Goal: Task Accomplishment & Management: Complete application form

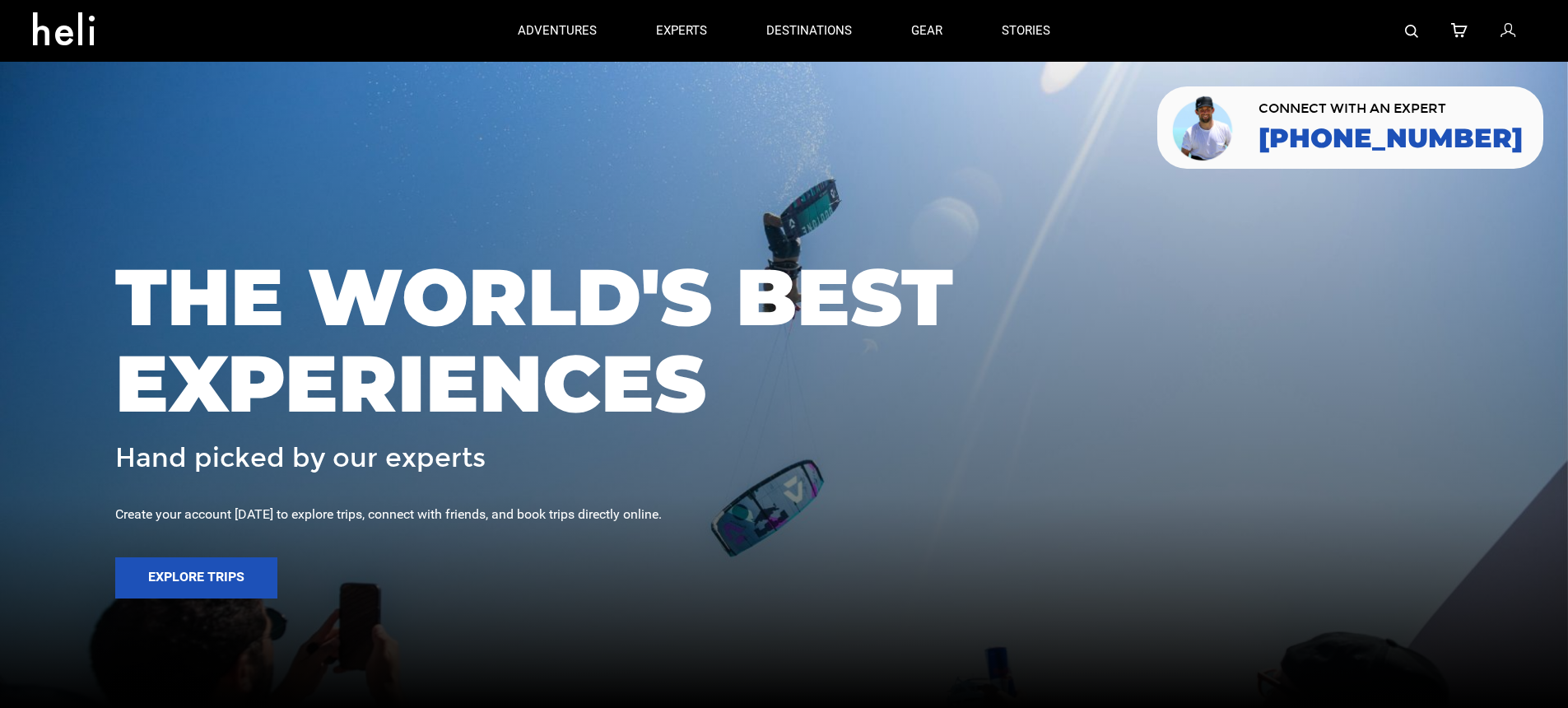
click at [1415, 26] on img at bounding box center [1411, 31] width 13 height 13
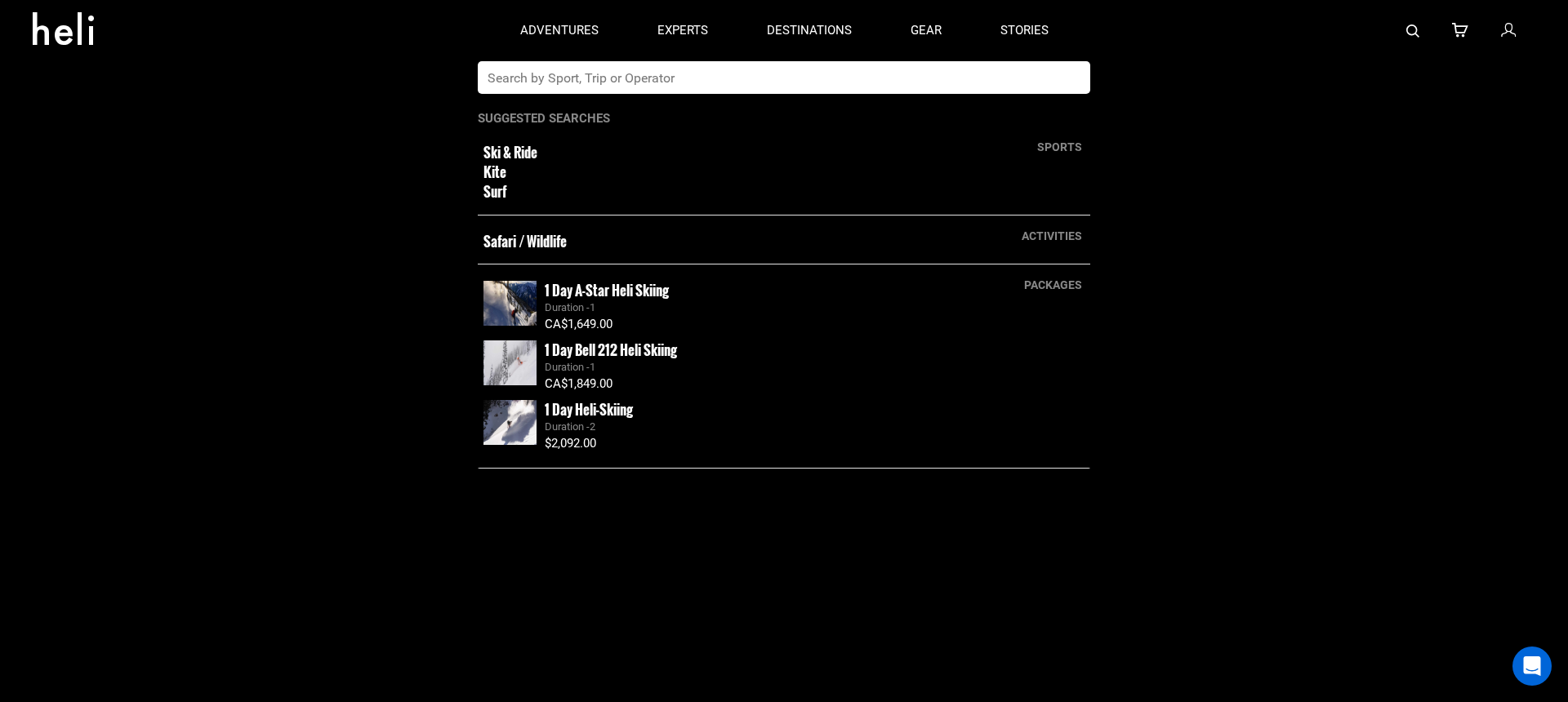
click at [799, 74] on input "text" at bounding box center [766, 77] width 579 height 33
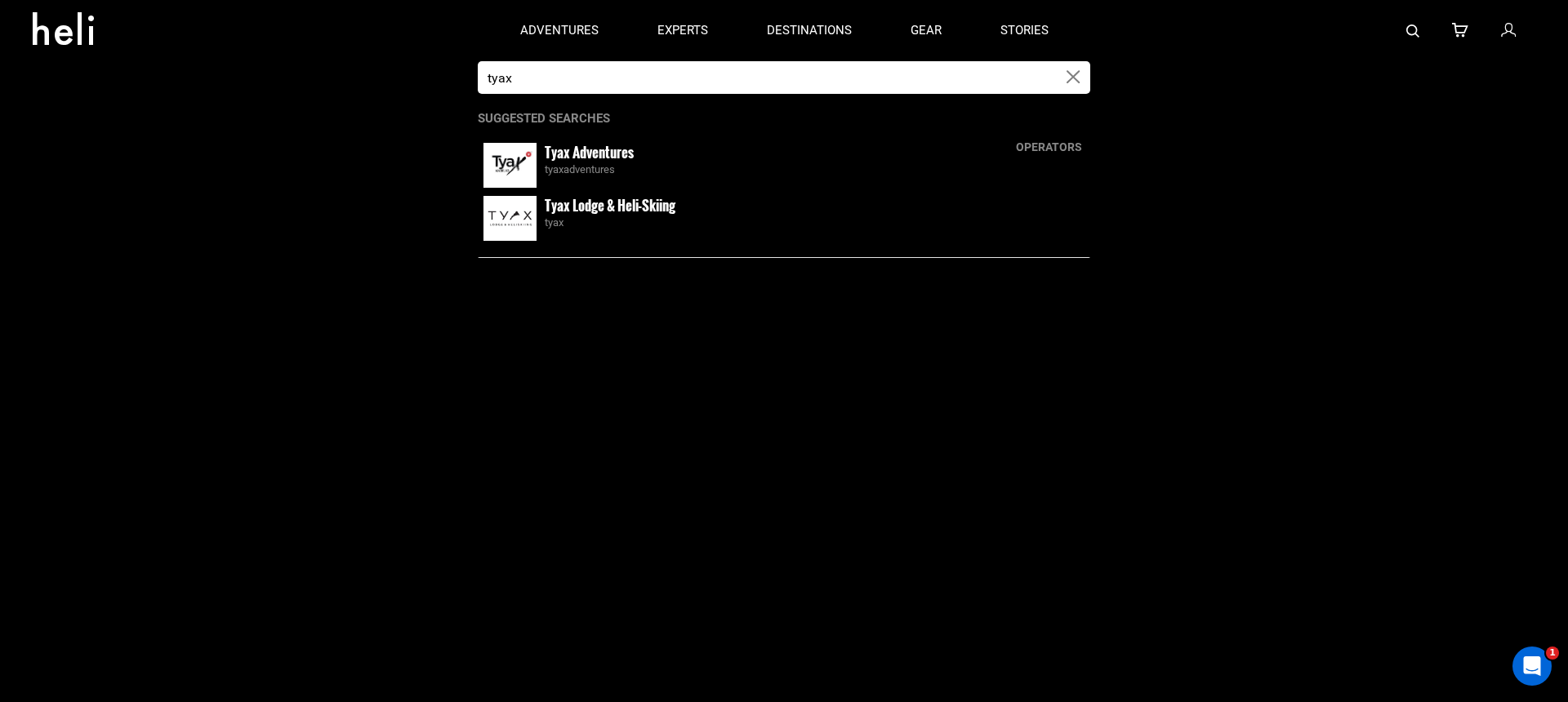
type input "tyax"
click at [685, 161] on div "Tyax Adventures tyaxadventures" at bounding box center [815, 161] width 540 height 35
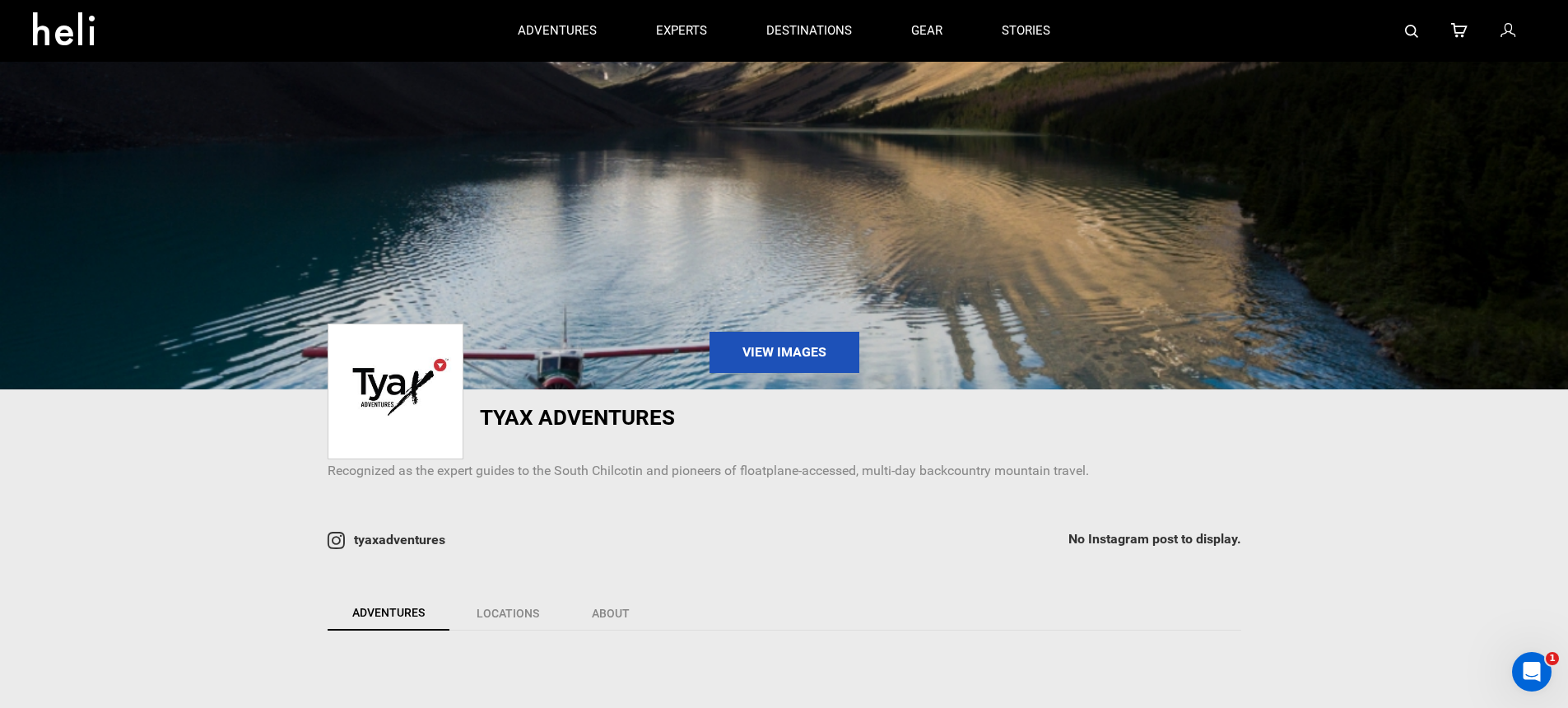
click at [1414, 27] on img at bounding box center [1411, 31] width 13 height 13
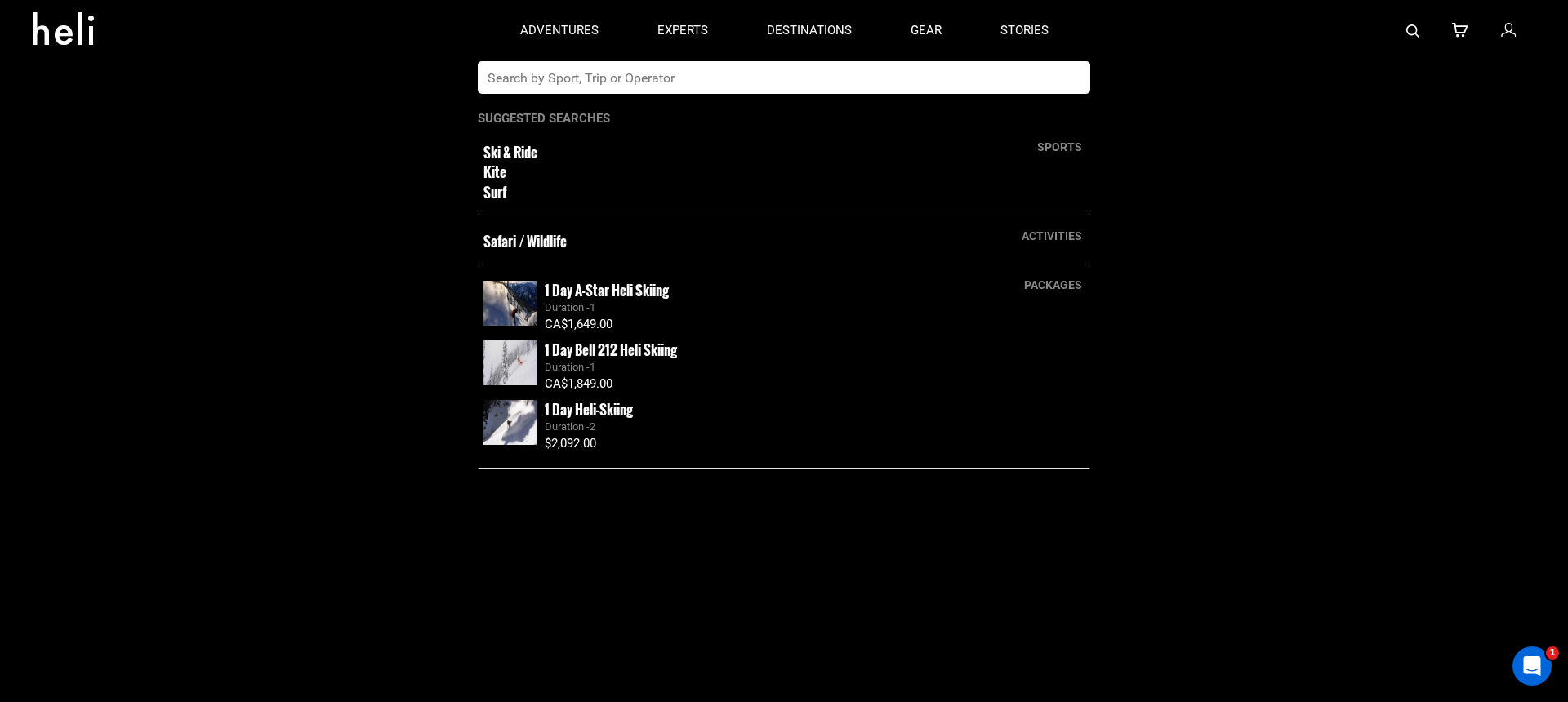
click at [1536, 408] on app-search-panel "sports Ski & Ride Kite Surf activities Safari / Wildlife packages 1 Day A-Star …" at bounding box center [784, 381] width 1568 height 640
click at [961, 77] on input "text" at bounding box center [766, 77] width 579 height 33
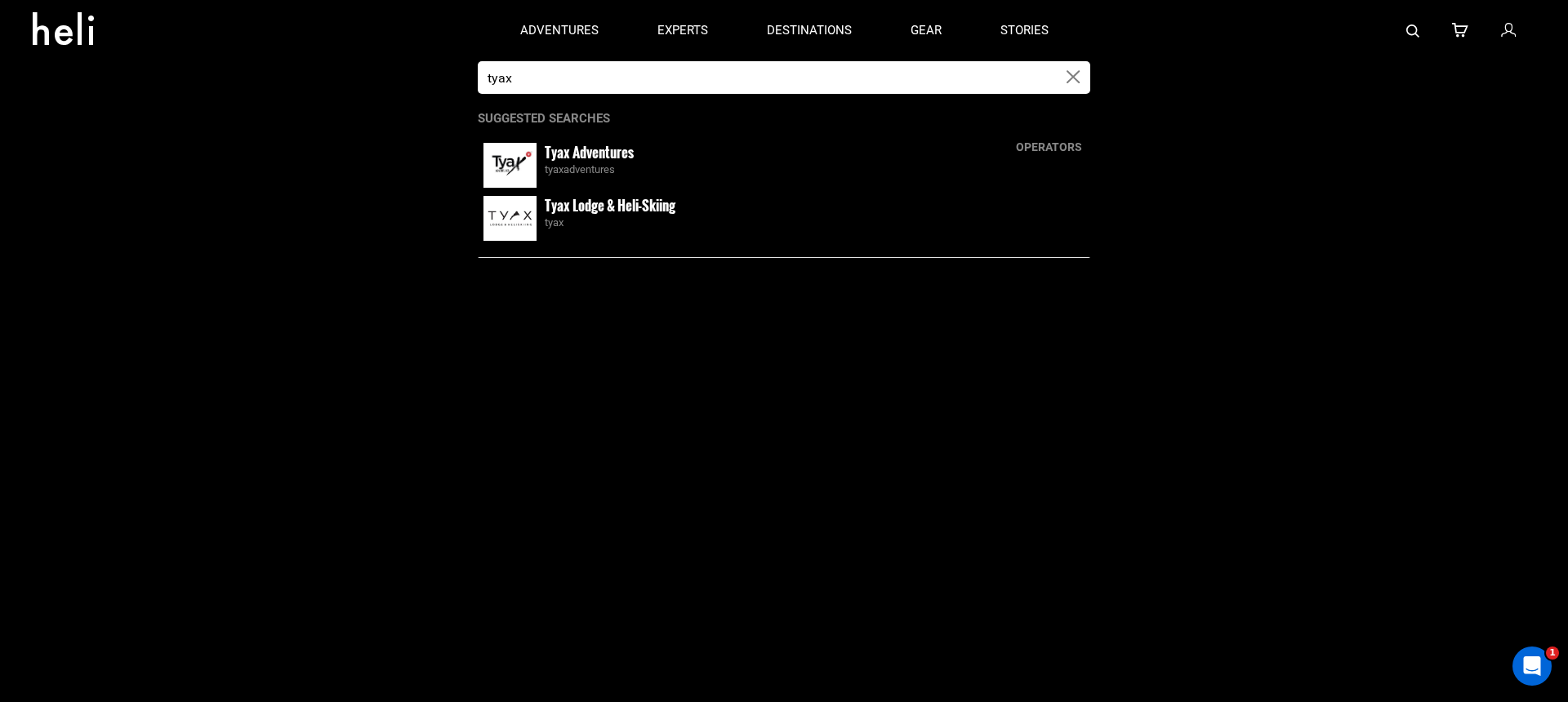
type input "tyax"
click at [698, 213] on div "Tyax Lodge & Heli-Skiing tyax" at bounding box center [815, 213] width 540 height 35
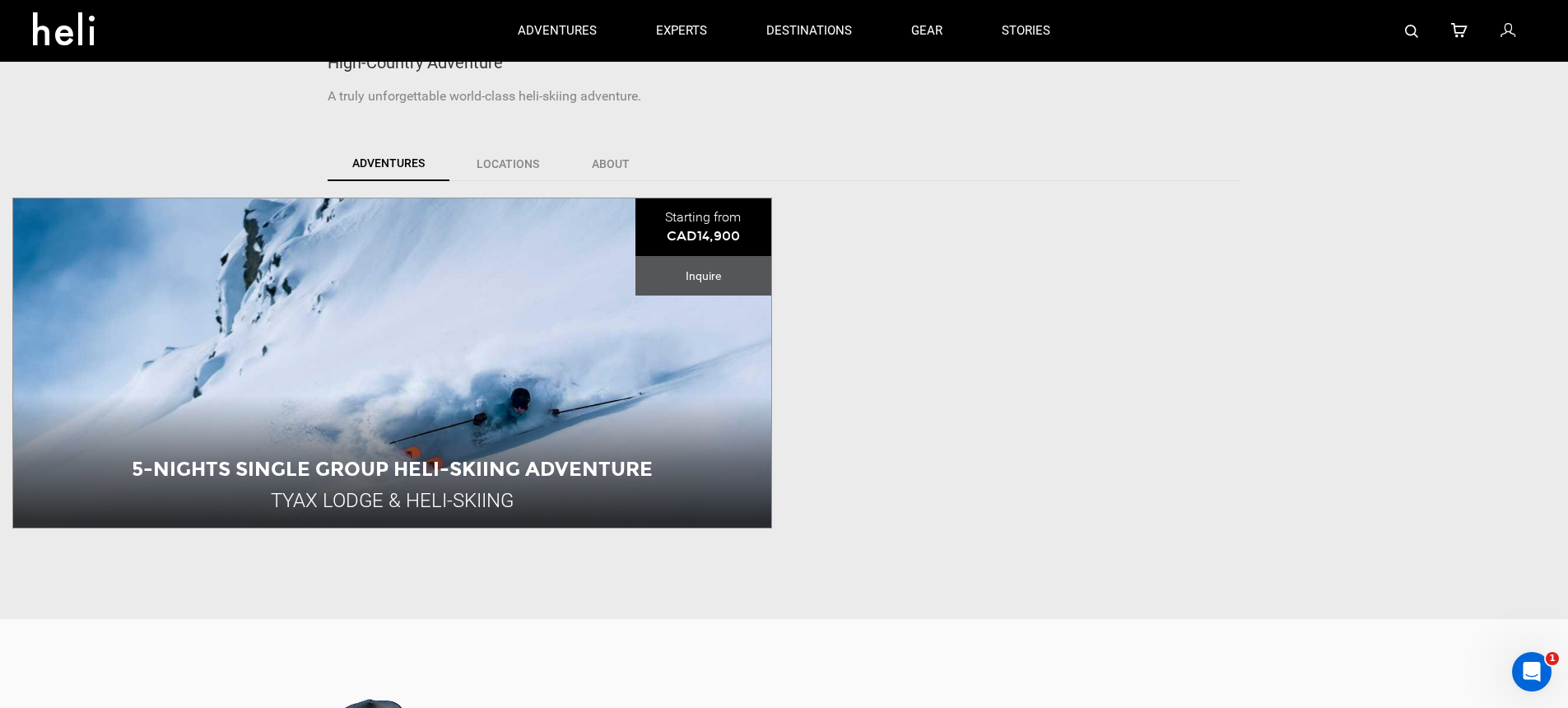
scroll to position [342, 0]
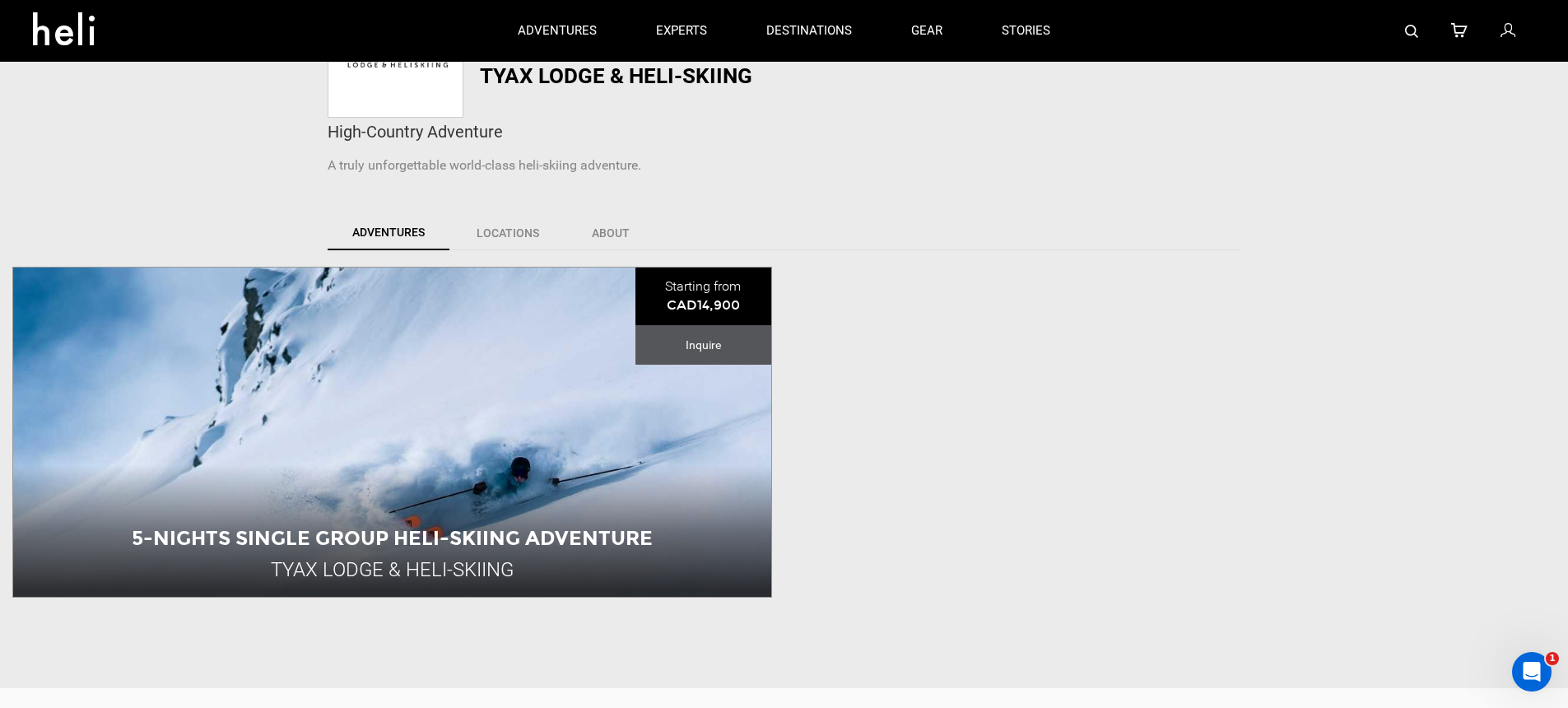
click at [1507, 29] on icon at bounding box center [1507, 31] width 15 height 21
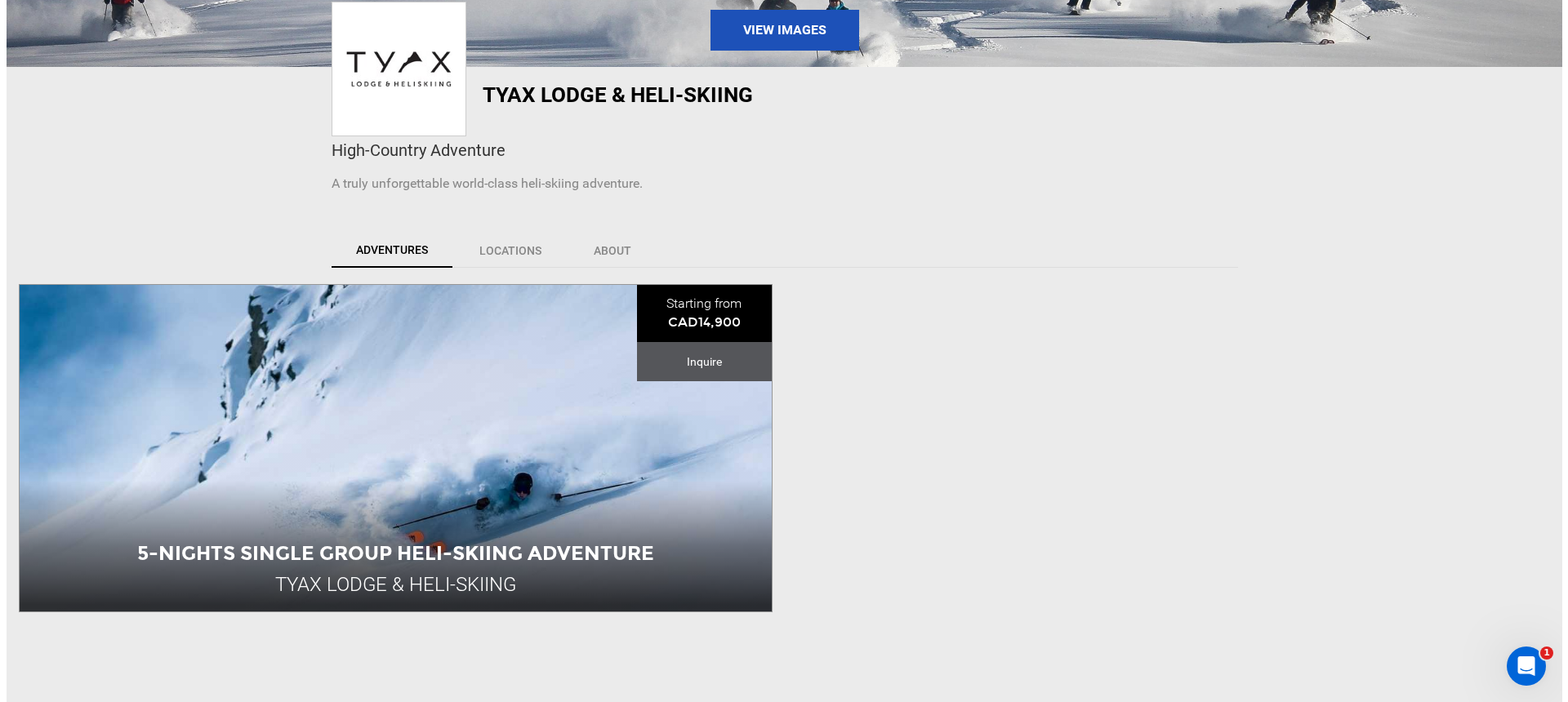
scroll to position [0, 0]
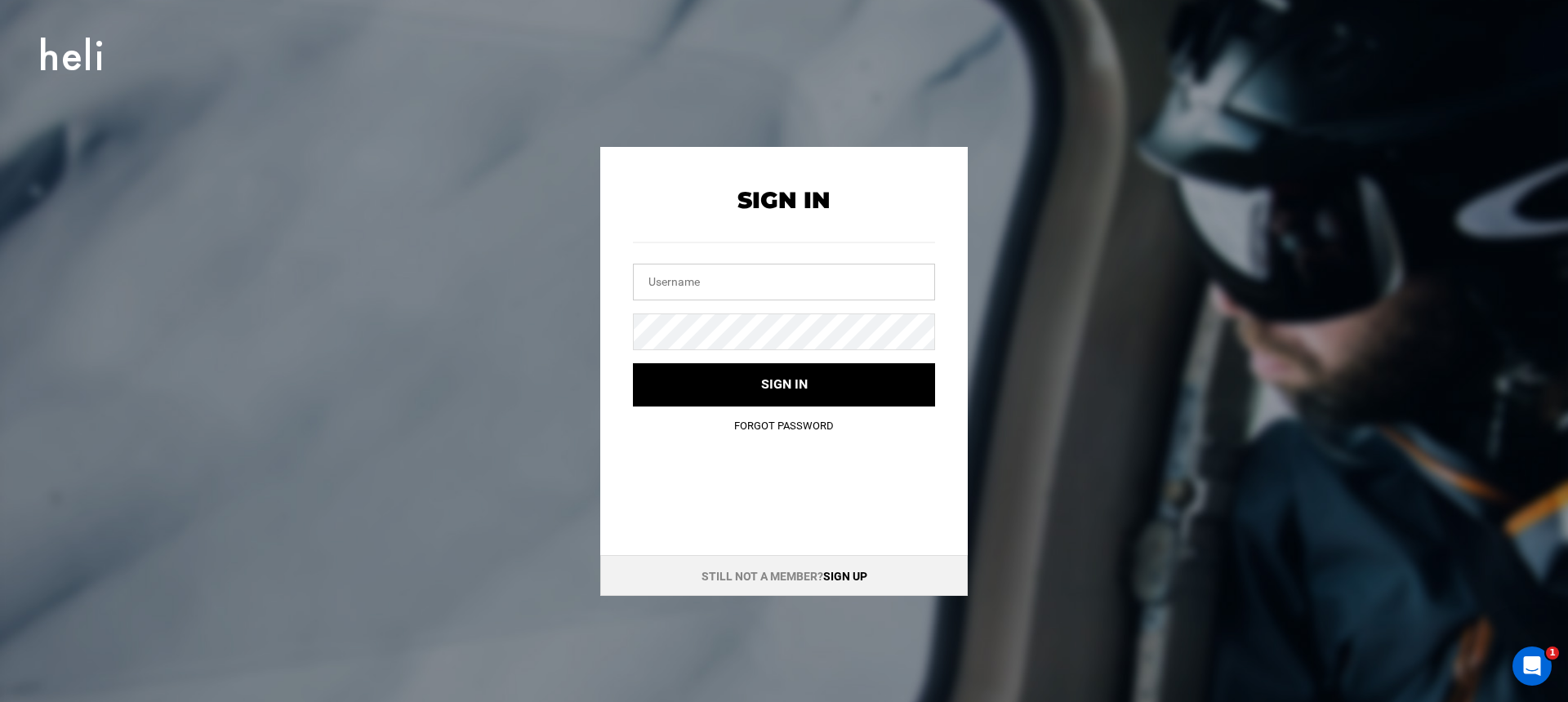
click at [813, 281] on input "text" at bounding box center [784, 282] width 302 height 37
type input "tyax"
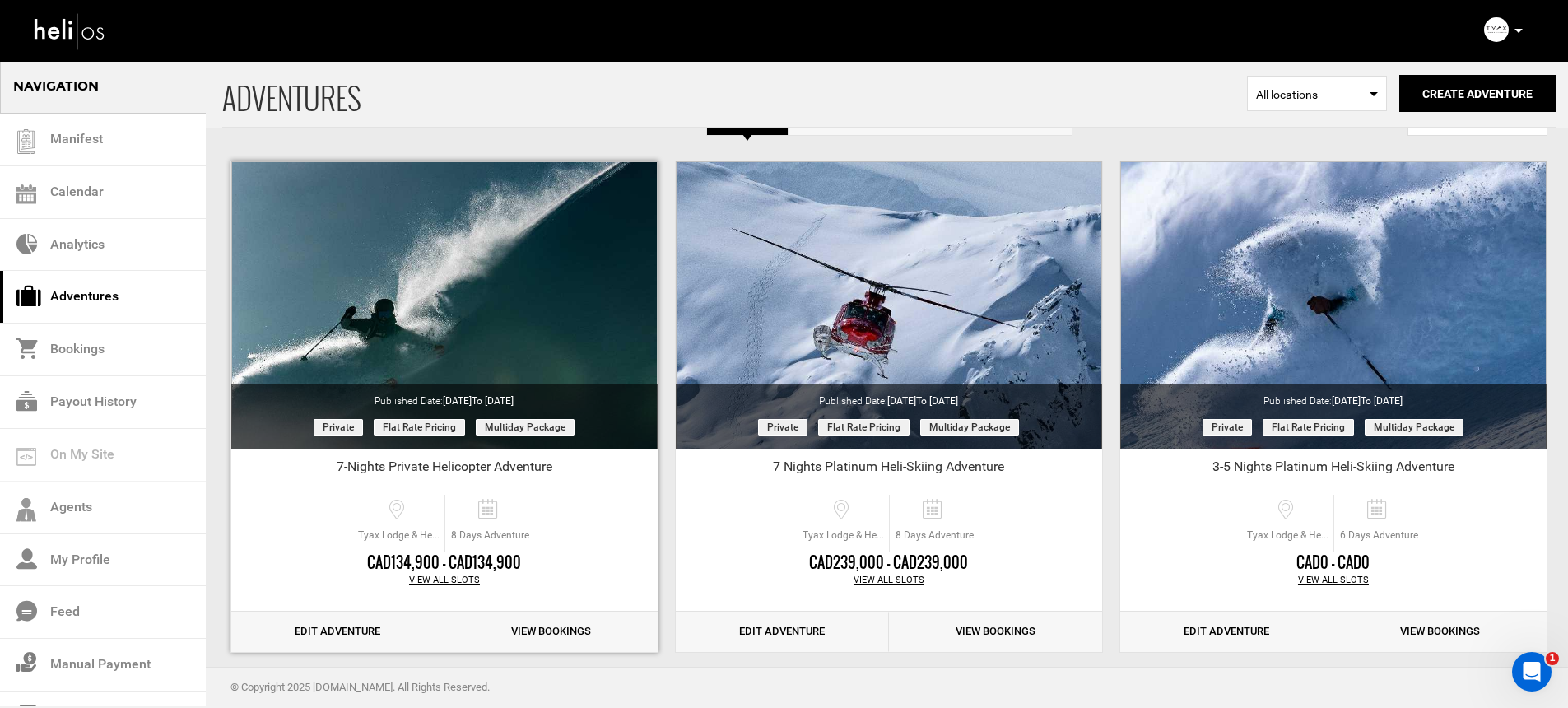
click at [334, 632] on link "Edit Adventure" at bounding box center [338, 632] width 213 height 41
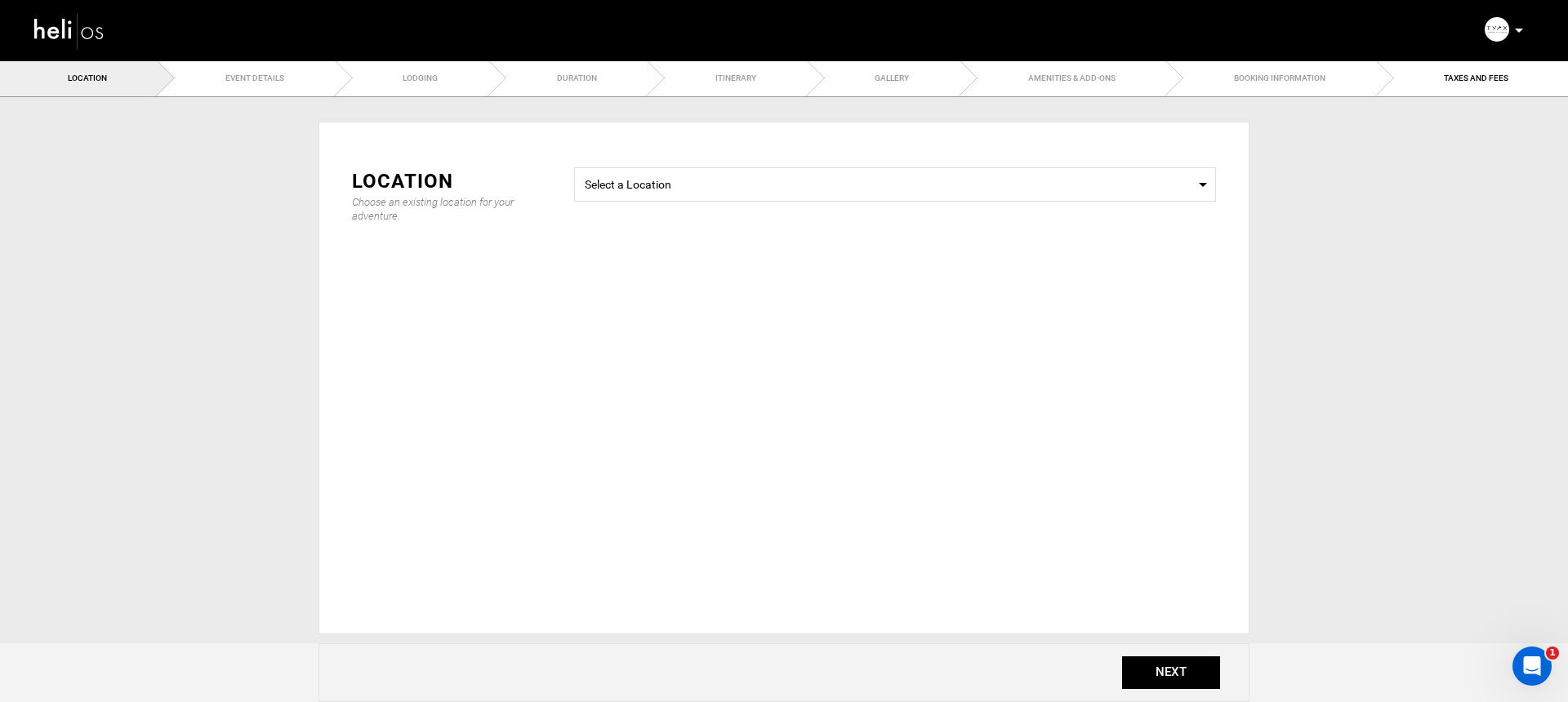
type input "7-Nights Private Helicopter Adventure"
checkbox input "true"
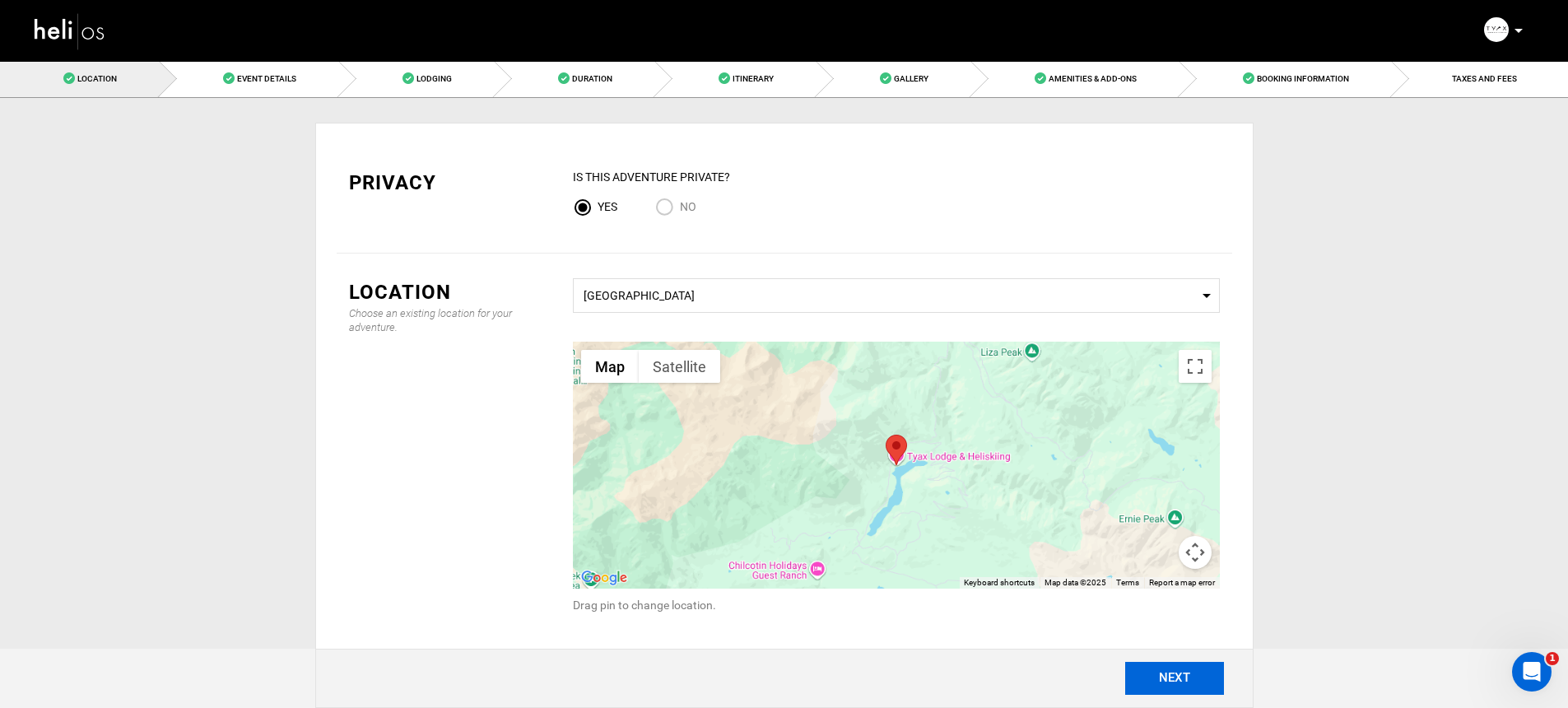
click at [1185, 680] on button "NEXT" at bounding box center [1174, 678] width 98 height 33
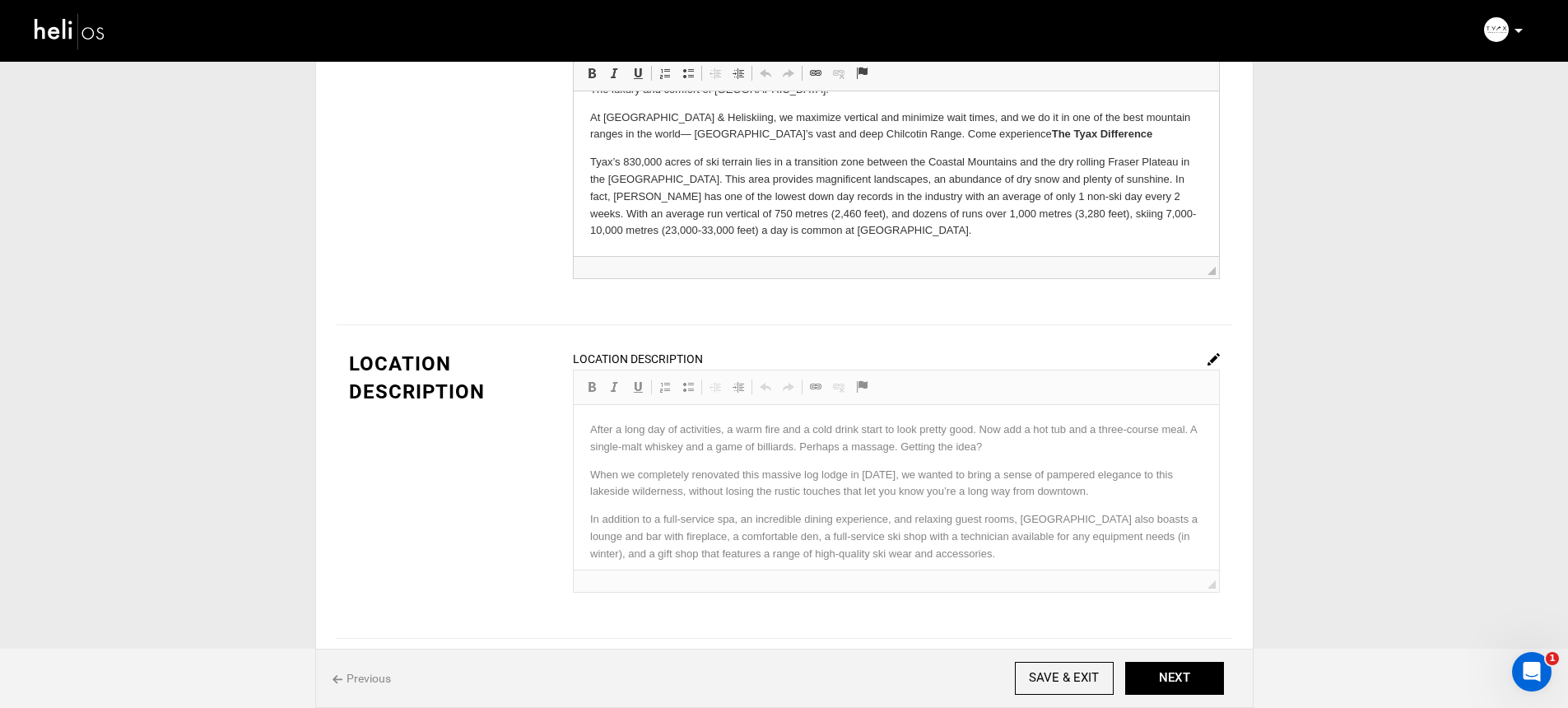
scroll to position [257, 0]
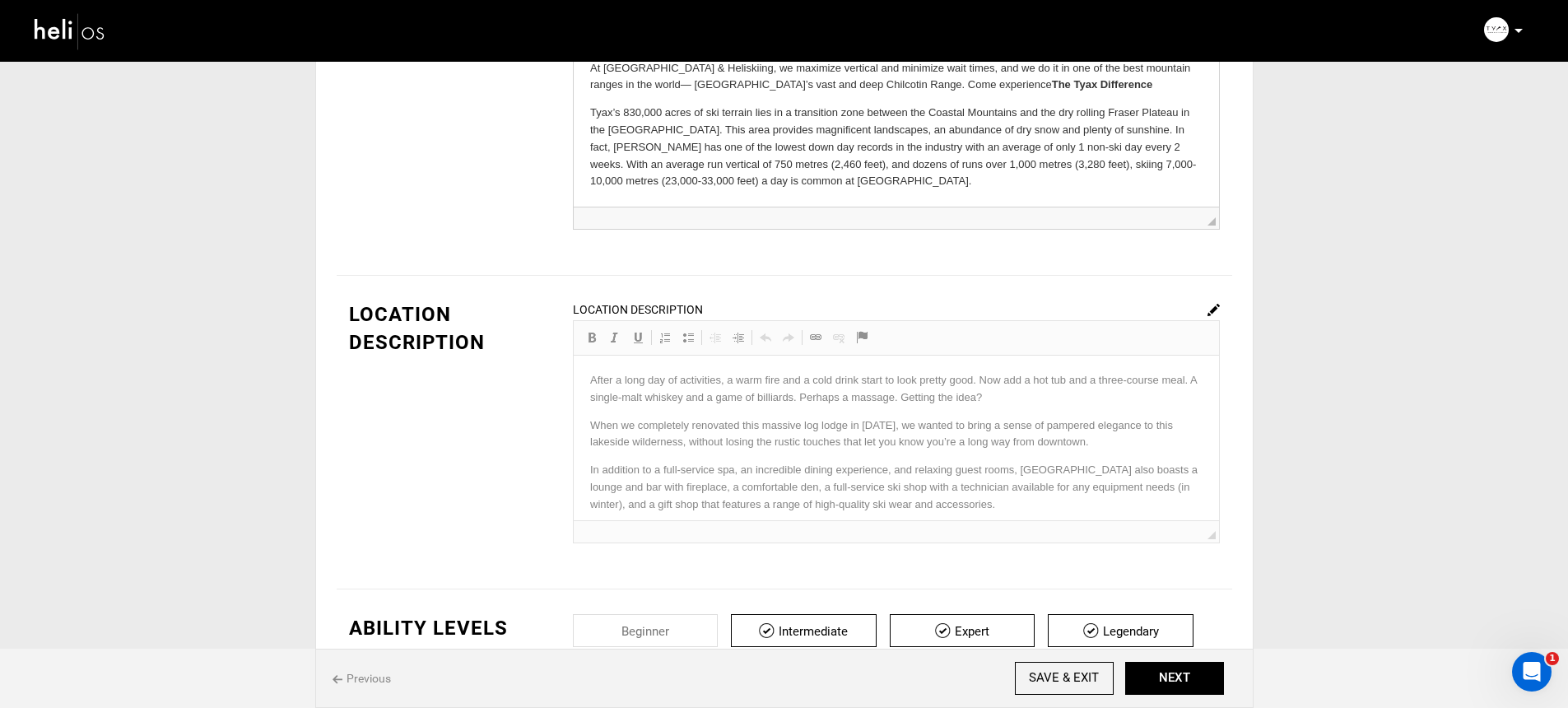
click at [1215, 319] on div "Location Description Rich Text Editor, editor12 Editor toolbars Basic Styles Bo…" at bounding box center [897, 422] width 647 height 243
click at [1215, 307] on img at bounding box center [1214, 310] width 12 height 12
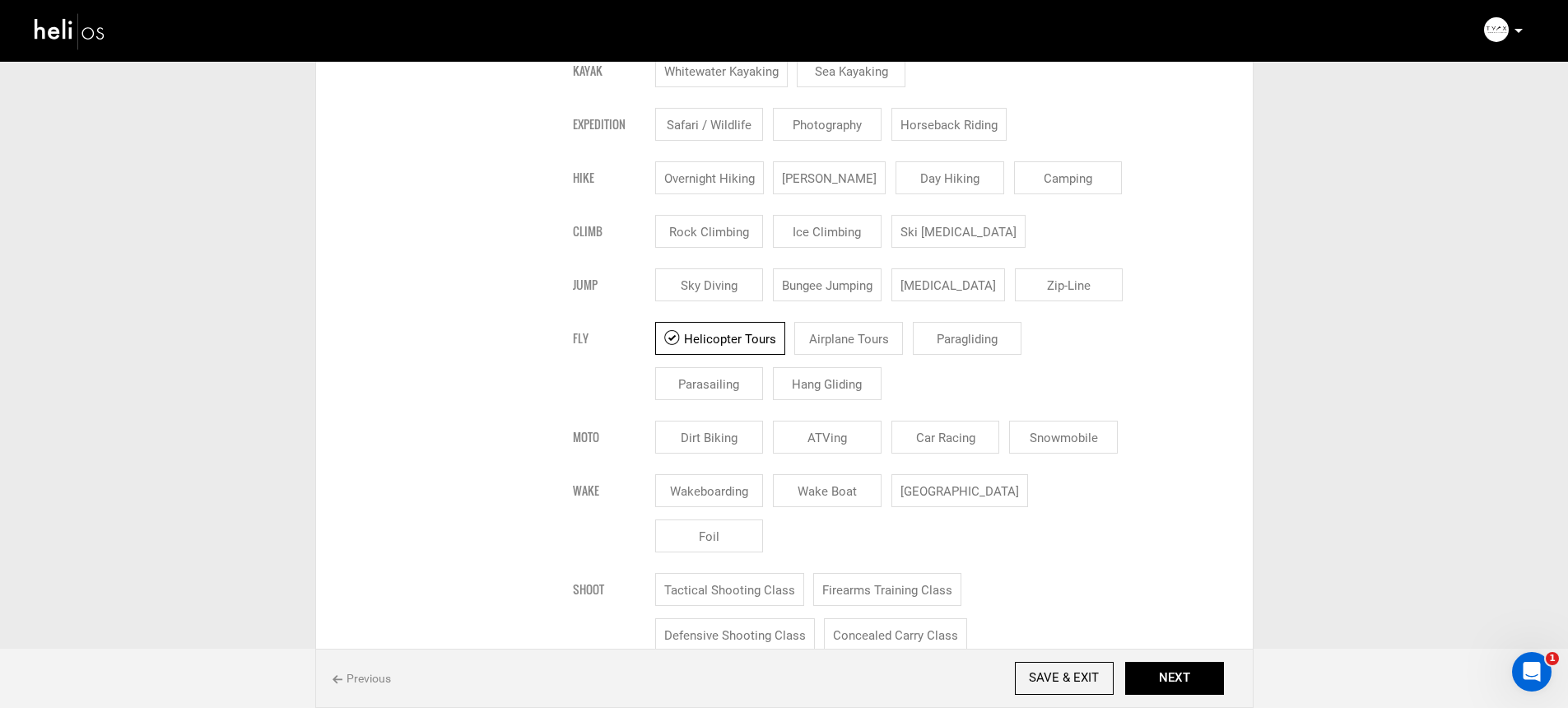
scroll to position [1601, 0]
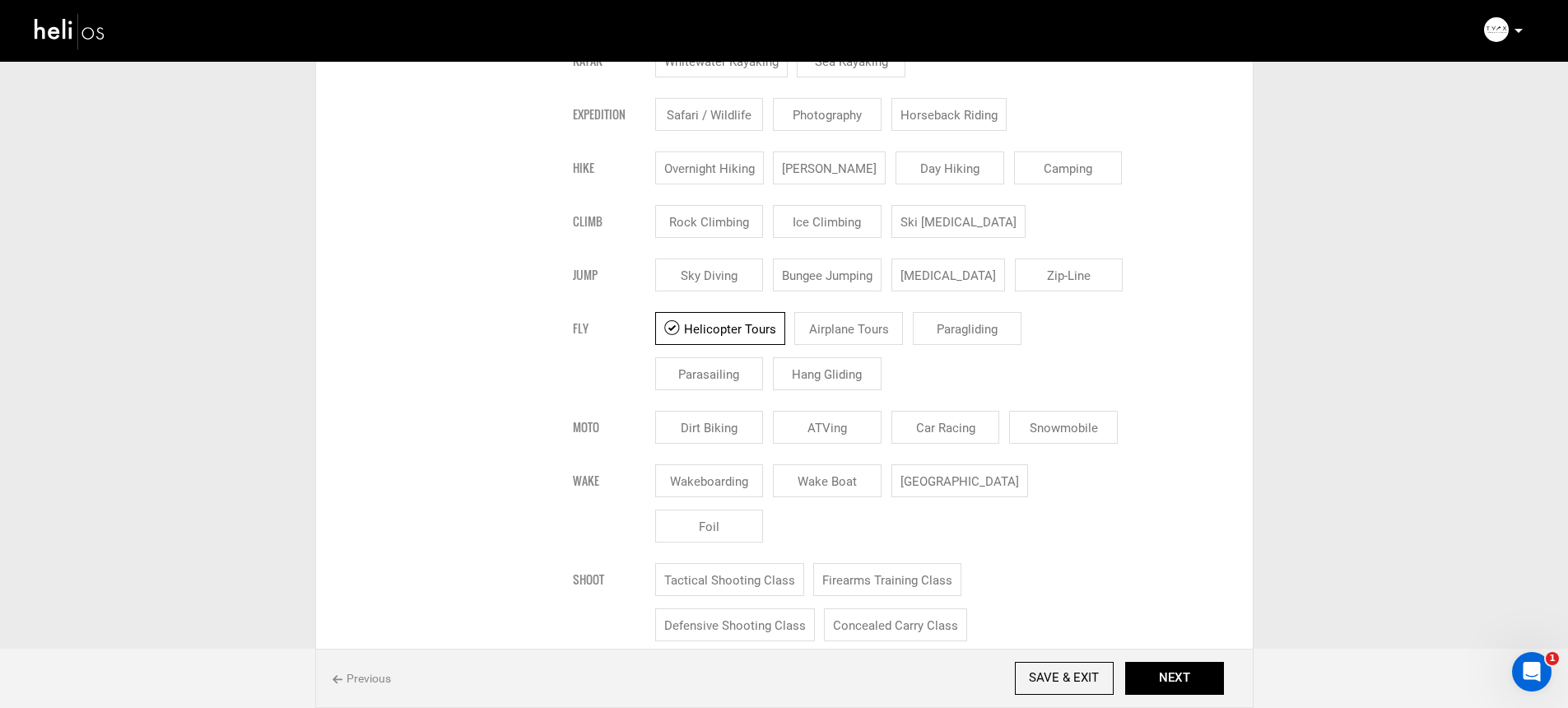
click at [744, 335] on input "Helicopter Tours" at bounding box center [719, 328] width 130 height 33
checkbox input "false"
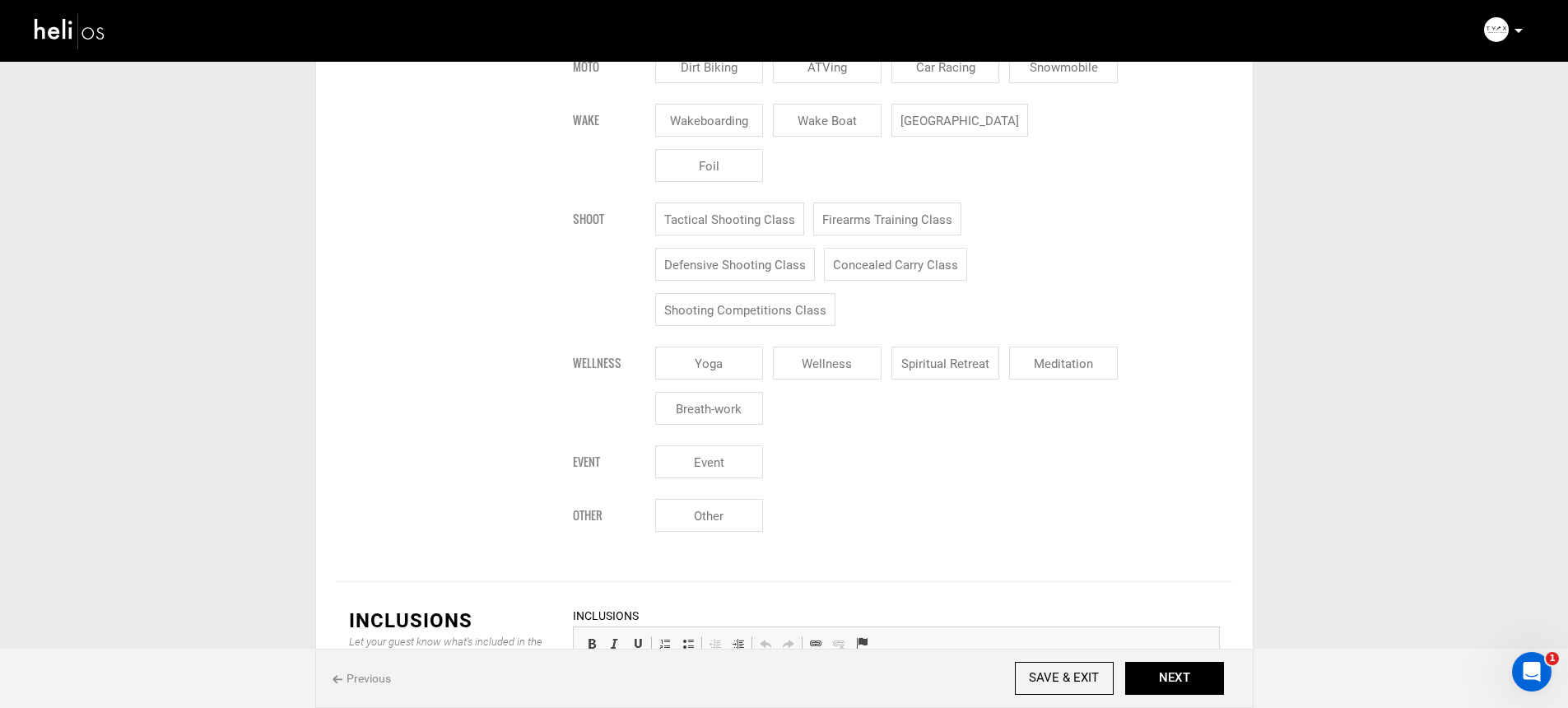
scroll to position [2146, 0]
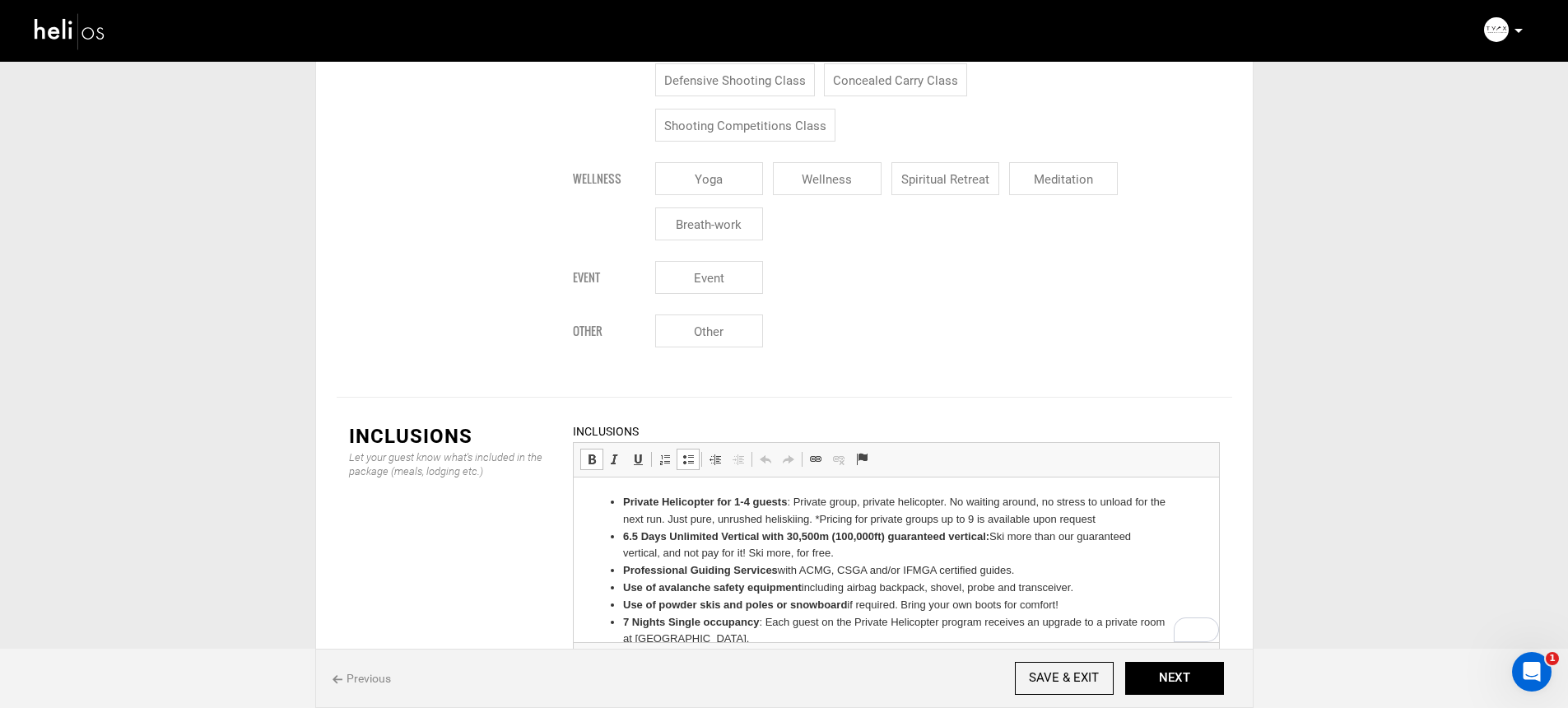
click at [750, 502] on strong "Private Helicopter for 1-4 guests" at bounding box center [703, 501] width 164 height 12
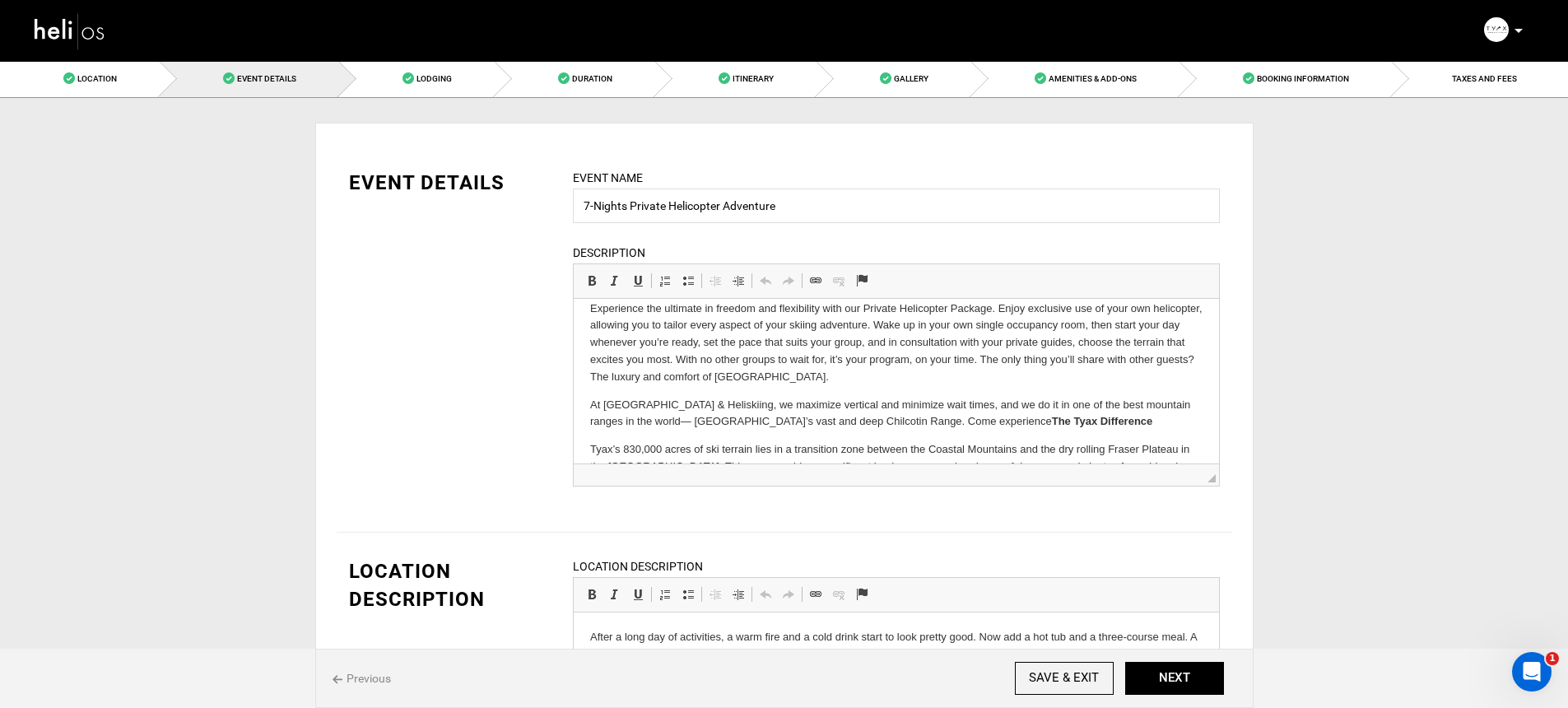
scroll to position [60, 0]
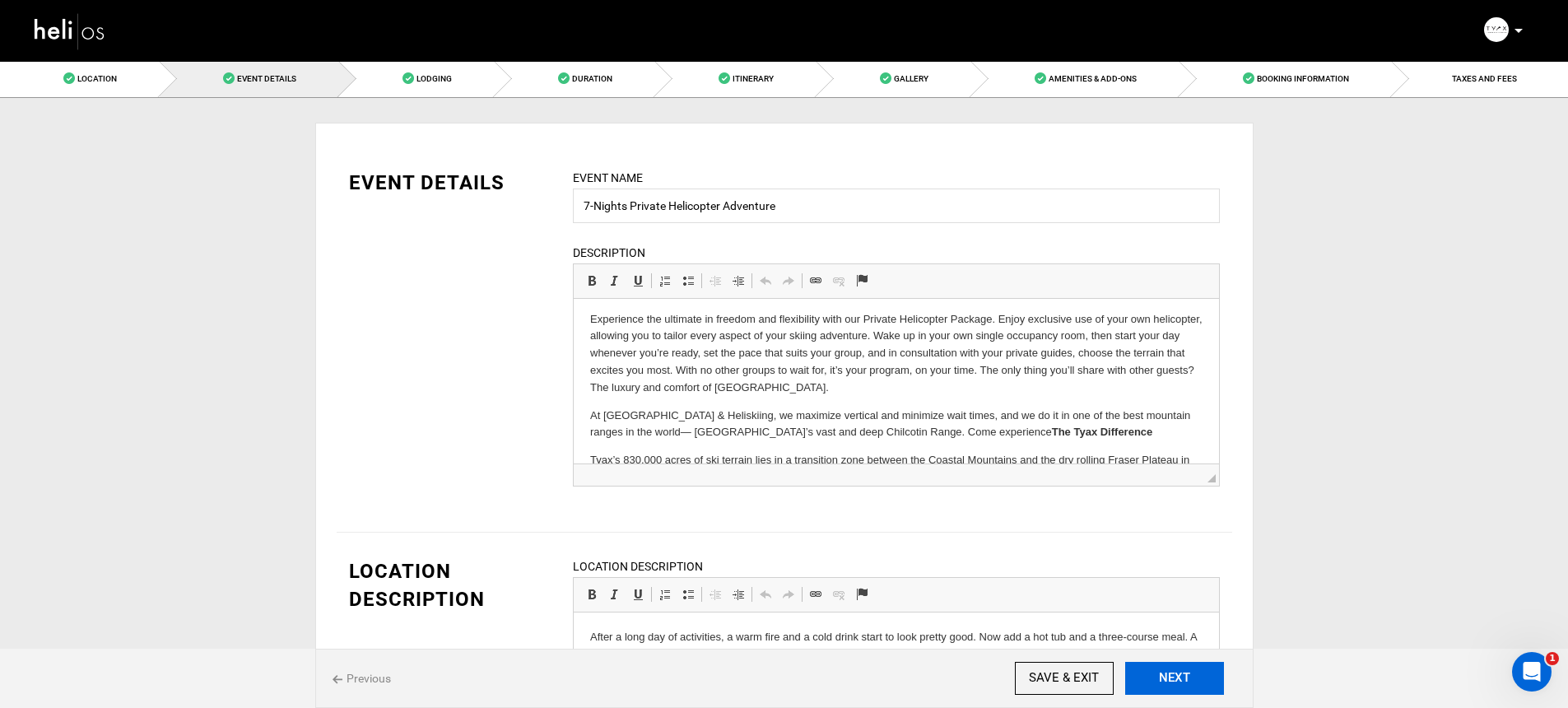
click at [1168, 691] on button "NEXT" at bounding box center [1174, 678] width 98 height 33
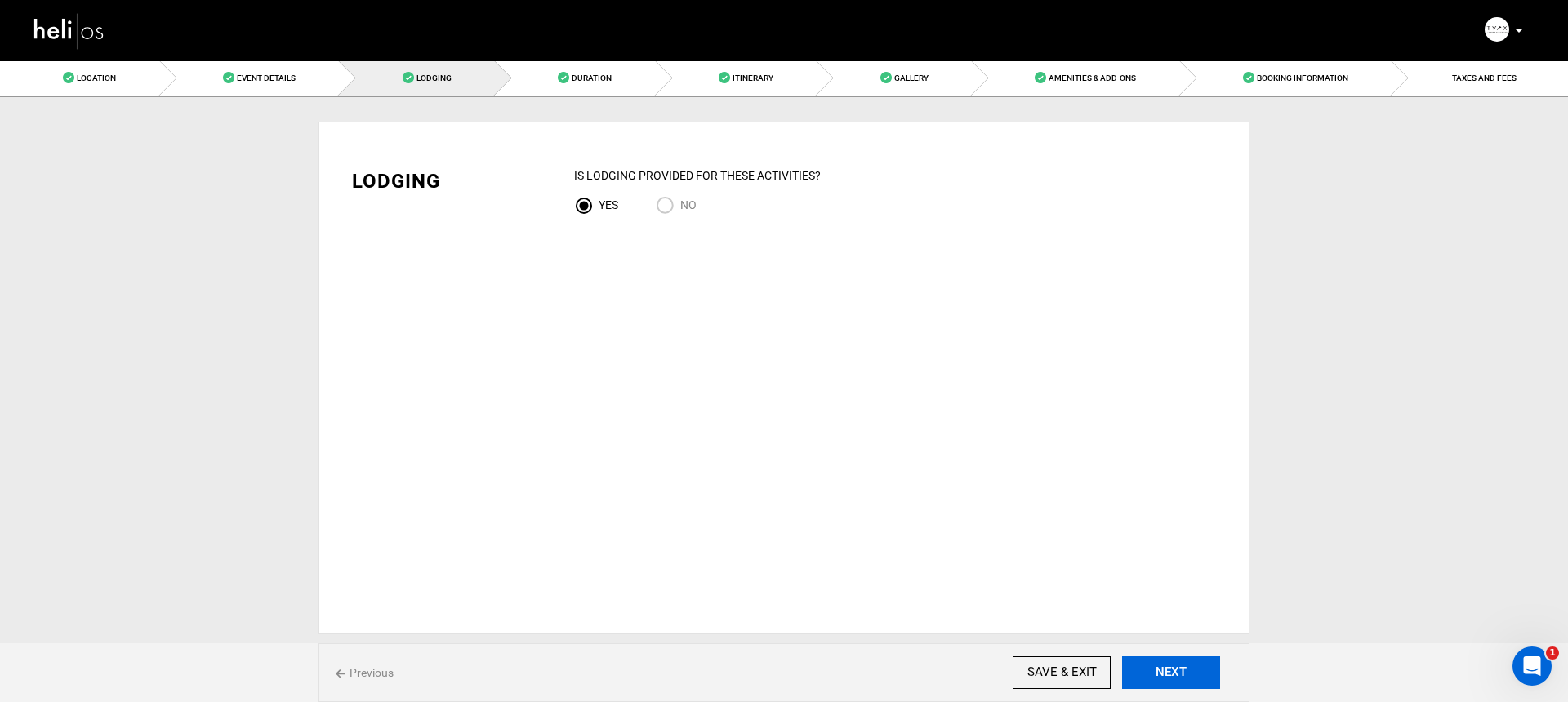
click at [1158, 677] on button "NEXT" at bounding box center [1170, 672] width 98 height 33
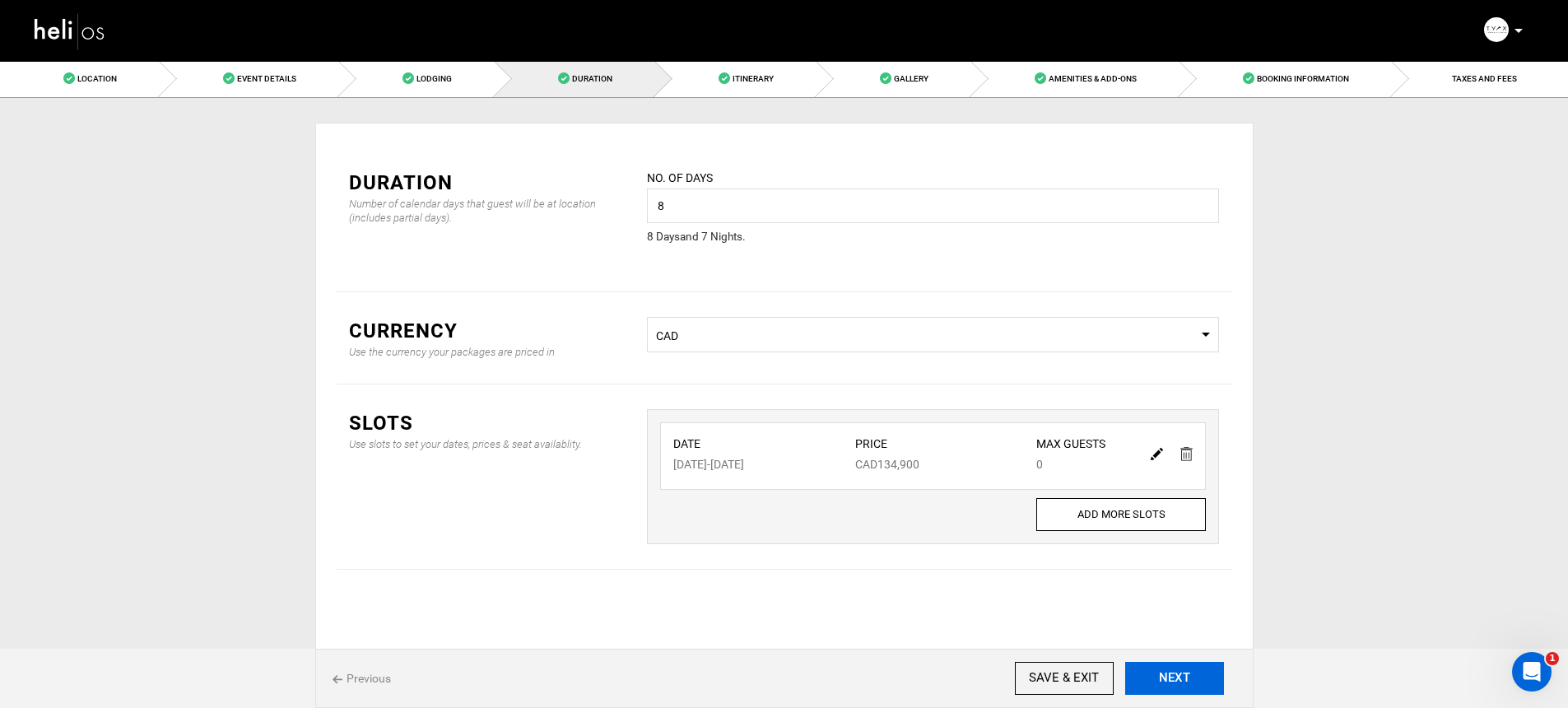
click at [1167, 677] on button "NEXT" at bounding box center [1174, 678] width 98 height 33
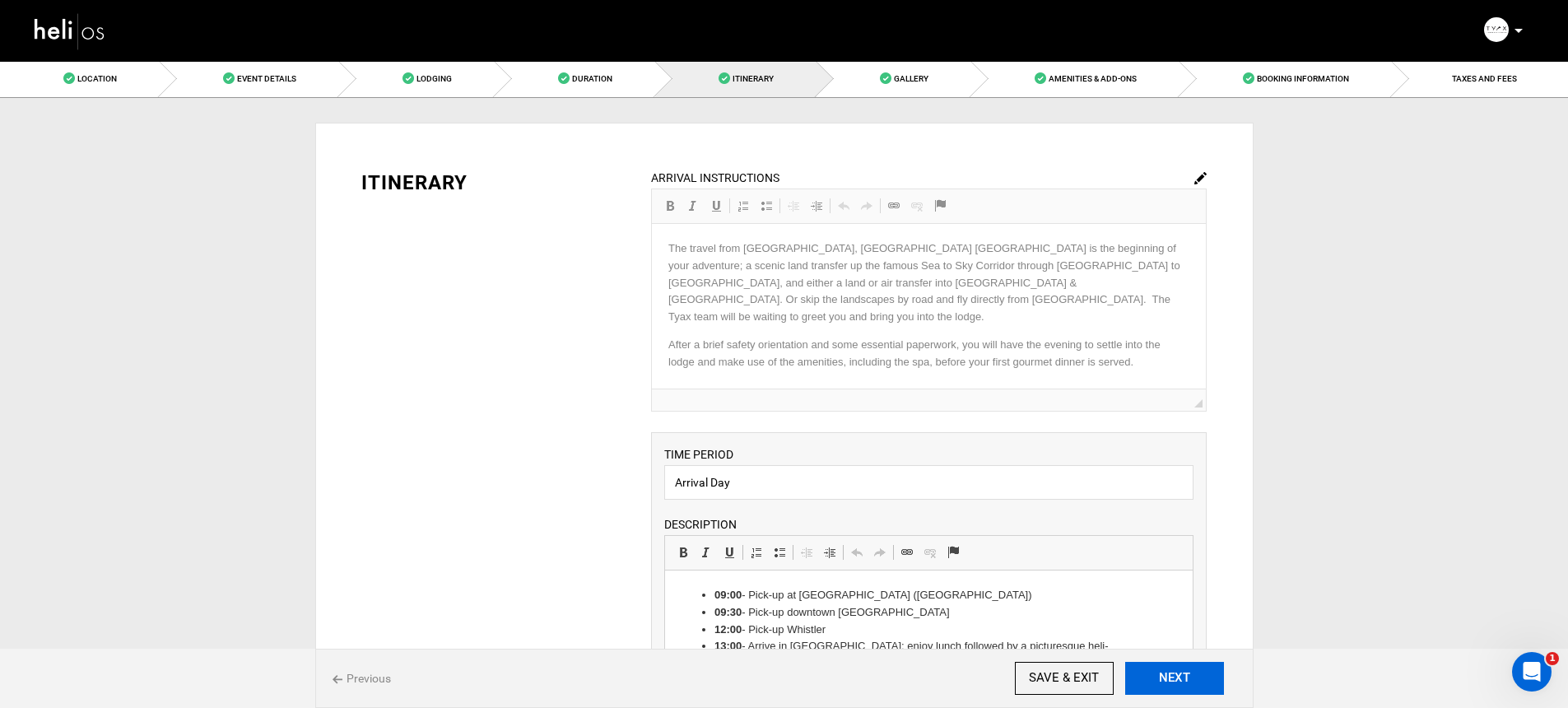
drag, startPoint x: 1167, startPoint y: 673, endPoint x: 1282, endPoint y: 506, distance: 202.8
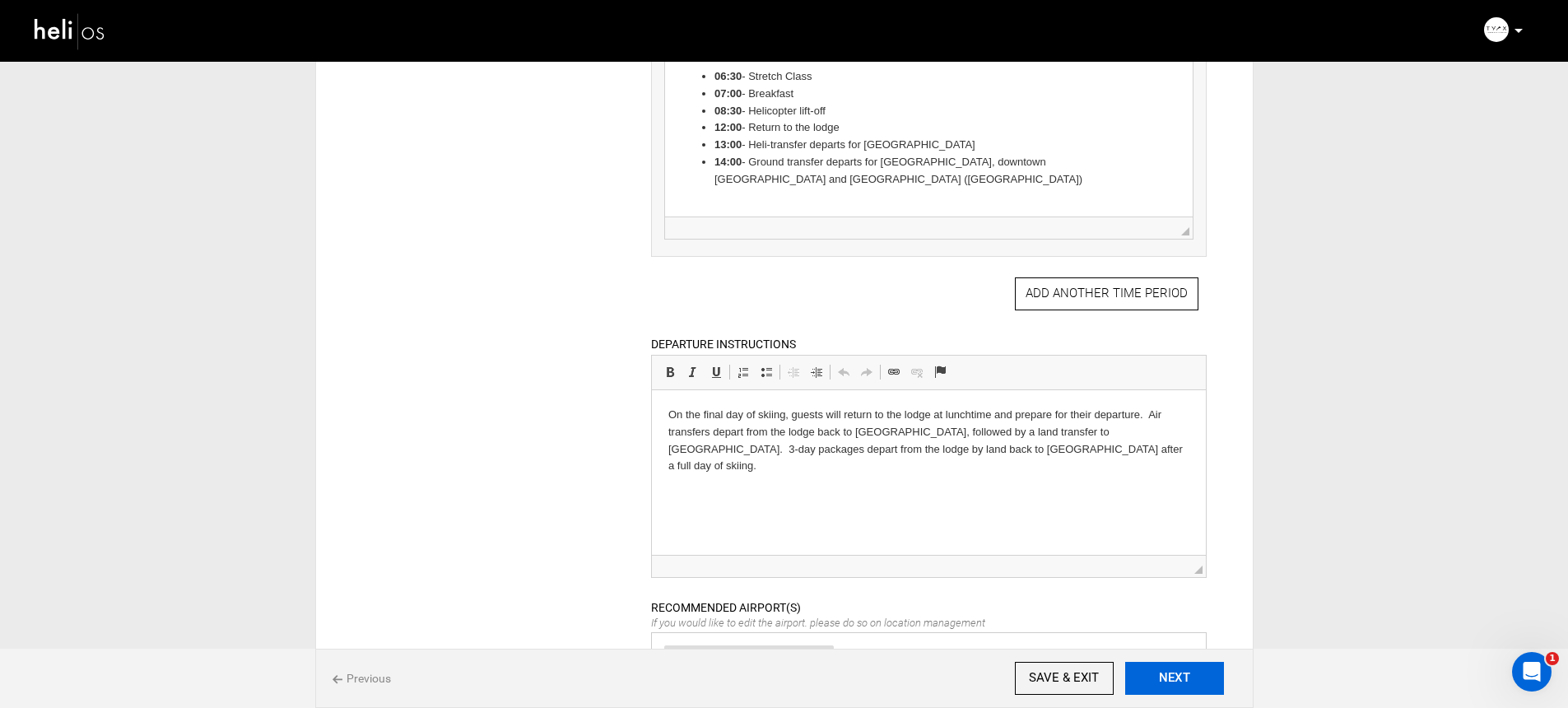
scroll to position [1391, 0]
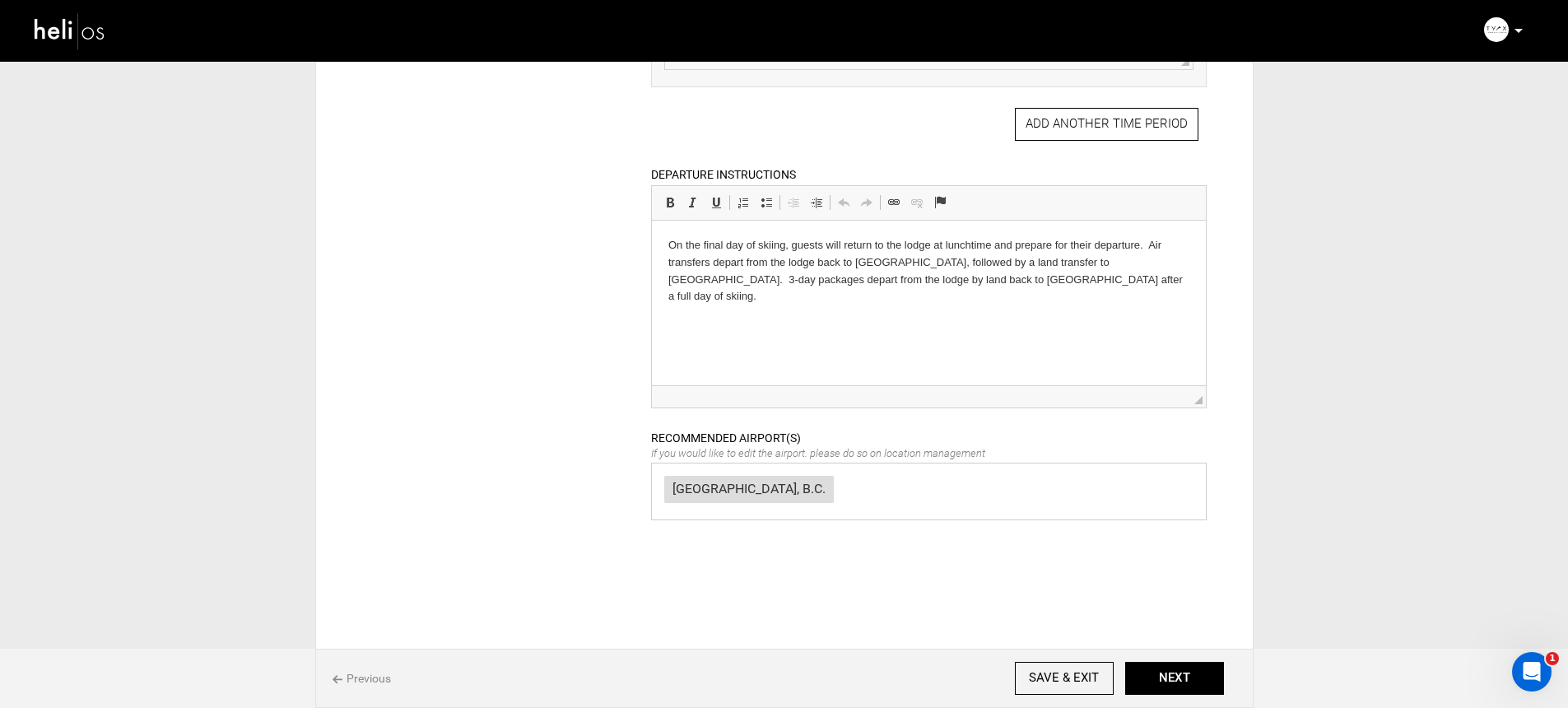
click at [1159, 660] on div "Previous SAVE & EXIT NEXT" at bounding box center [784, 678] width 938 height 59
click at [1168, 678] on button "NEXT" at bounding box center [1174, 678] width 98 height 33
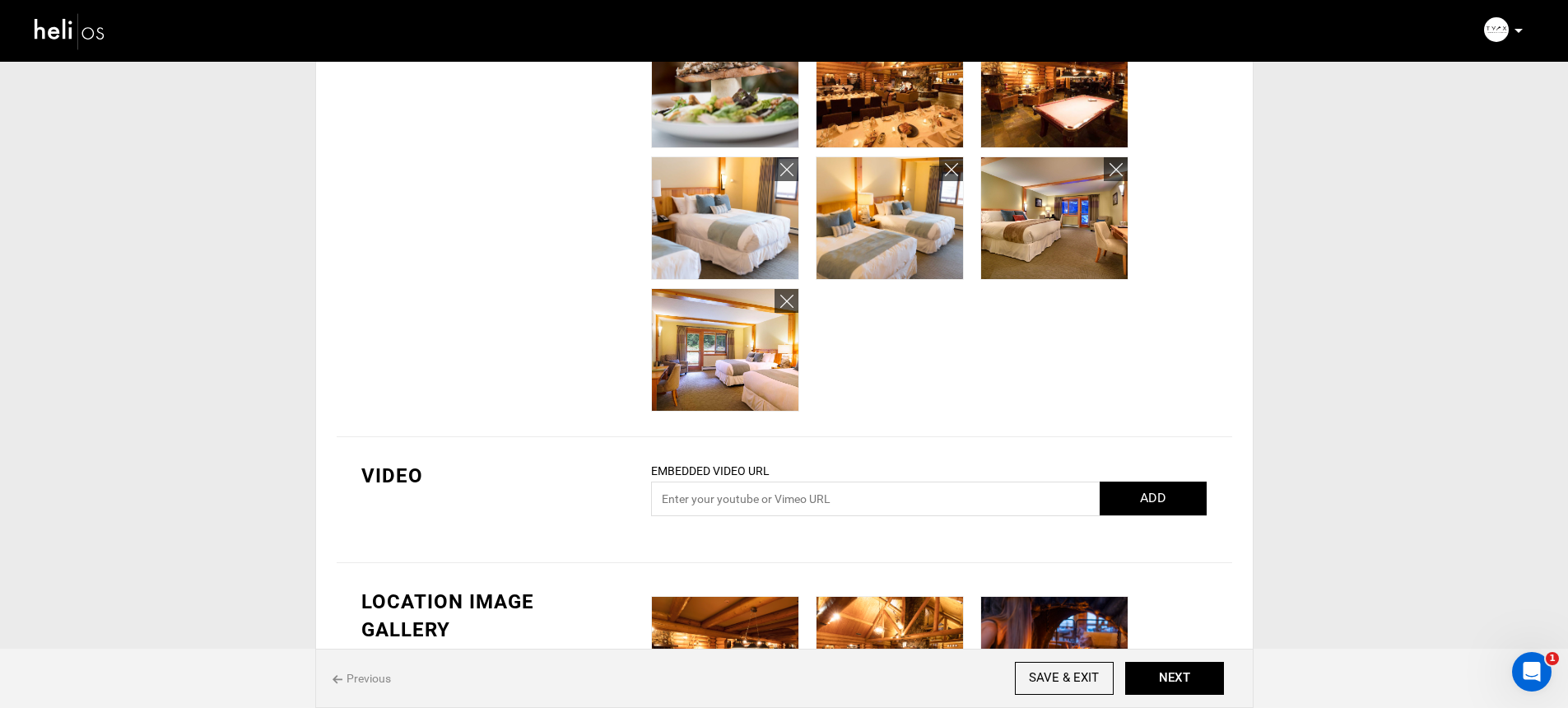
scroll to position [1472, 0]
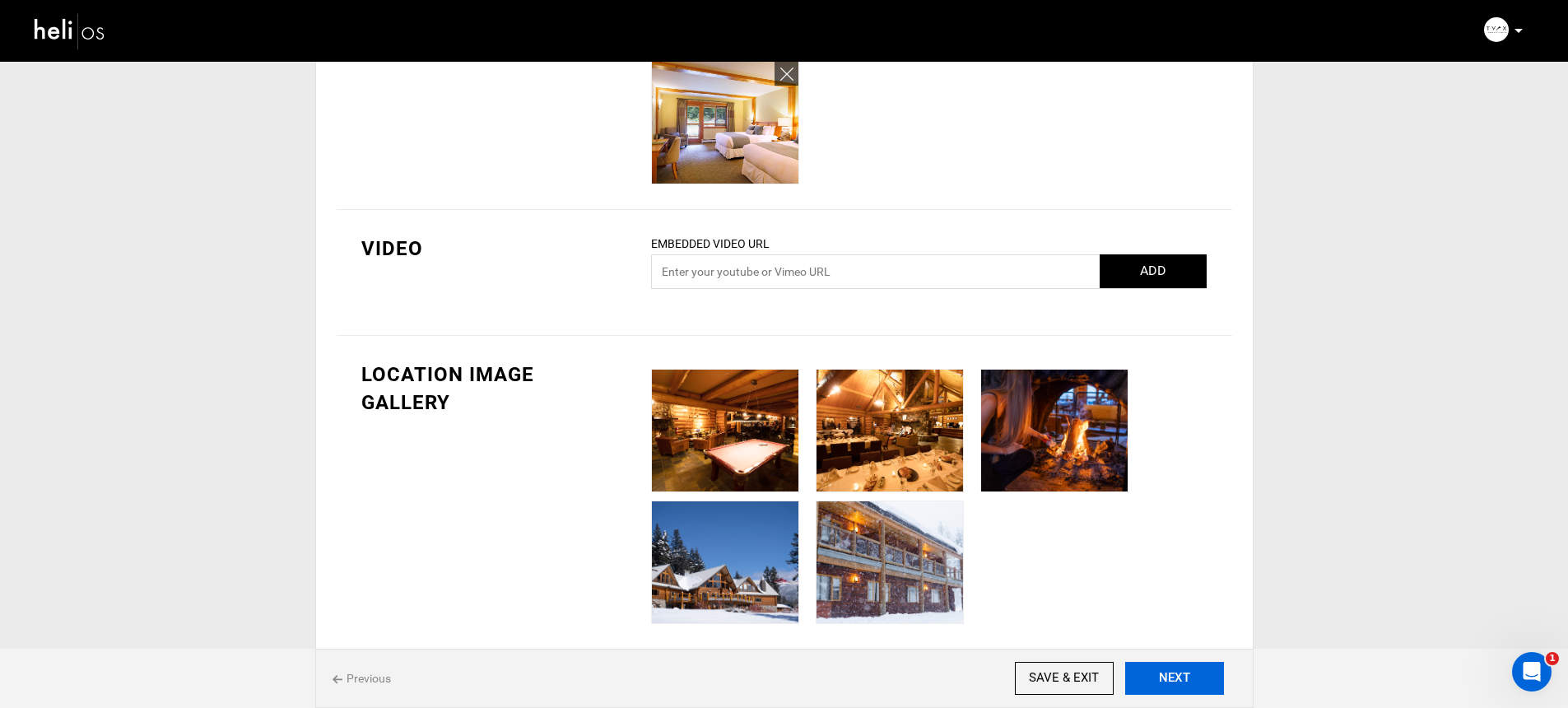
click at [1175, 671] on button "NEXT" at bounding box center [1174, 678] width 98 height 33
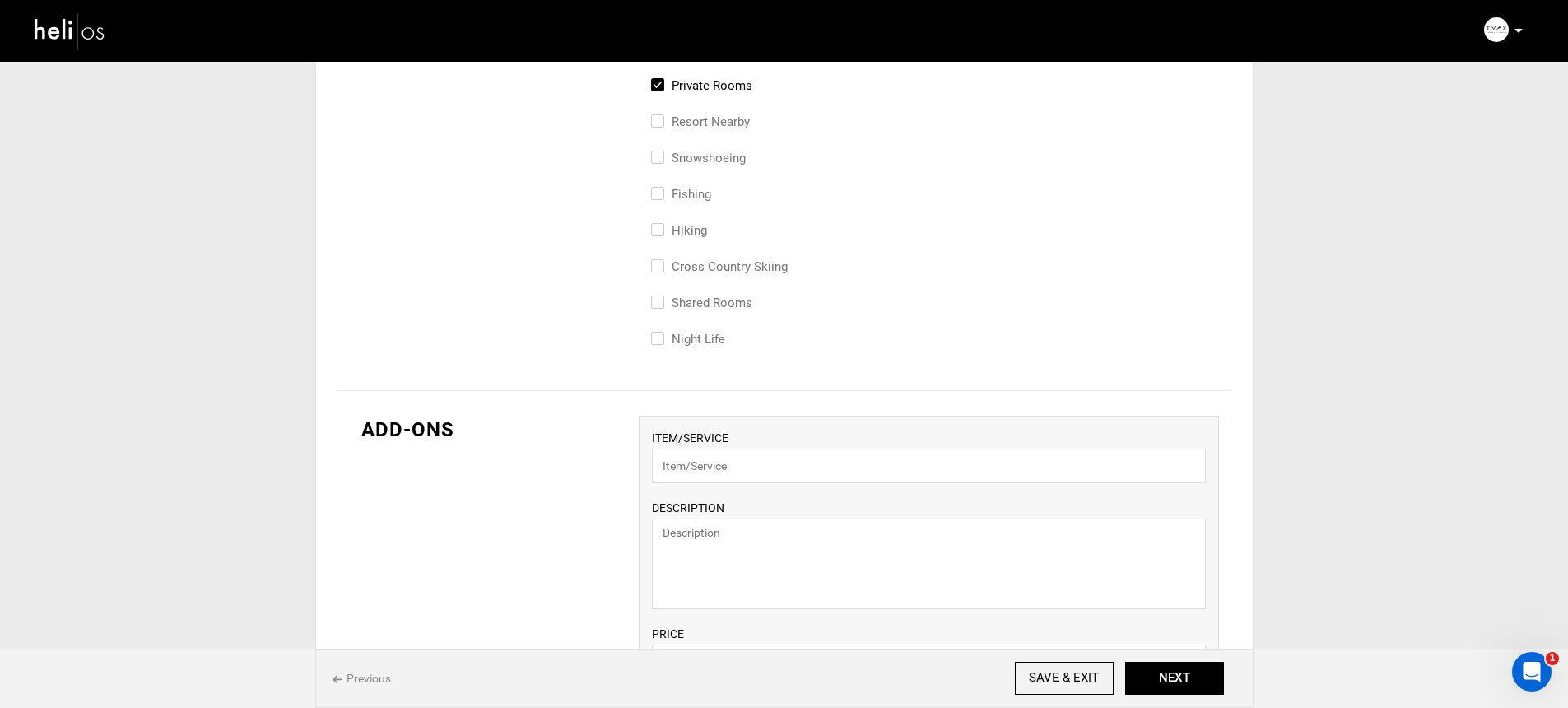
scroll to position [1025, 0]
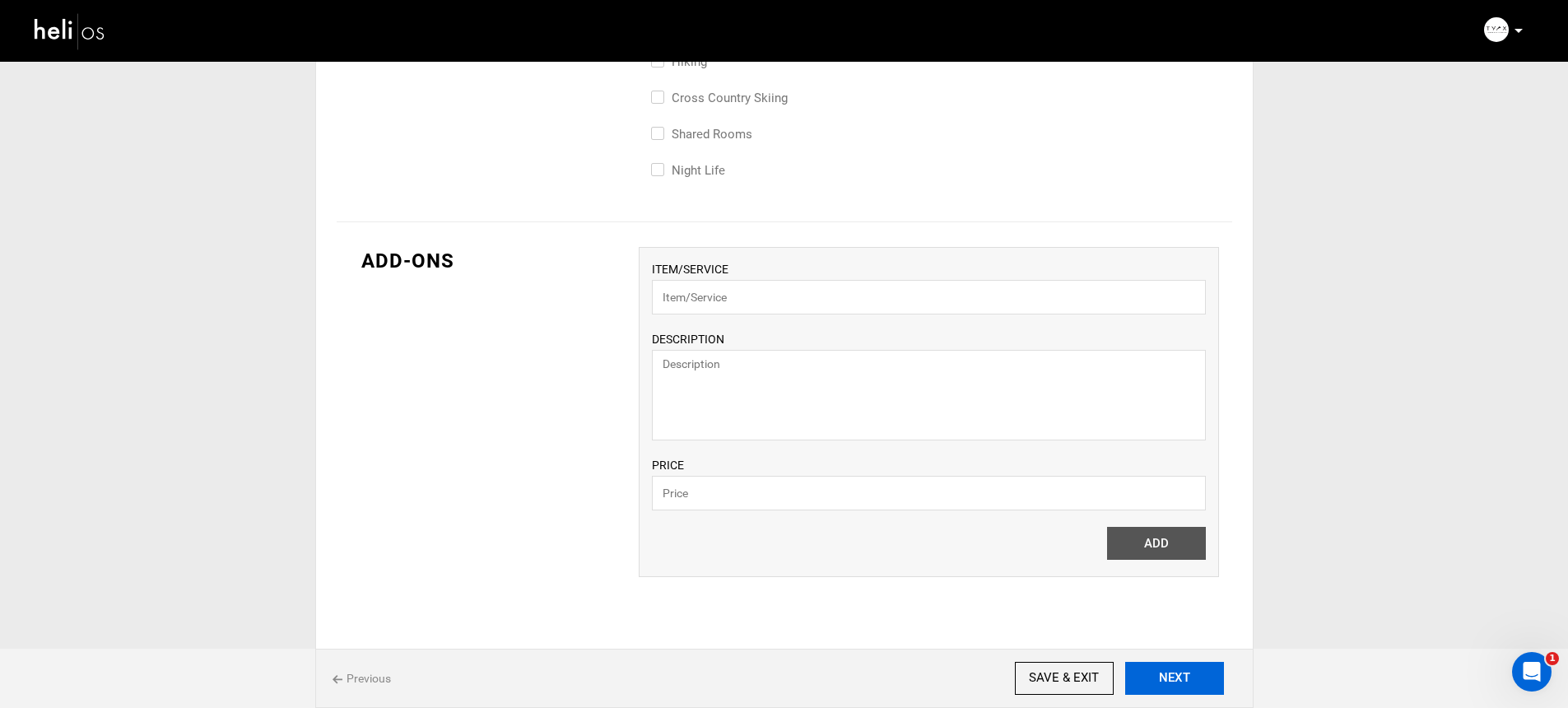
click at [1180, 667] on button "NEXT" at bounding box center [1174, 678] width 98 height 33
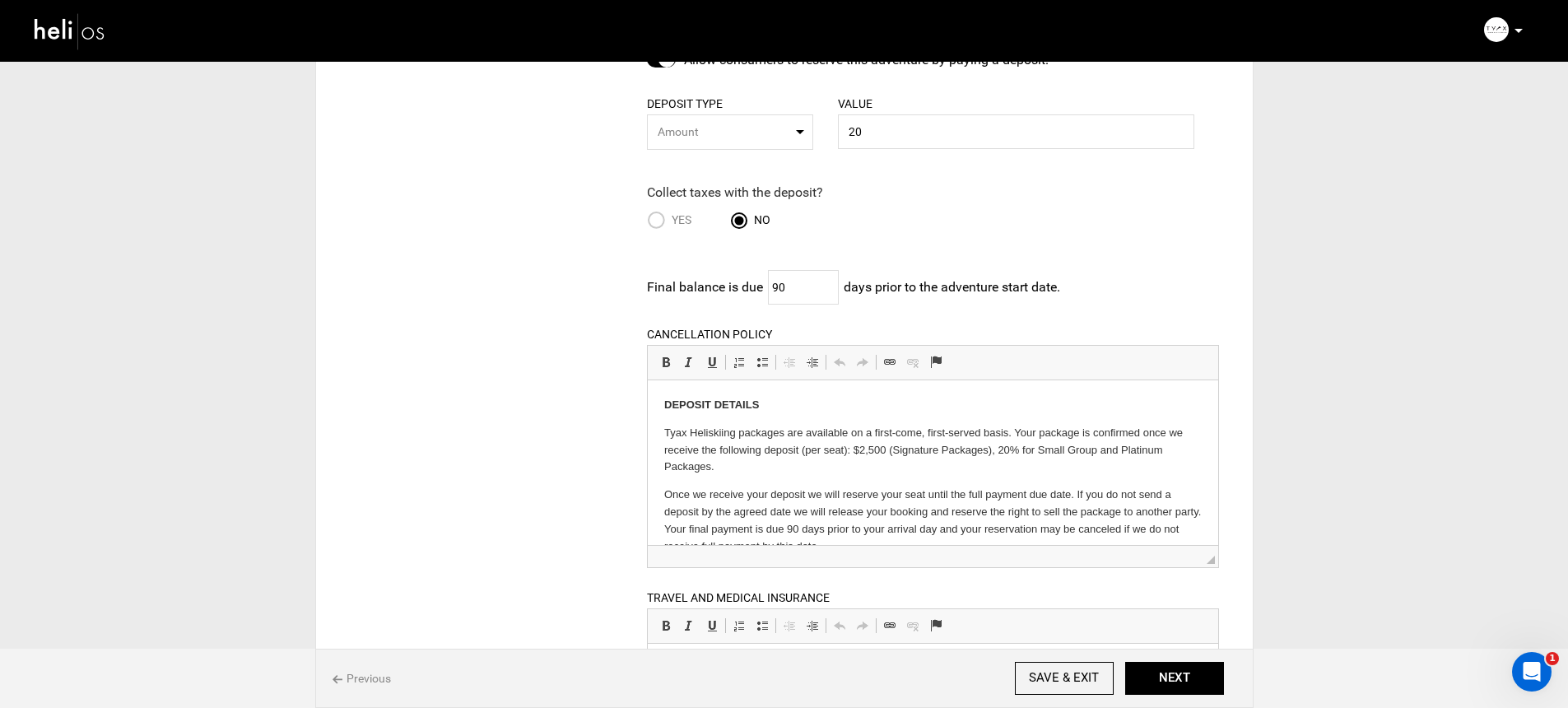
scroll to position [166, 0]
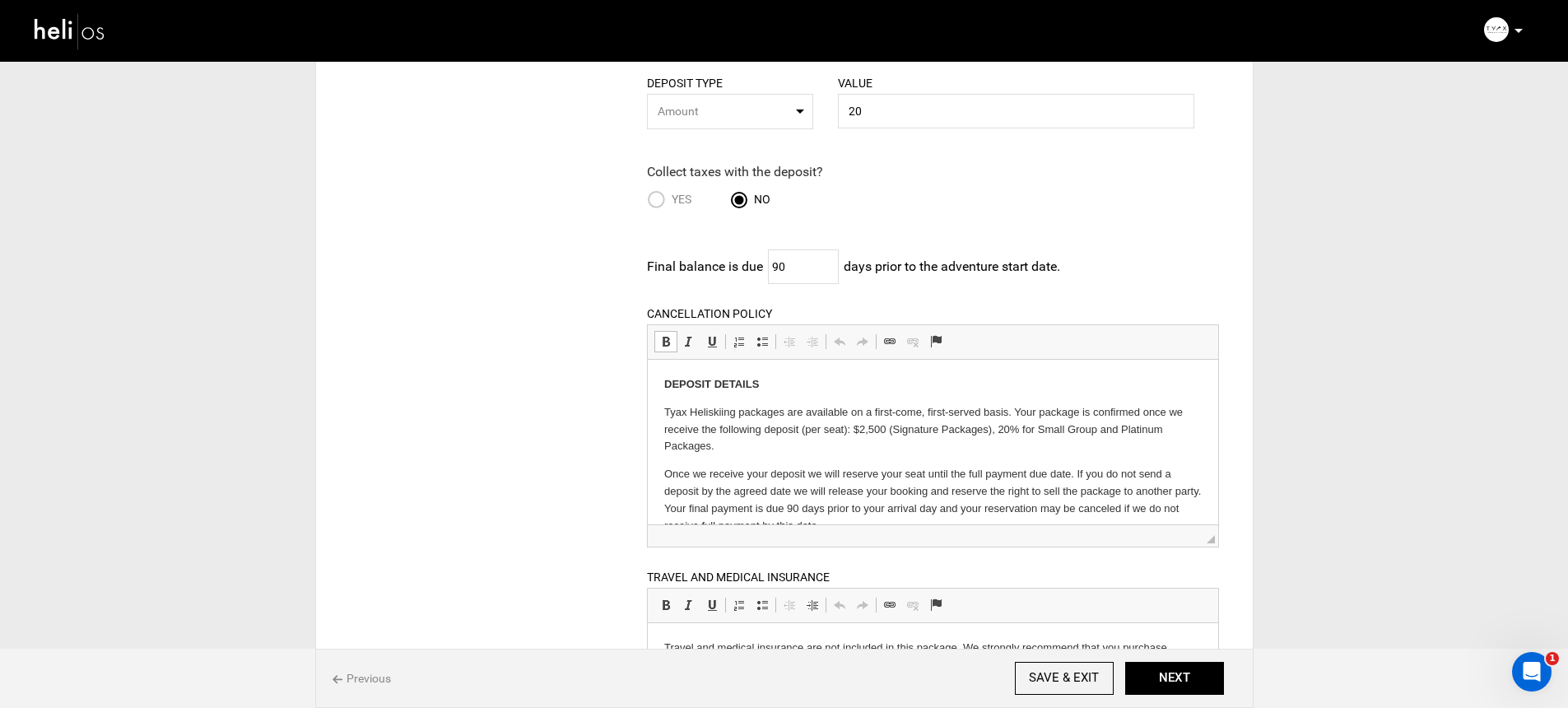
click at [795, 434] on p "Tyax Heliskiing packages are available on a first-come, first-served basis. You…" at bounding box center [933, 429] width 538 height 51
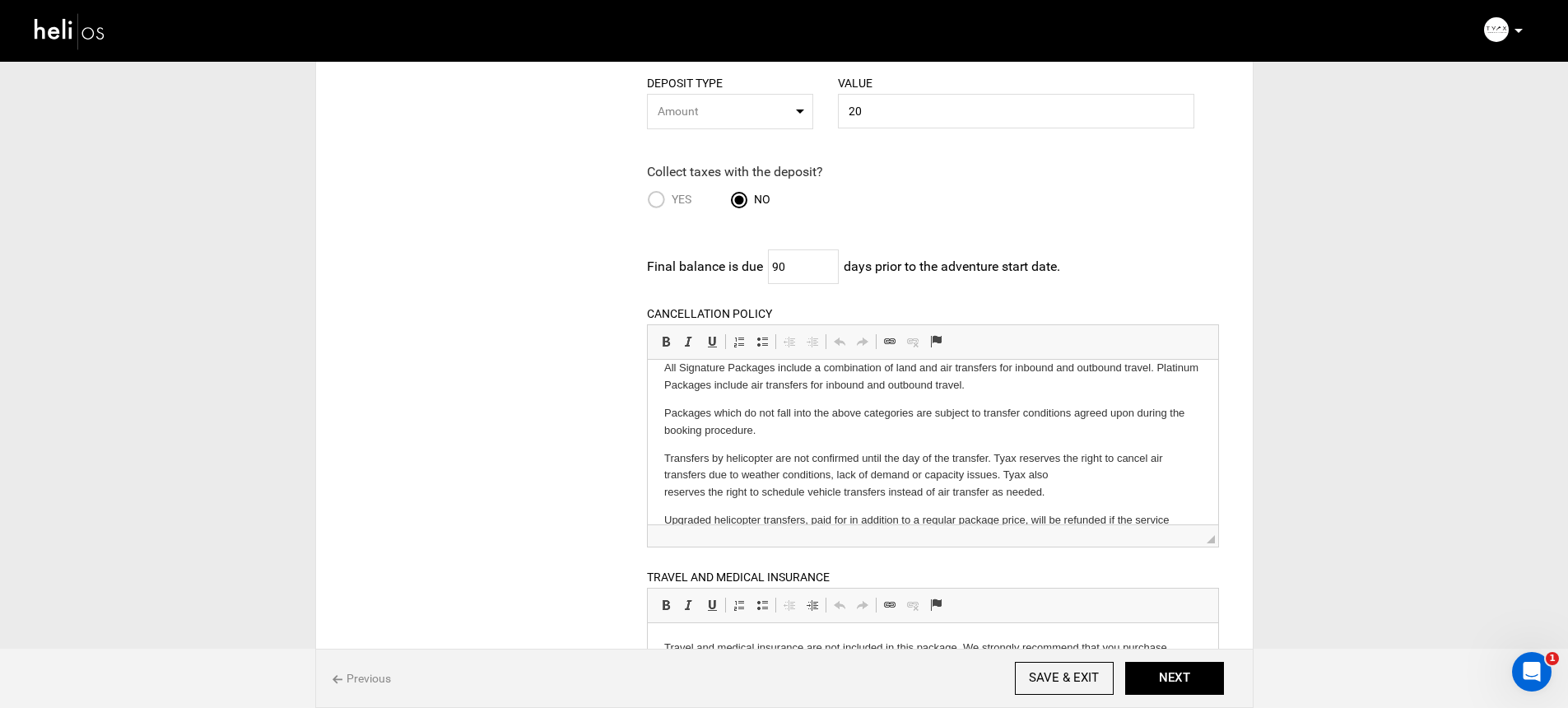
scroll to position [572, 0]
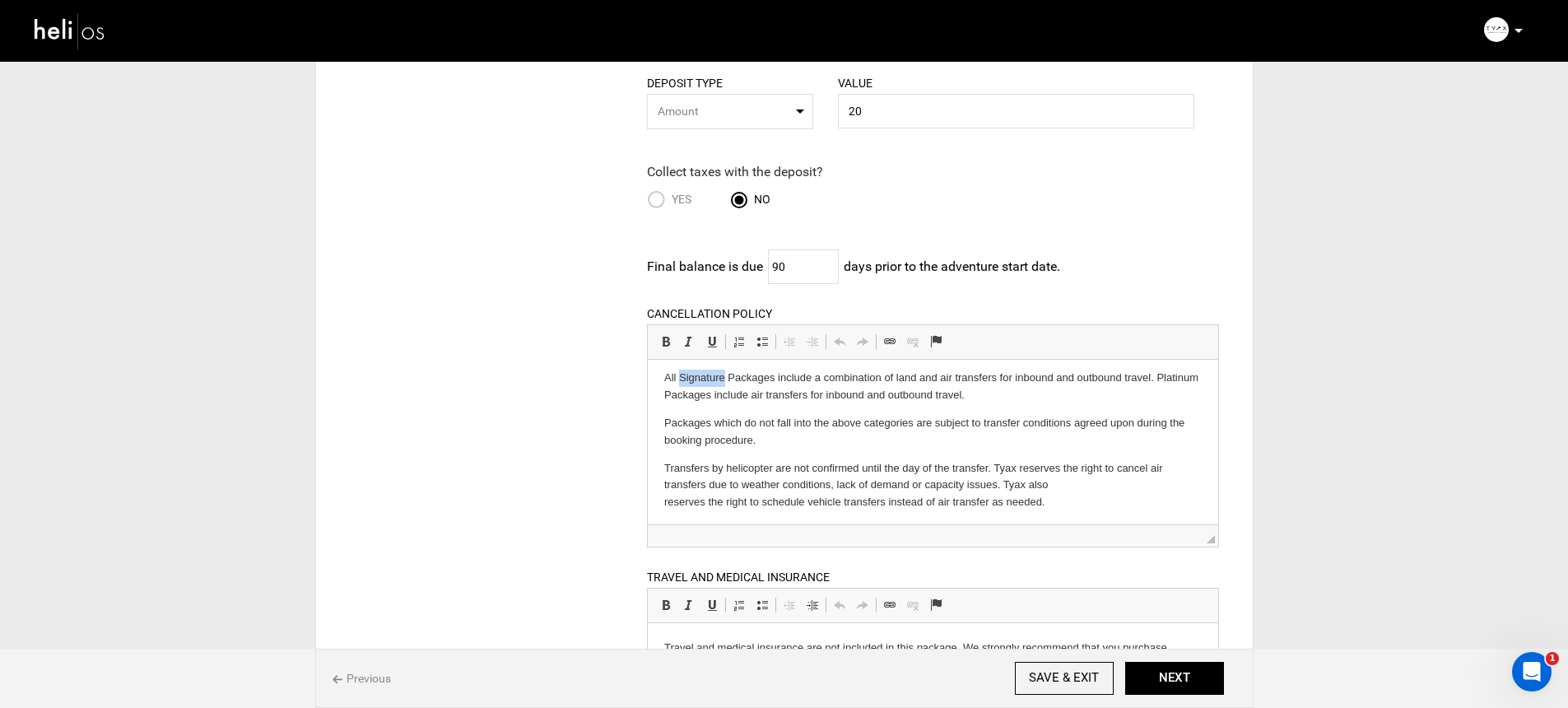
drag, startPoint x: 679, startPoint y: 397, endPoint x: 725, endPoint y: 399, distance: 46.0
click at [725, 399] on p "All Signature Packages include a combination of land and air transfers for inbo…" at bounding box center [933, 385] width 538 height 35
click at [689, 399] on p "All SIngle Group Packages and Private Helicopter Packages include a combination…" at bounding box center [933, 385] width 538 height 35
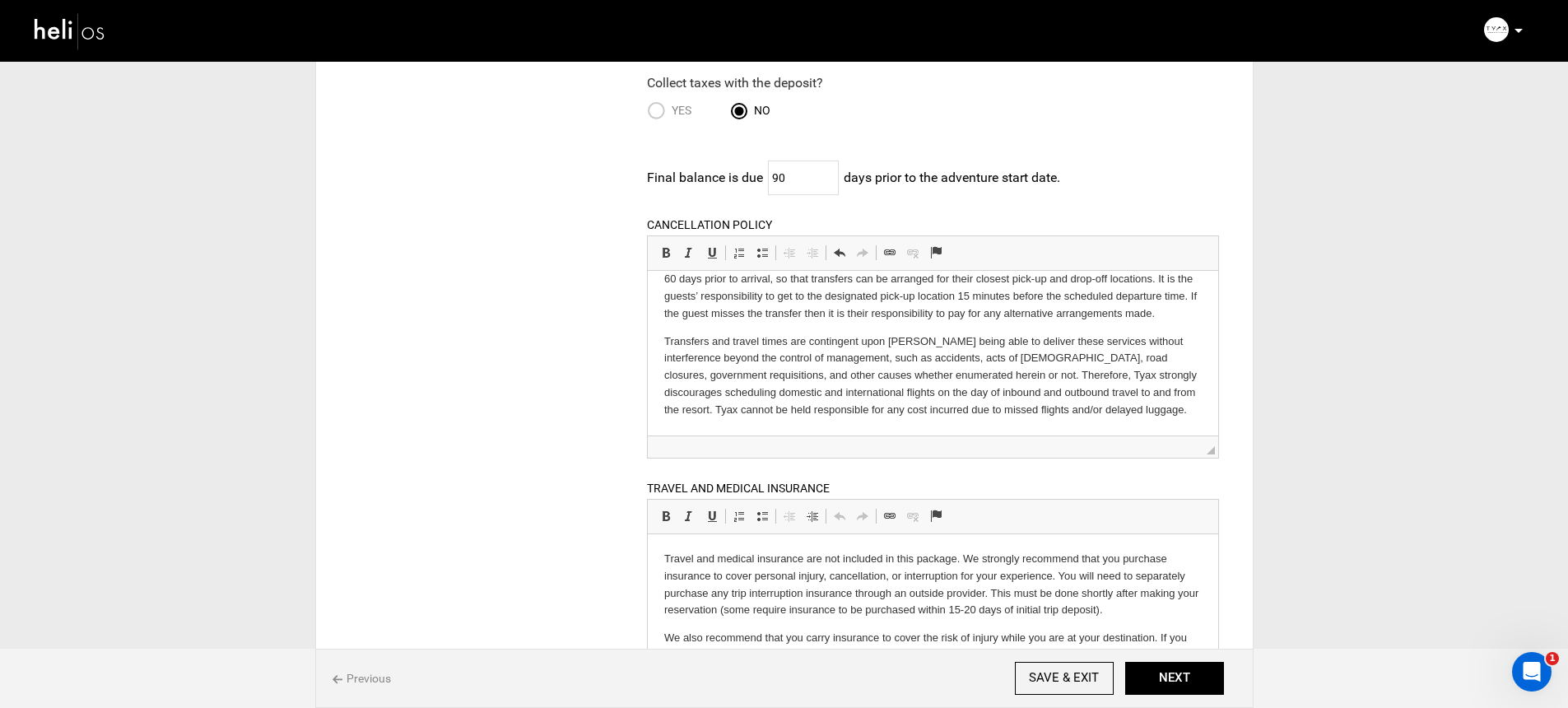
scroll to position [367, 0]
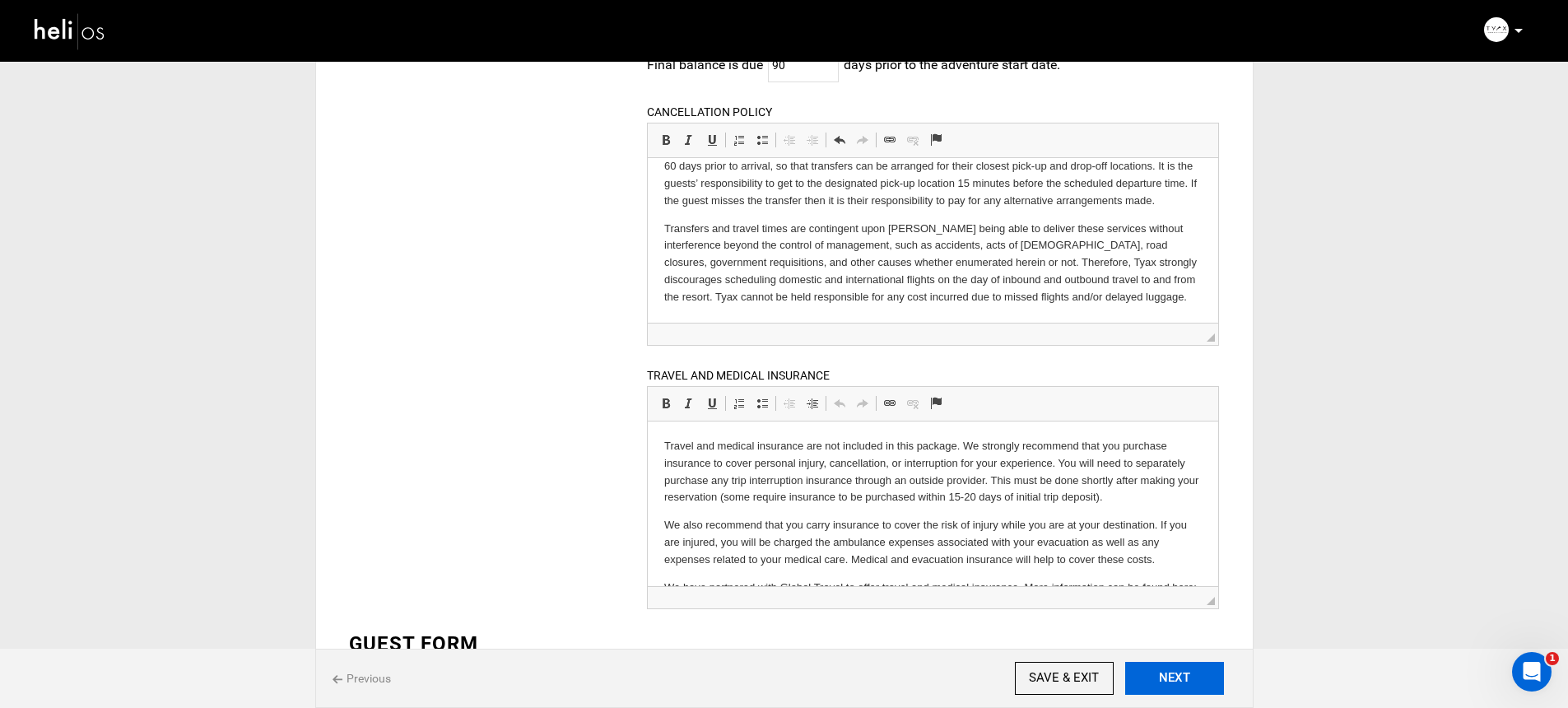
click at [1157, 689] on button "NEXT" at bounding box center [1174, 678] width 98 height 33
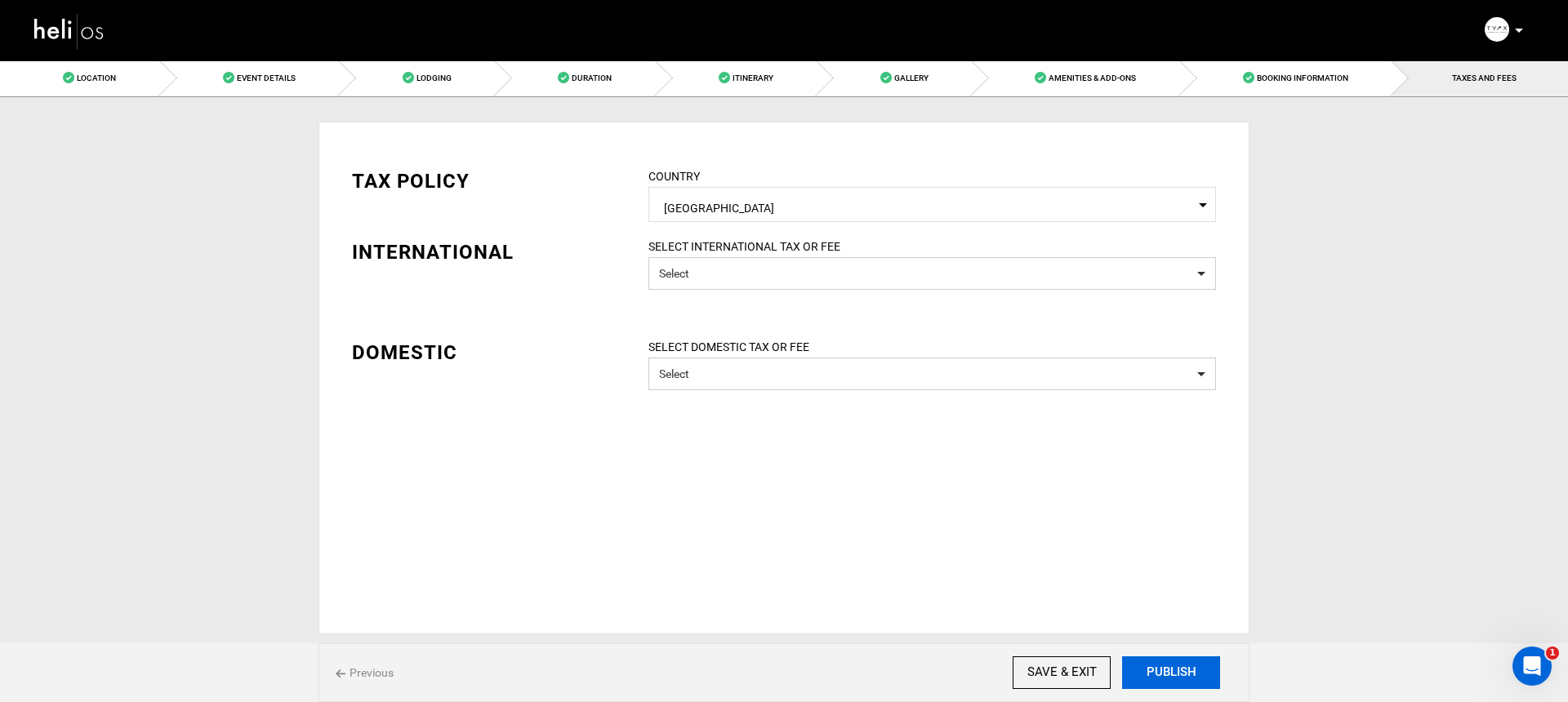
click at [1150, 669] on button "PUBLISH" at bounding box center [1170, 672] width 98 height 33
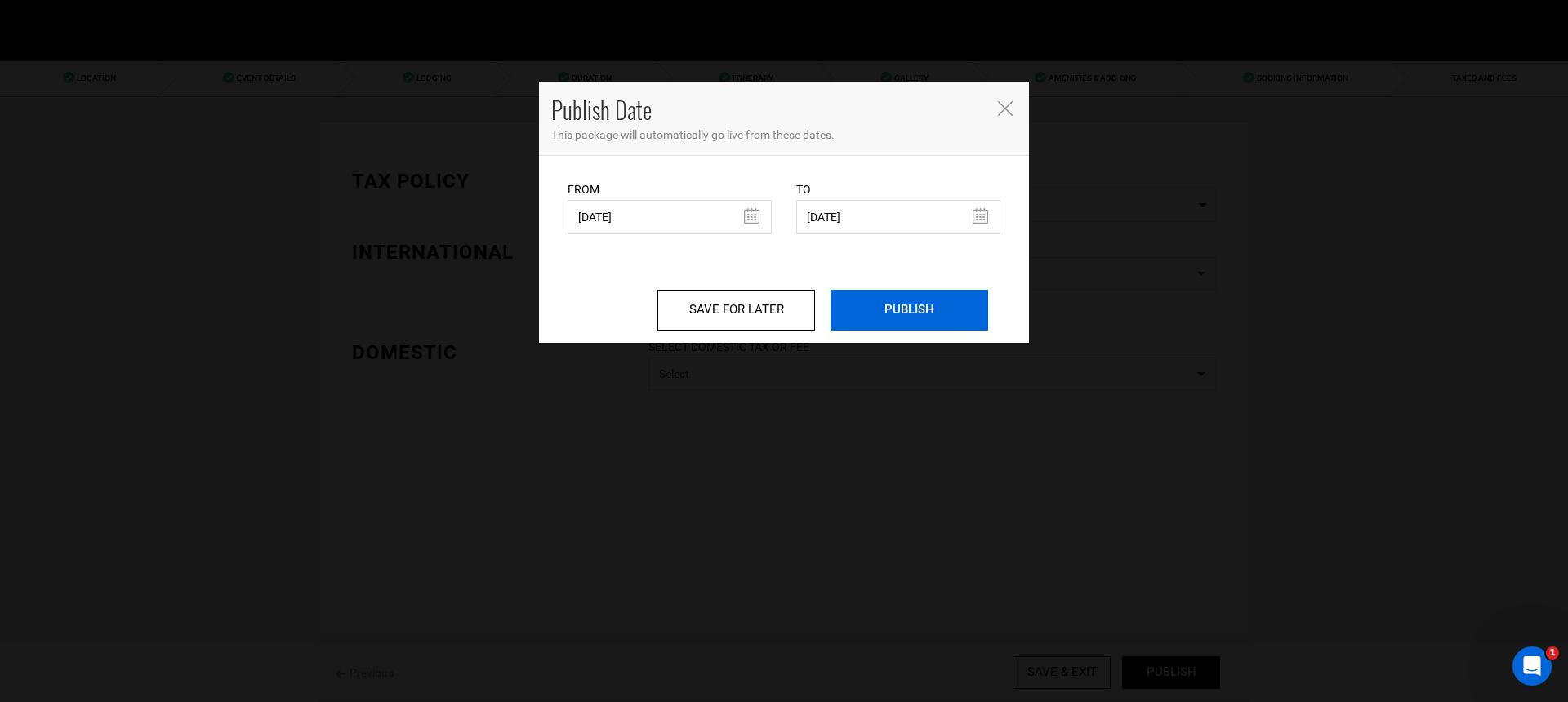
click at [903, 311] on input "PUBLISH" at bounding box center [909, 310] width 157 height 40
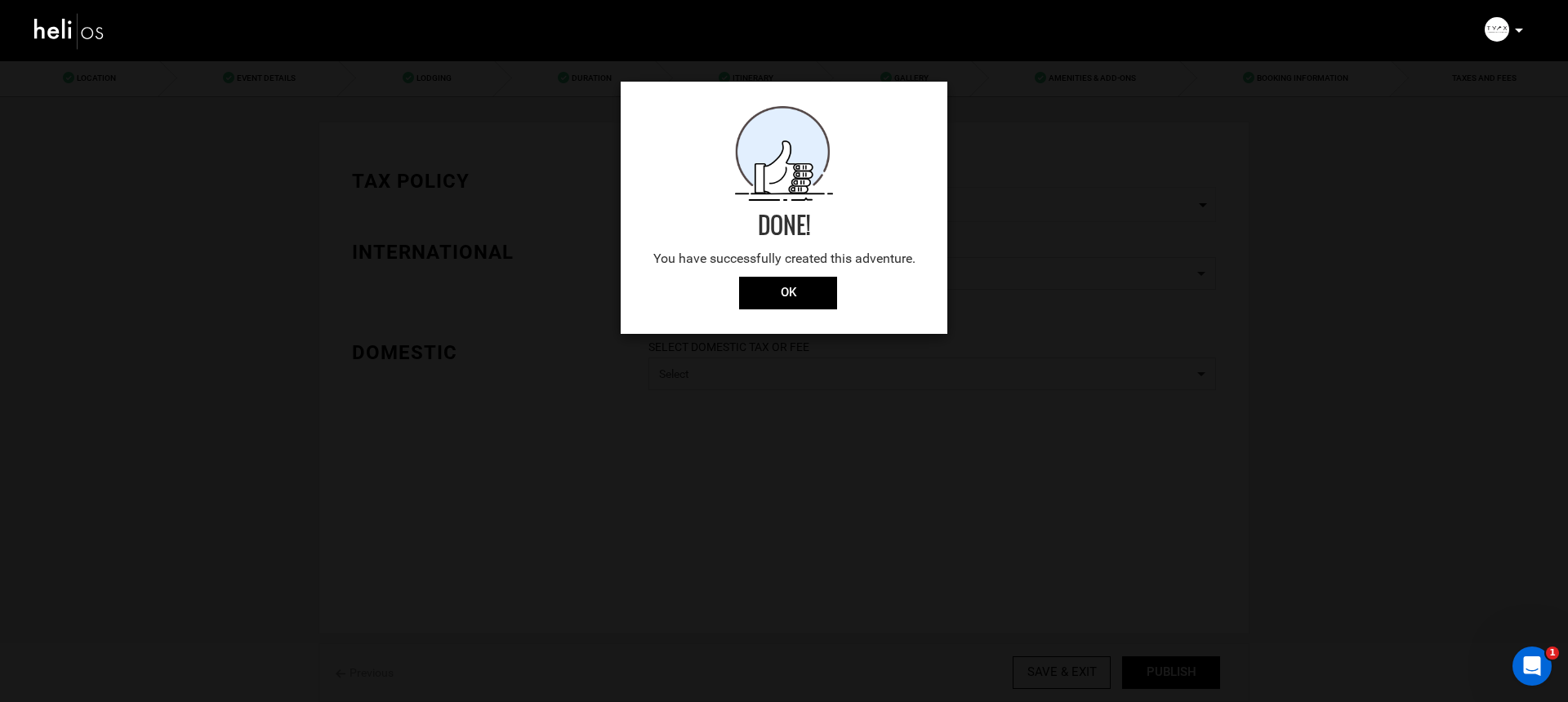
click at [782, 318] on div "Done! You have successfully created this adventure. OK" at bounding box center [784, 207] width 327 height 252
click at [789, 302] on input "OK" at bounding box center [788, 293] width 98 height 33
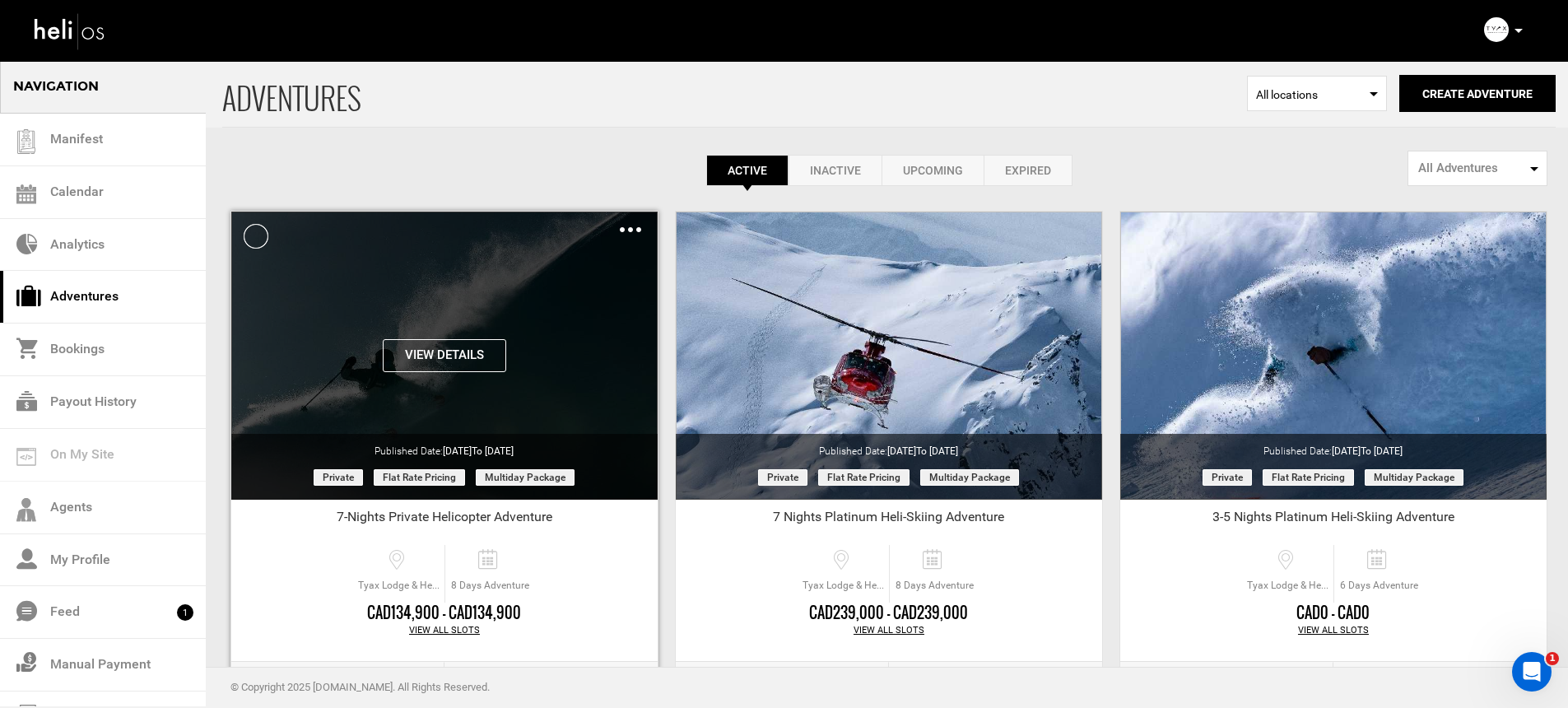
click at [462, 354] on button "View Details" at bounding box center [444, 355] width 123 height 33
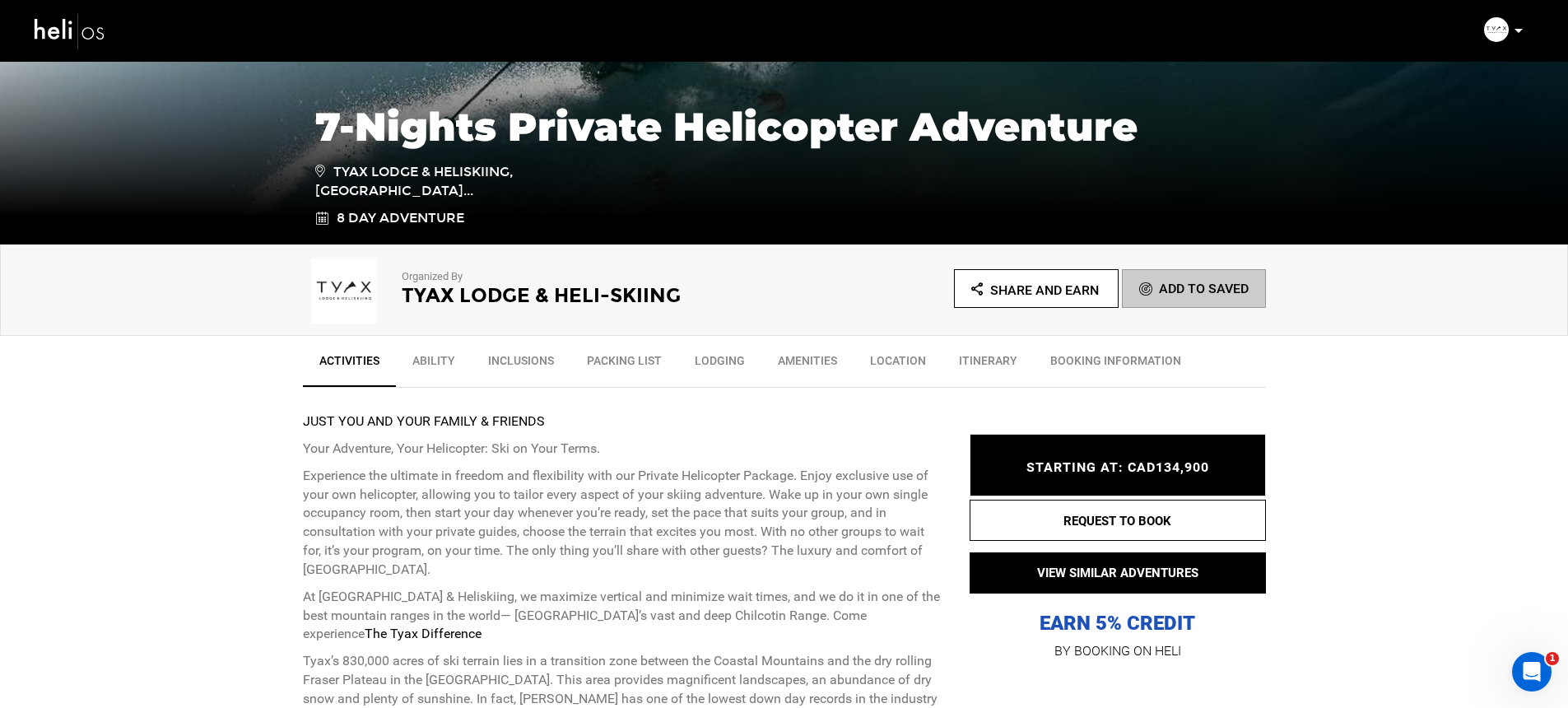
scroll to position [299, 0]
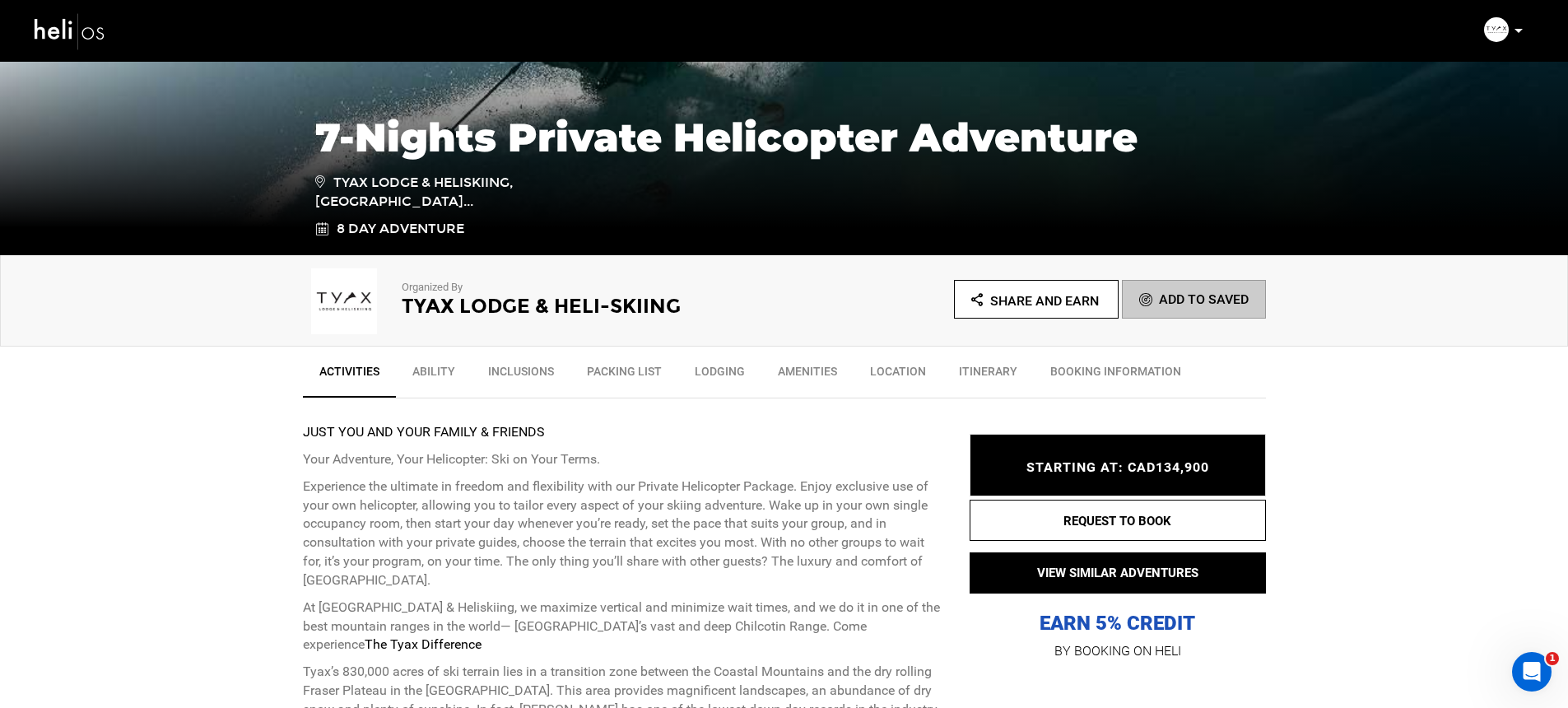
click at [71, 45] on img at bounding box center [70, 30] width 74 height 43
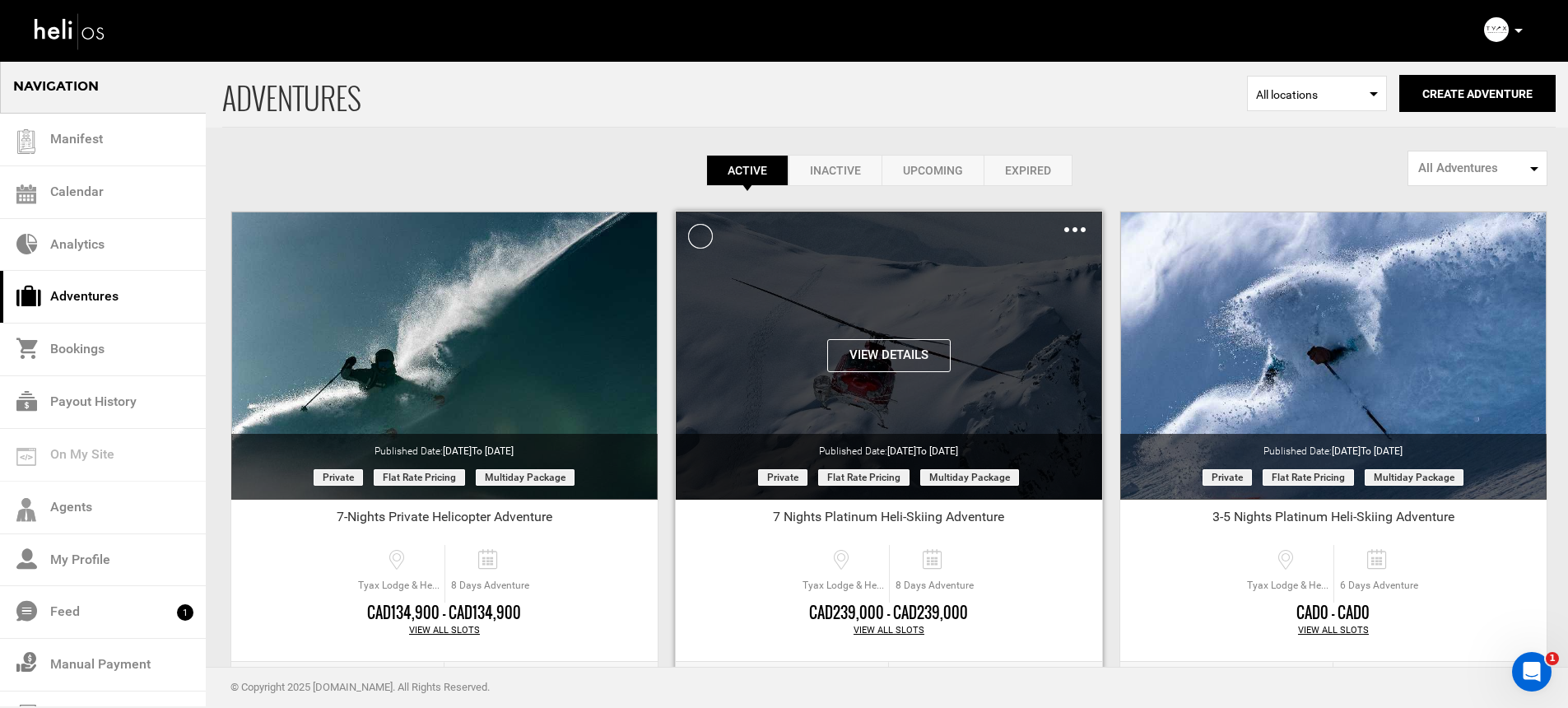
click at [876, 358] on button "View Details" at bounding box center [889, 355] width 123 height 33
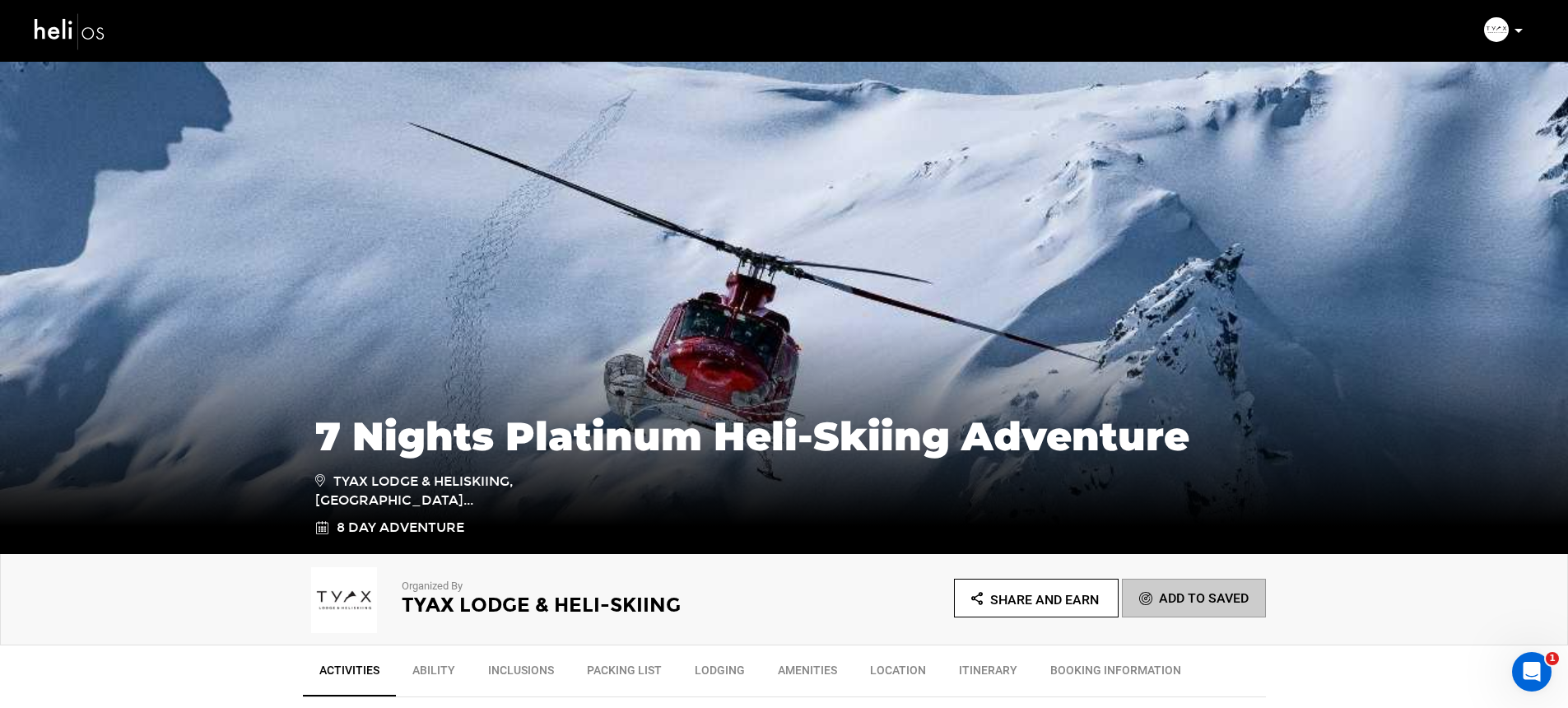
click at [52, 36] on img at bounding box center [70, 30] width 74 height 43
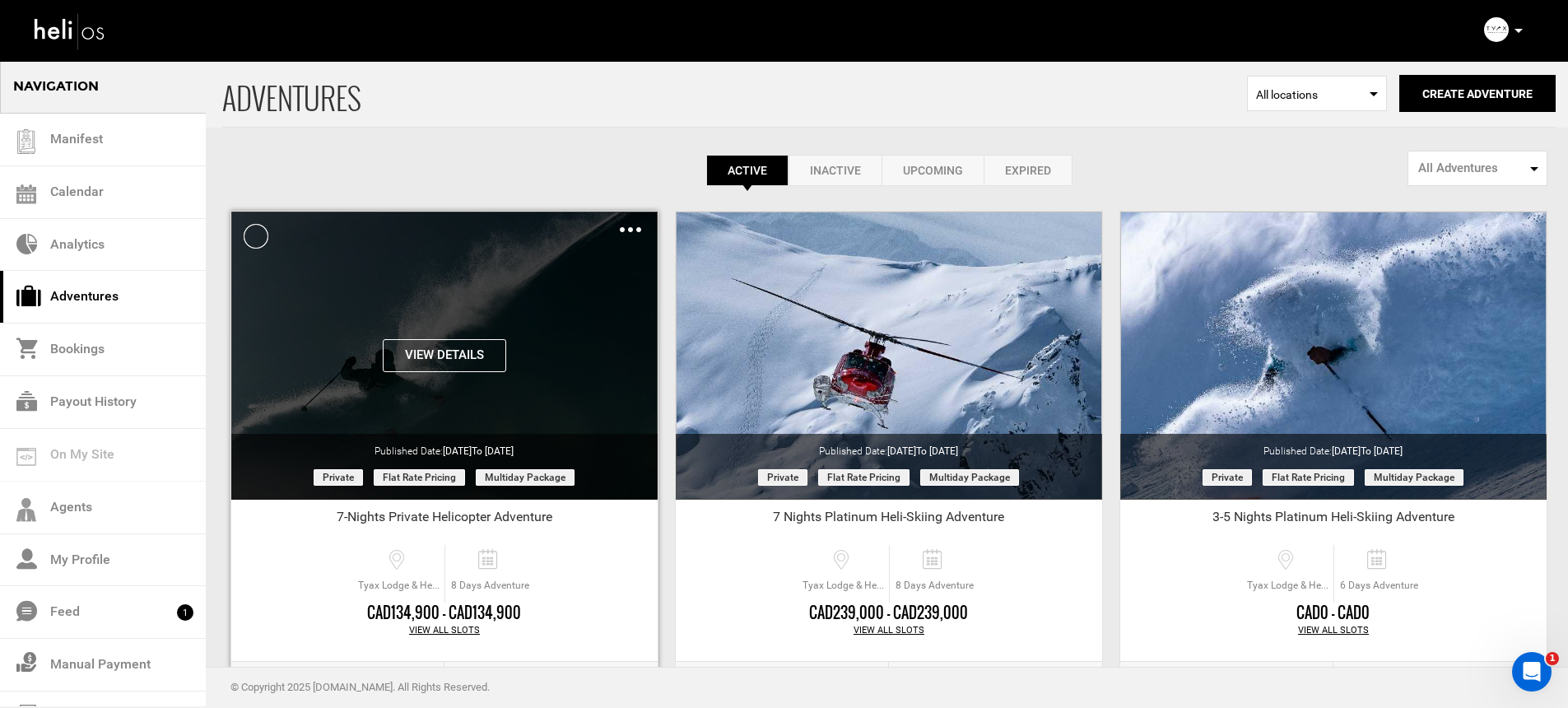
click at [458, 350] on button "View Details" at bounding box center [444, 355] width 123 height 33
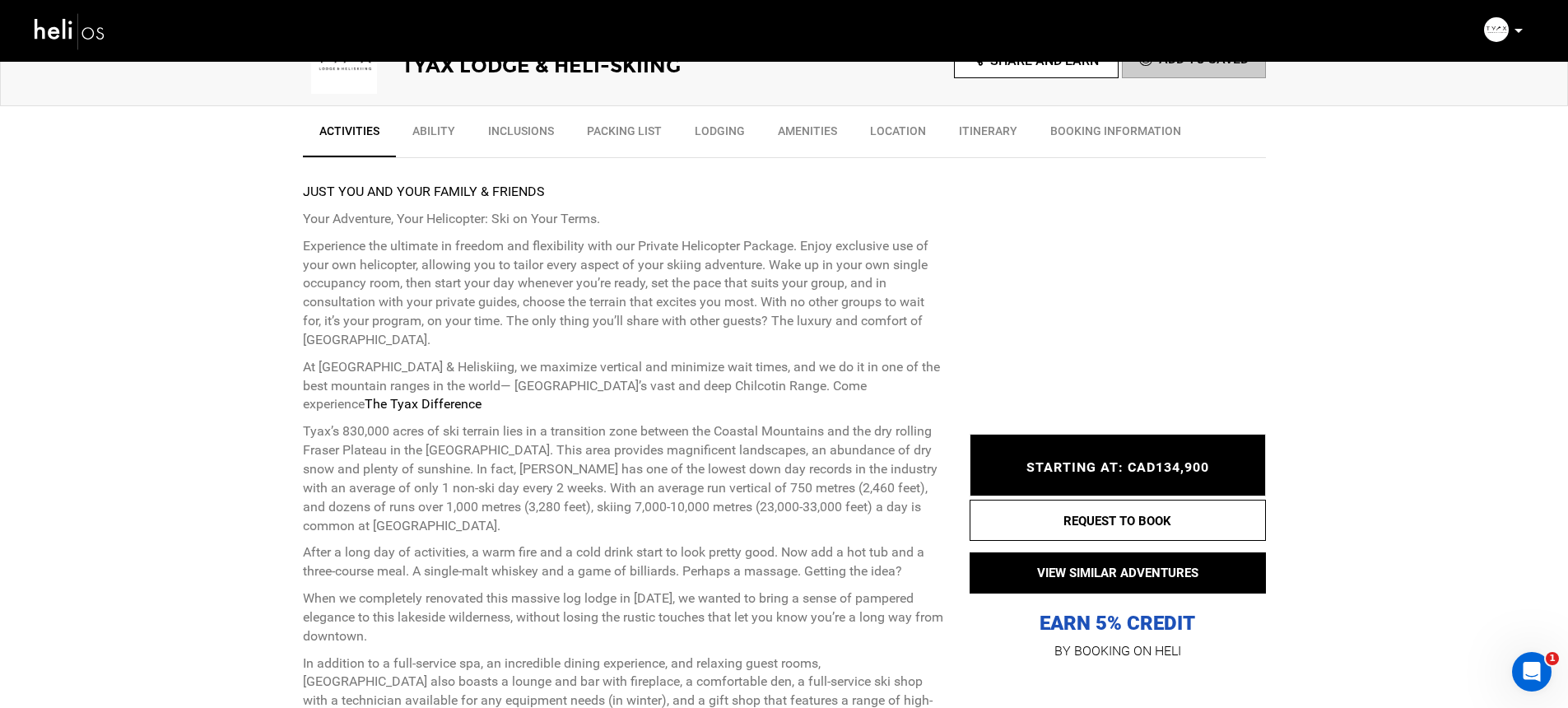
scroll to position [562, 0]
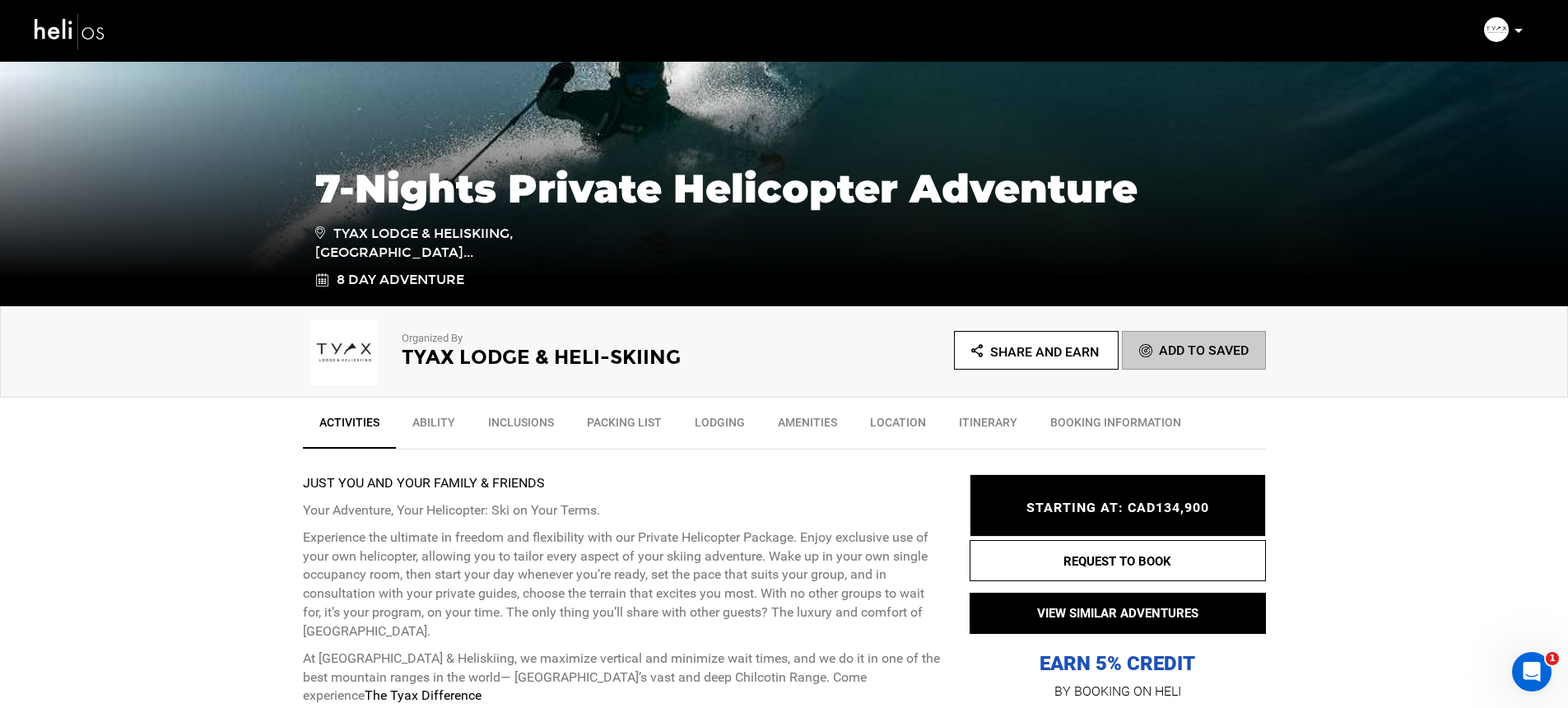
scroll to position [586, 0]
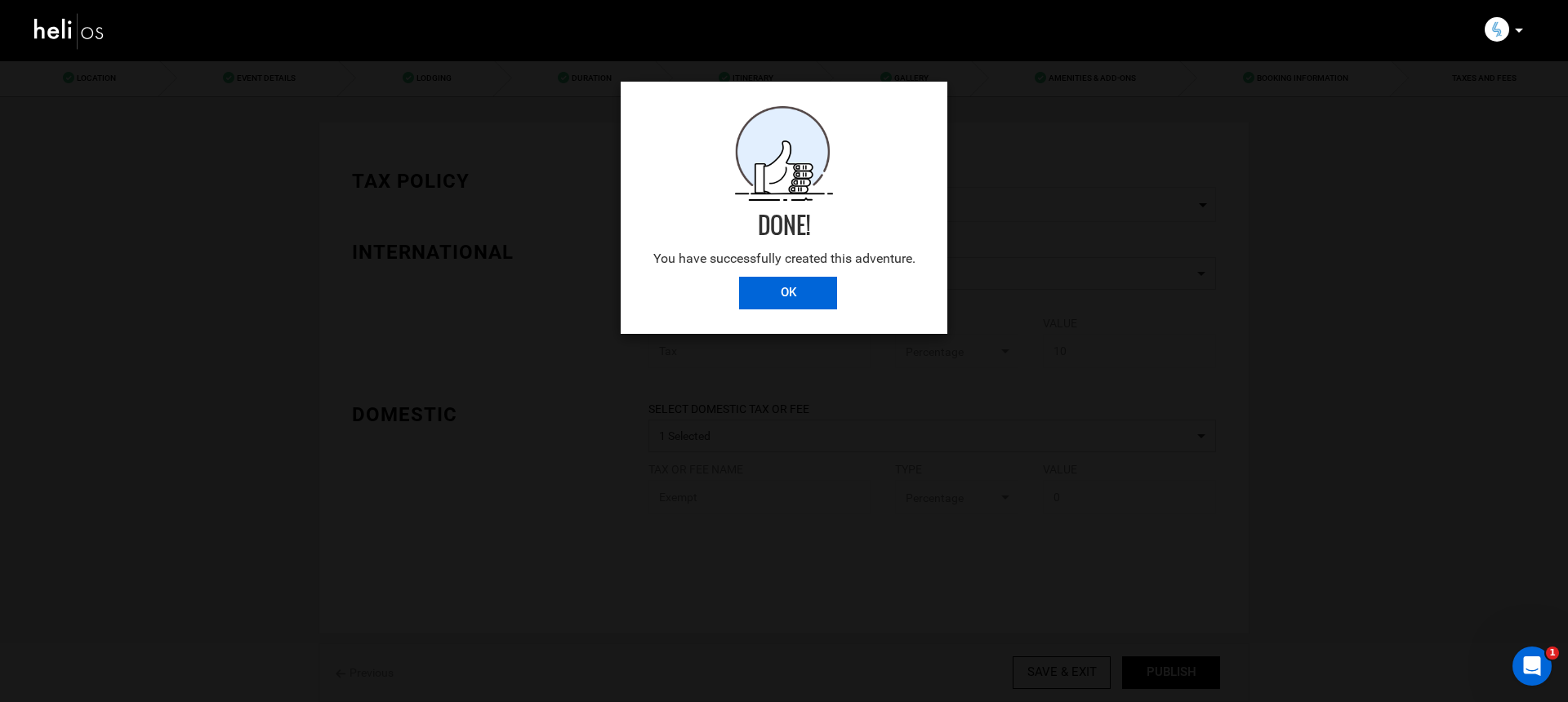
click at [795, 293] on input "OK" at bounding box center [788, 293] width 98 height 33
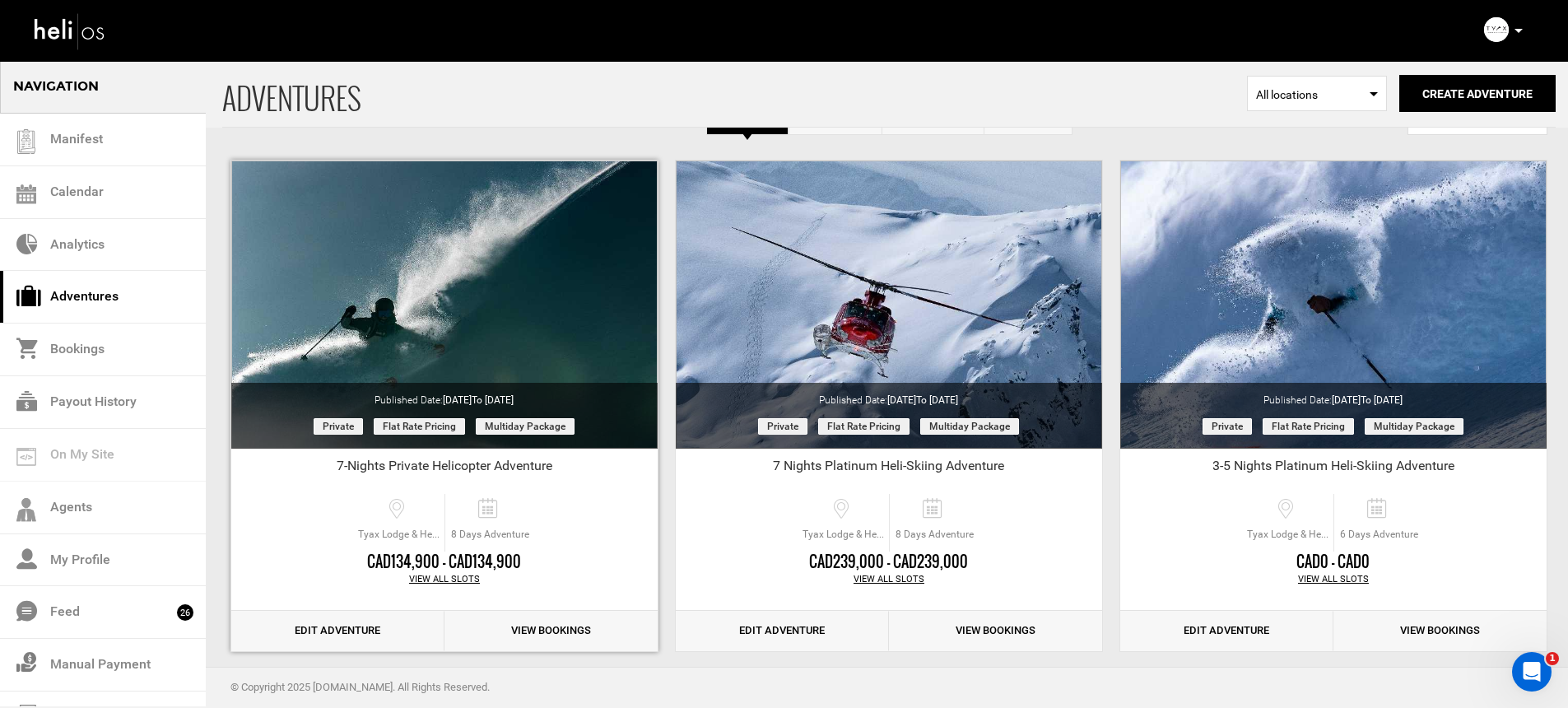
scroll to position [112, 0]
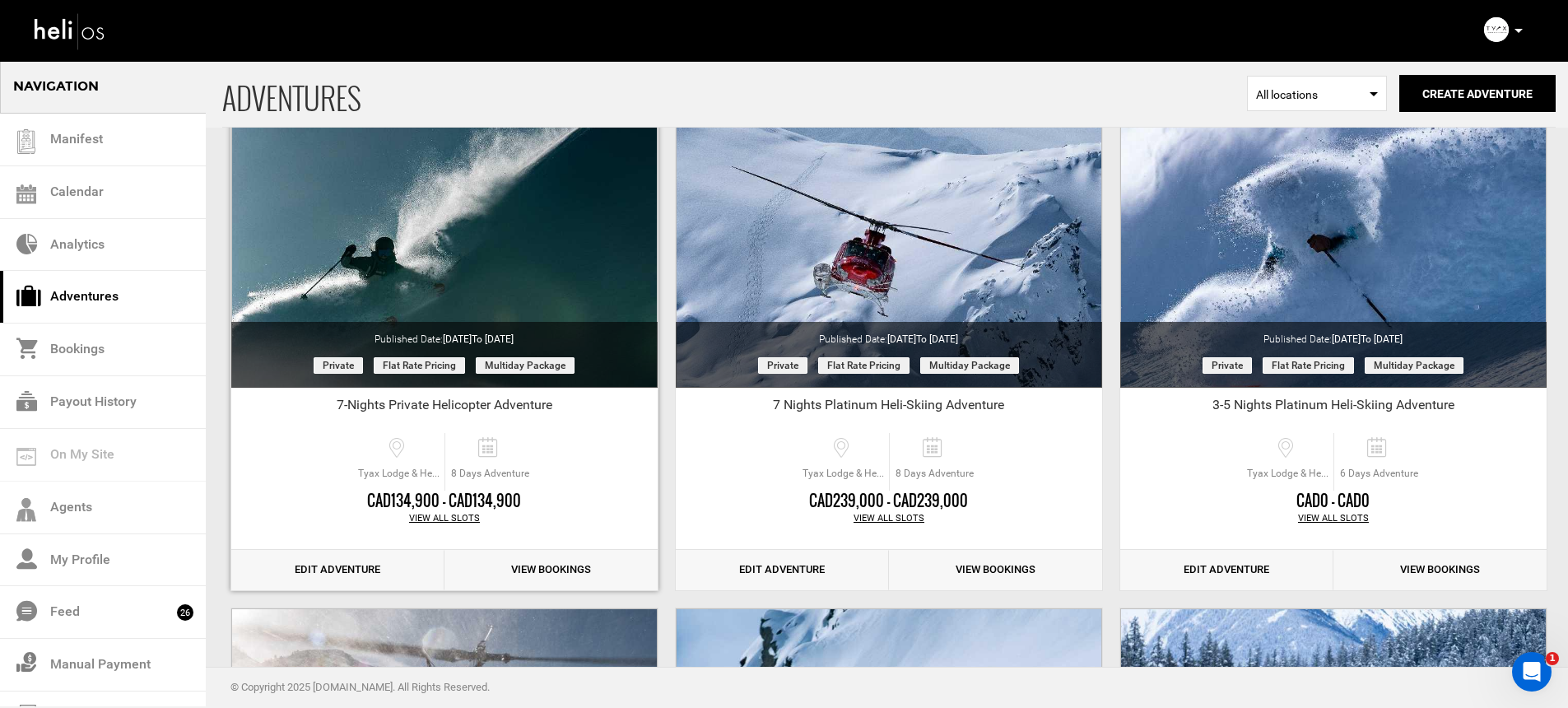
click at [376, 560] on link "Edit Adventure" at bounding box center [338, 571] width 213 height 41
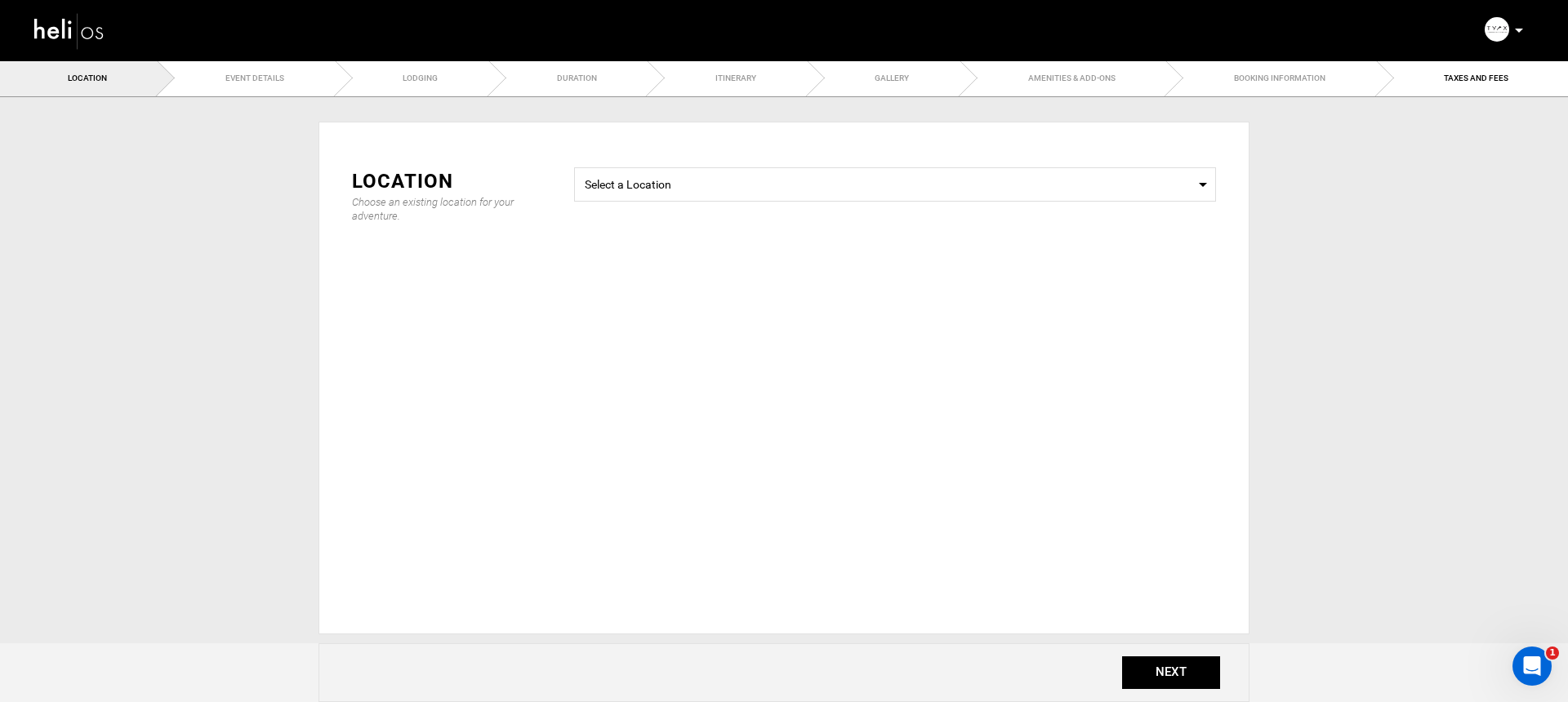
type input "7-Nights Private Helicopter Adventure"
checkbox input "true"
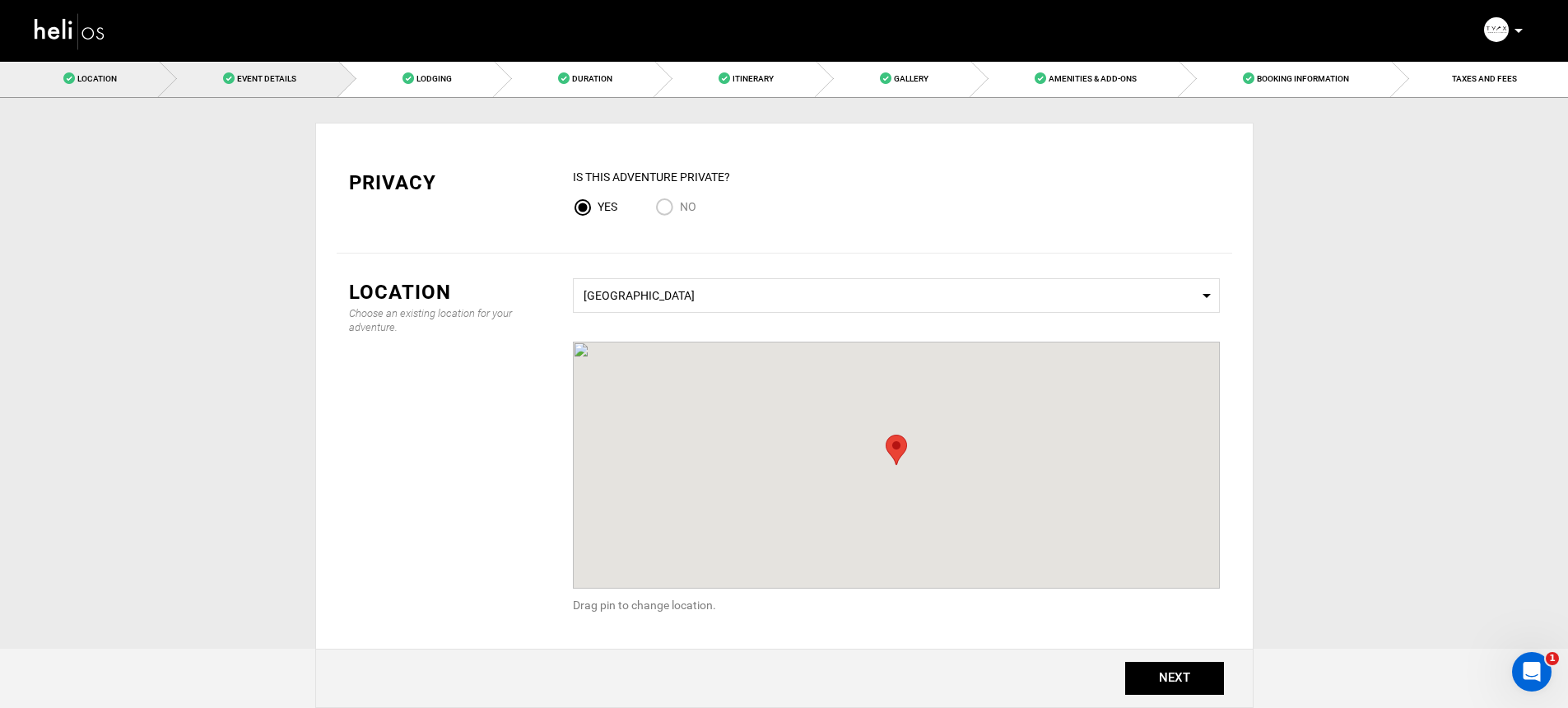
click at [300, 90] on link "Event Details" at bounding box center [249, 79] width 180 height 37
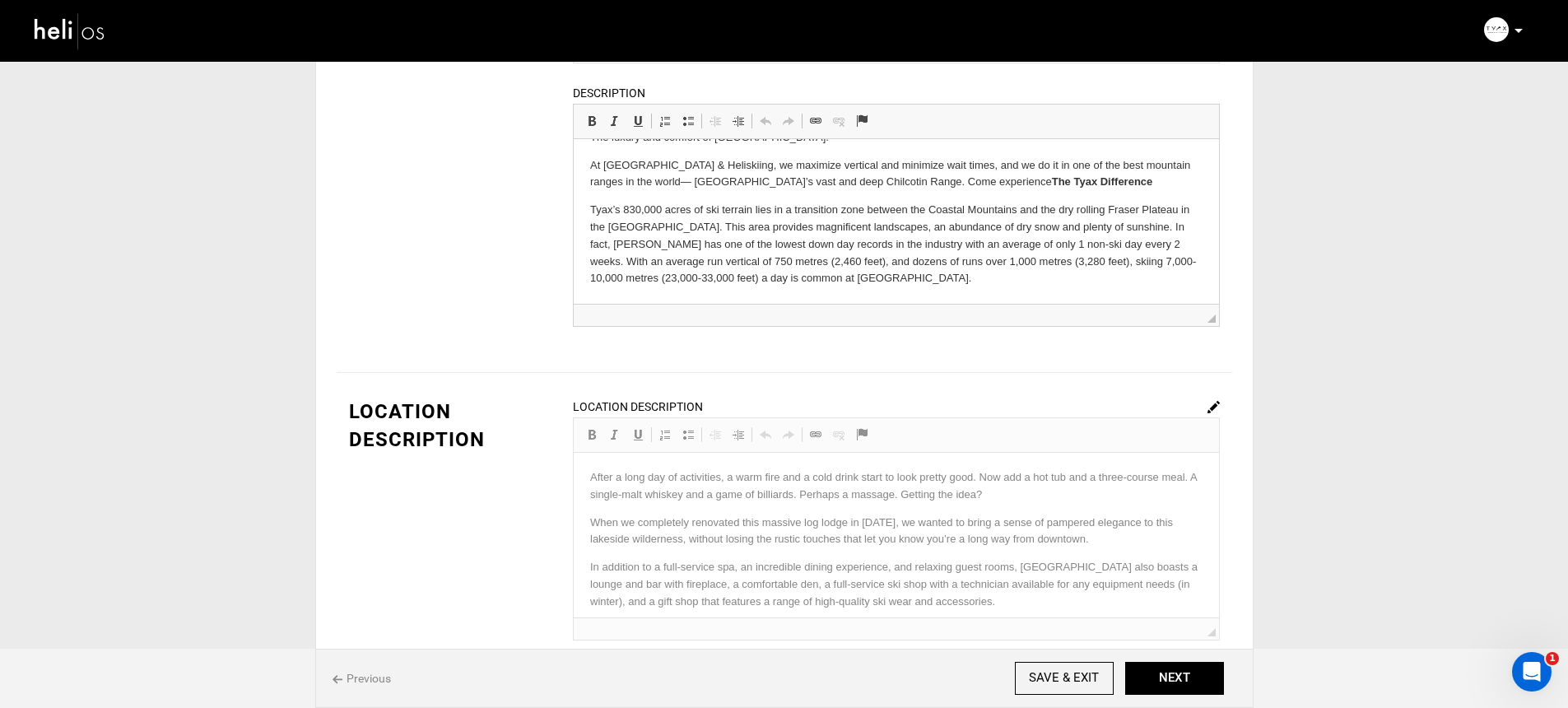
scroll to position [170, 0]
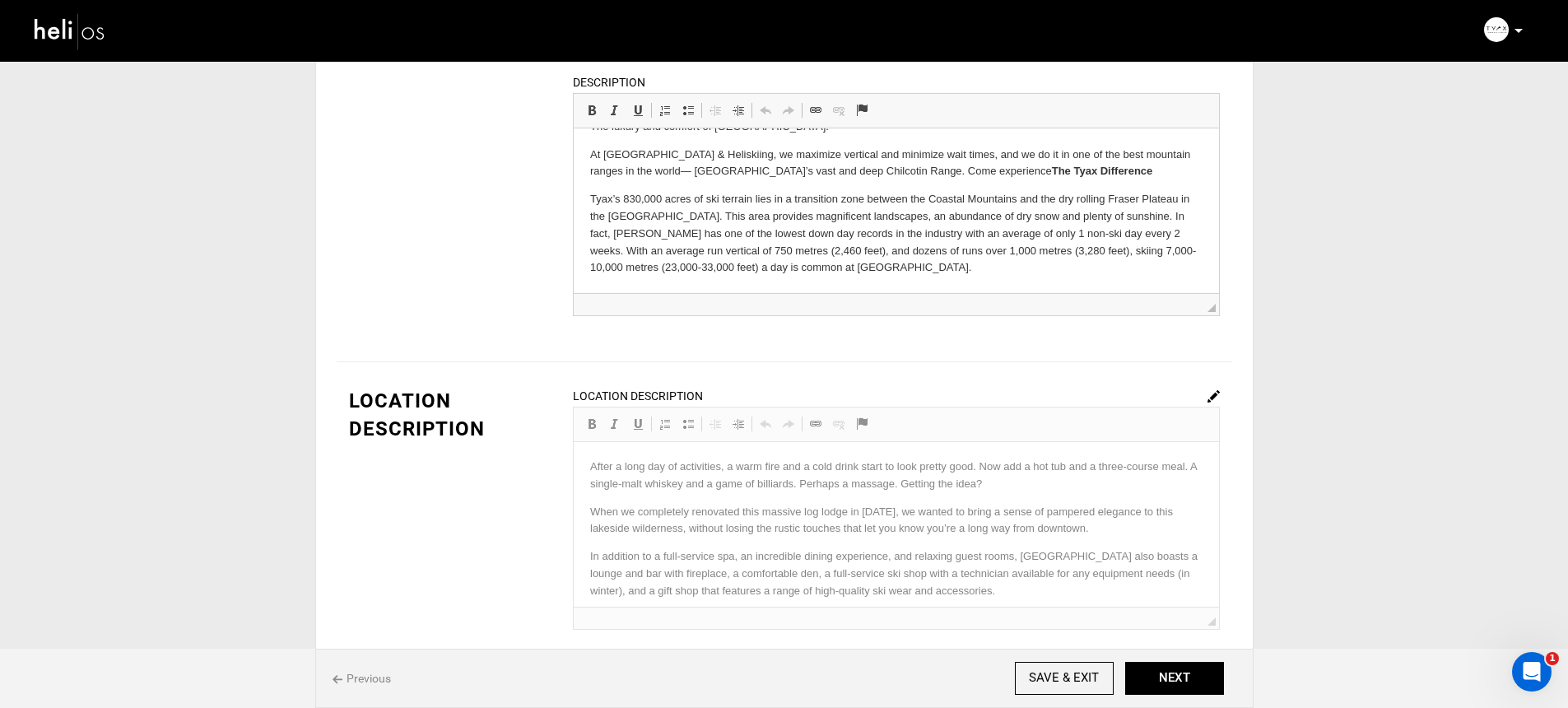
click at [990, 498] on div "Location Description Rich Text Editor, editor32 Editor toolbars Basic Styles Bo…" at bounding box center [897, 509] width 647 height 243
click at [1205, 400] on div "Location Description Rich Text Editor, editor32 Editor toolbars Basic Styles Bo…" at bounding box center [897, 509] width 647 height 243
click at [1215, 393] on img at bounding box center [1214, 396] width 12 height 12
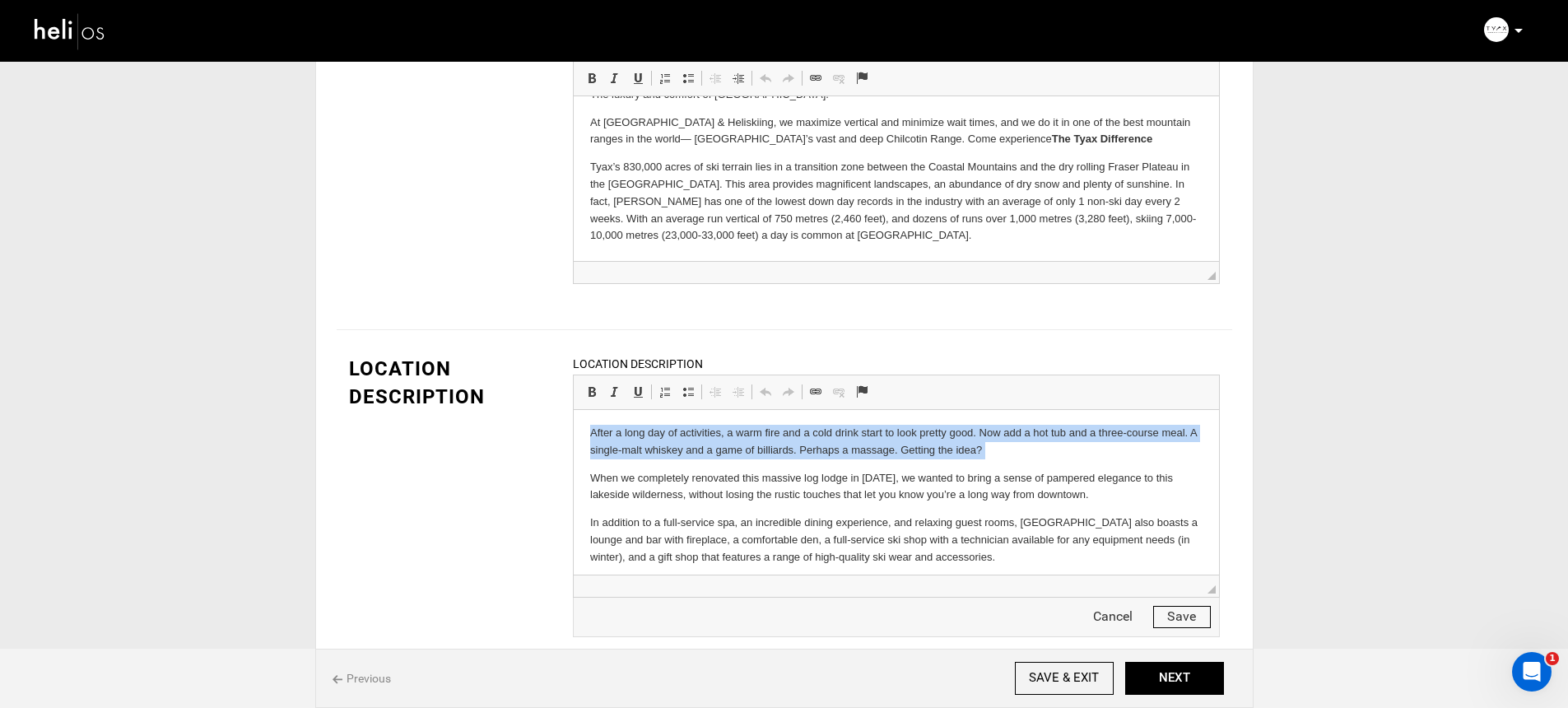
drag, startPoint x: 583, startPoint y: 432, endPoint x: 956, endPoint y: 464, distance: 374.4
click at [956, 464] on html "After a long day of activities, a warm fire and a cold drink start to look pret…" at bounding box center [896, 517] width 645 height 219
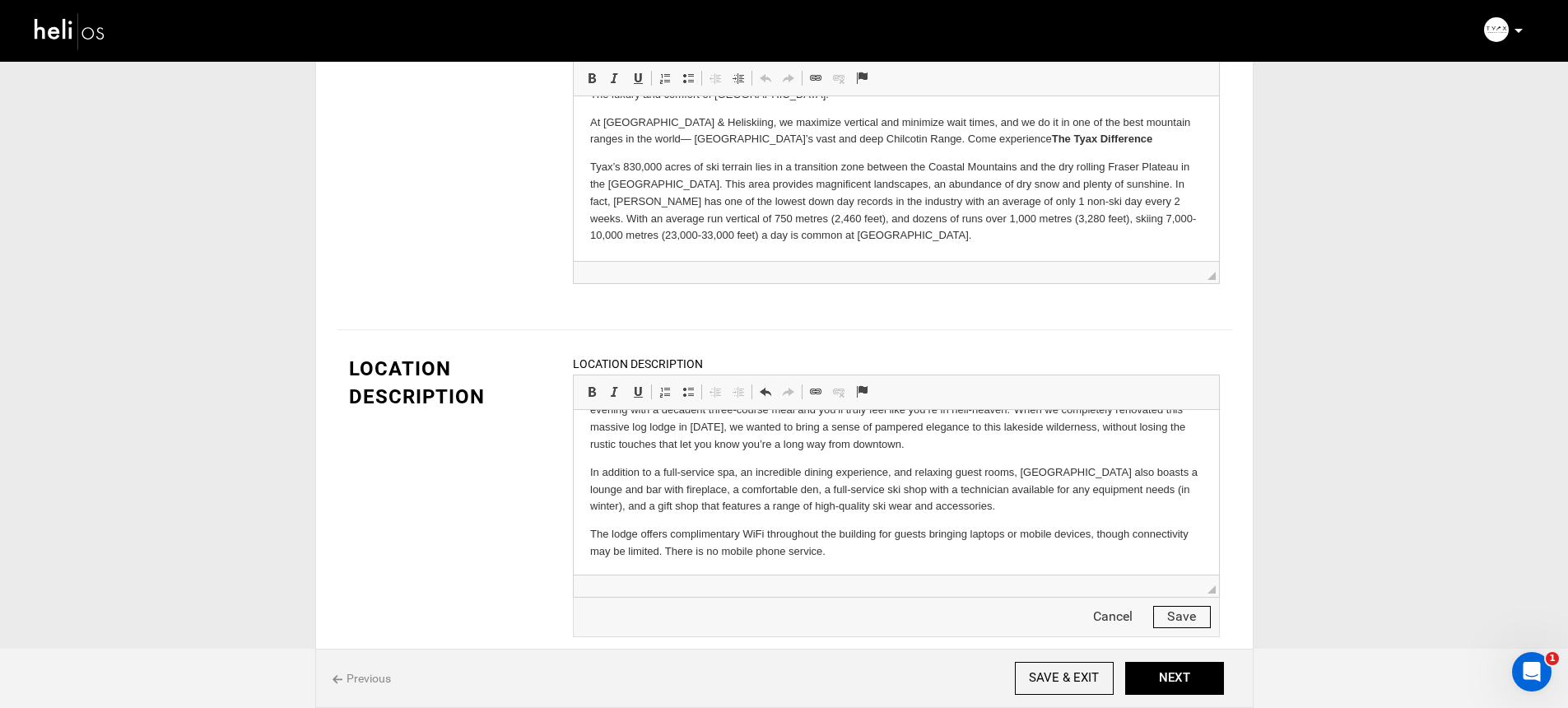
click at [1025, 510] on p "In addition to a full-service spa, an incredible dining experience, and relaxin…" at bounding box center [895, 490] width 612 height 51
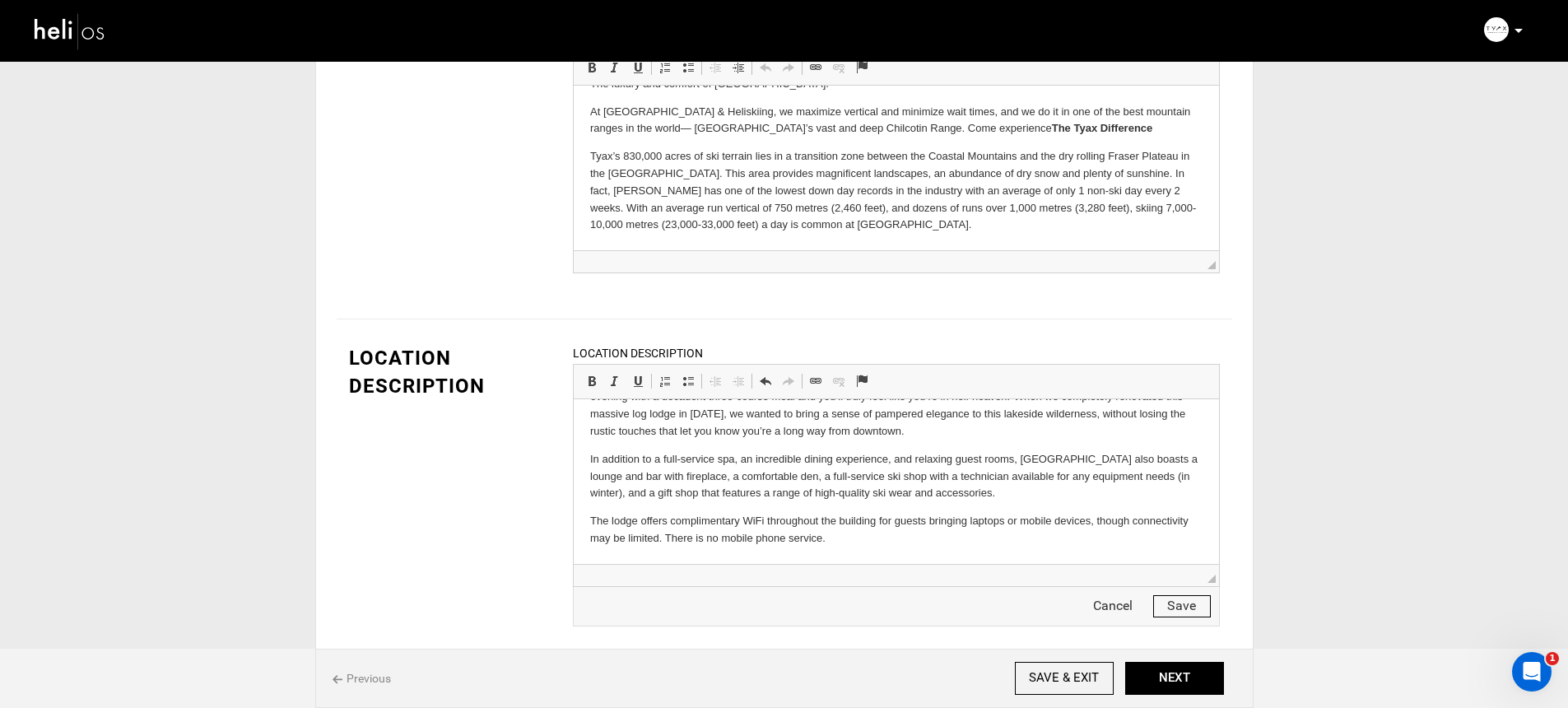
click at [1204, 611] on button "Save" at bounding box center [1181, 606] width 58 height 22
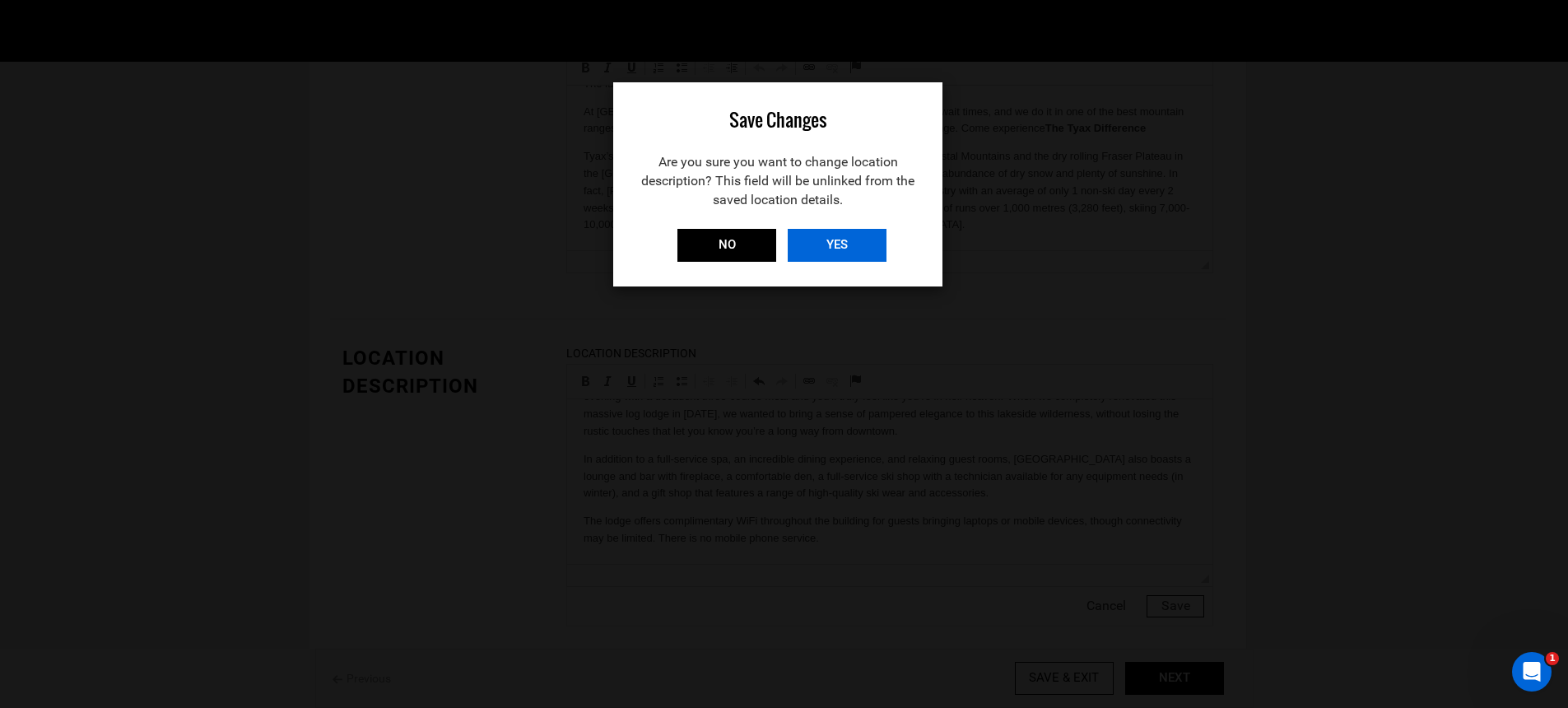
click at [850, 249] on input "YES" at bounding box center [836, 245] width 98 height 33
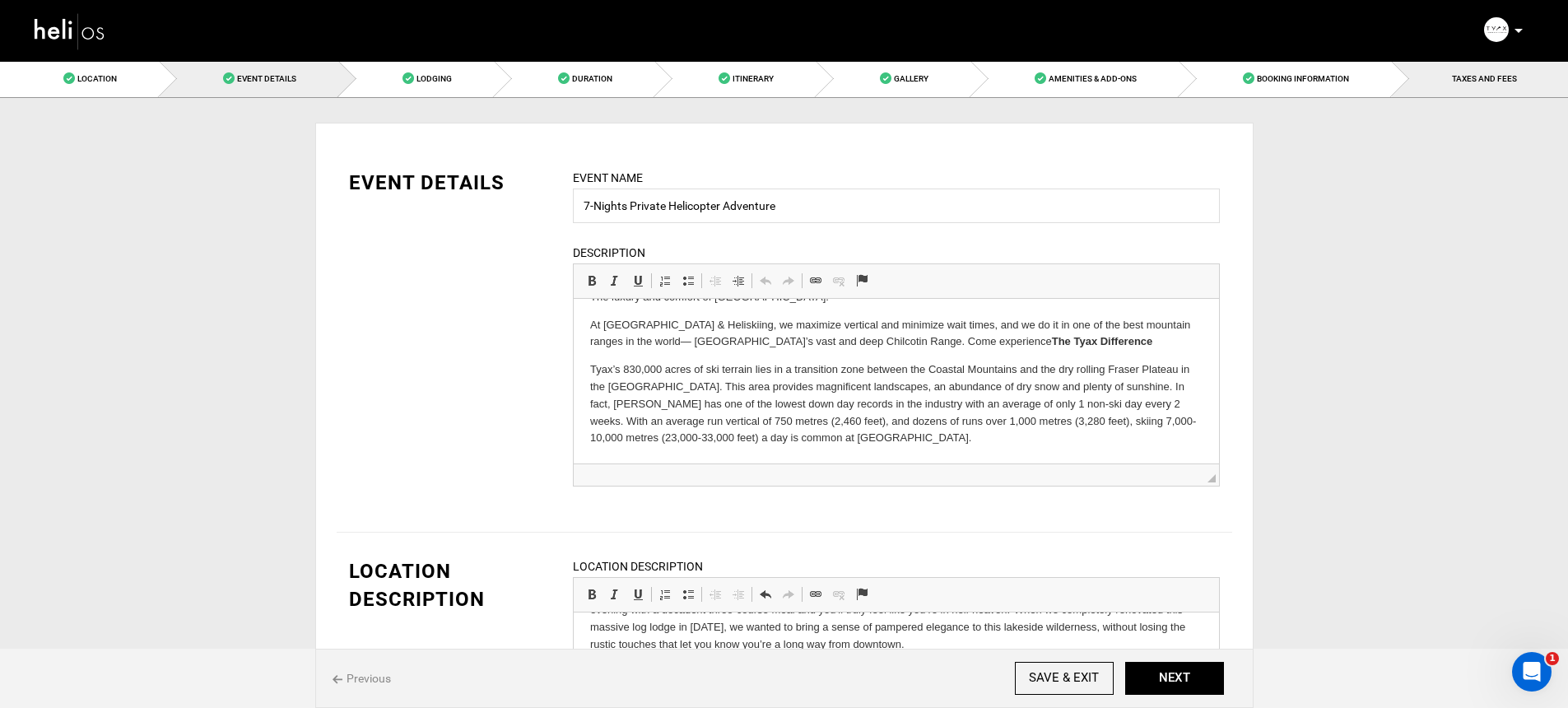
click at [1513, 84] on link "TAXES AND FEES" at bounding box center [1479, 79] width 176 height 37
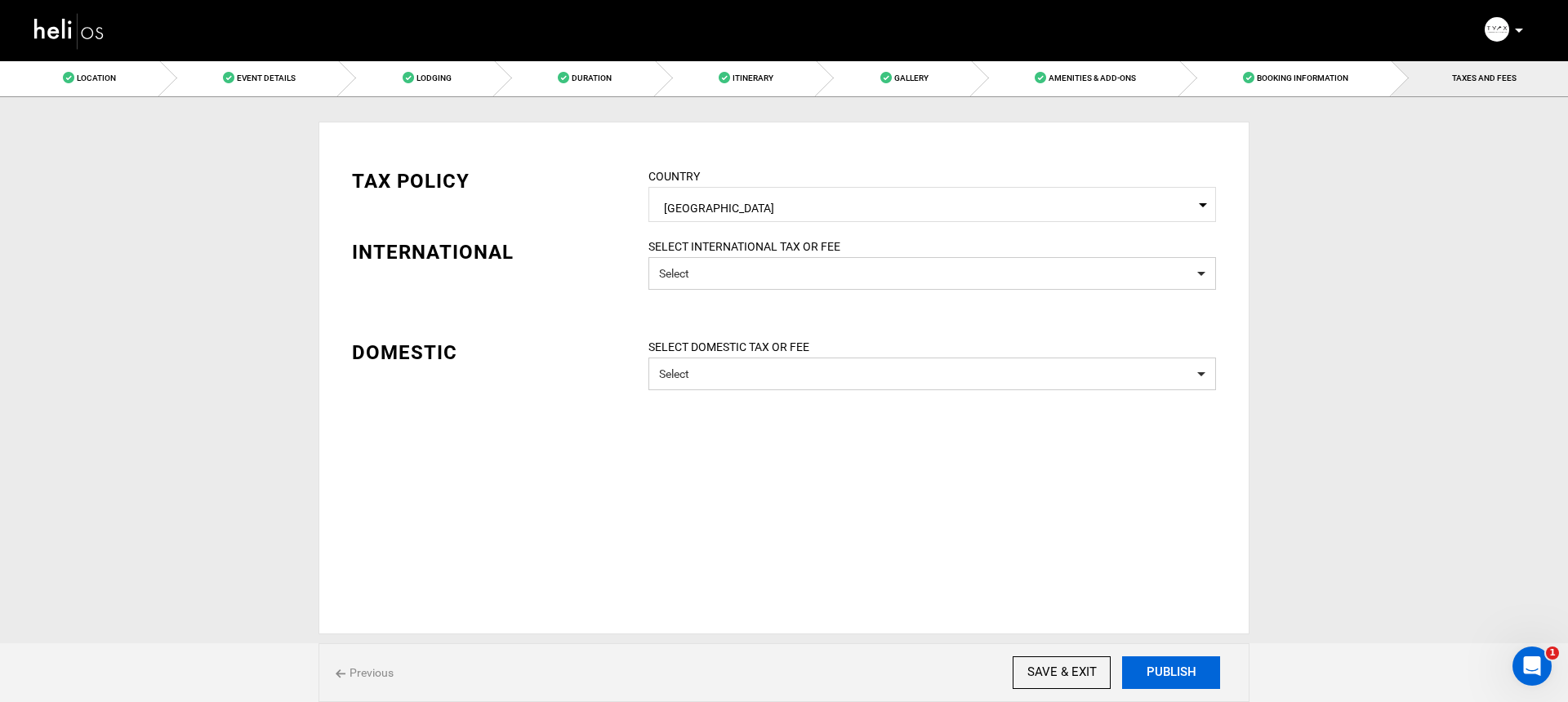
click at [1144, 660] on button "PUBLISH" at bounding box center [1170, 672] width 98 height 33
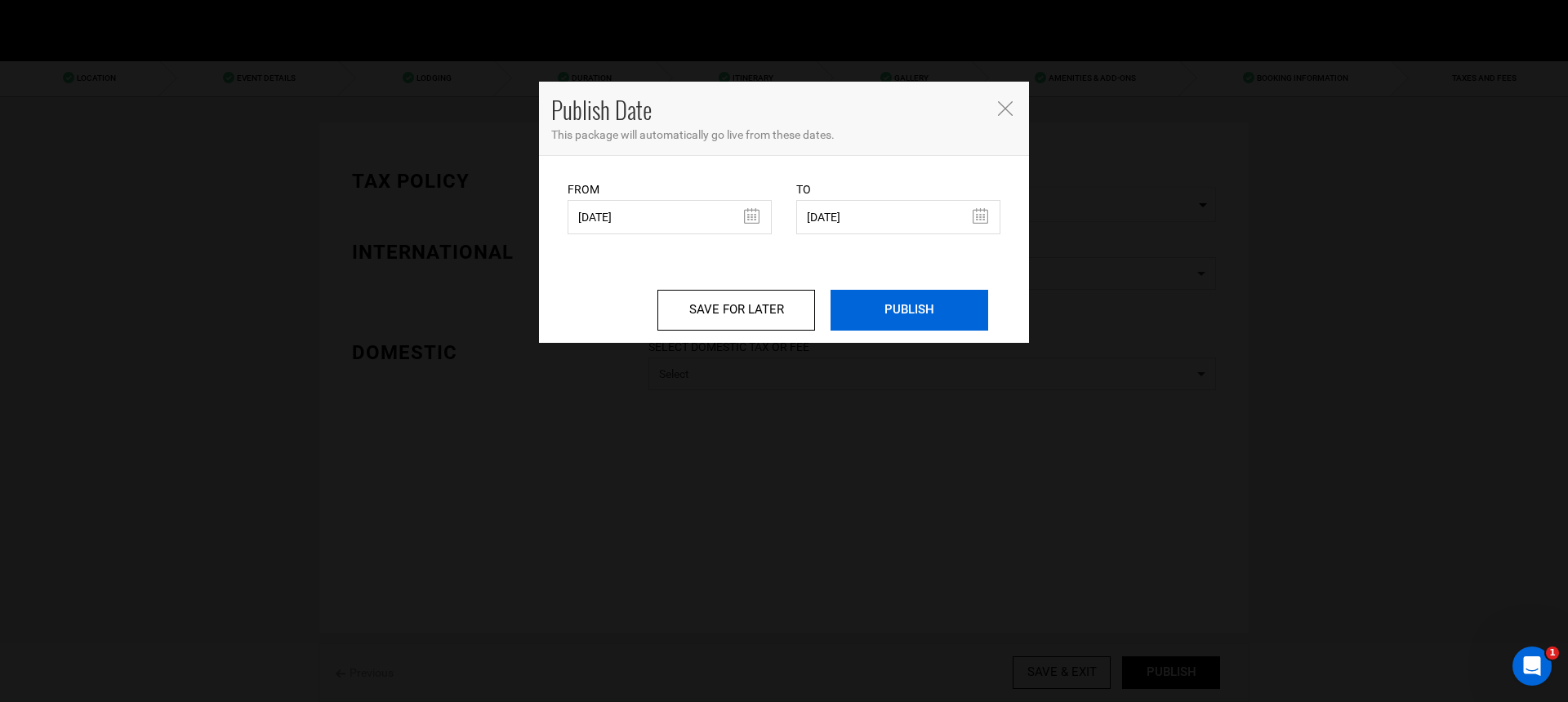
click at [897, 291] on input "PUBLISH" at bounding box center [909, 310] width 157 height 40
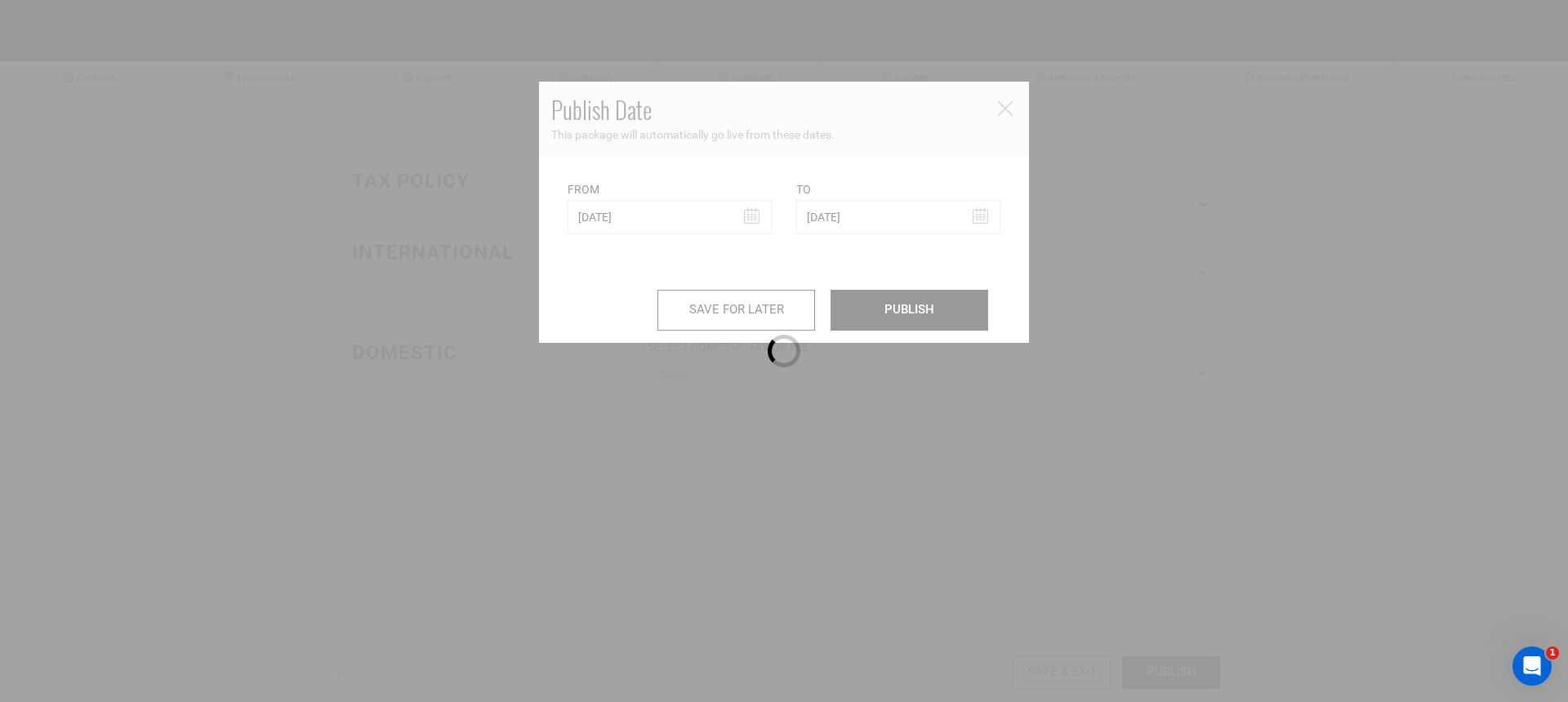
click at [362, 401] on div at bounding box center [784, 351] width 1568 height 702
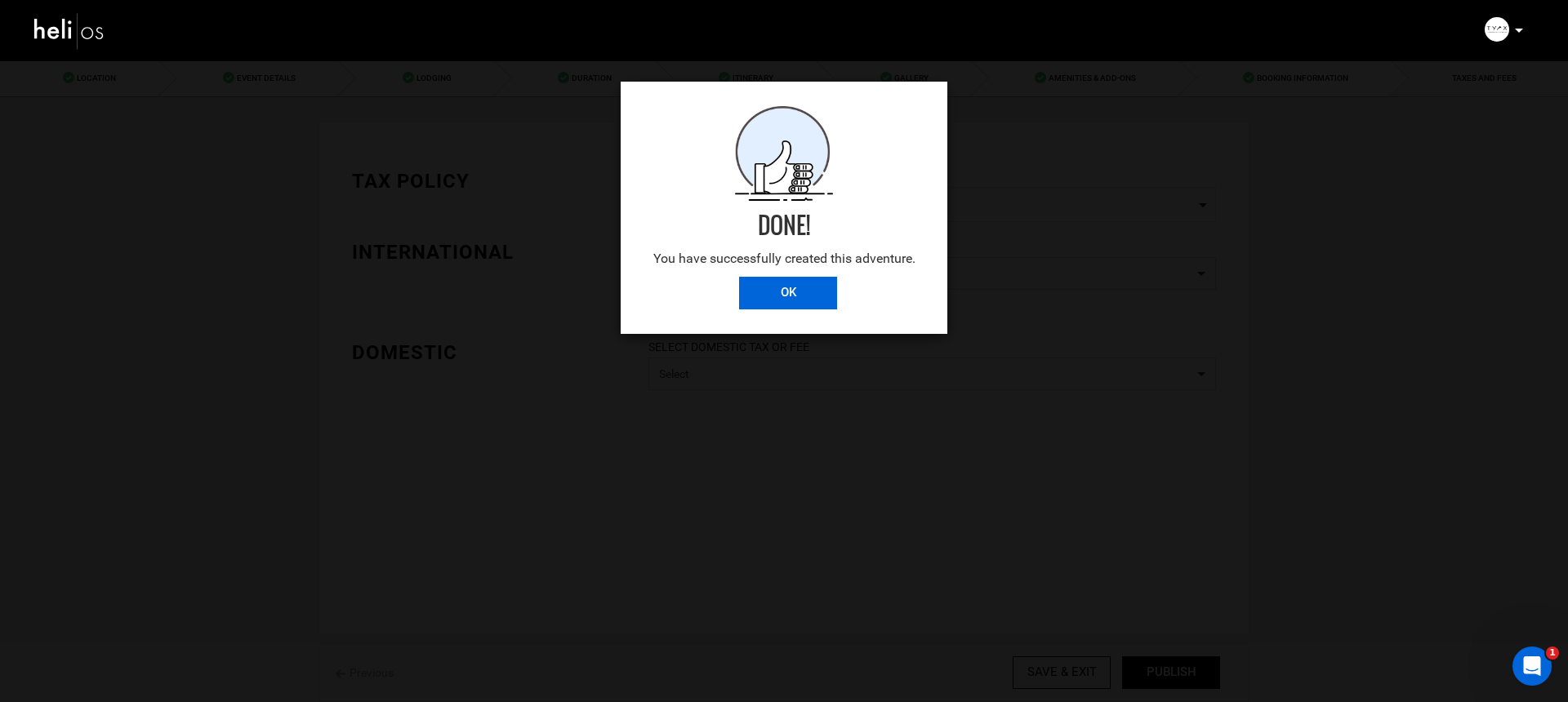
click at [799, 299] on input "OK" at bounding box center [788, 293] width 98 height 33
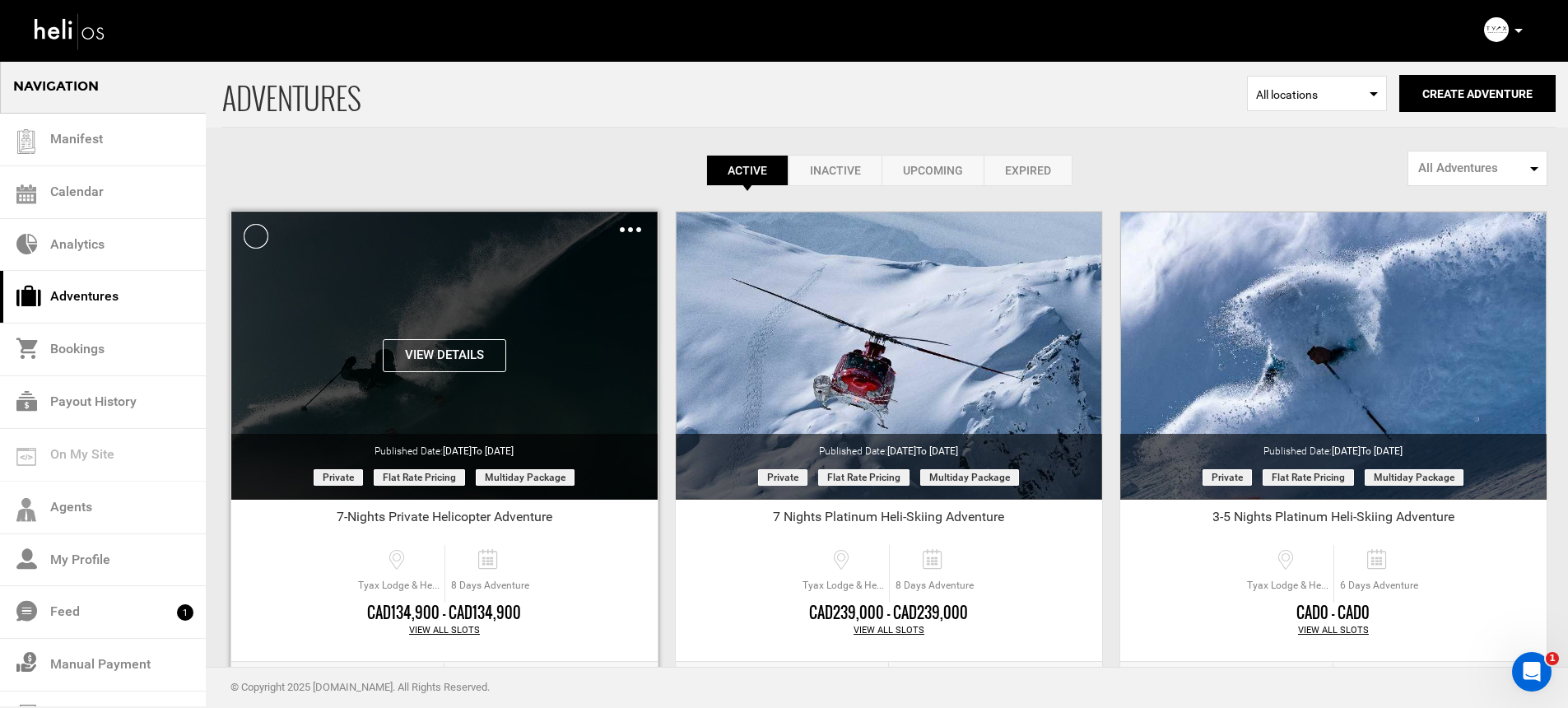
click at [431, 357] on button "View Details" at bounding box center [444, 355] width 123 height 33
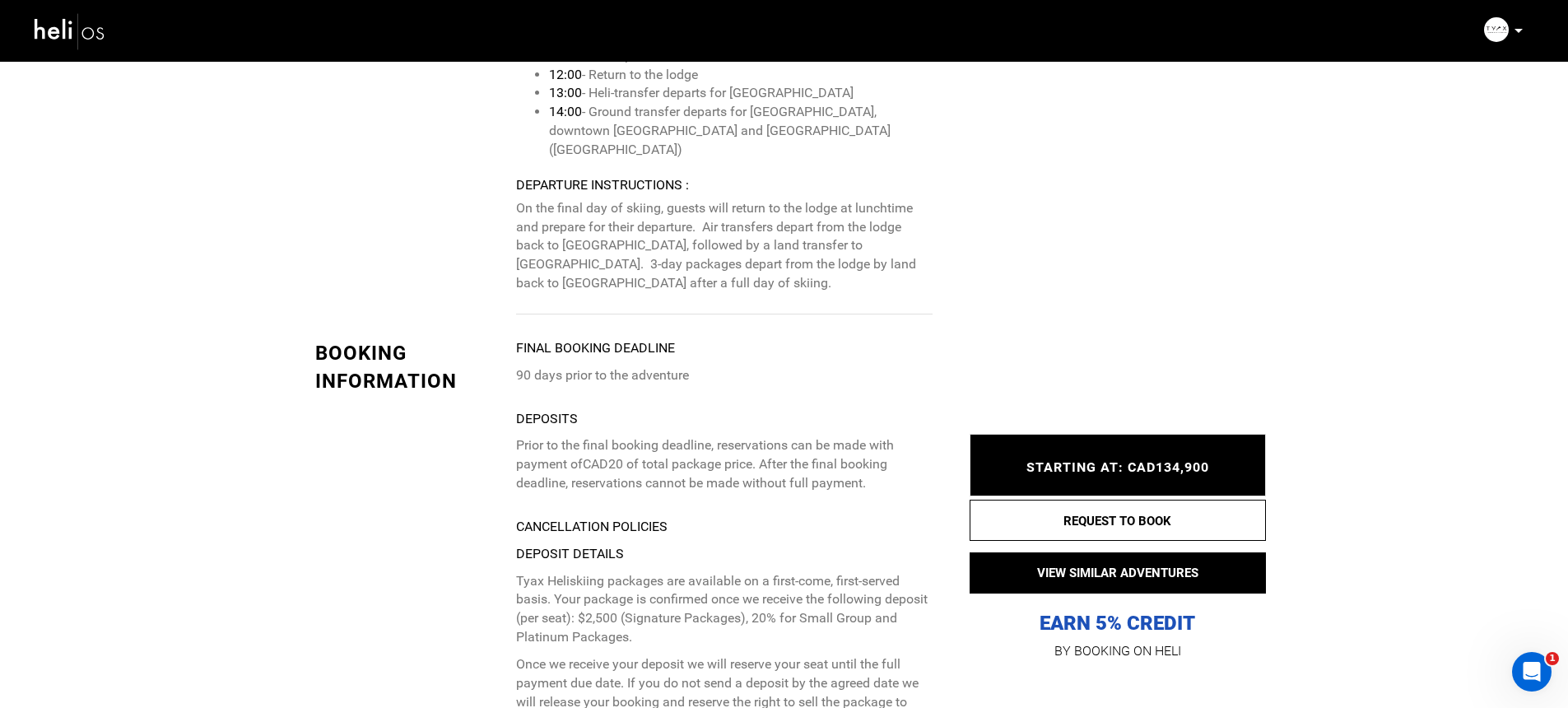
scroll to position [5017, 0]
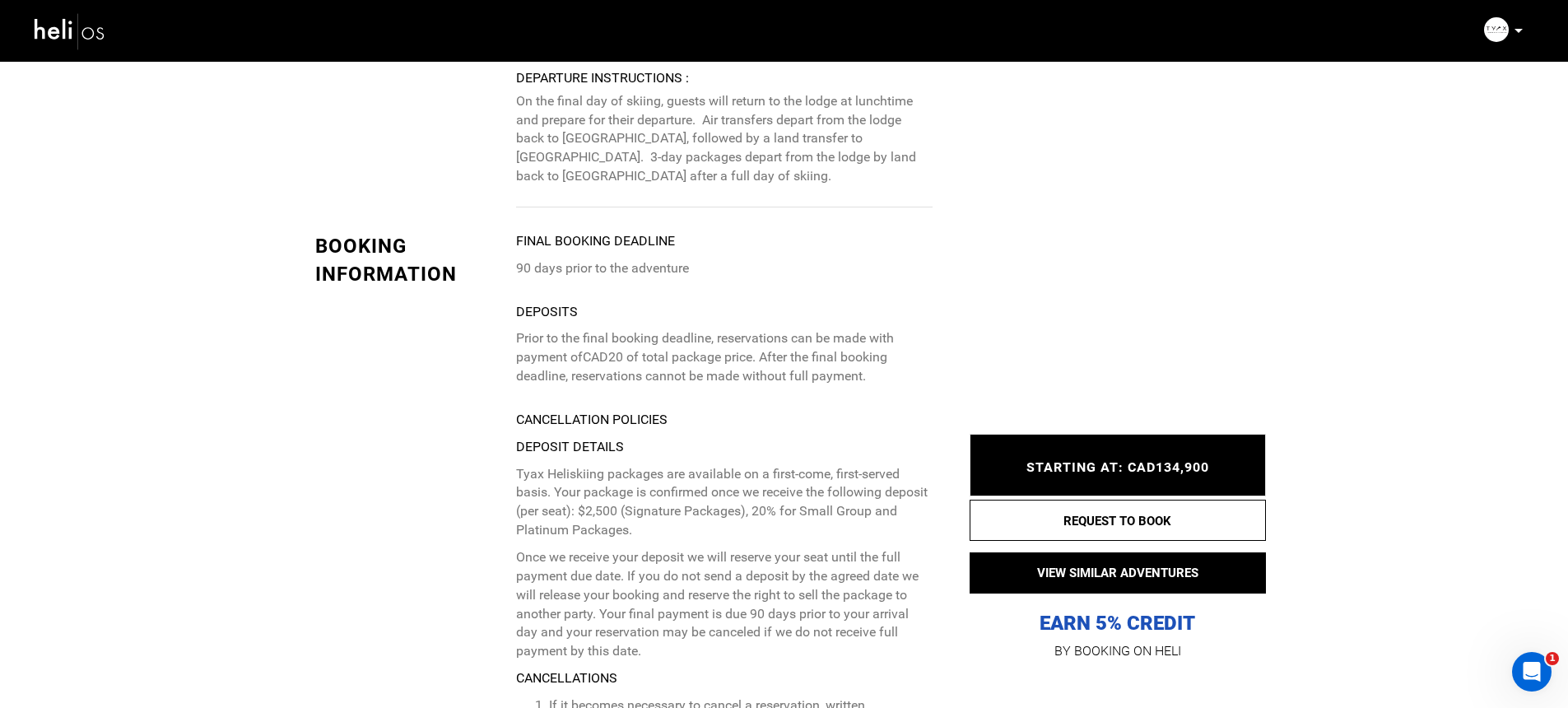
click at [610, 330] on p "Prior to the final booking deadline, reservations can be made with payment of C…" at bounding box center [723, 358] width 415 height 57
click at [604, 330] on p "Prior to the final booking deadline, reservations can be made with payment of C…" at bounding box center [723, 358] width 415 height 57
click at [89, 32] on img at bounding box center [70, 30] width 74 height 43
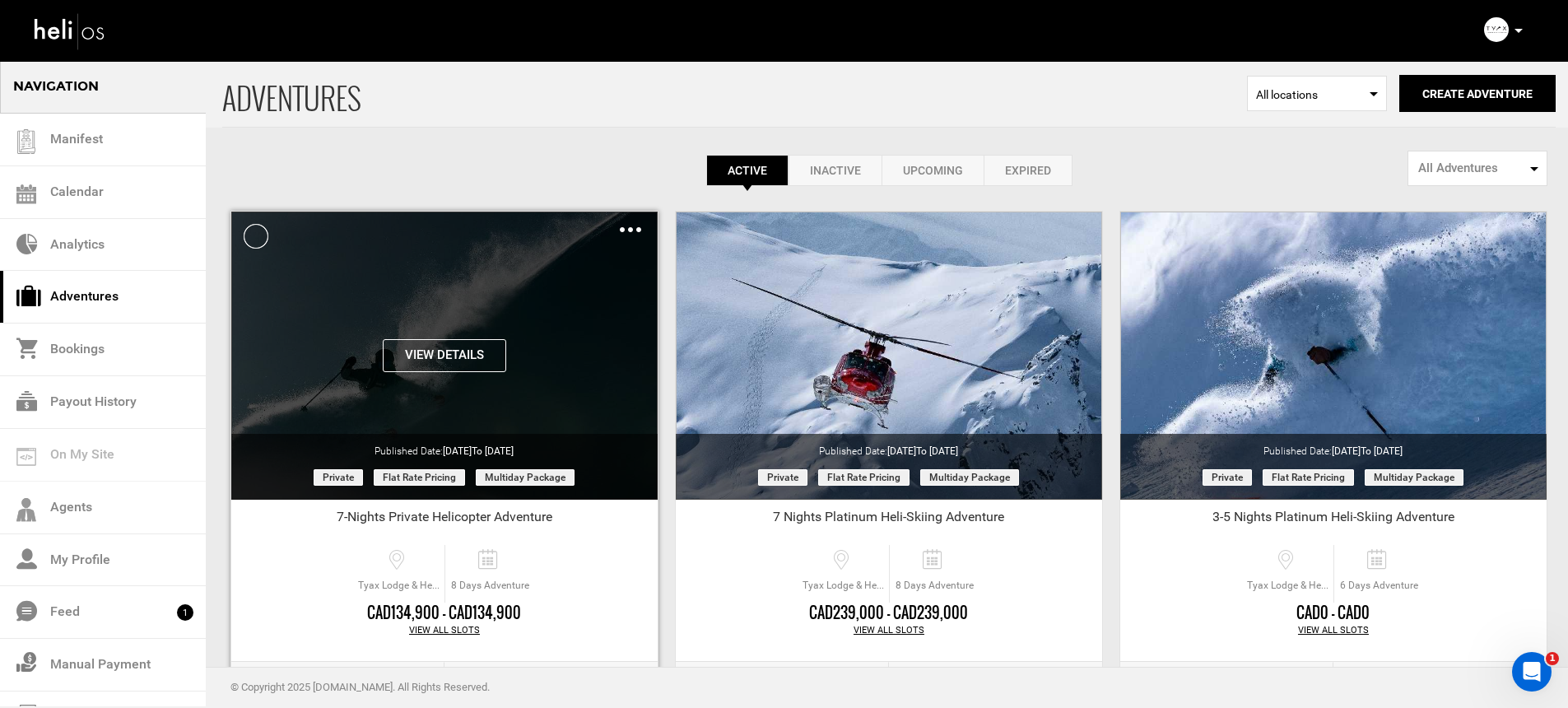
scroll to position [113, 0]
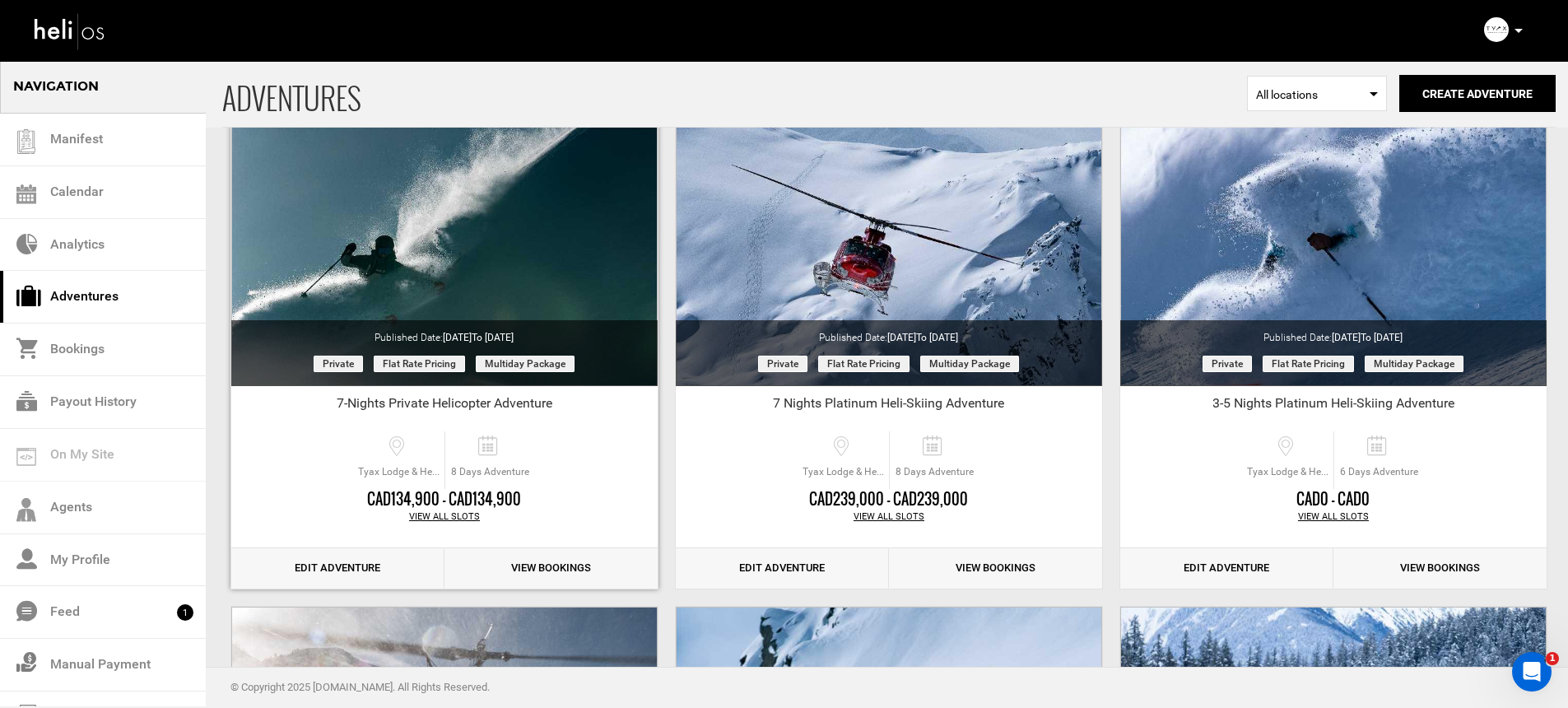
click at [353, 574] on link "Edit Adventure" at bounding box center [338, 569] width 213 height 41
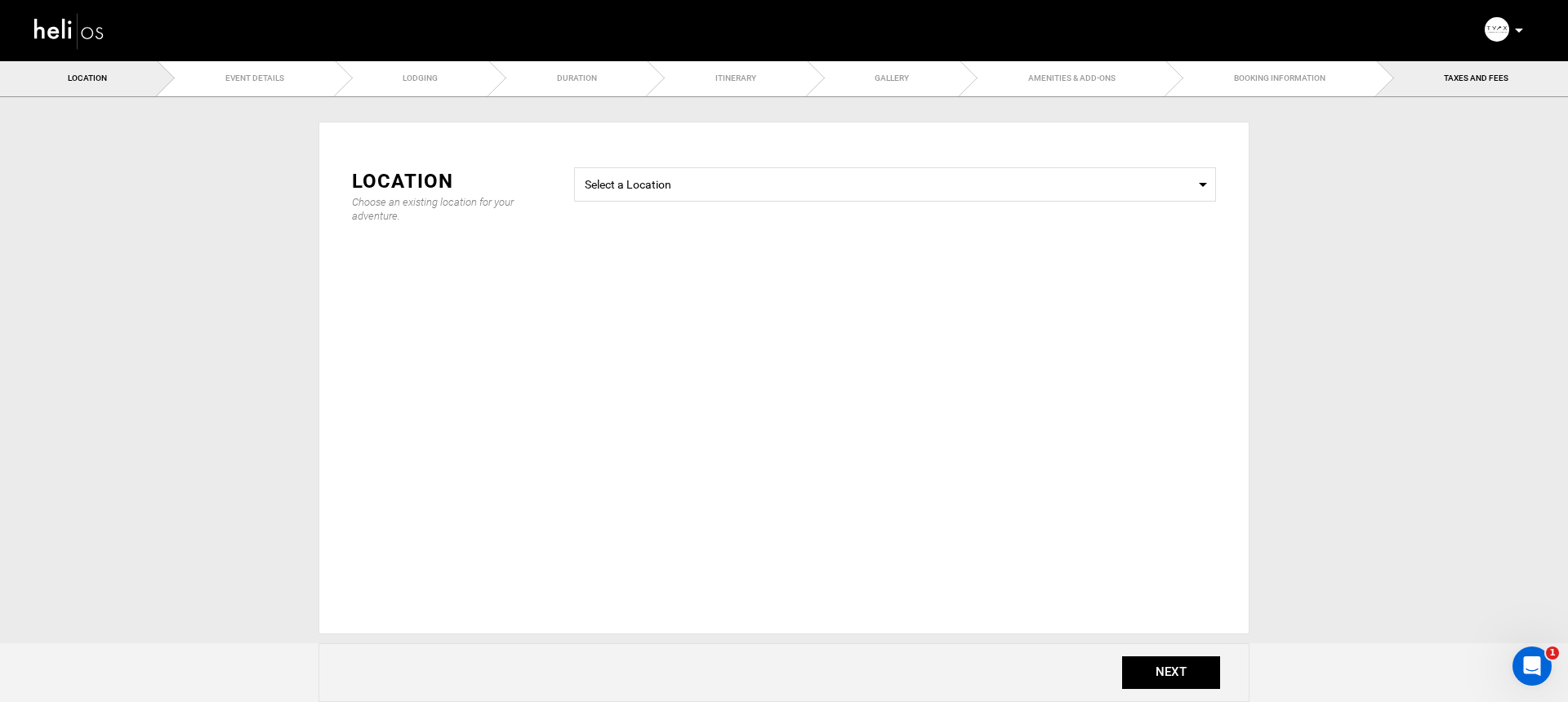
click at [1426, 78] on link "TAXES AND FEES" at bounding box center [1471, 78] width 191 height 37
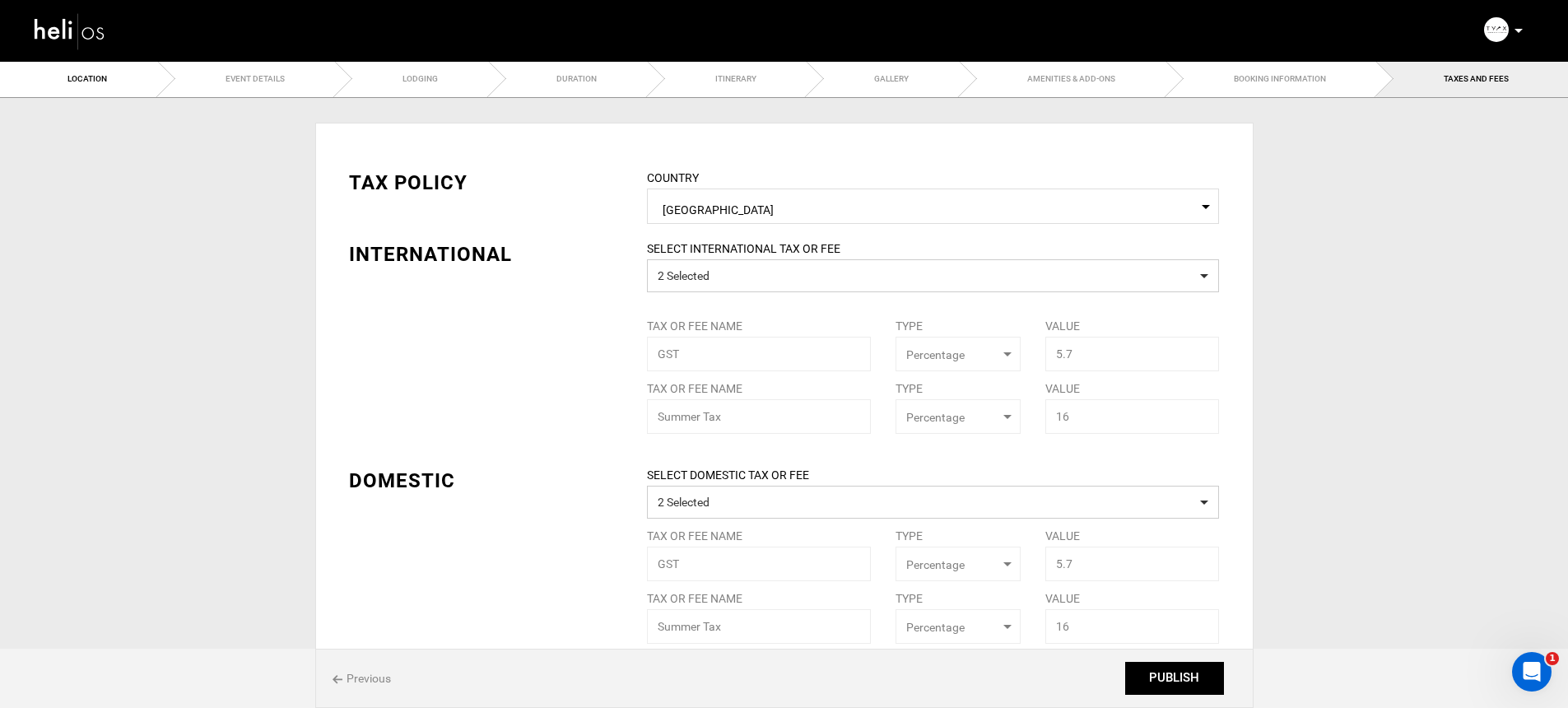
select select "string:2"
type input "20"
type input "90"
click at [1297, 78] on ul "Location Event Details Lodging Duration Itinerary Gallery Amenities & Add-Ons B…" at bounding box center [784, 79] width 1568 height 38
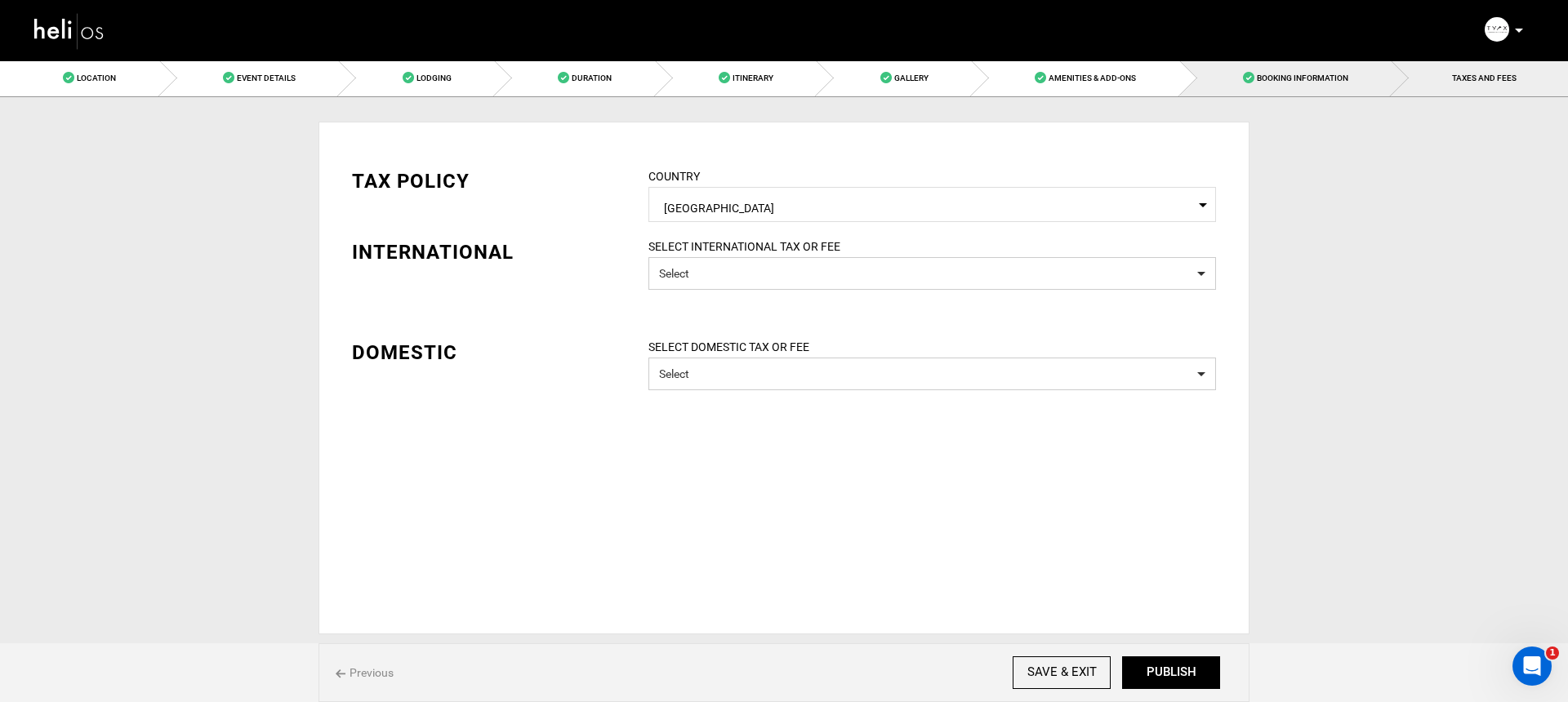
click at [1337, 72] on link "Booking Information" at bounding box center [1286, 78] width 213 height 37
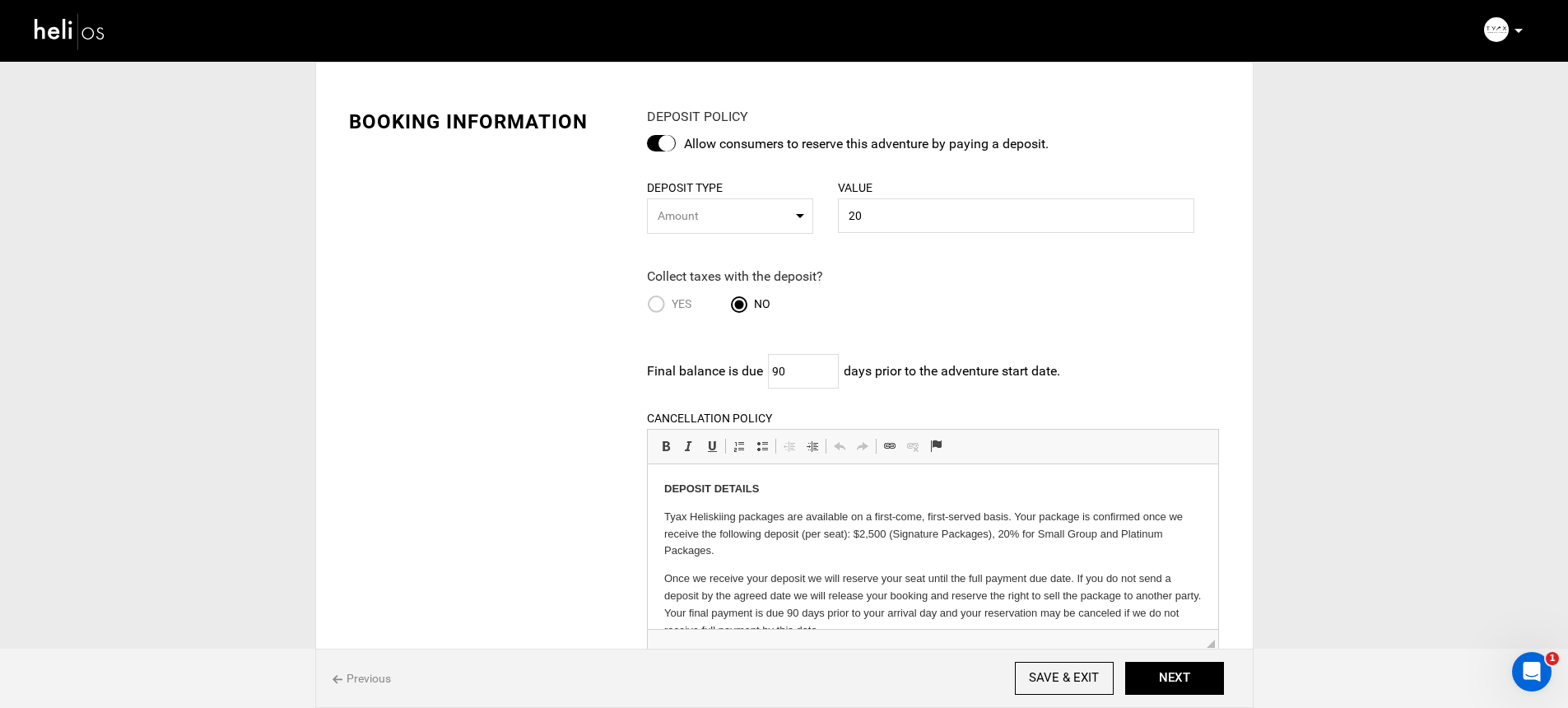
scroll to position [230, 0]
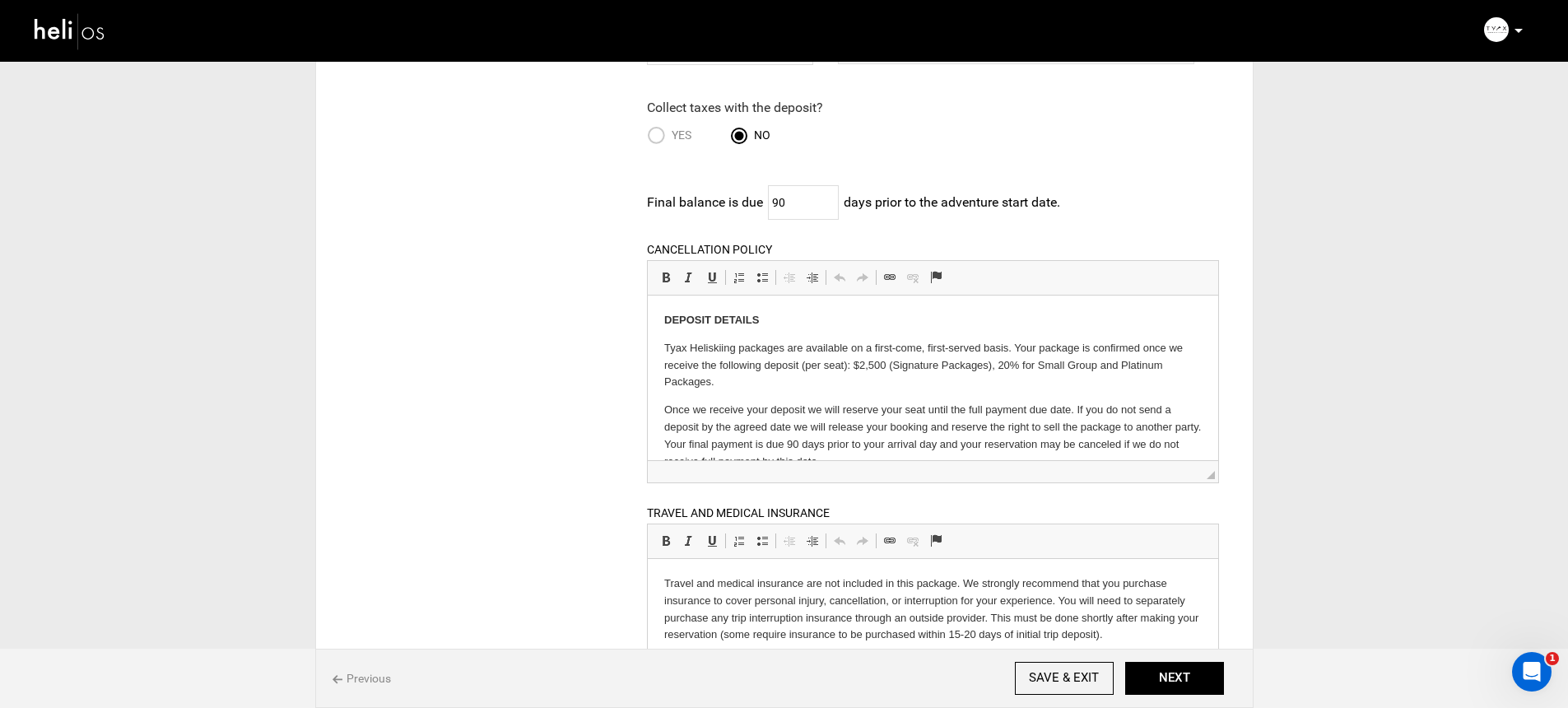
click at [885, 372] on p "Tyax Heliskiing packages are available on a first-come, first-served basis. You…" at bounding box center [933, 365] width 538 height 51
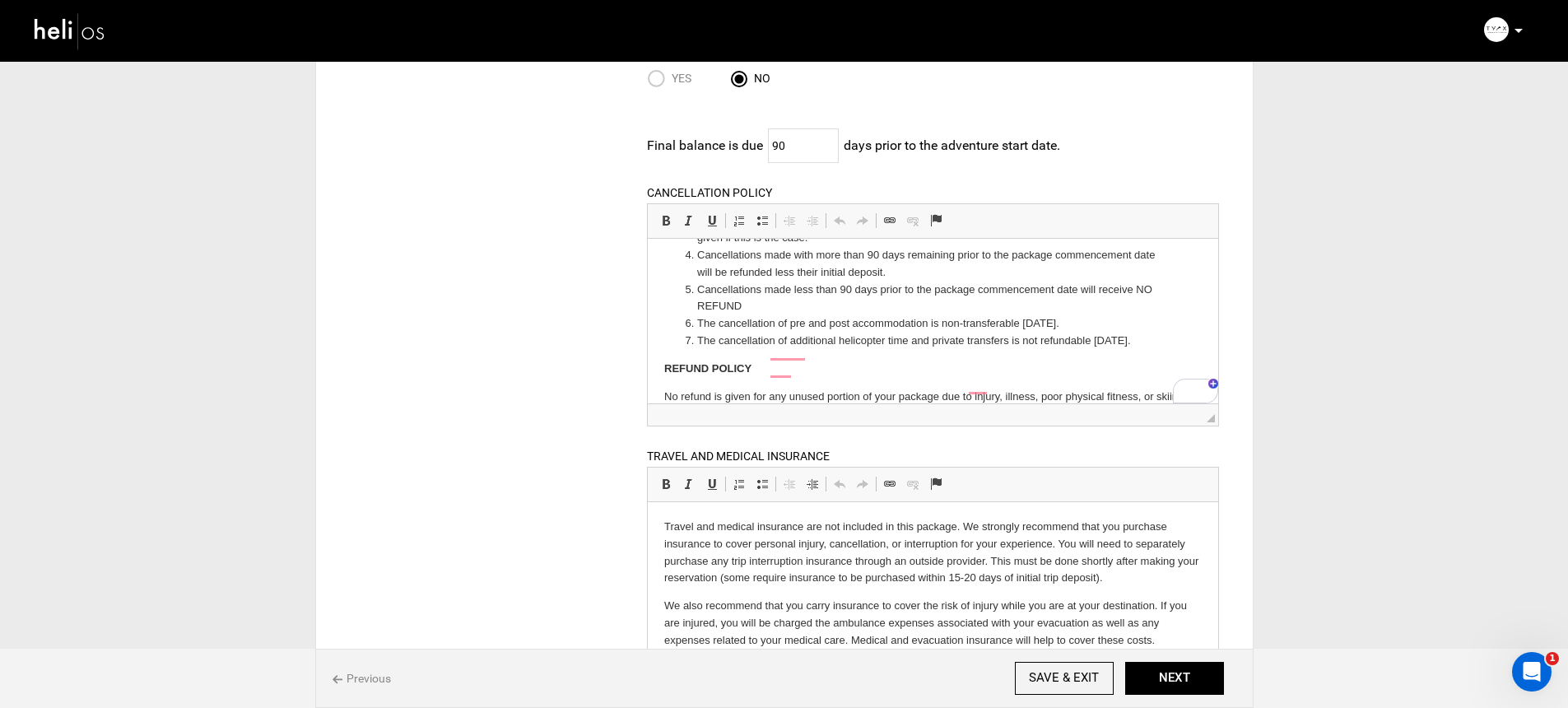
scroll to position [0, 0]
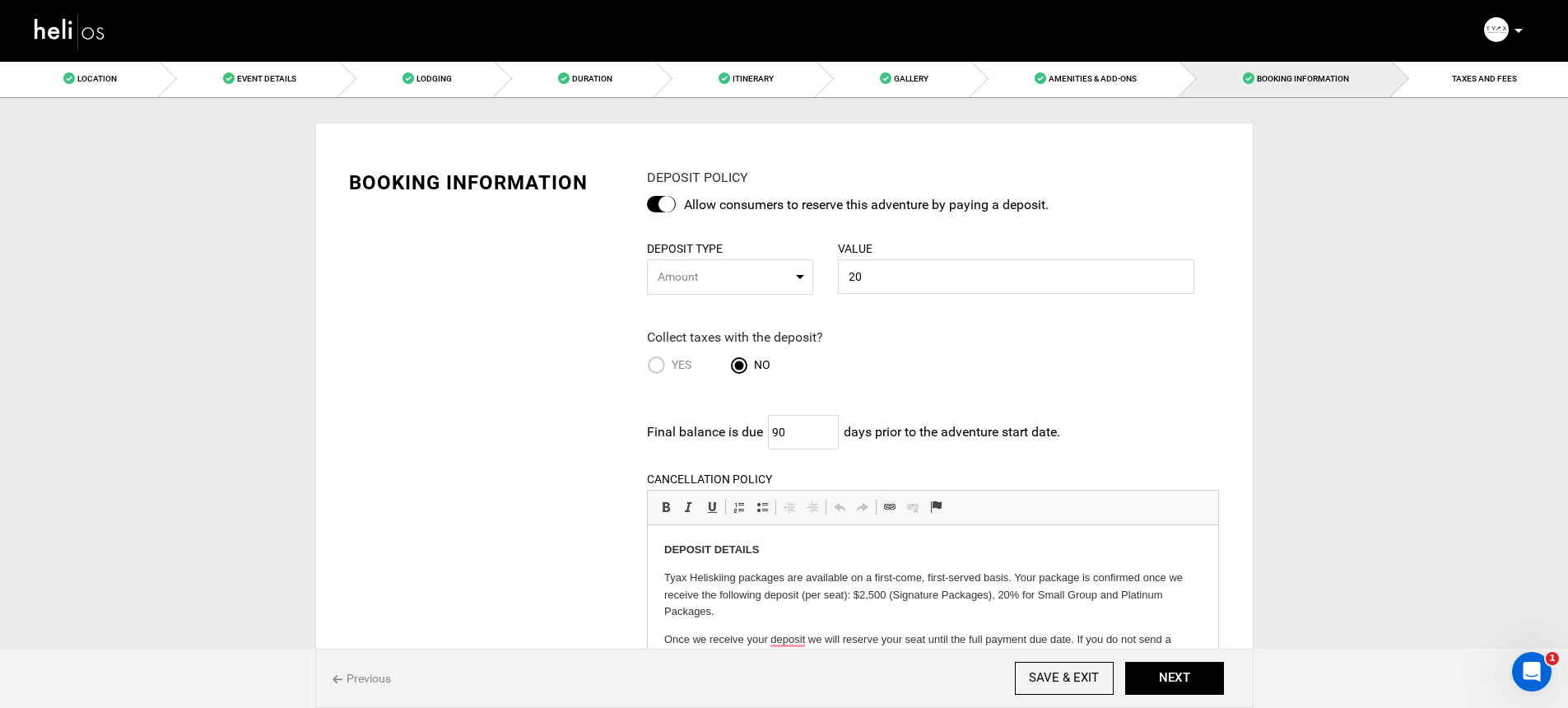
click at [90, 31] on img at bounding box center [70, 30] width 74 height 43
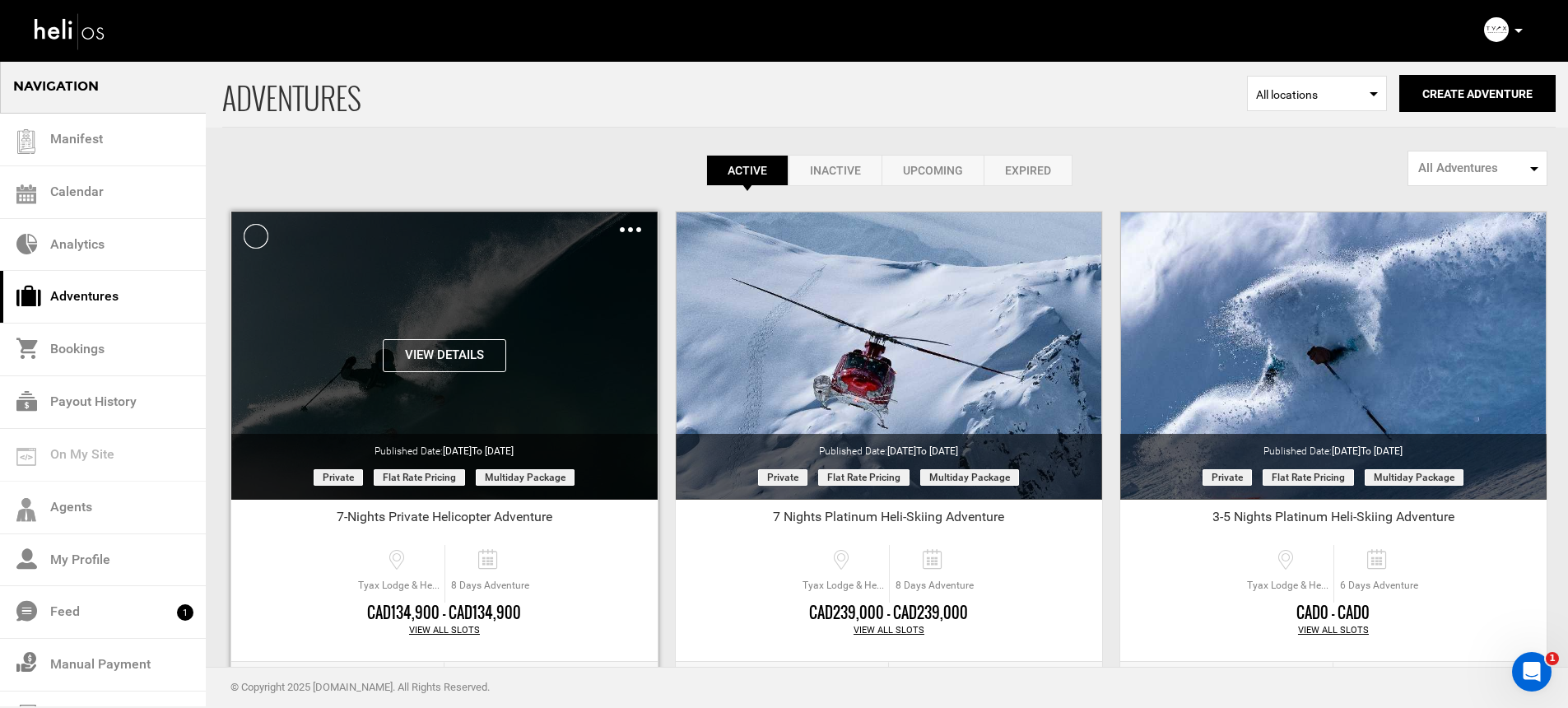
click at [494, 358] on button "View Details" at bounding box center [444, 355] width 123 height 33
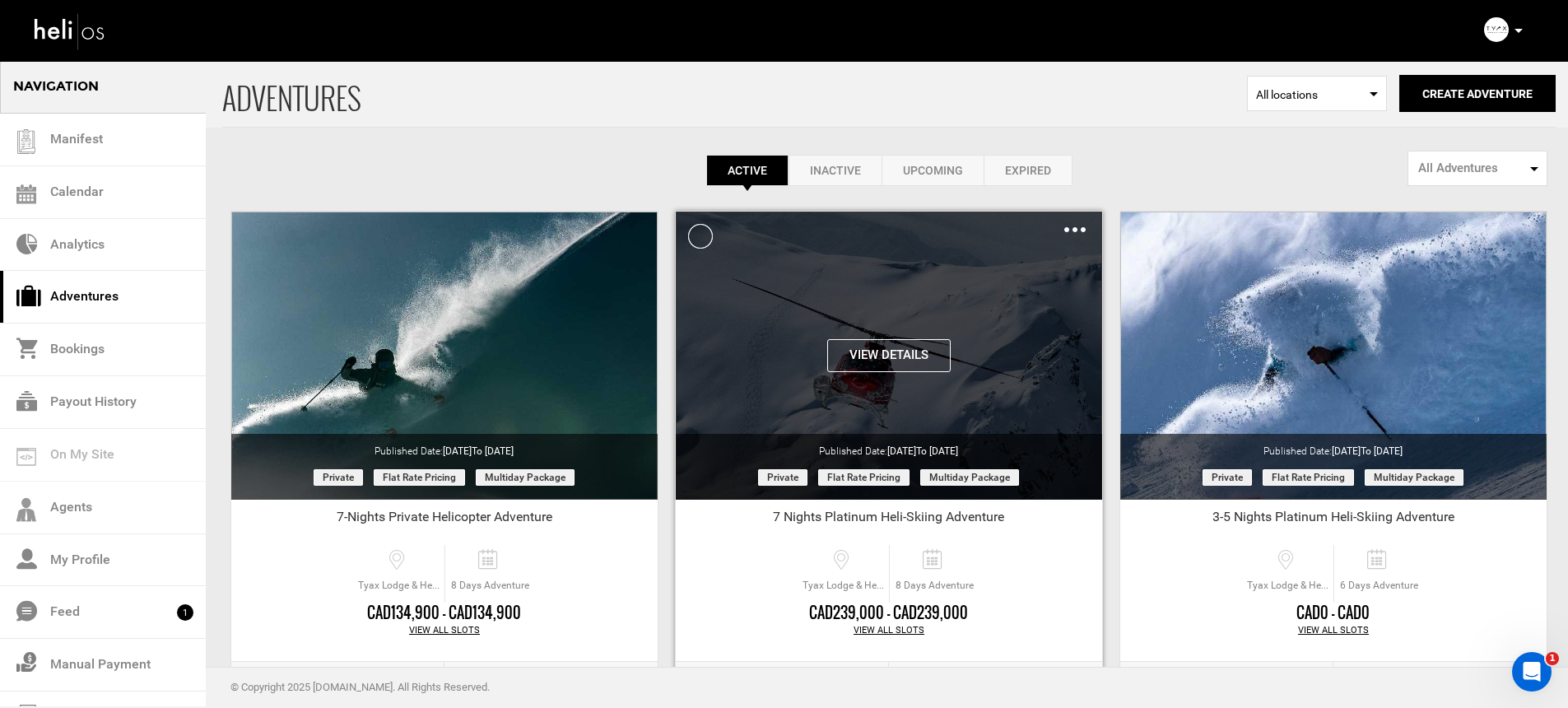
click at [921, 355] on button "View Details" at bounding box center [889, 355] width 123 height 33
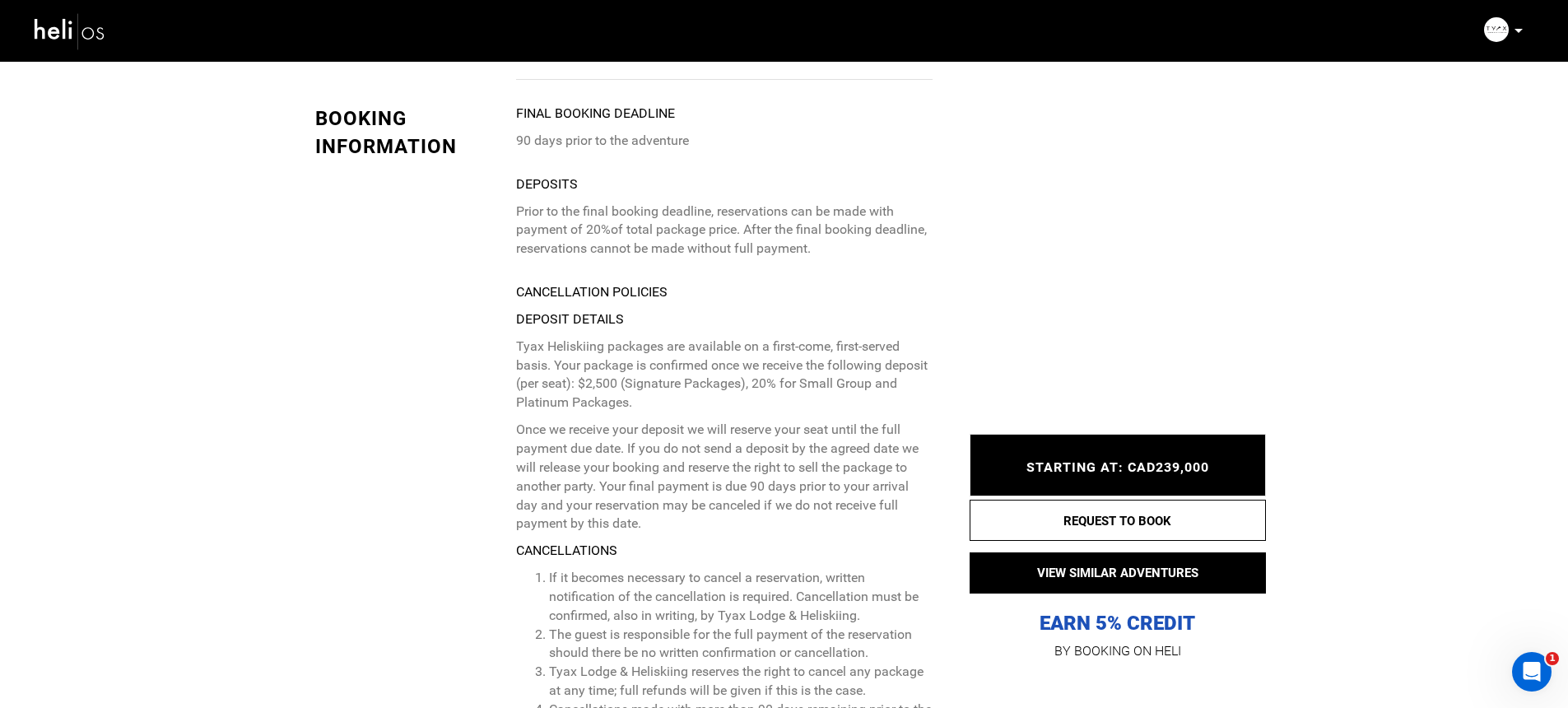
scroll to position [5606, 0]
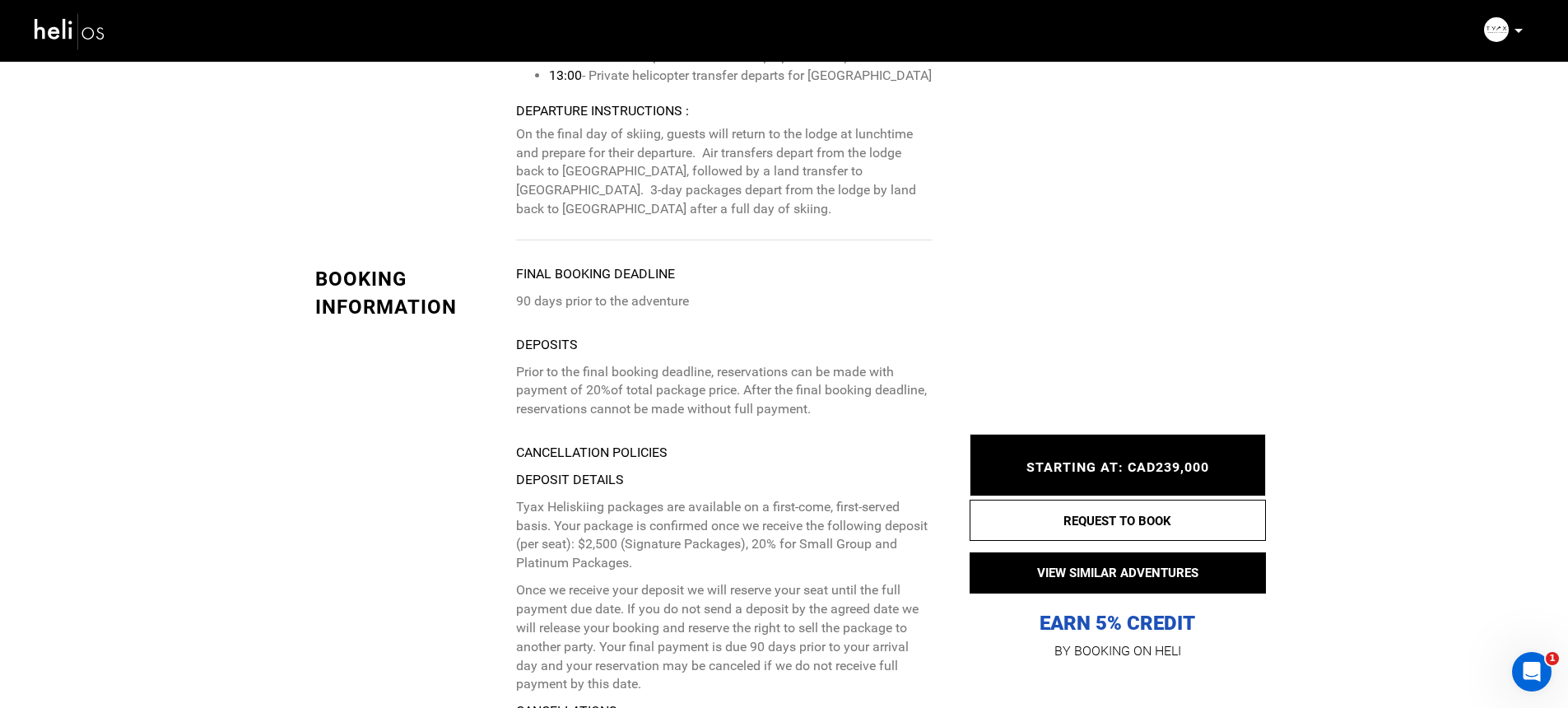
click at [80, 25] on img at bounding box center [70, 30] width 74 height 43
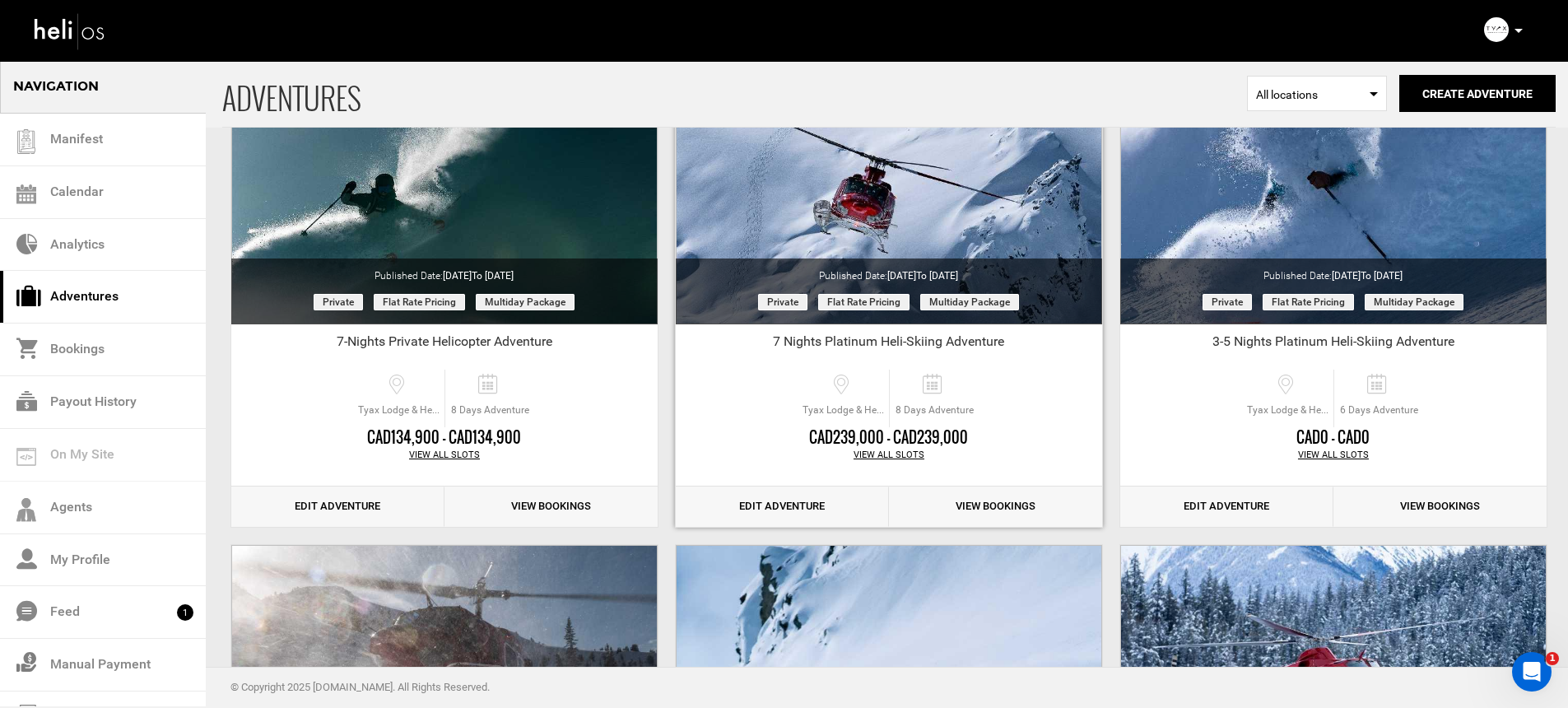
click at [792, 503] on link "Edit Adventure" at bounding box center [782, 507] width 213 height 41
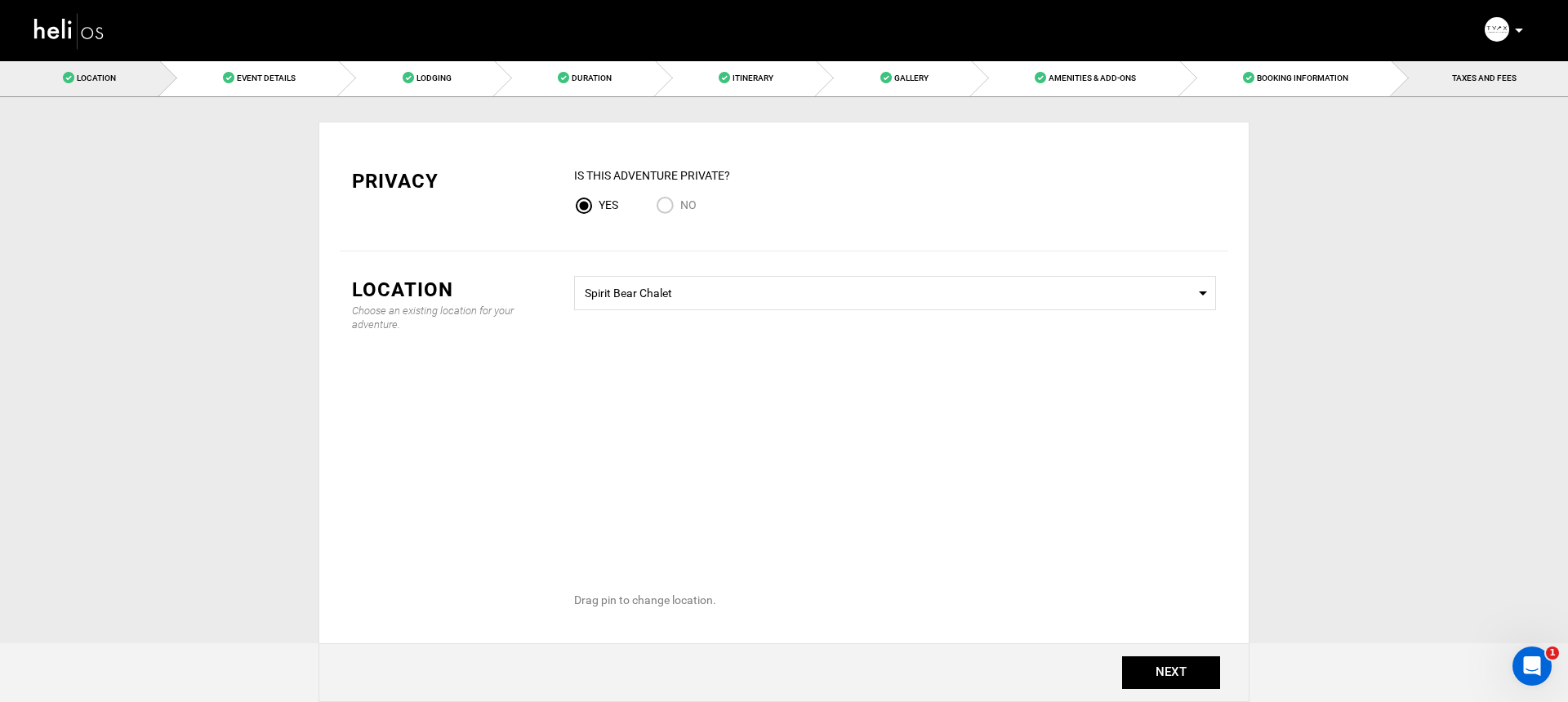
click at [1449, 87] on link "TAXES AND FEES" at bounding box center [1479, 78] width 177 height 37
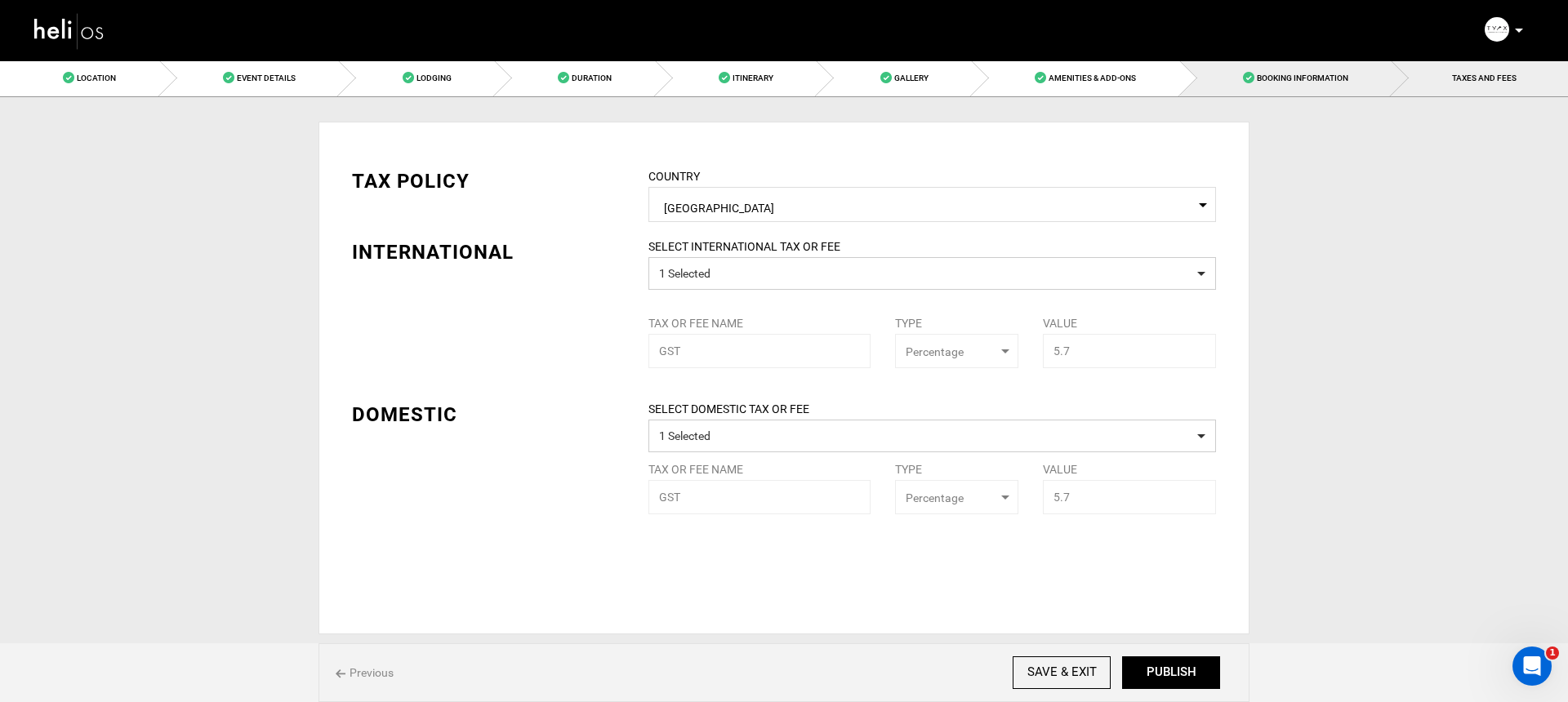
click at [1373, 75] on link "Booking Information" at bounding box center [1286, 78] width 213 height 37
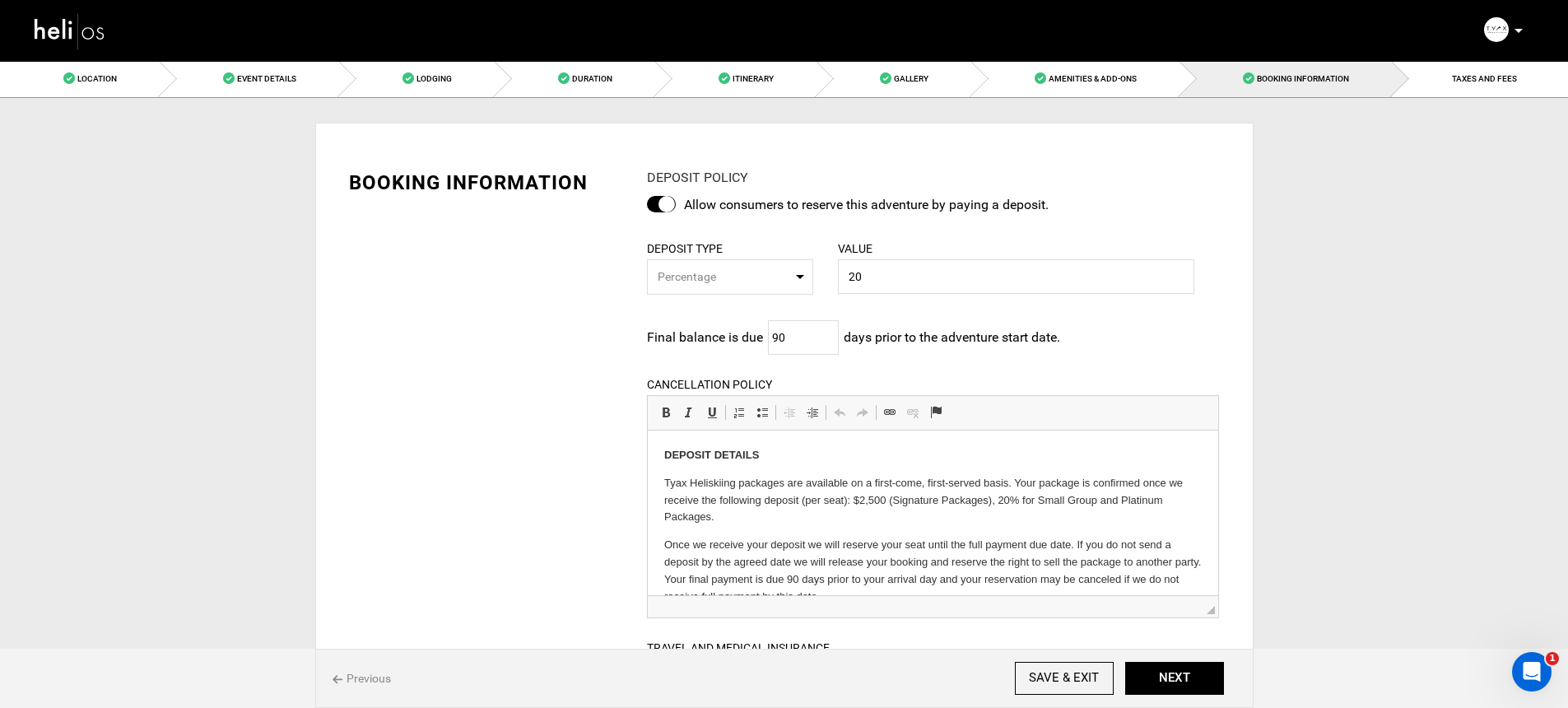
click at [106, 34] on img at bounding box center [70, 30] width 74 height 43
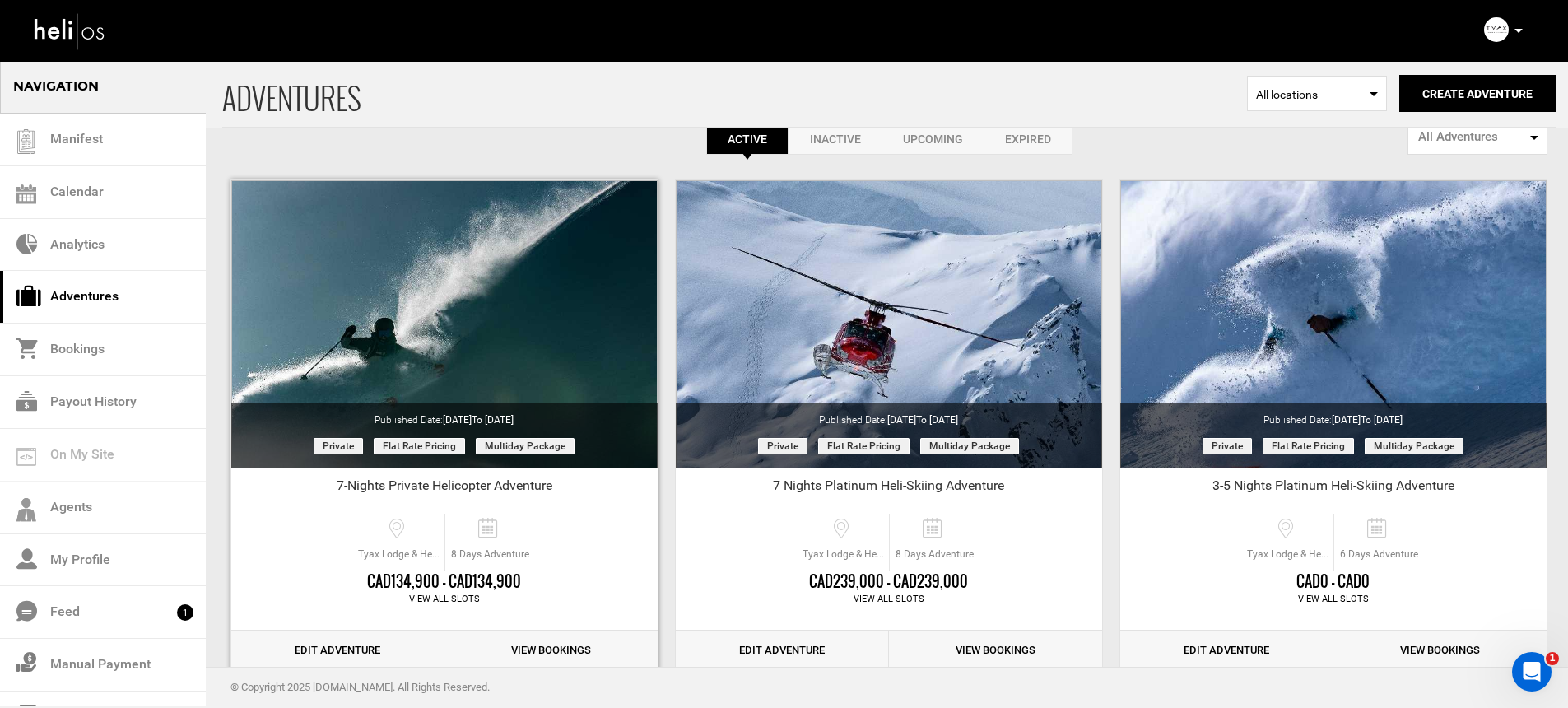
click at [340, 643] on link "Edit Adventure" at bounding box center [338, 651] width 213 height 41
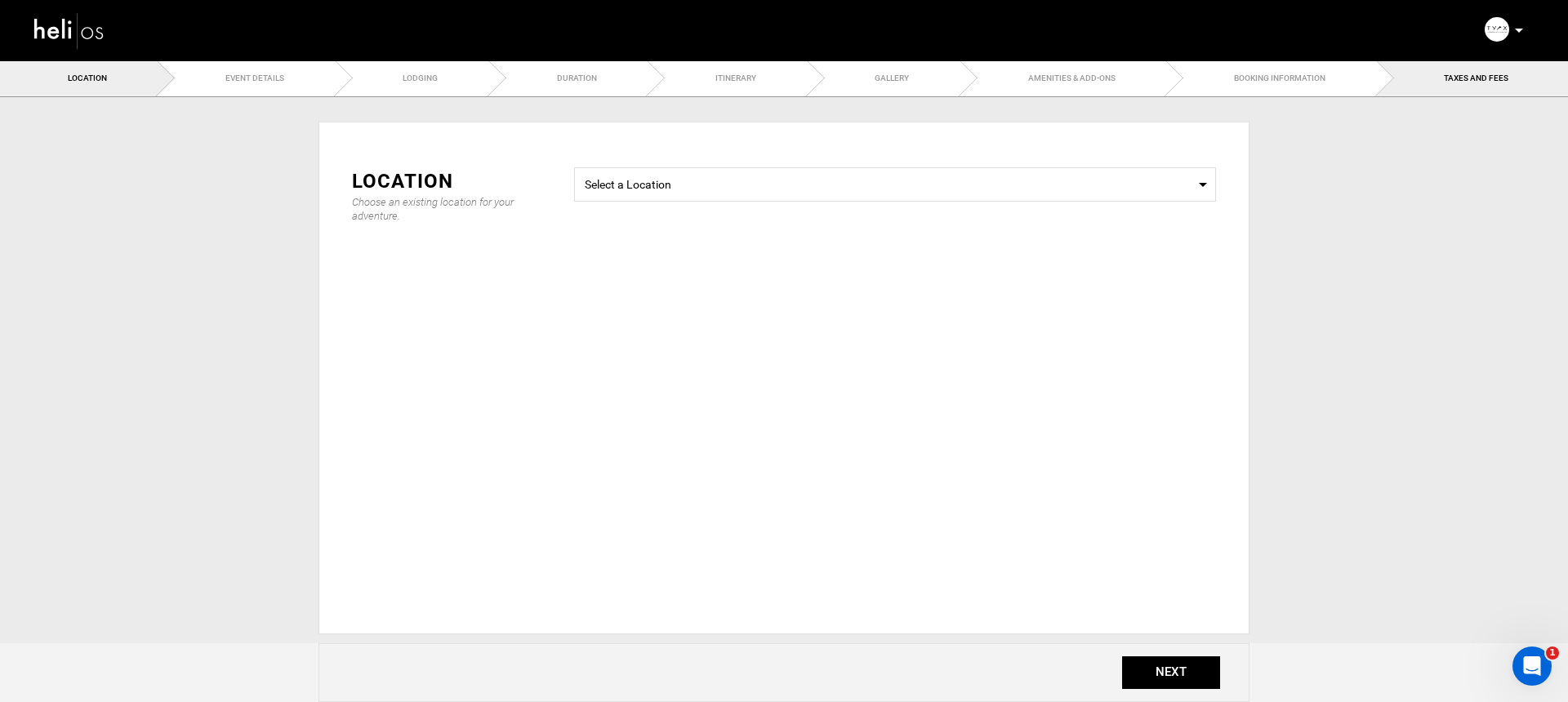
select select "string:2"
type input "20"
type input "90"
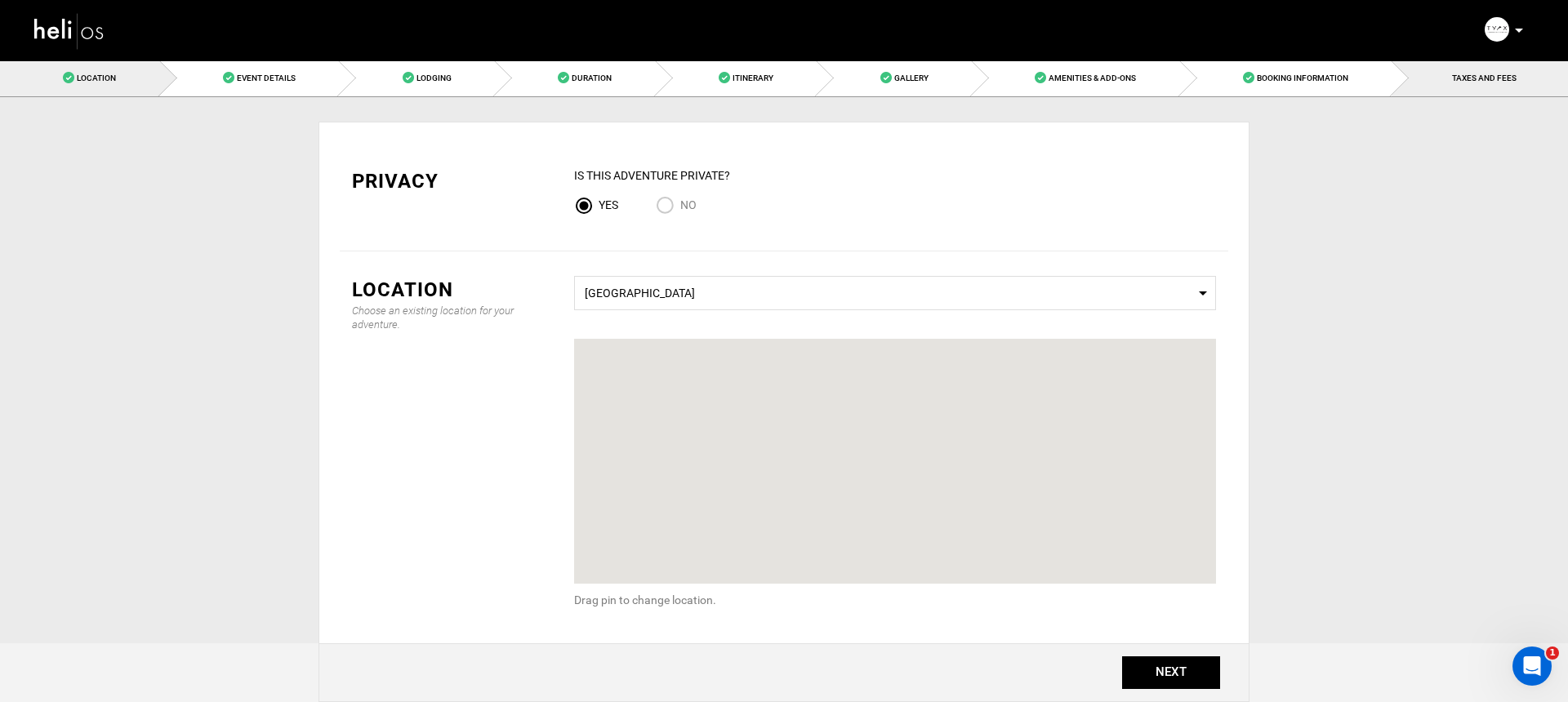
click at [1452, 74] on span "TAXES AND FEES" at bounding box center [1484, 78] width 64 height 9
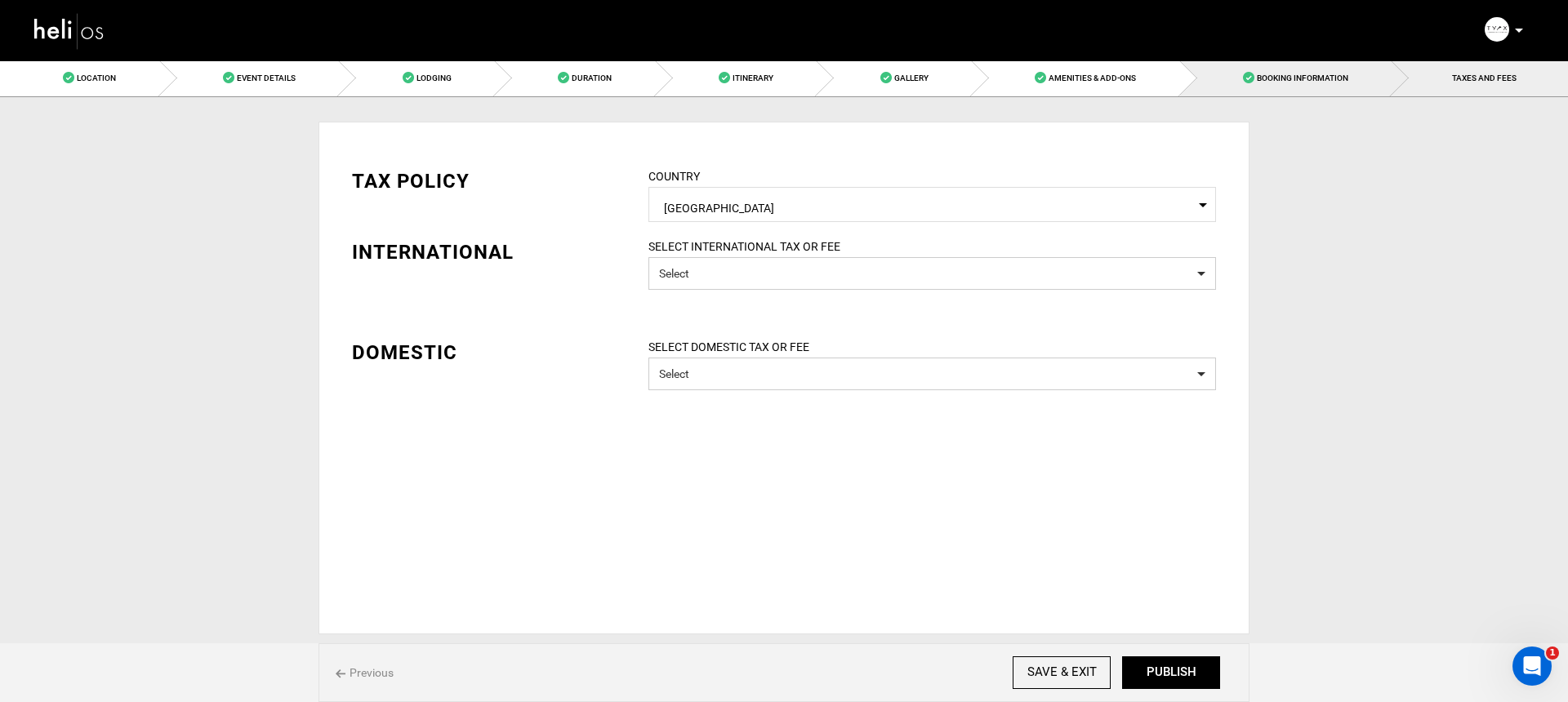
click at [1343, 80] on span "Booking Information" at bounding box center [1303, 78] width 91 height 9
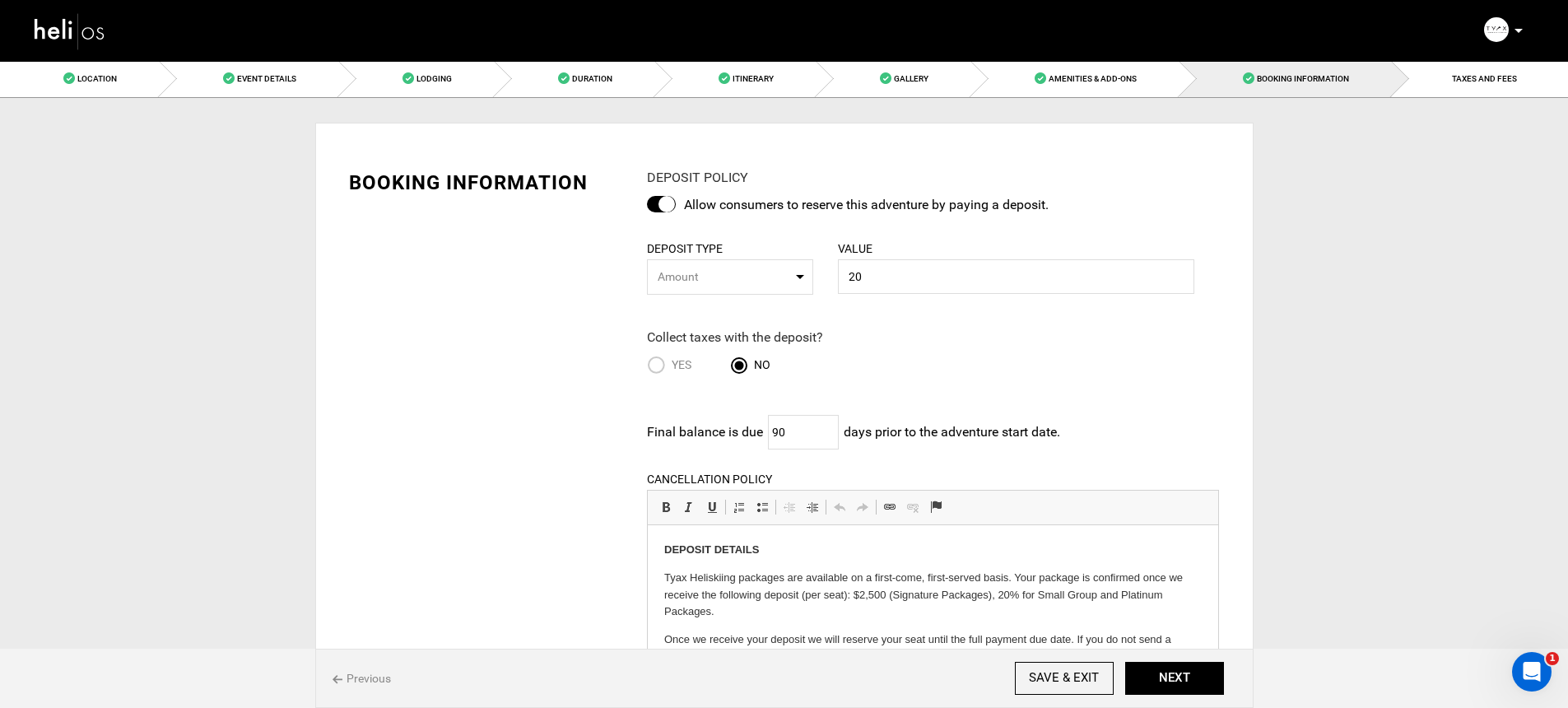
click at [692, 264] on button "Amount" at bounding box center [730, 277] width 167 height 35
click at [701, 315] on span "Percentage" at bounding box center [685, 315] width 58 height 17
select select "string:1"
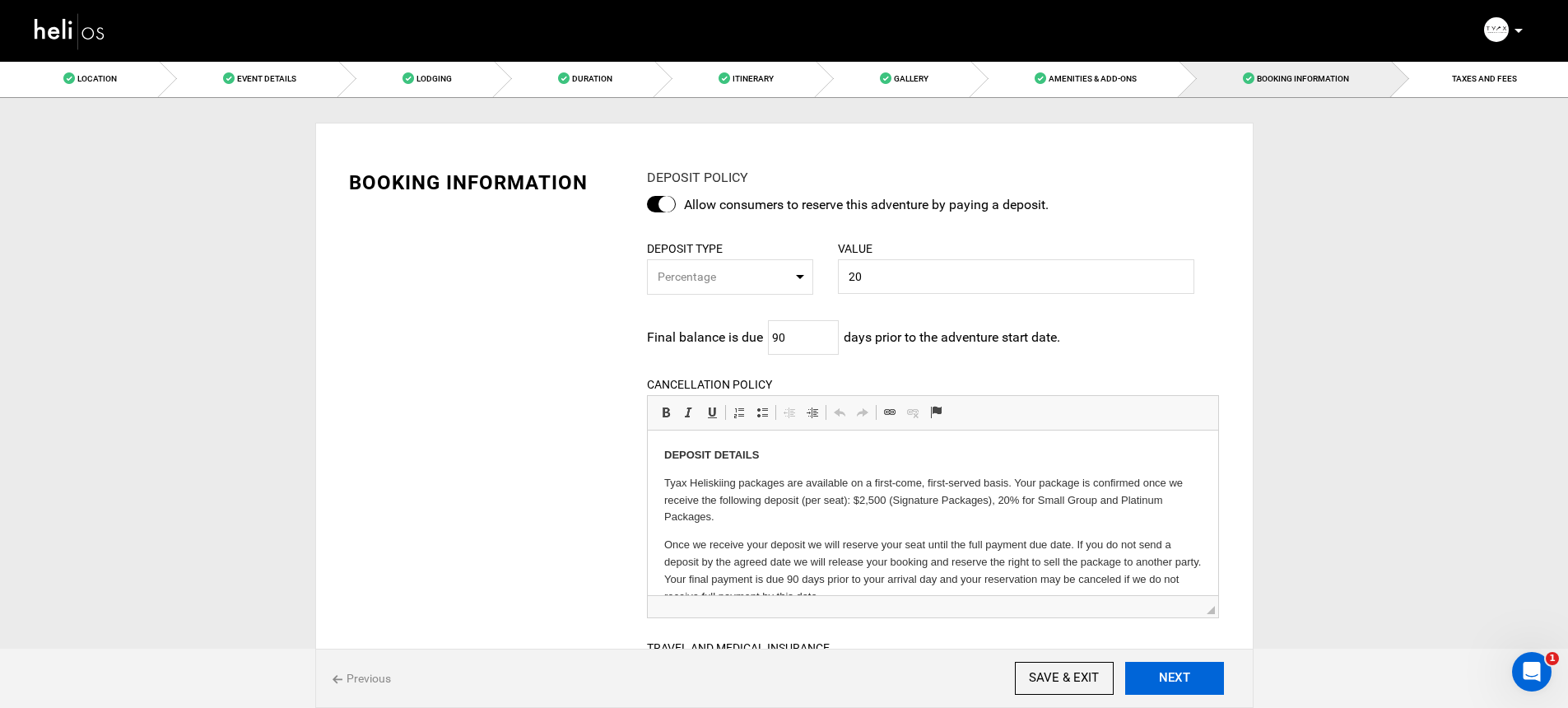
click at [1176, 670] on button "NEXT" at bounding box center [1174, 678] width 98 height 33
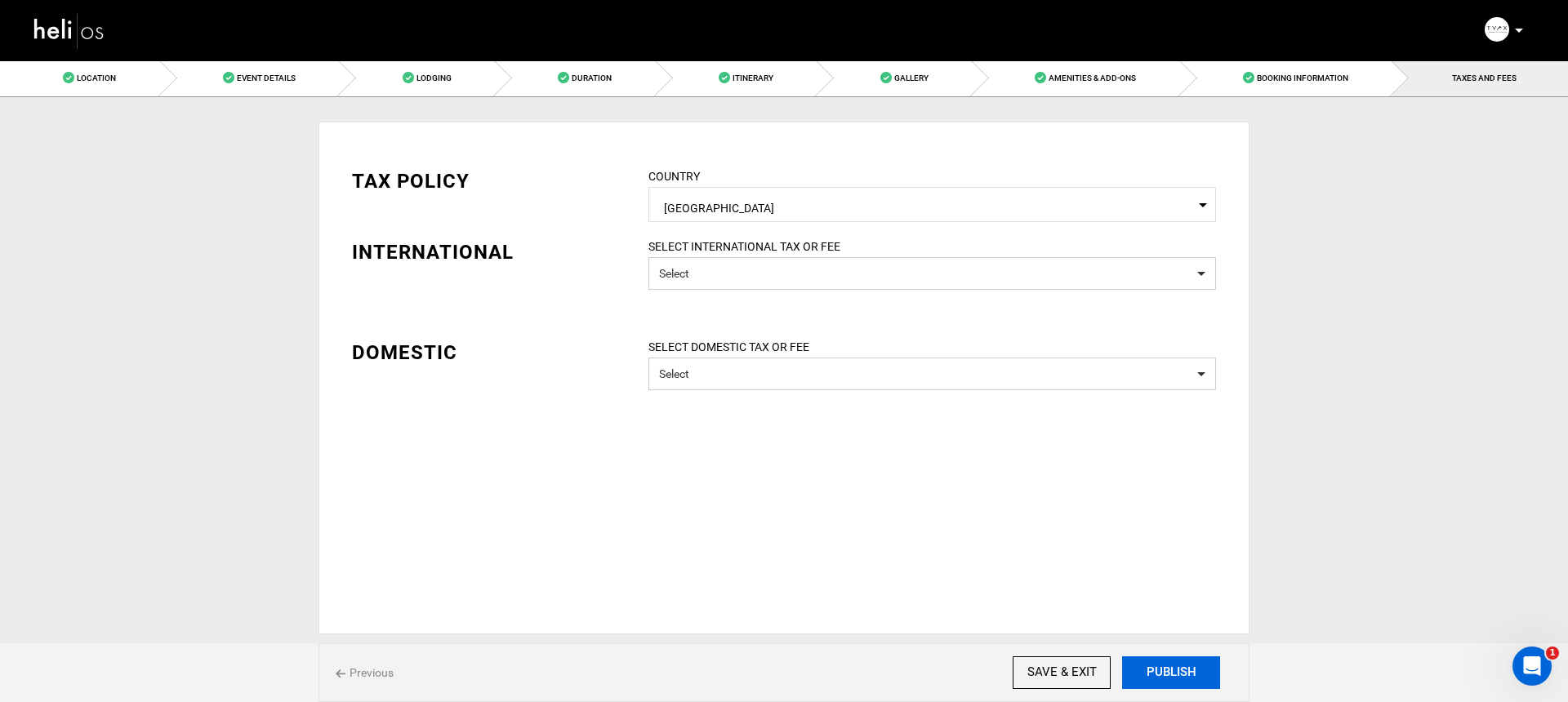
click at [1166, 661] on button "PUBLISH" at bounding box center [1170, 672] width 98 height 33
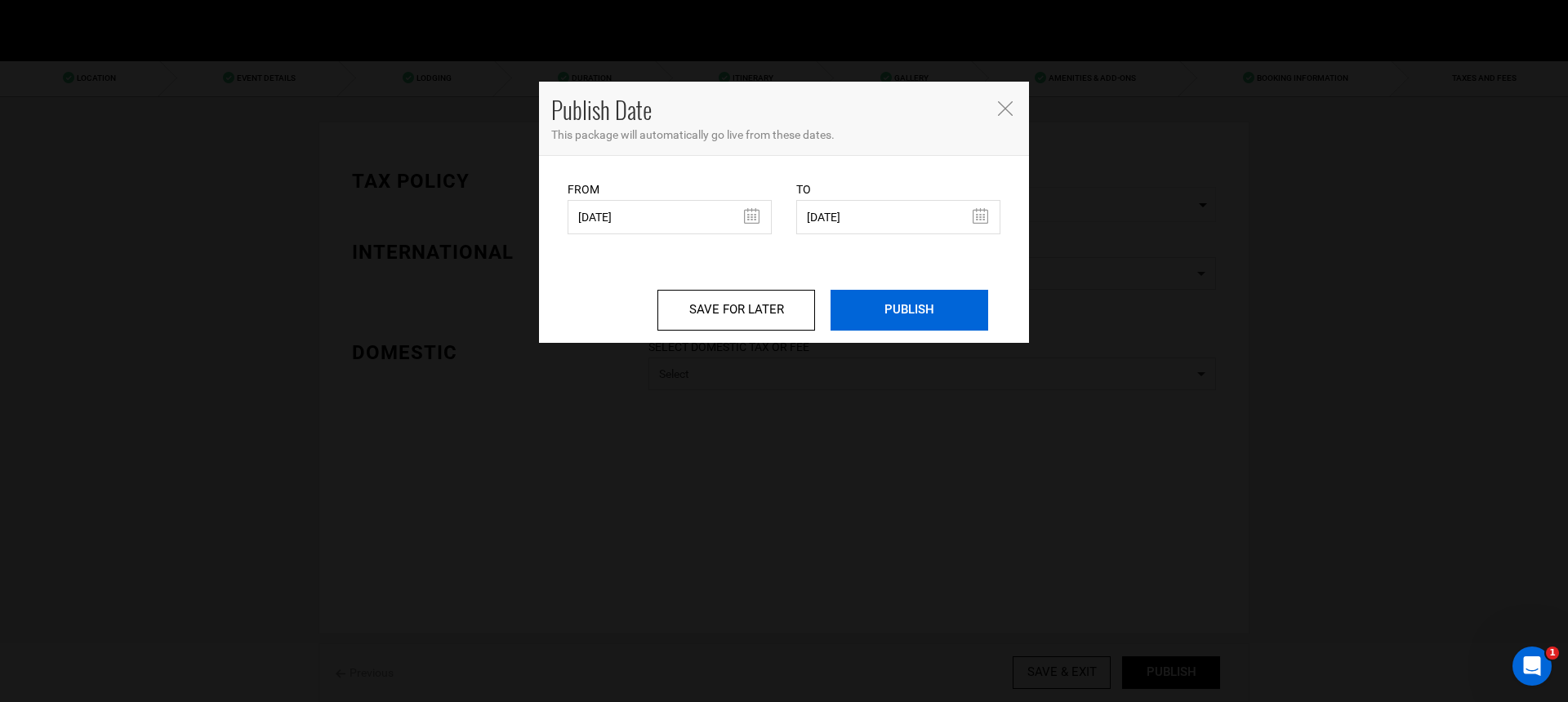
click at [925, 318] on input "PUBLISH" at bounding box center [909, 310] width 157 height 40
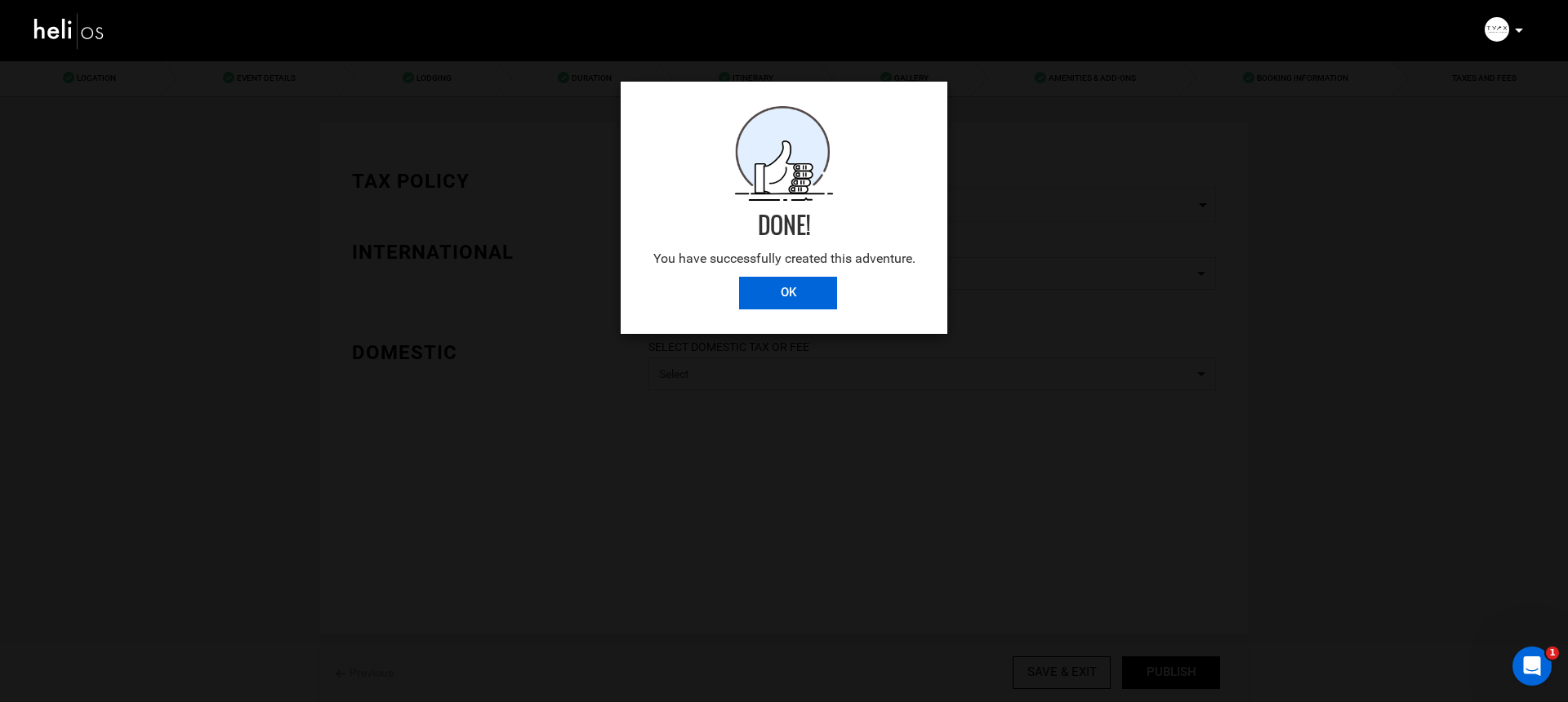
click at [792, 298] on input "OK" at bounding box center [788, 293] width 98 height 33
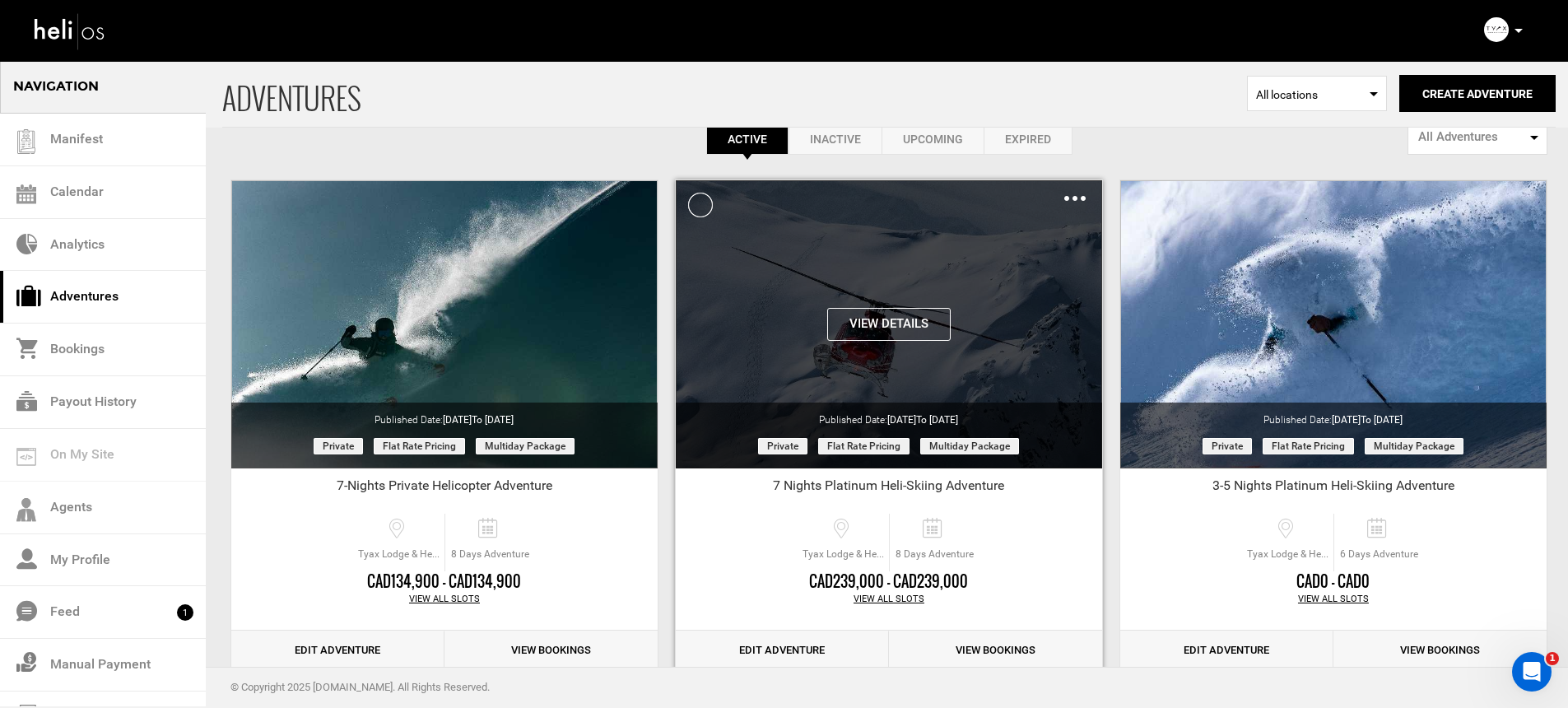
click at [897, 328] on button "View Details" at bounding box center [889, 323] width 123 height 33
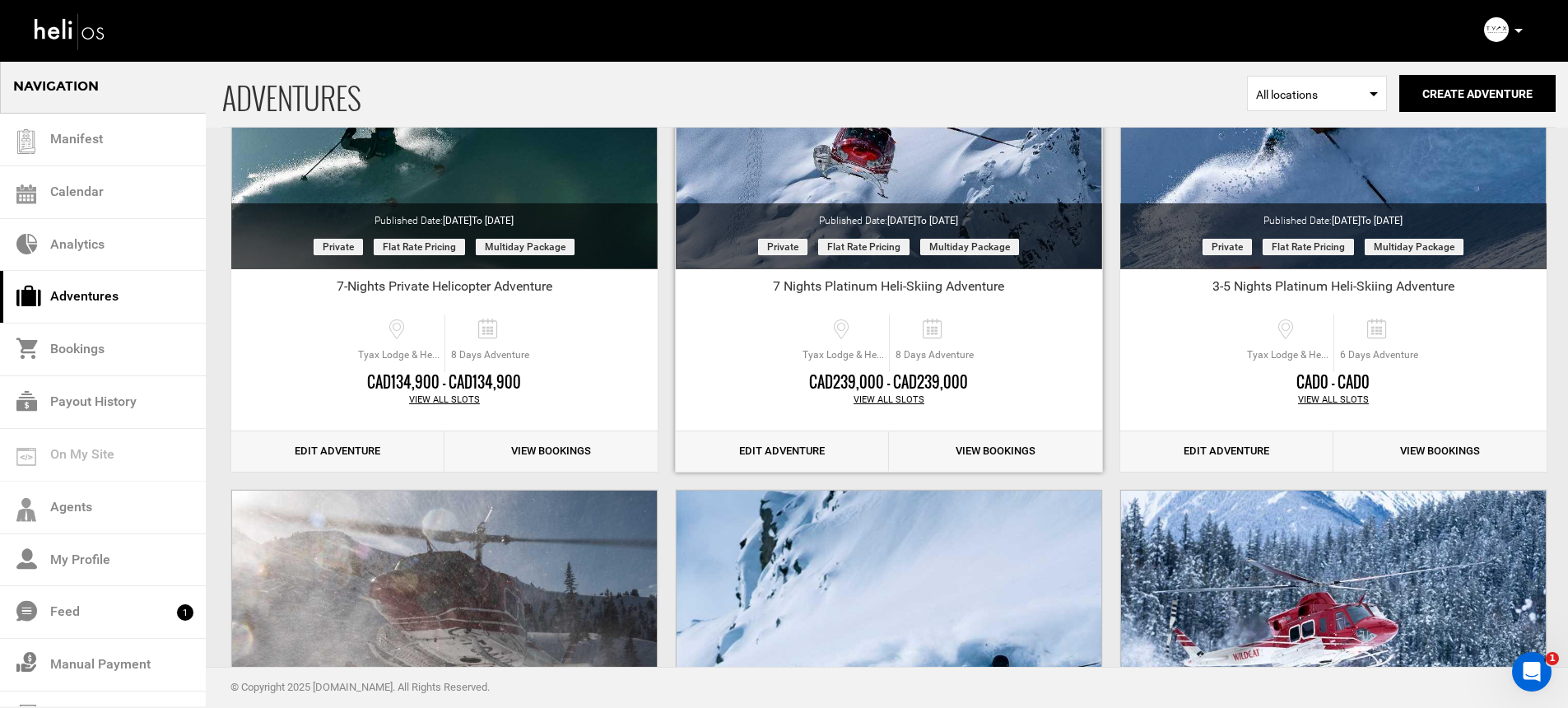
click at [804, 449] on link "Edit Adventure" at bounding box center [782, 452] width 213 height 41
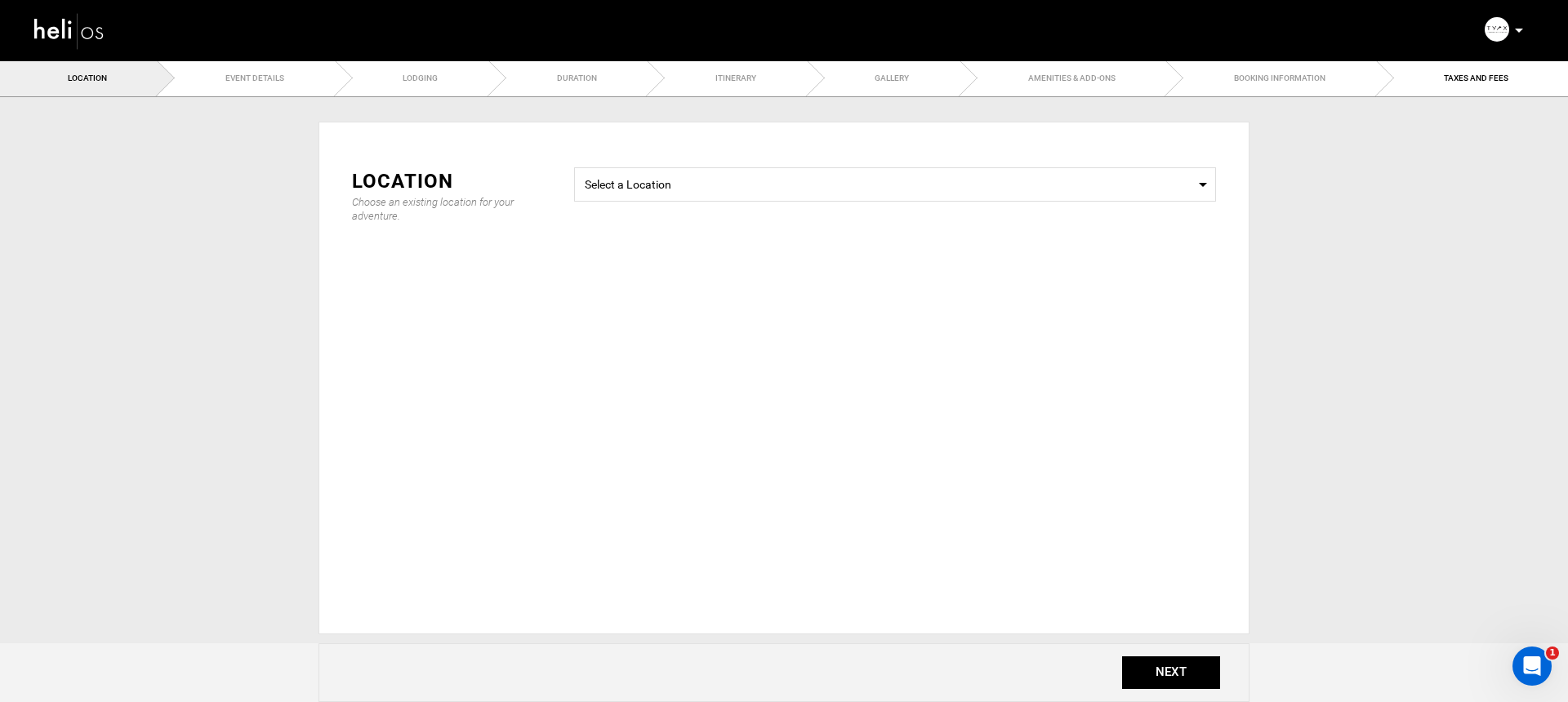
type input "7 Nights Platinum Heli-Skiing Adventure"
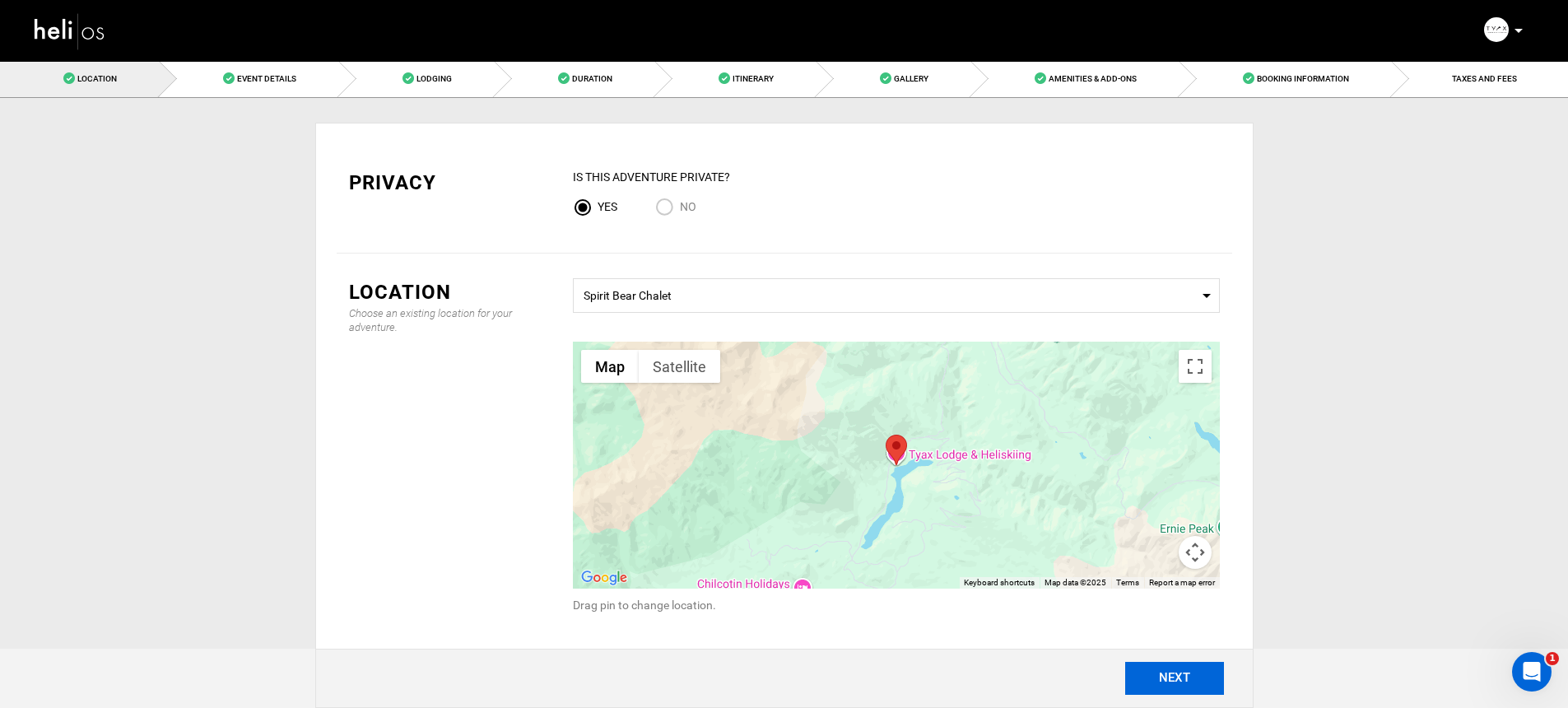
click at [1160, 681] on button "NEXT" at bounding box center [1174, 678] width 98 height 33
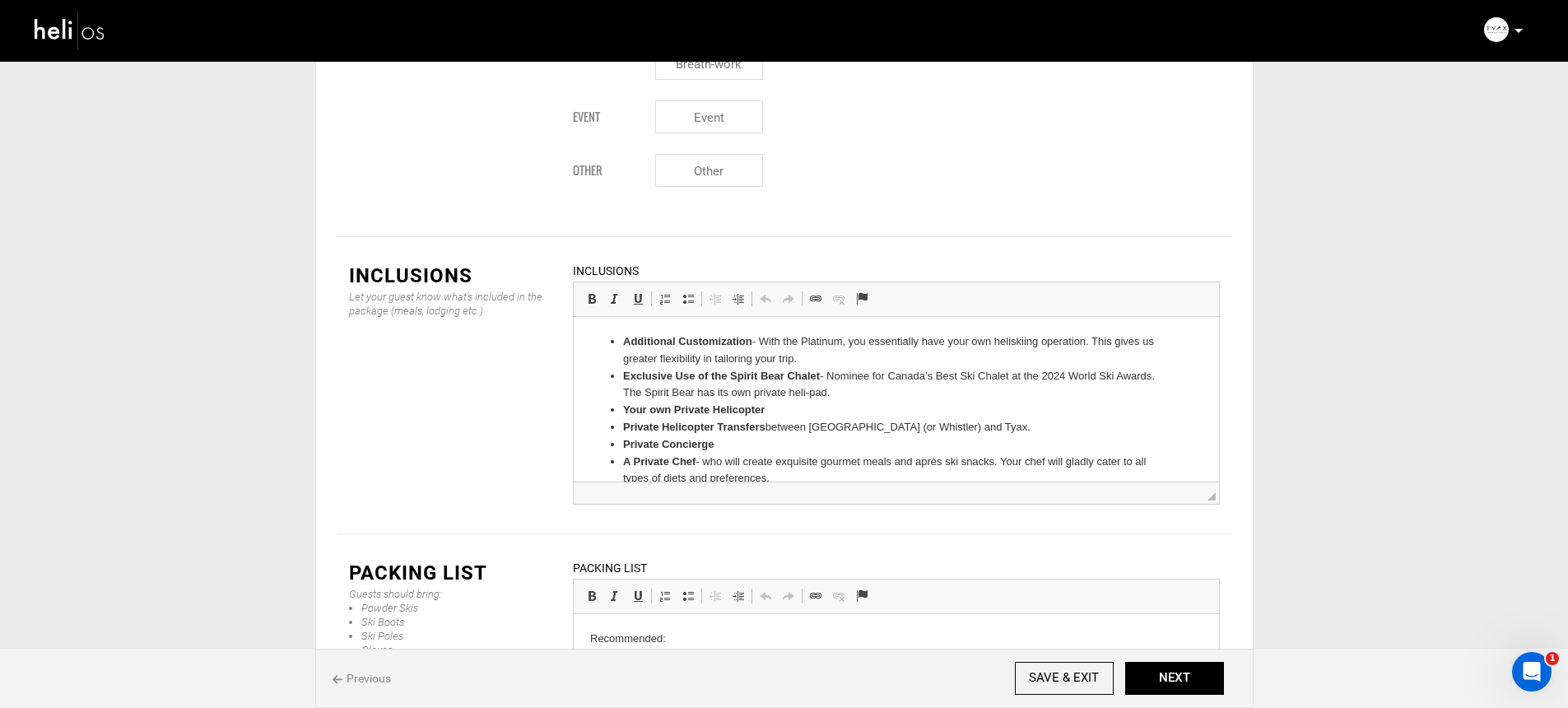
scroll to position [2358, 0]
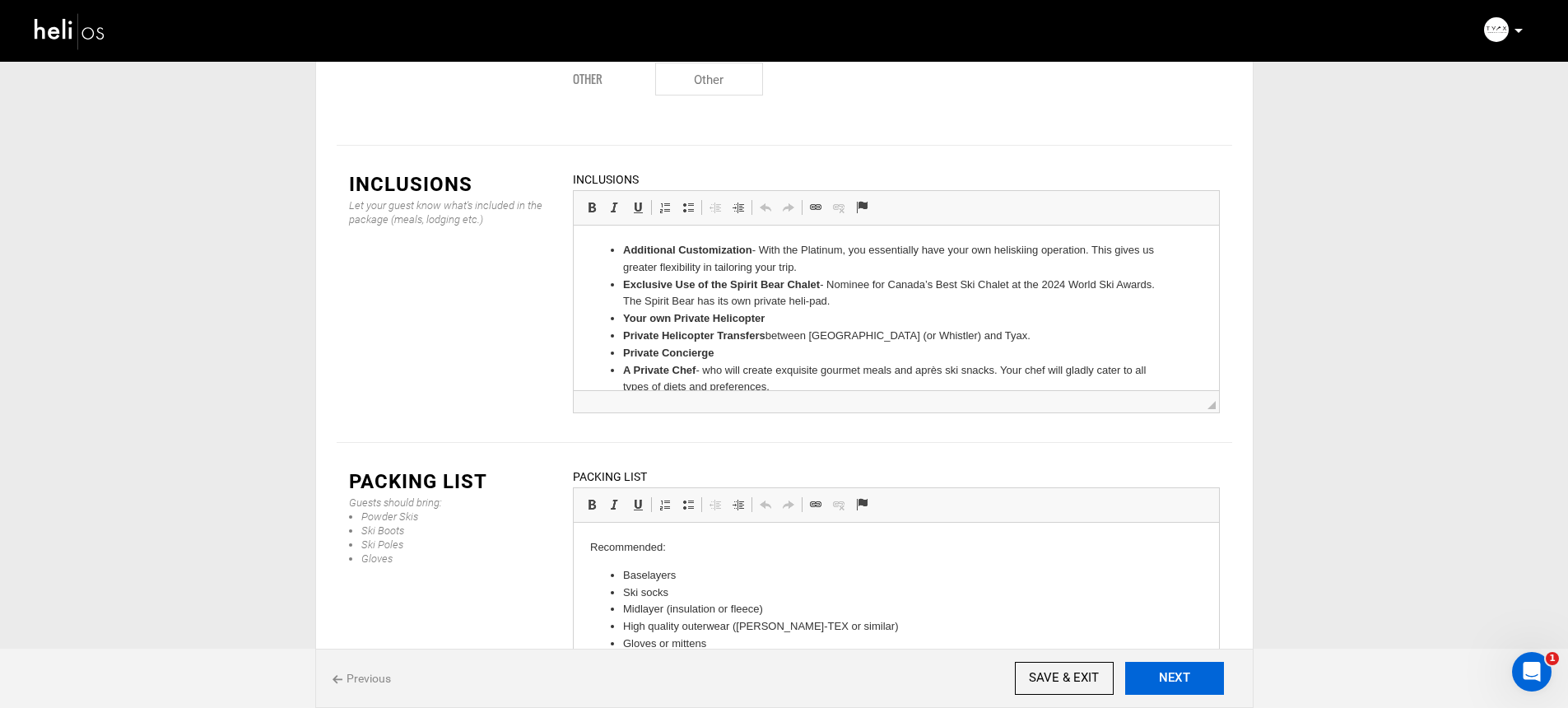
click at [1168, 671] on button "NEXT" at bounding box center [1174, 678] width 98 height 33
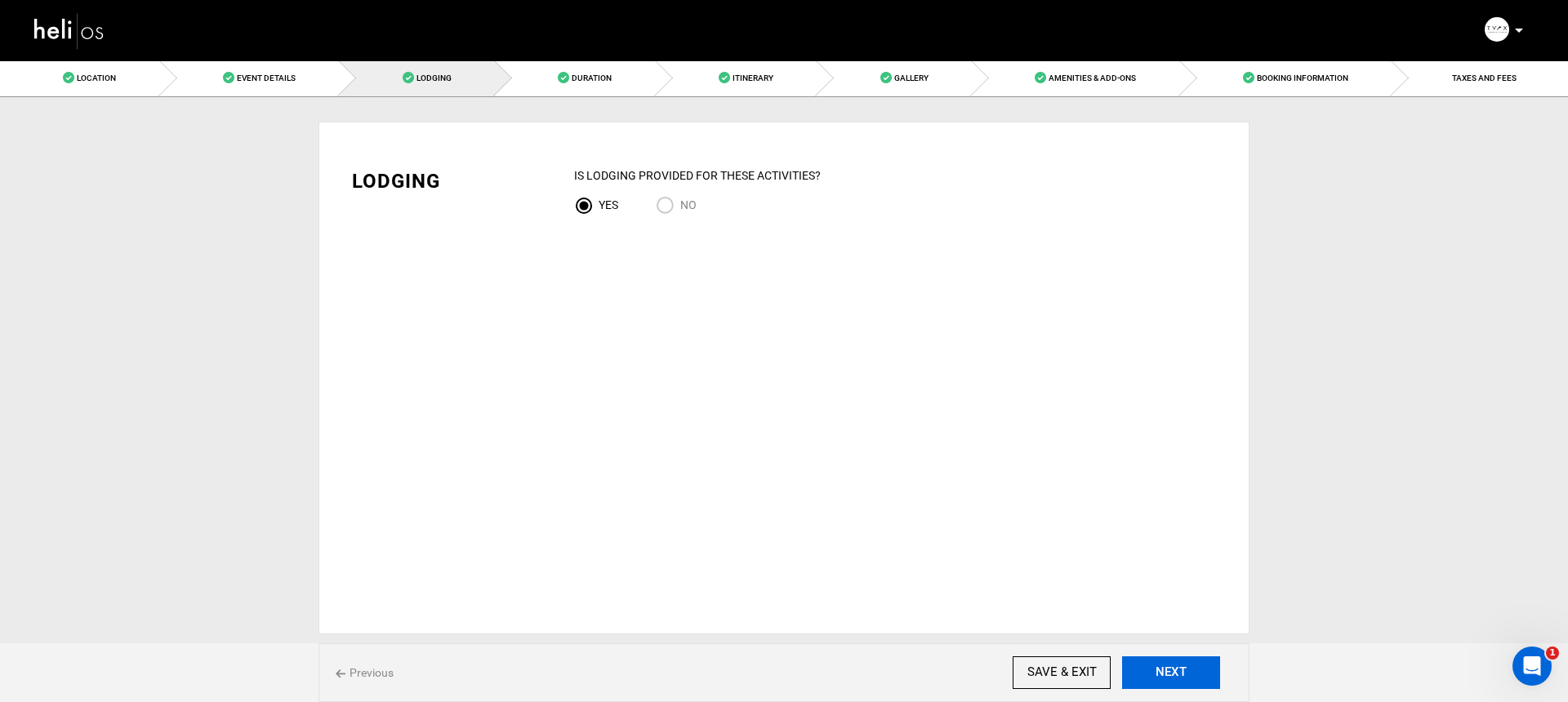
click at [1158, 662] on button "NEXT" at bounding box center [1170, 672] width 98 height 33
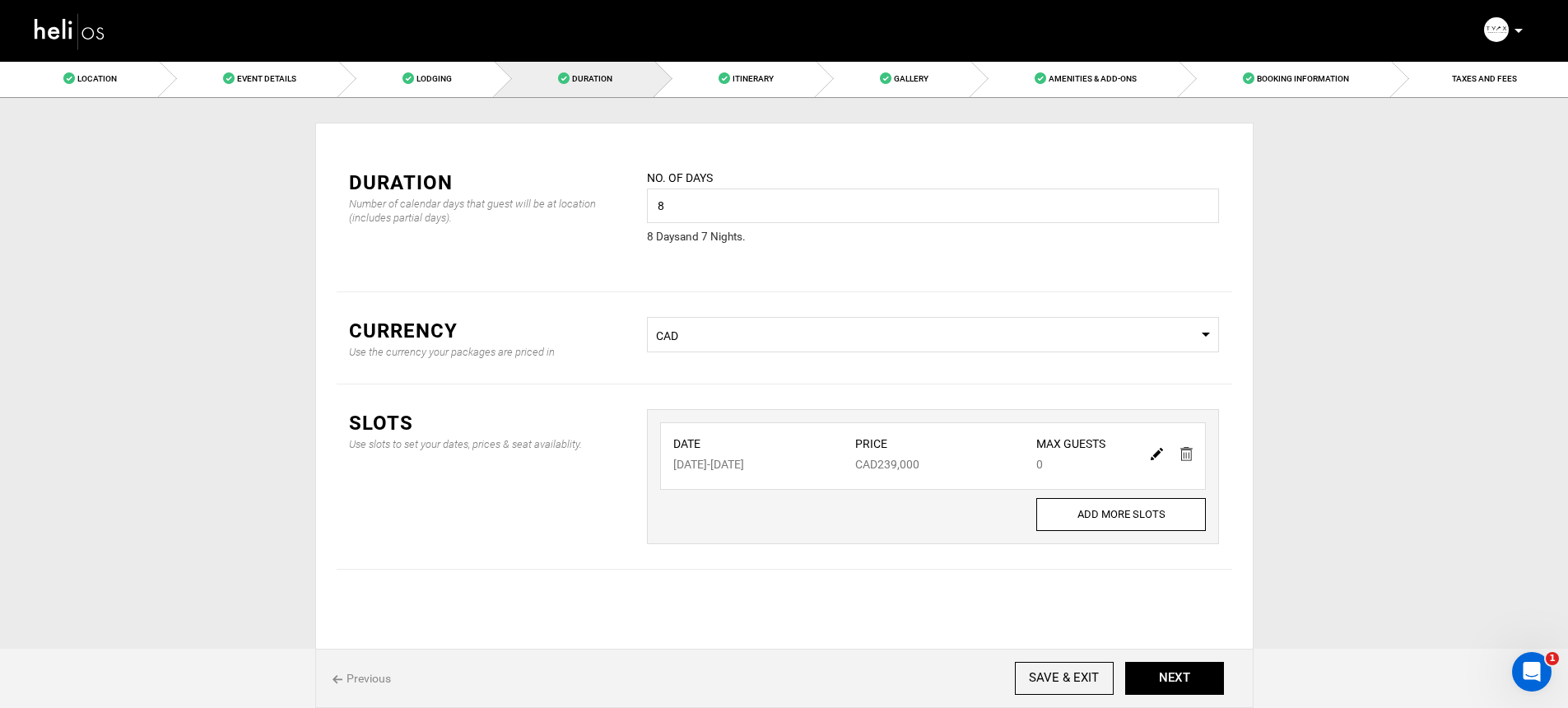
click at [1160, 654] on div "Previous SAVE & EXIT NEXT" at bounding box center [784, 678] width 938 height 59
click at [1161, 676] on button "NEXT" at bounding box center [1174, 678] width 98 height 33
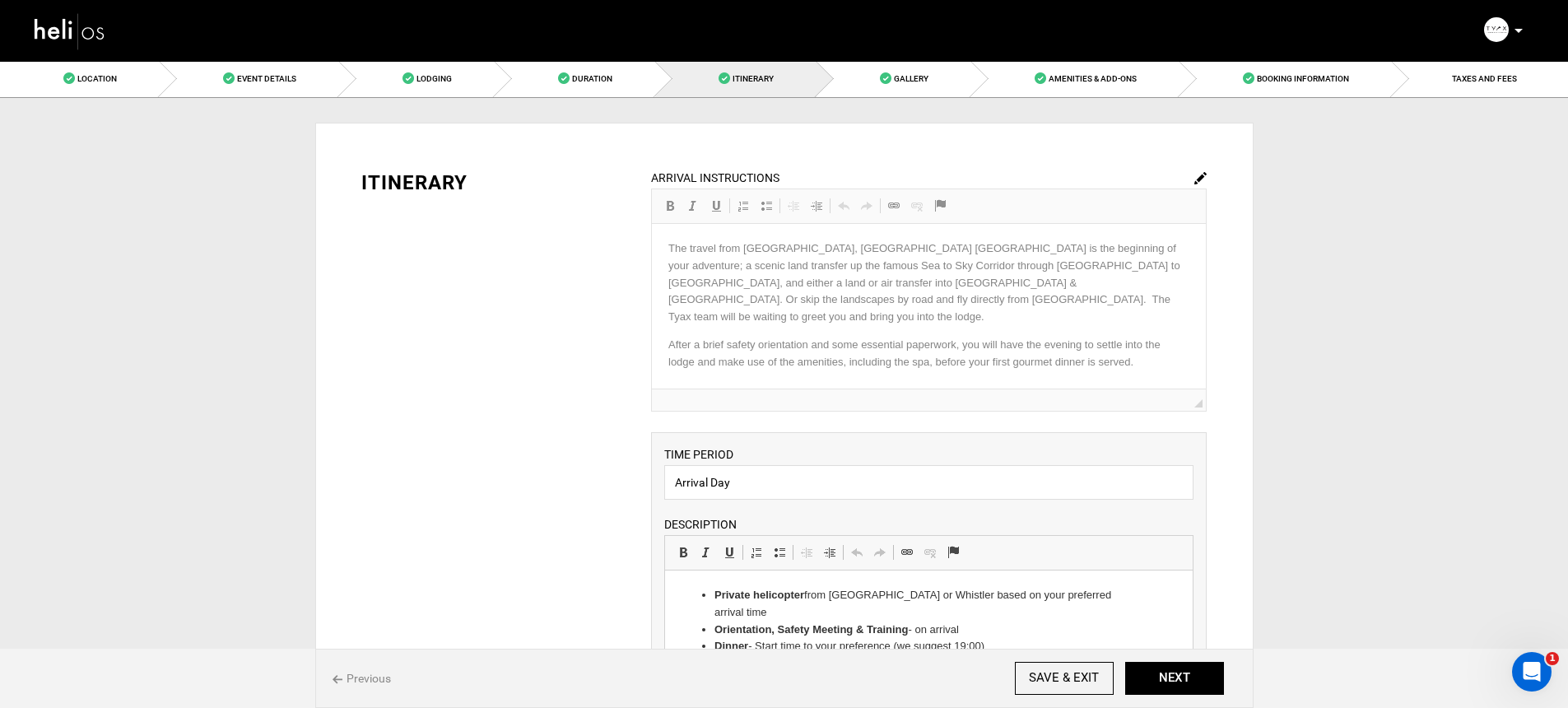
click at [930, 261] on div "ARRIVAL INSTRUCTIONS Rich Text Editor, editor123 Editor toolbars Basic Styles B…" at bounding box center [928, 290] width 555 height 243
click at [1191, 176] on div "ARRIVAL INSTRUCTIONS Rich Text Editor, editor123 Editor toolbars Basic Styles B…" at bounding box center [928, 290] width 555 height 243
click at [1200, 179] on img at bounding box center [1200, 178] width 12 height 12
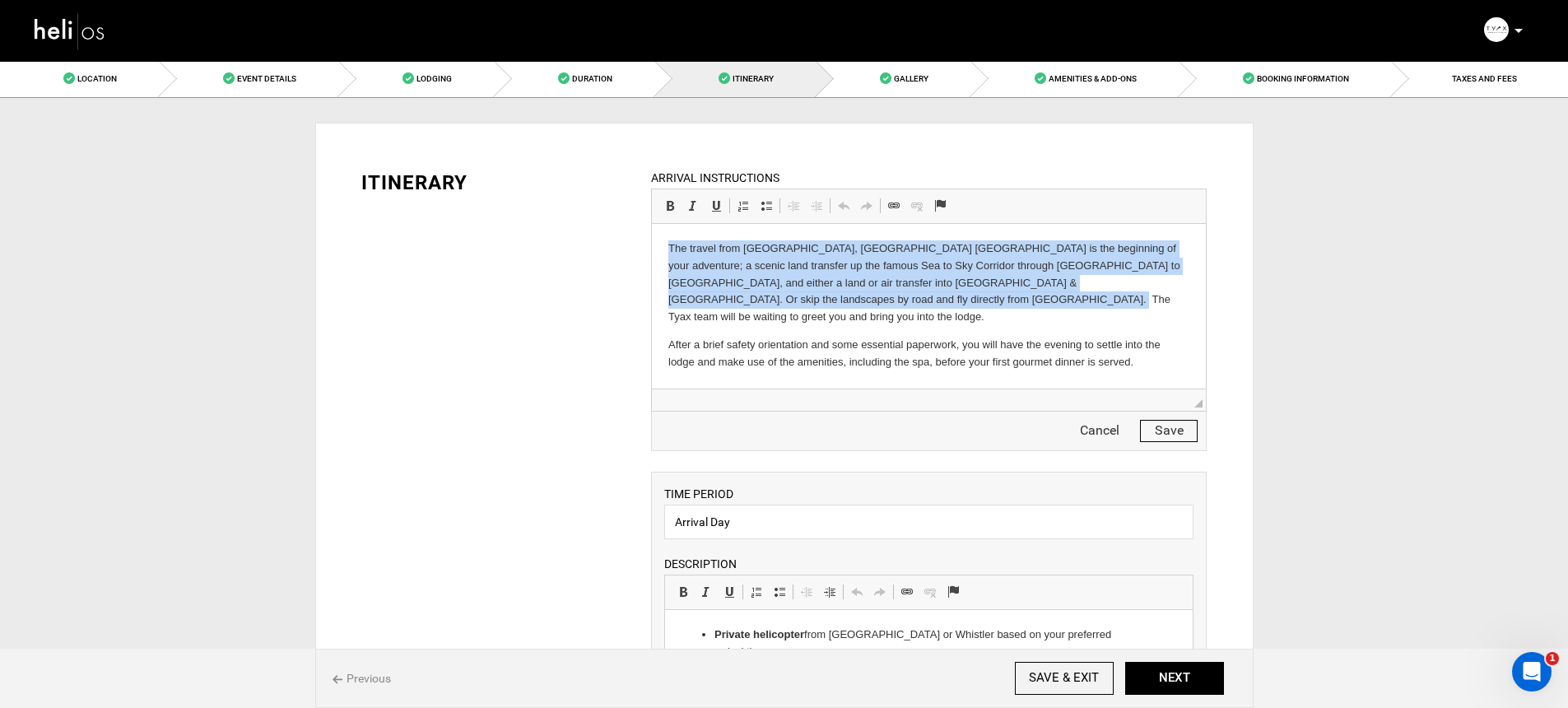
drag, startPoint x: 852, startPoint y: 307, endPoint x: 643, endPoint y: 245, distance: 218.0
click at [652, 245] on html "The travel from [GEOGRAPHIC_DATA], [GEOGRAPHIC_DATA] [GEOGRAPHIC_DATA] is the b…" at bounding box center [928, 306] width 554 height 164
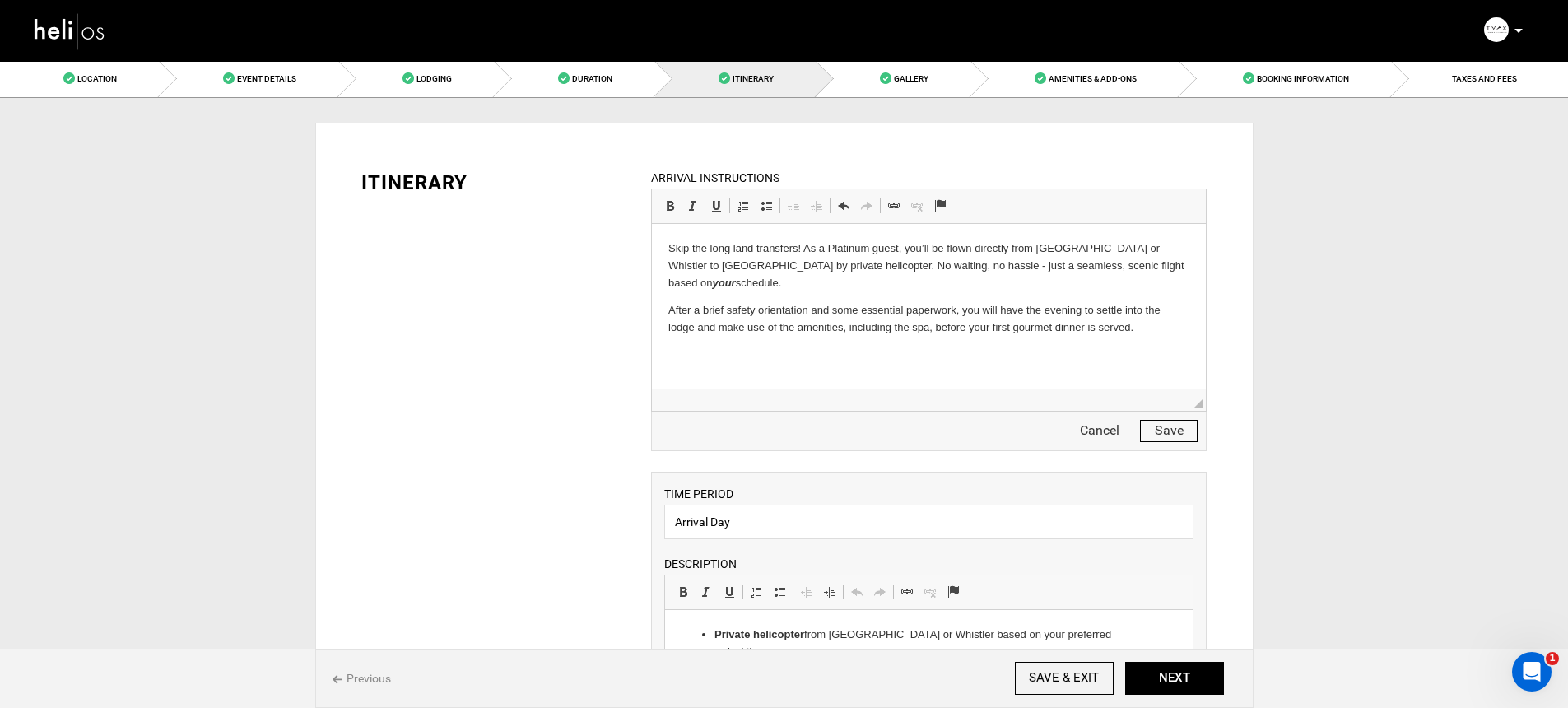
click at [1173, 440] on button "Save" at bounding box center [1168, 431] width 58 height 22
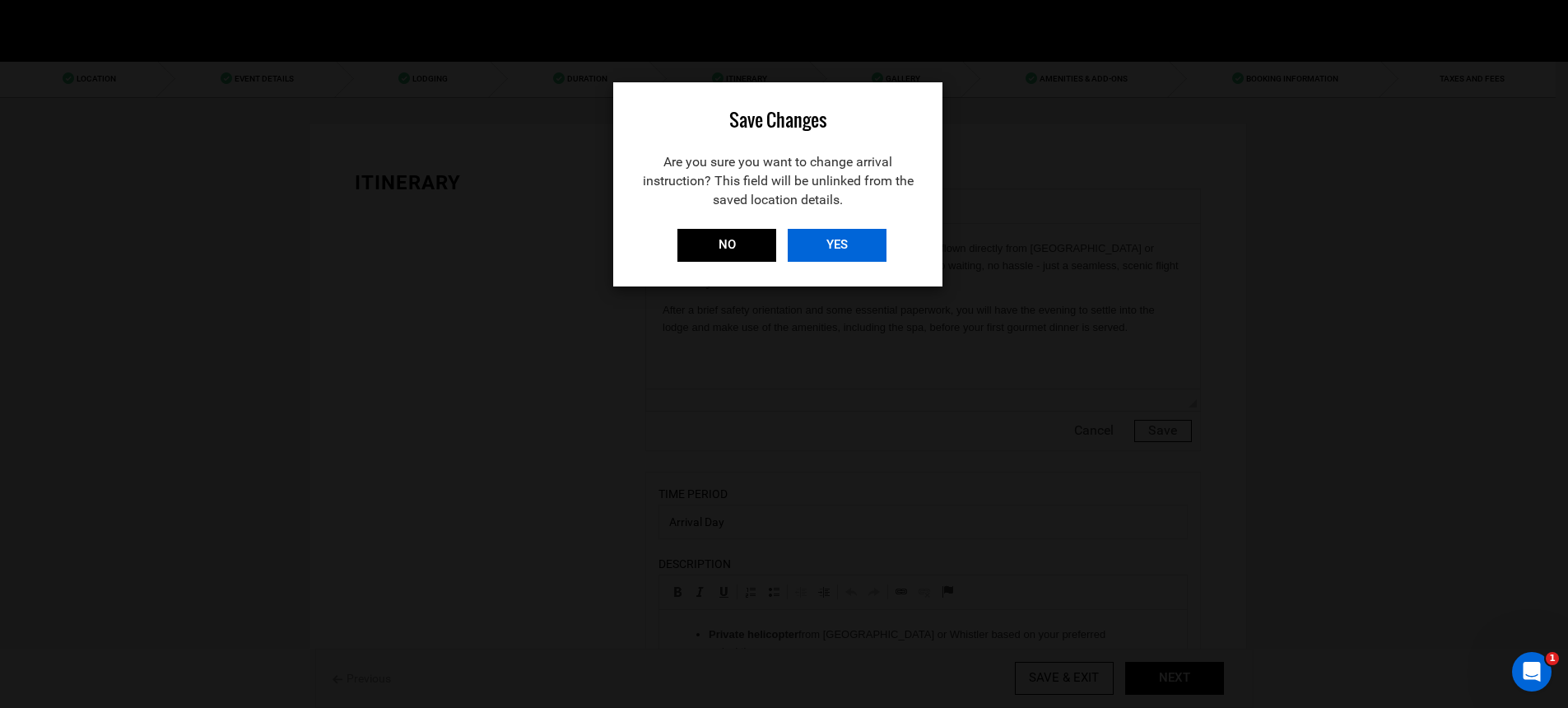
click at [789, 239] on input "YES" at bounding box center [836, 245] width 98 height 33
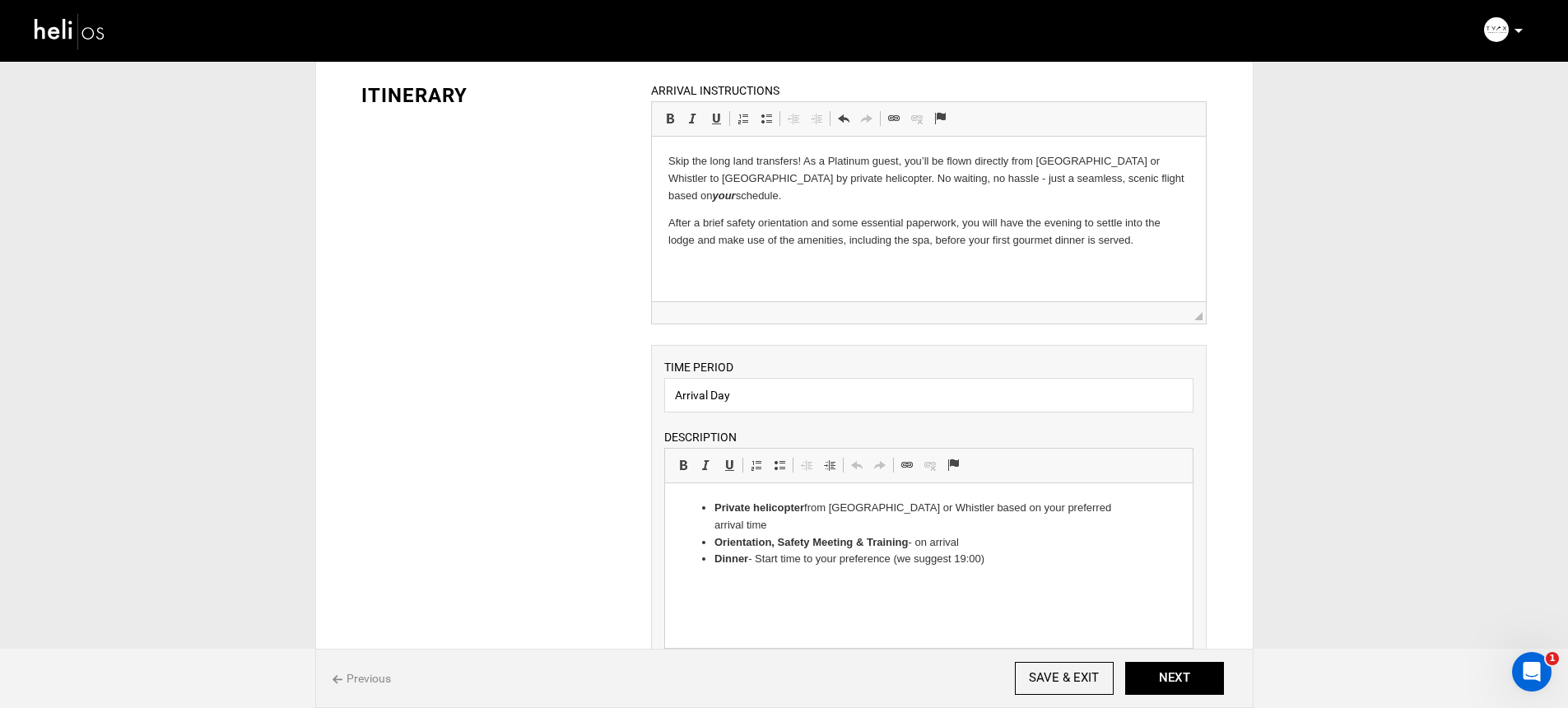
scroll to position [3, 0]
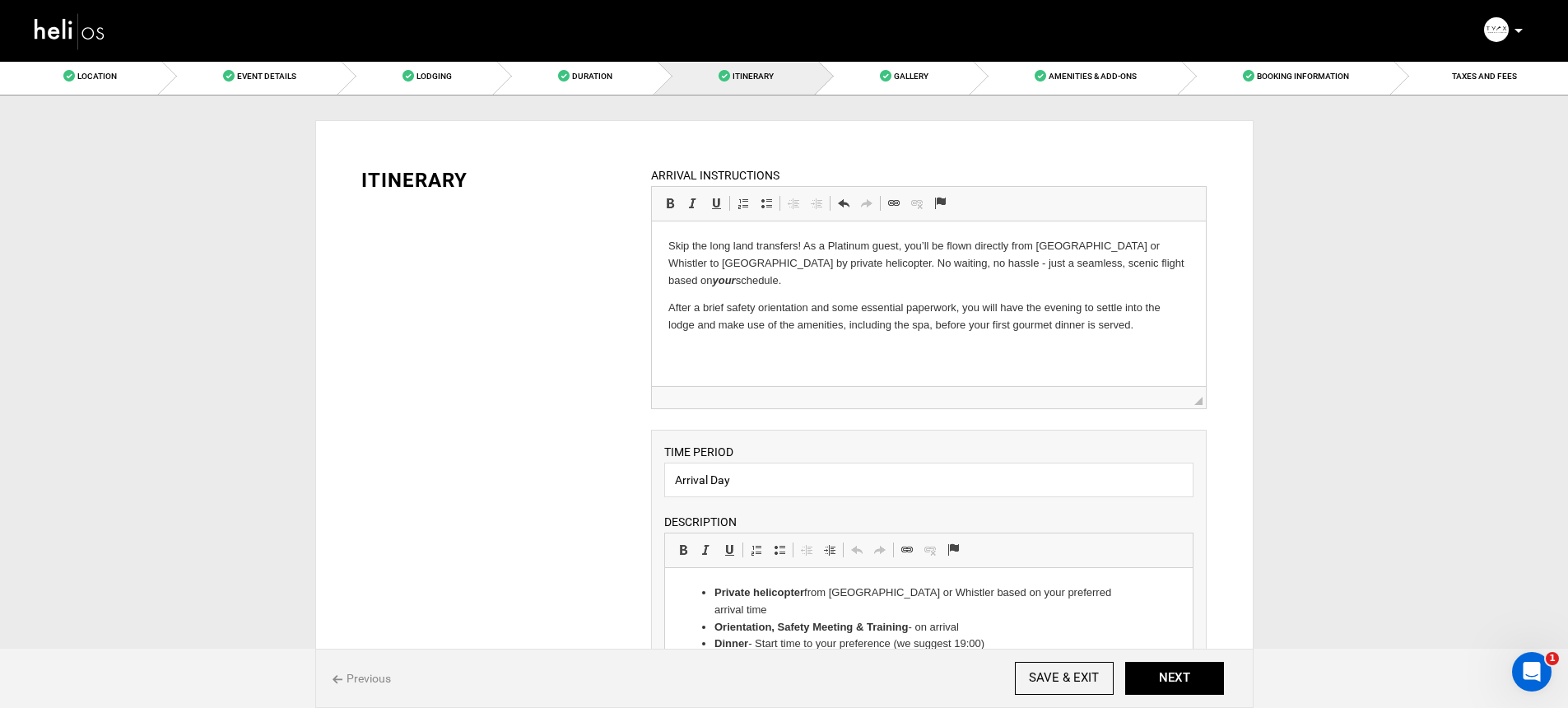
click at [676, 300] on p "After a brief safety orientation and some essential paperwork, you will have th…" at bounding box center [928, 316] width 521 height 35
click at [688, 309] on p "After a brief safety orientation and some essential paperwork, you will have th…" at bounding box center [928, 316] width 521 height 35
click at [695, 309] on p "After a brief safety orientation and some essential paperwork, you will have th…" at bounding box center [928, 316] width 521 height 35
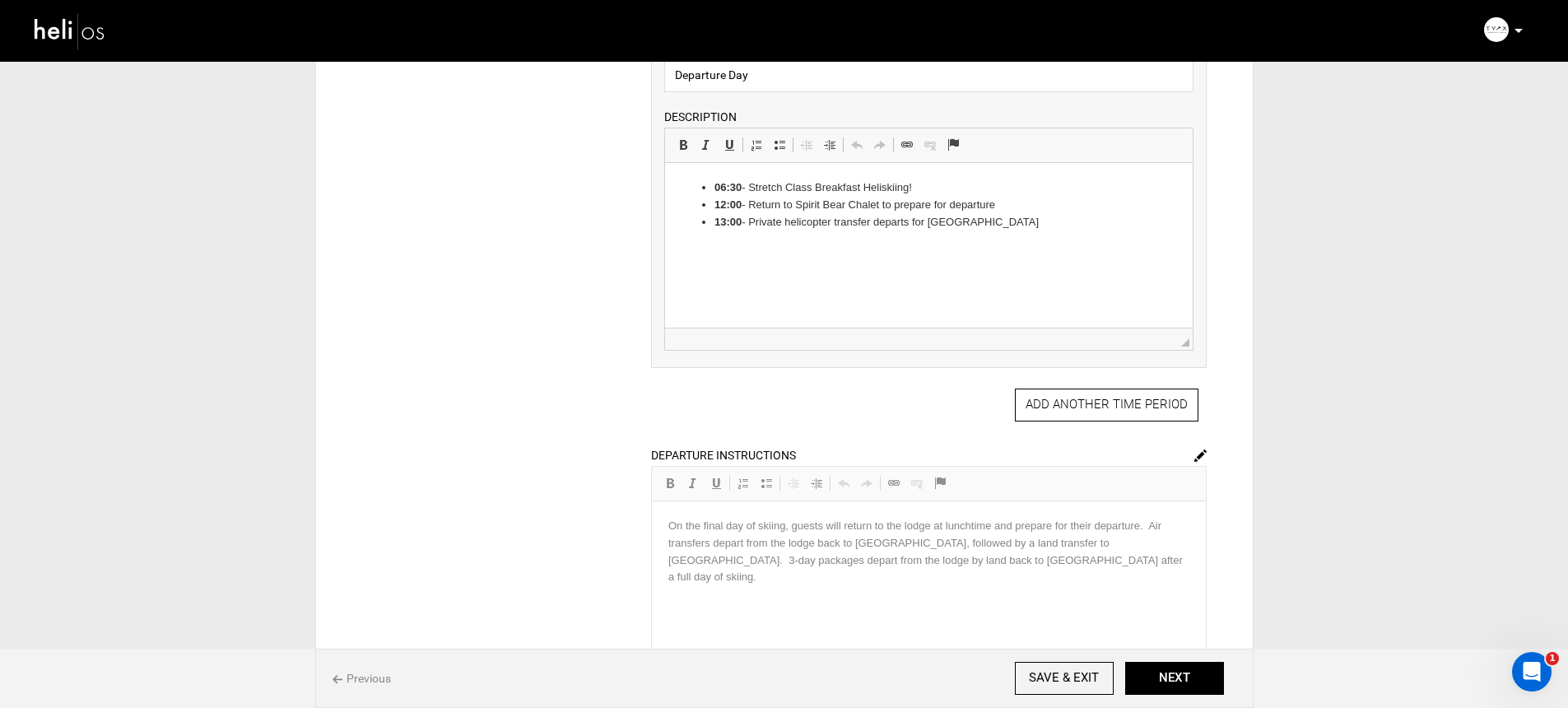
scroll to position [1153, 0]
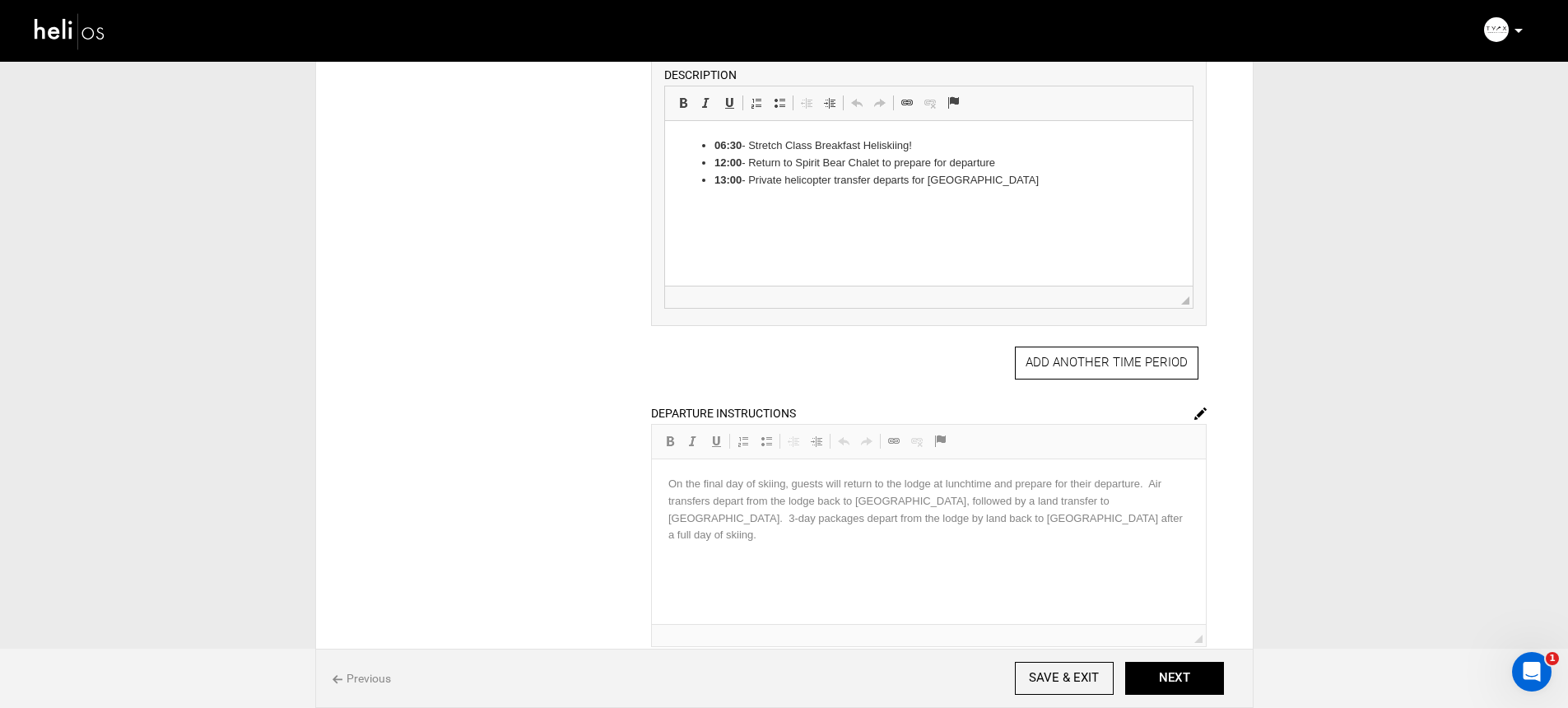
click at [1047, 541] on div "DEPARTURE INSTRUCTIONS Rich Text Editor, editor128 Editor toolbars Basic Styles…" at bounding box center [928, 525] width 555 height 243
click at [1199, 412] on img at bounding box center [1200, 414] width 12 height 12
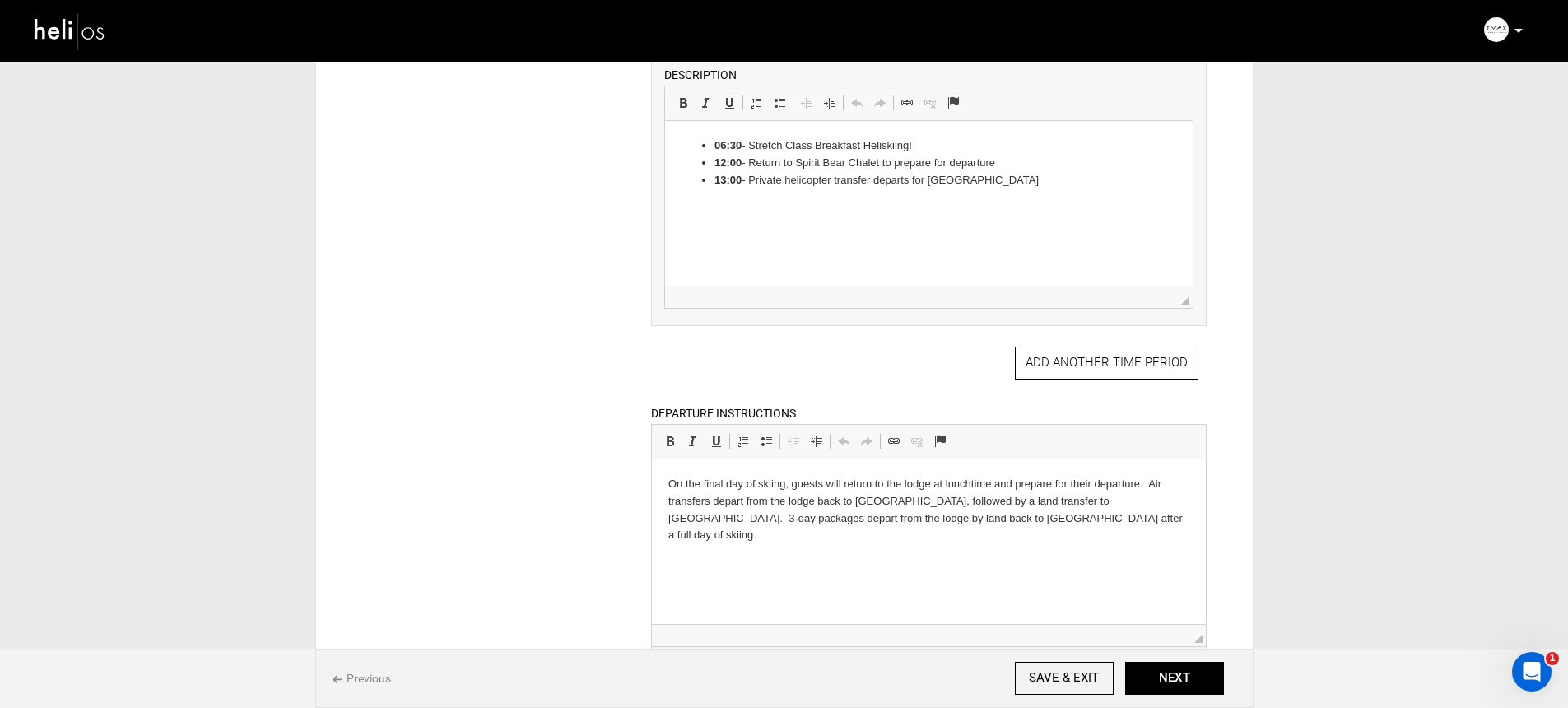
scroll to position [1185, 0]
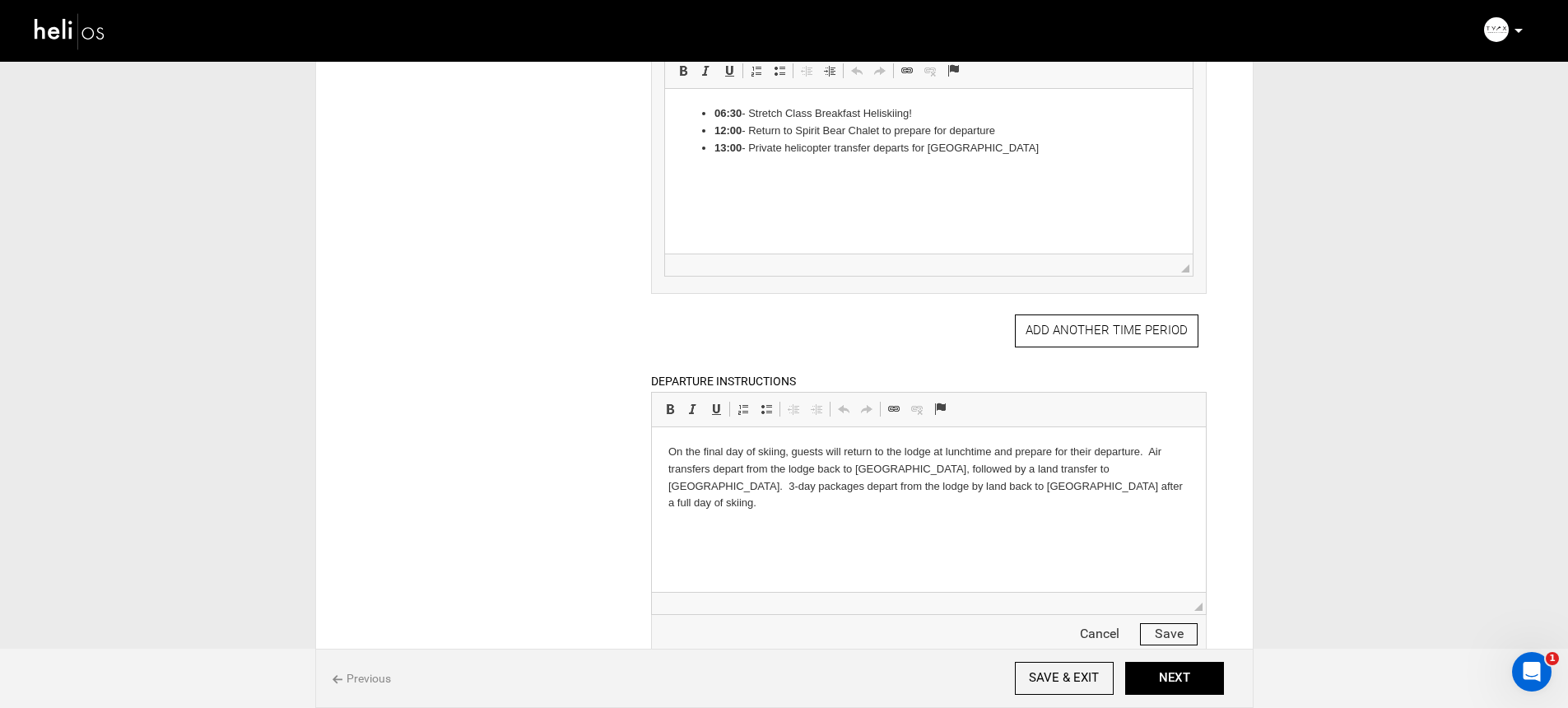
click at [1005, 456] on p "On the final day of skiing, guests will return to the lodge at lunchtime and pr…" at bounding box center [928, 478] width 521 height 68
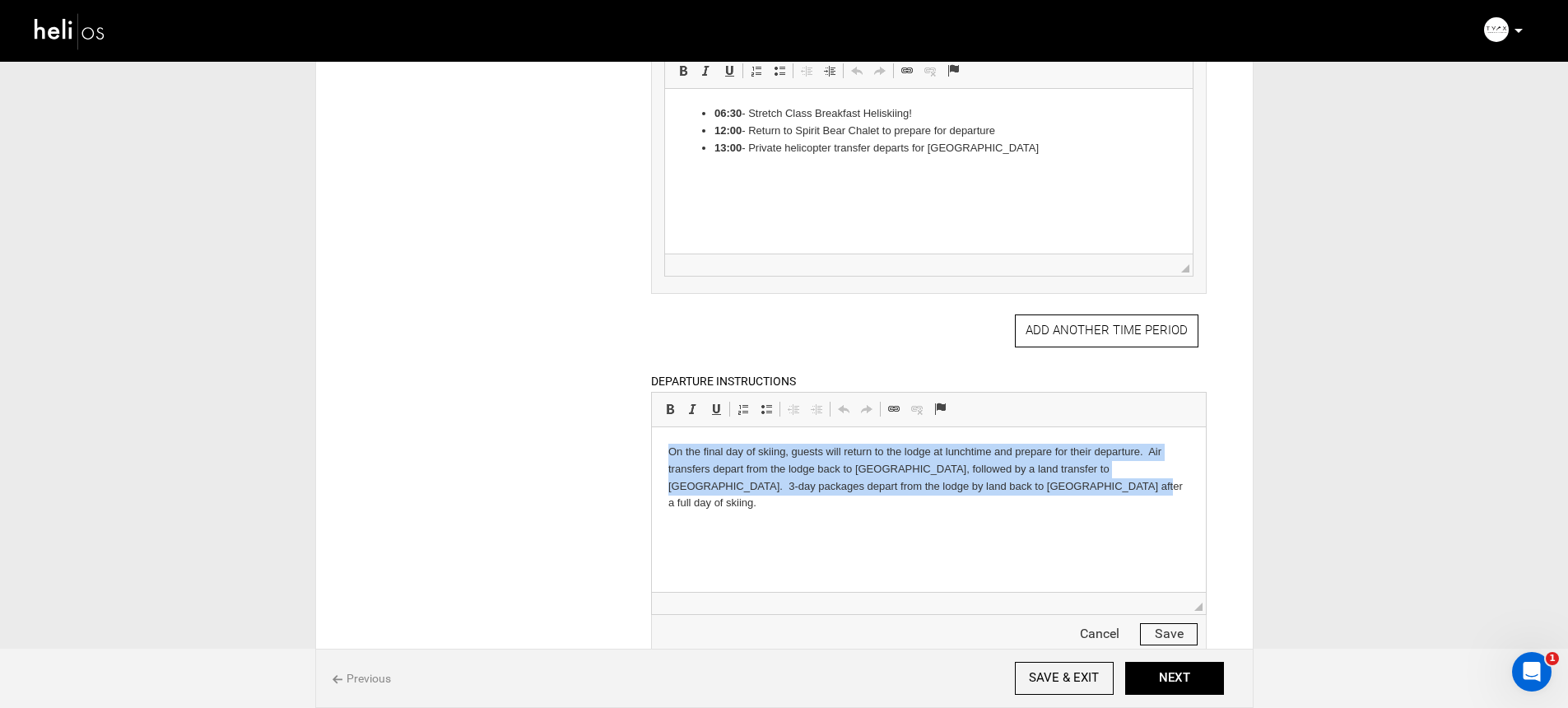
drag, startPoint x: 659, startPoint y: 451, endPoint x: 1204, endPoint y: 505, distance: 547.7
click at [1204, 504] on html "On the final day of skiing, guests will return to the lodge at lunchtime and pr…" at bounding box center [928, 478] width 554 height 101
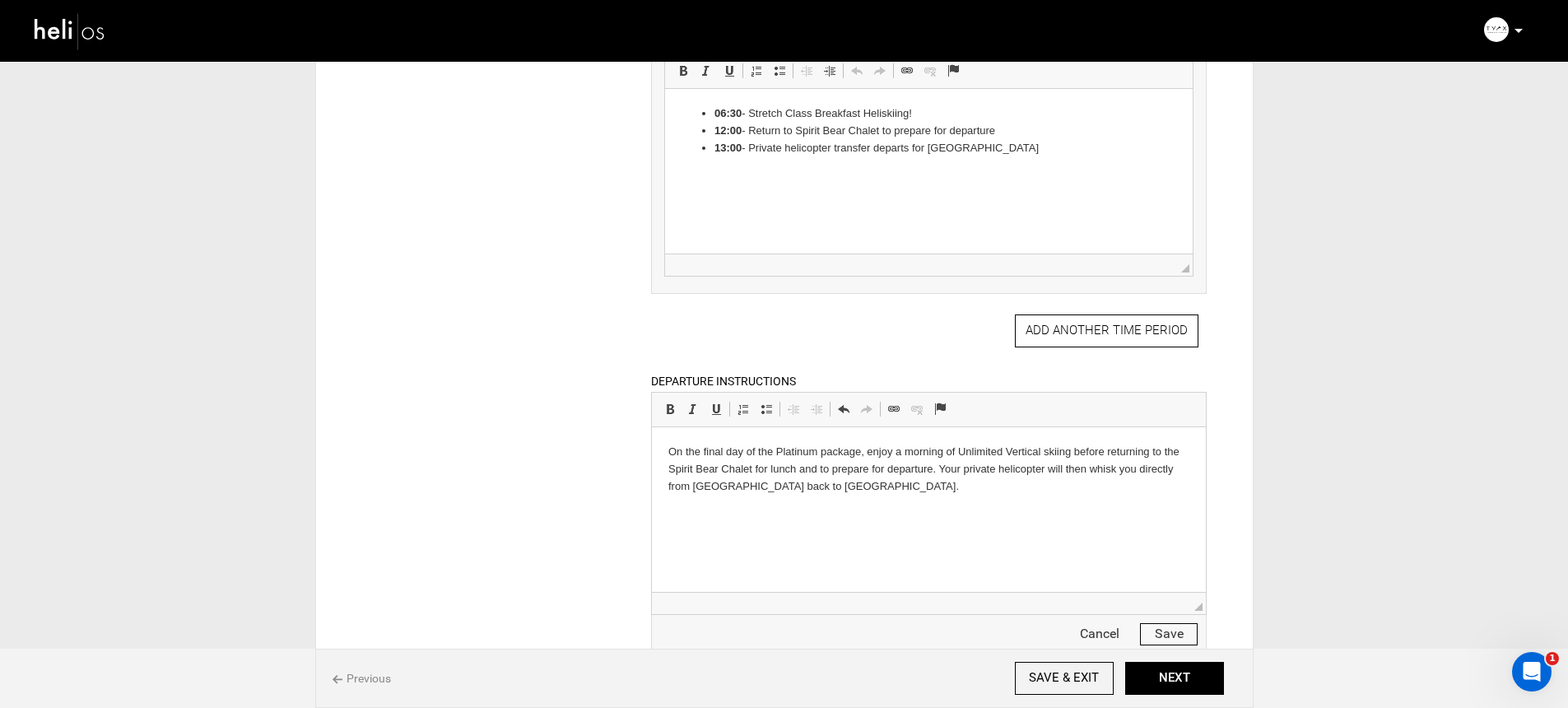
scroll to position [1226, 0]
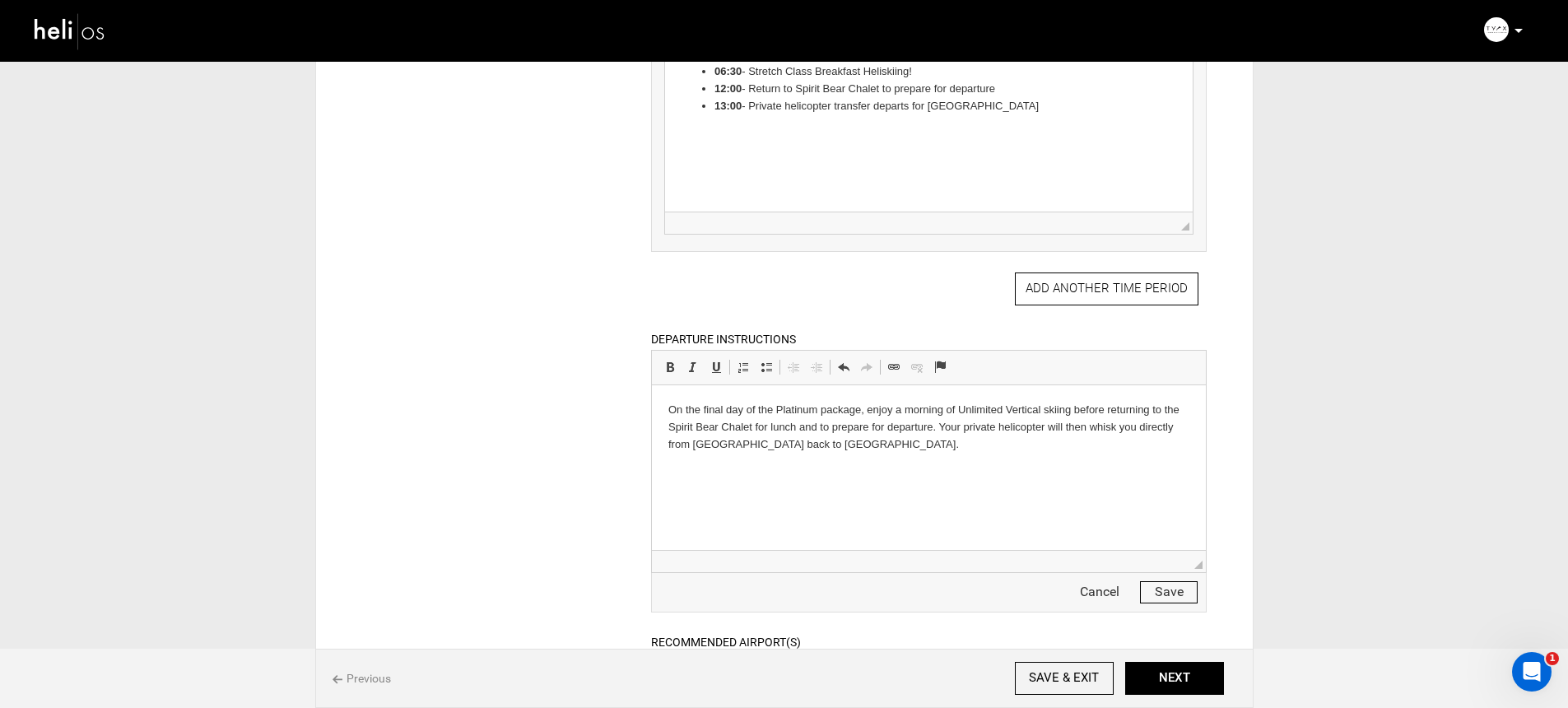
click at [1184, 594] on button "Save" at bounding box center [1168, 592] width 58 height 22
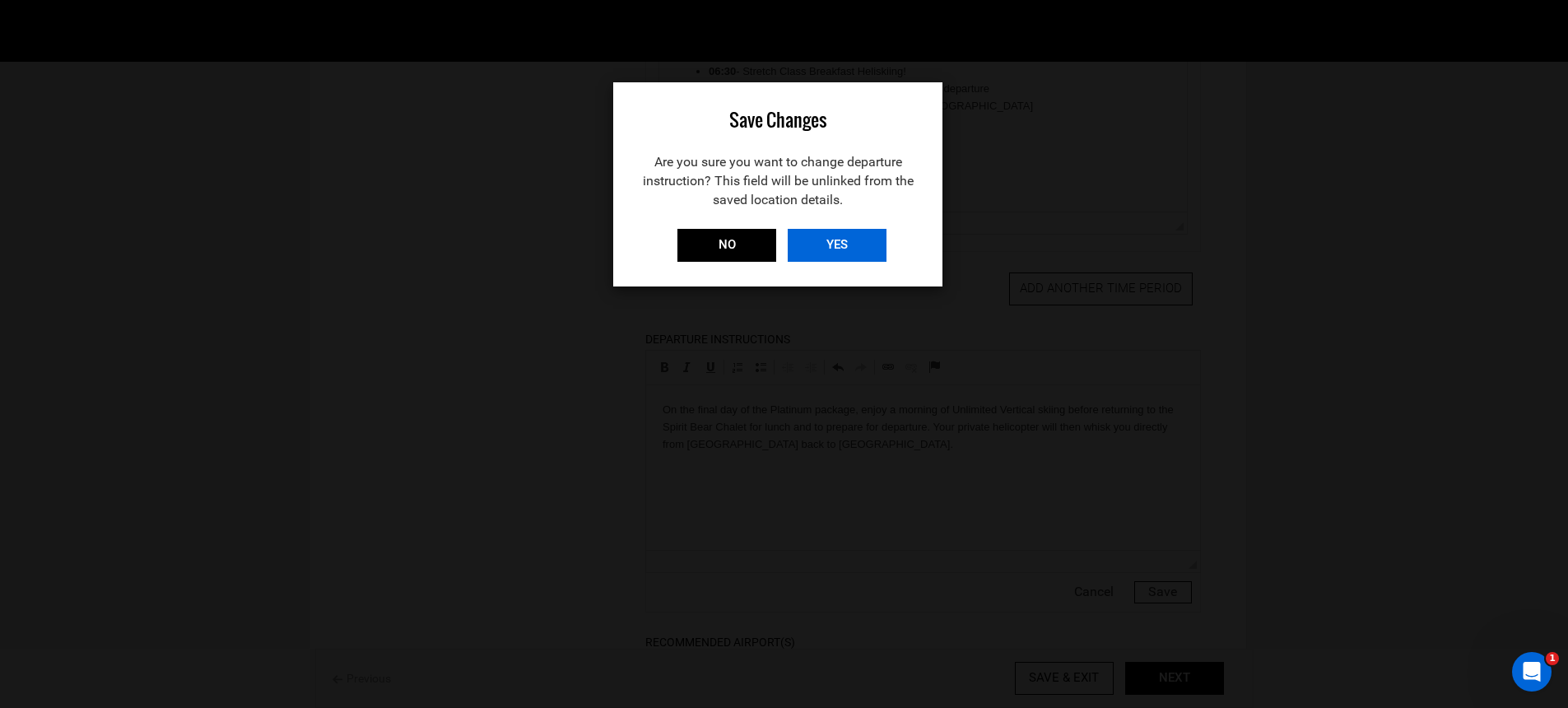
click at [843, 245] on input "YES" at bounding box center [836, 245] width 98 height 33
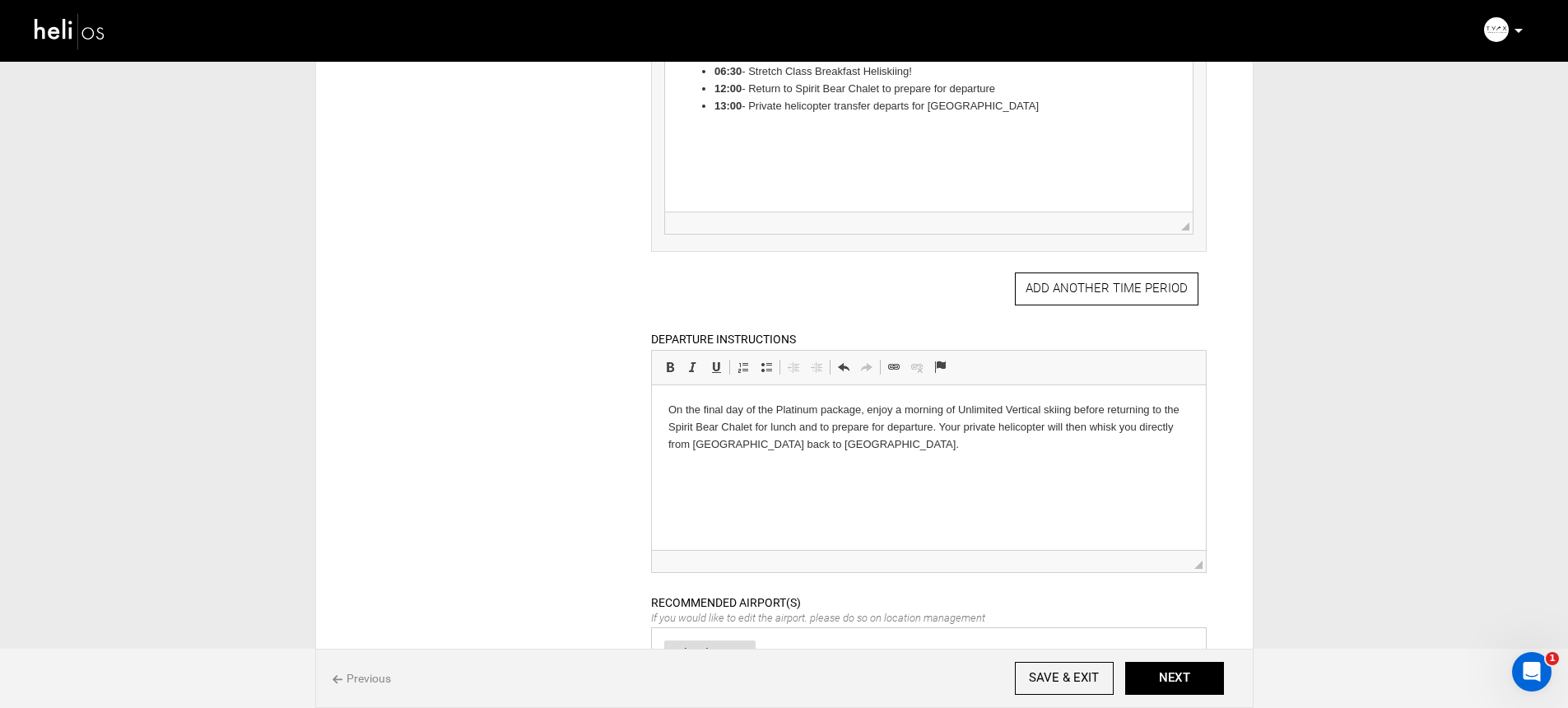
scroll to position [1362, 0]
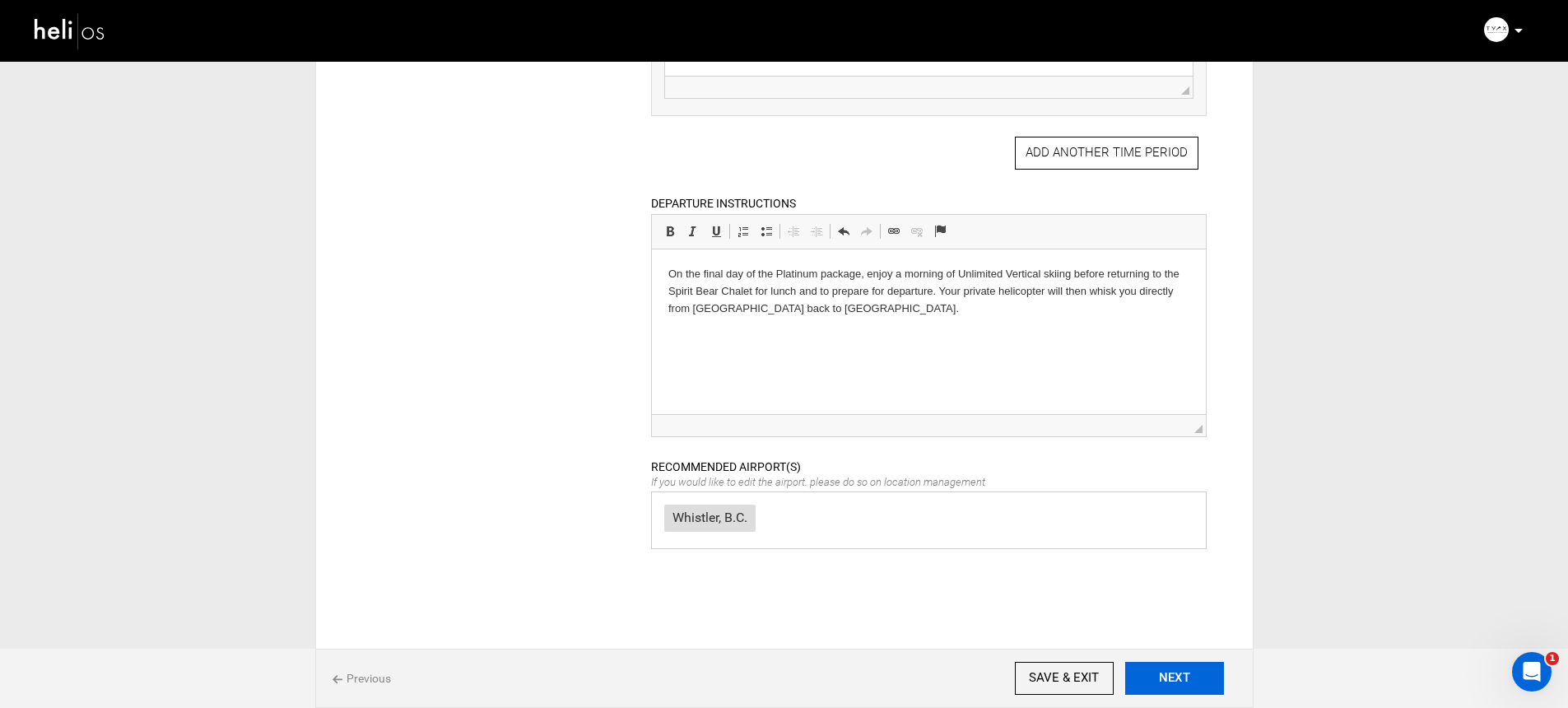
click at [1159, 682] on button "NEXT" at bounding box center [1174, 678] width 98 height 33
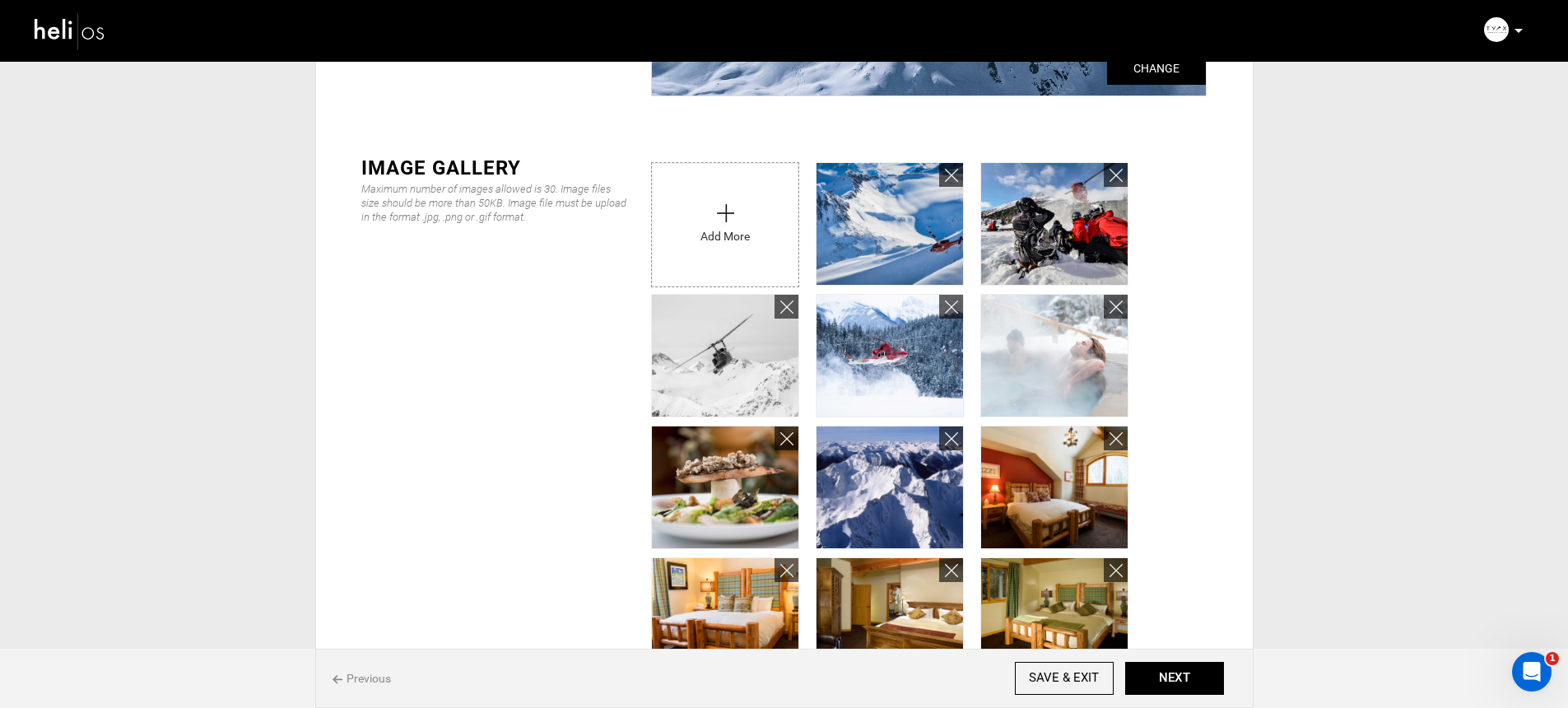
scroll to position [307, 0]
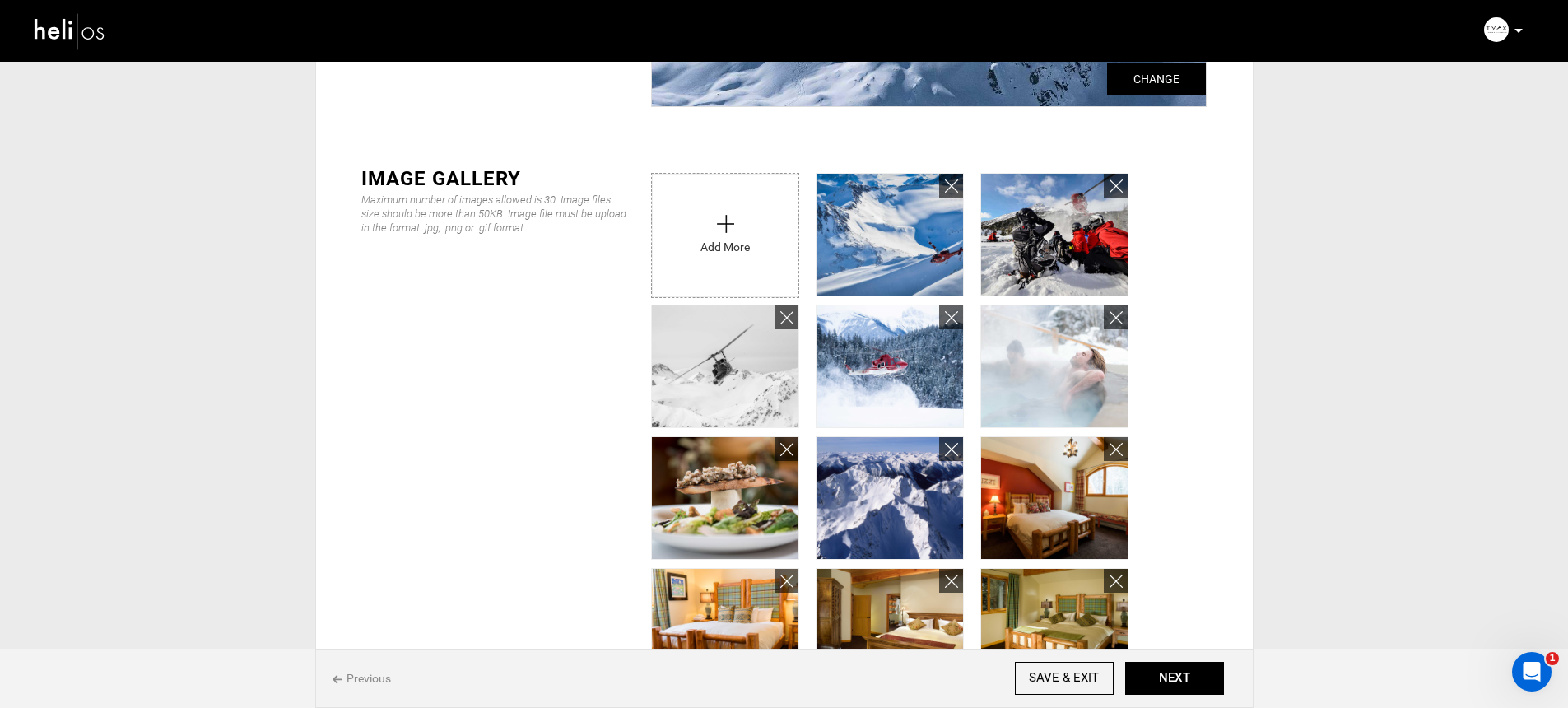
click at [724, 259] on input "file" at bounding box center [725, 231] width 146 height 115
type input "C:\fakepath\tyax-heli-skiing-spirit-bear-exterior-80.jpg"
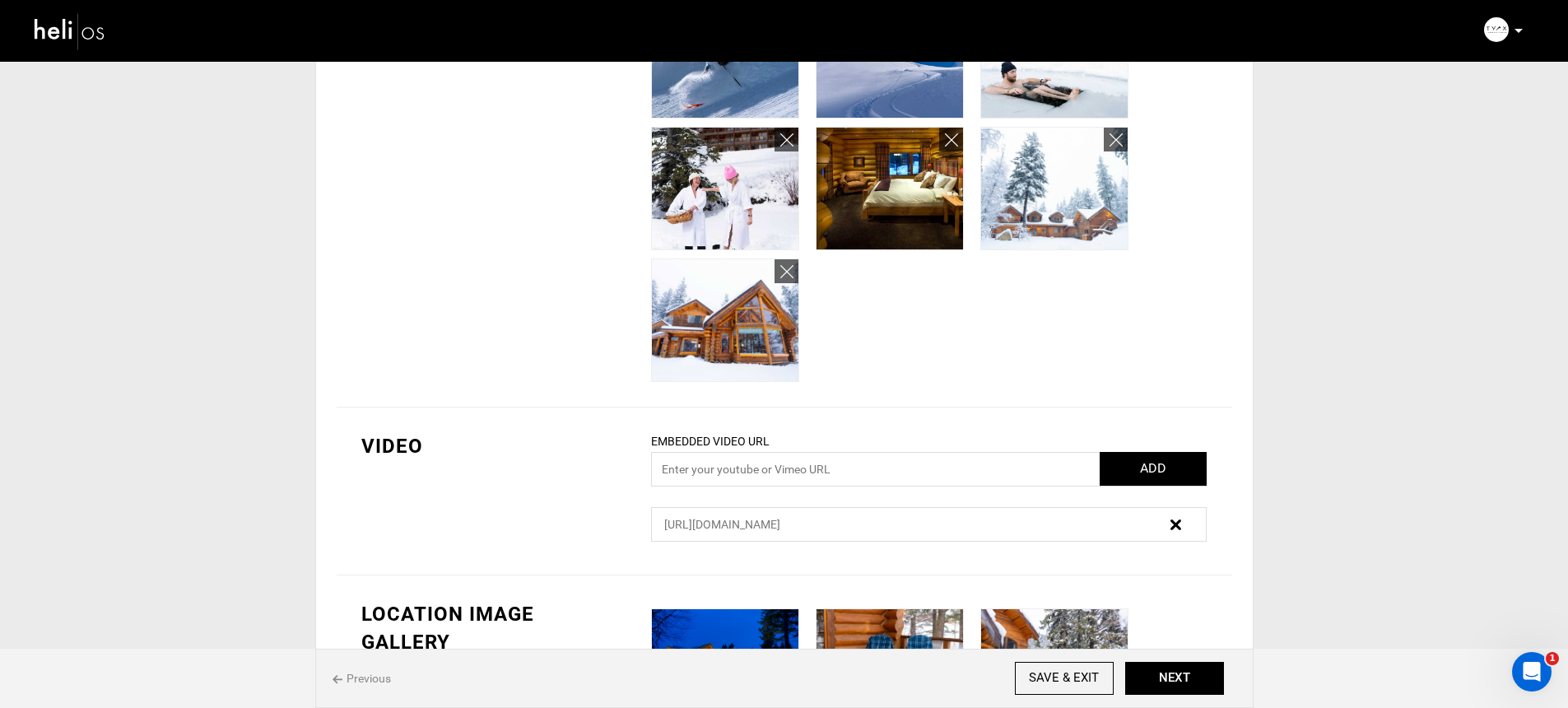
scroll to position [1443, 0]
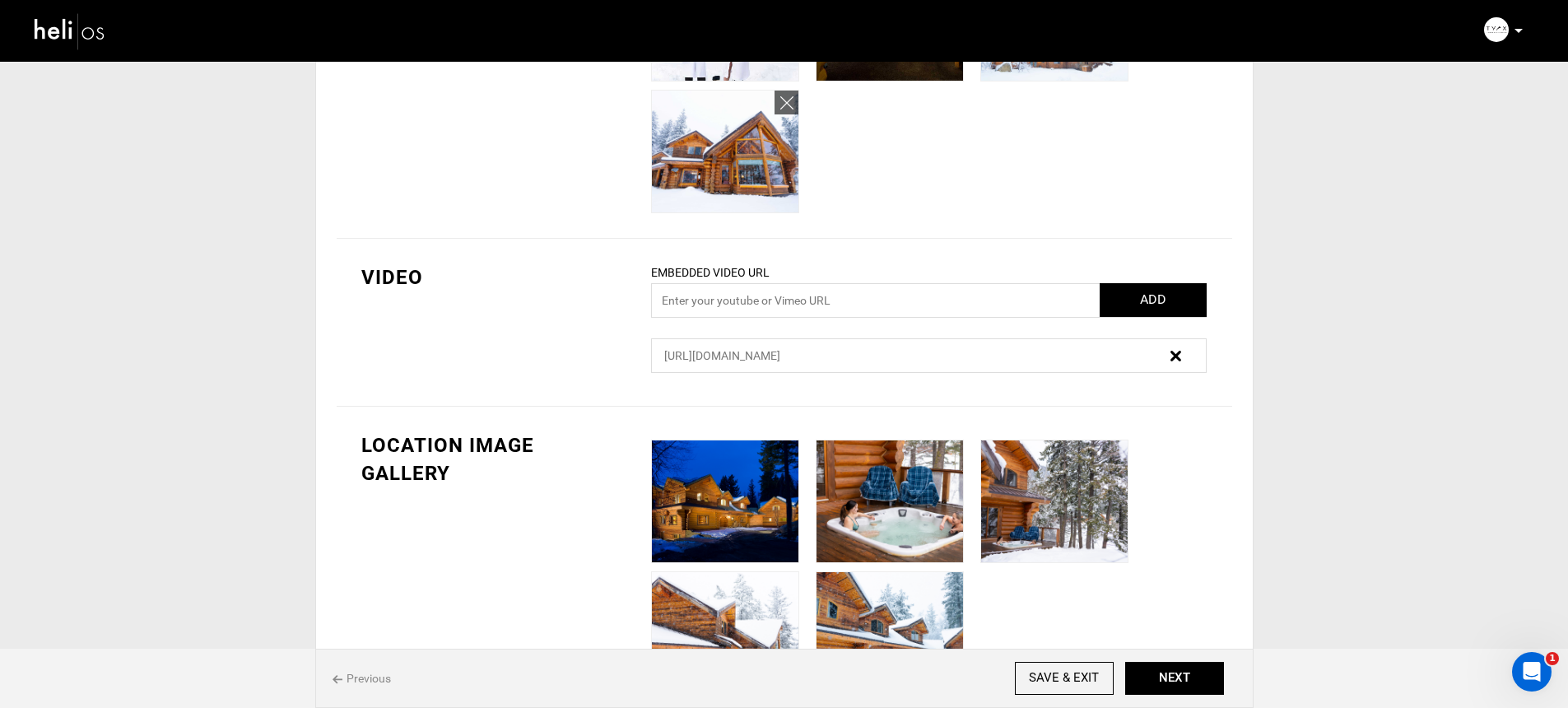
click at [1200, 696] on div "Previous SAVE & EXIT NEXT" at bounding box center [784, 678] width 938 height 59
click at [1185, 681] on button "NEXT" at bounding box center [1174, 678] width 98 height 33
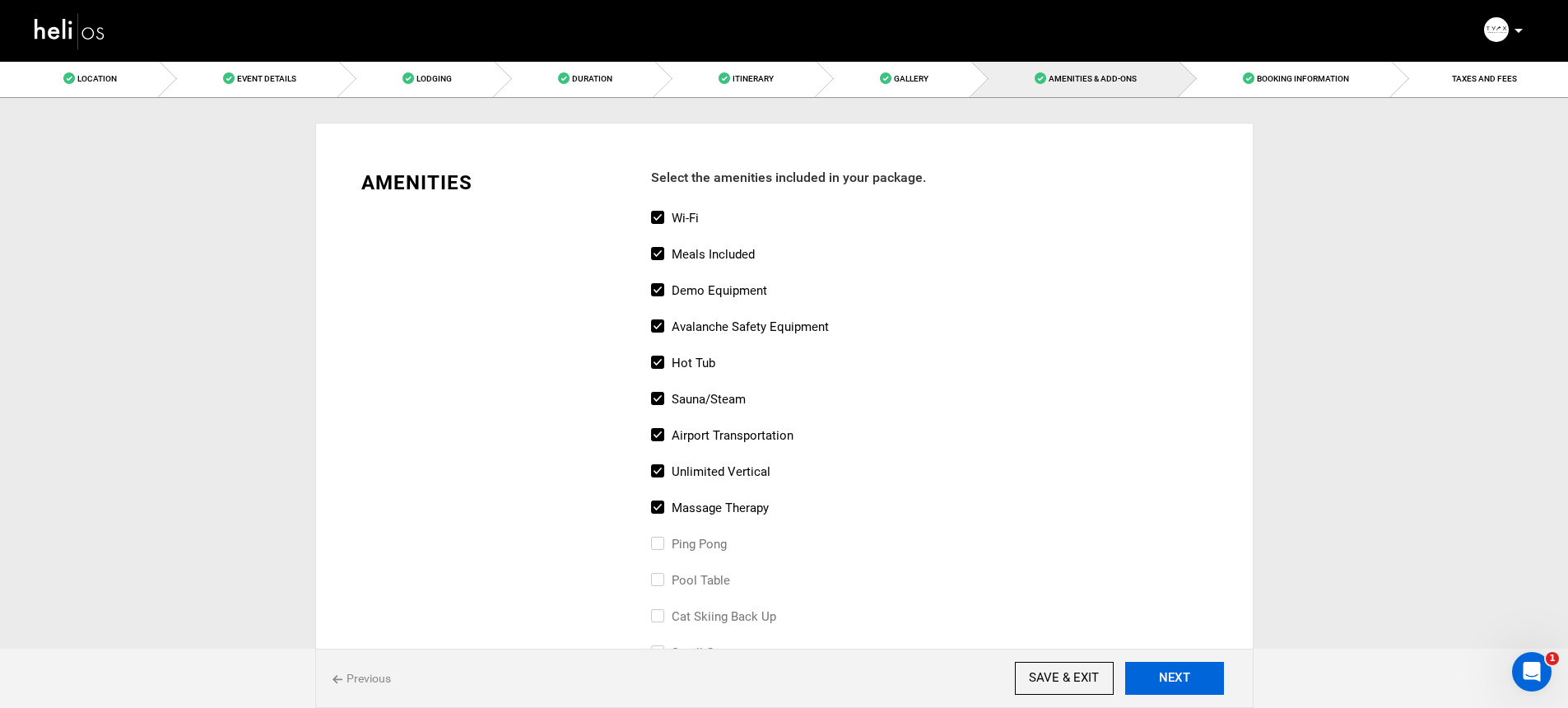
click at [1170, 663] on button "NEXT" at bounding box center [1174, 678] width 98 height 33
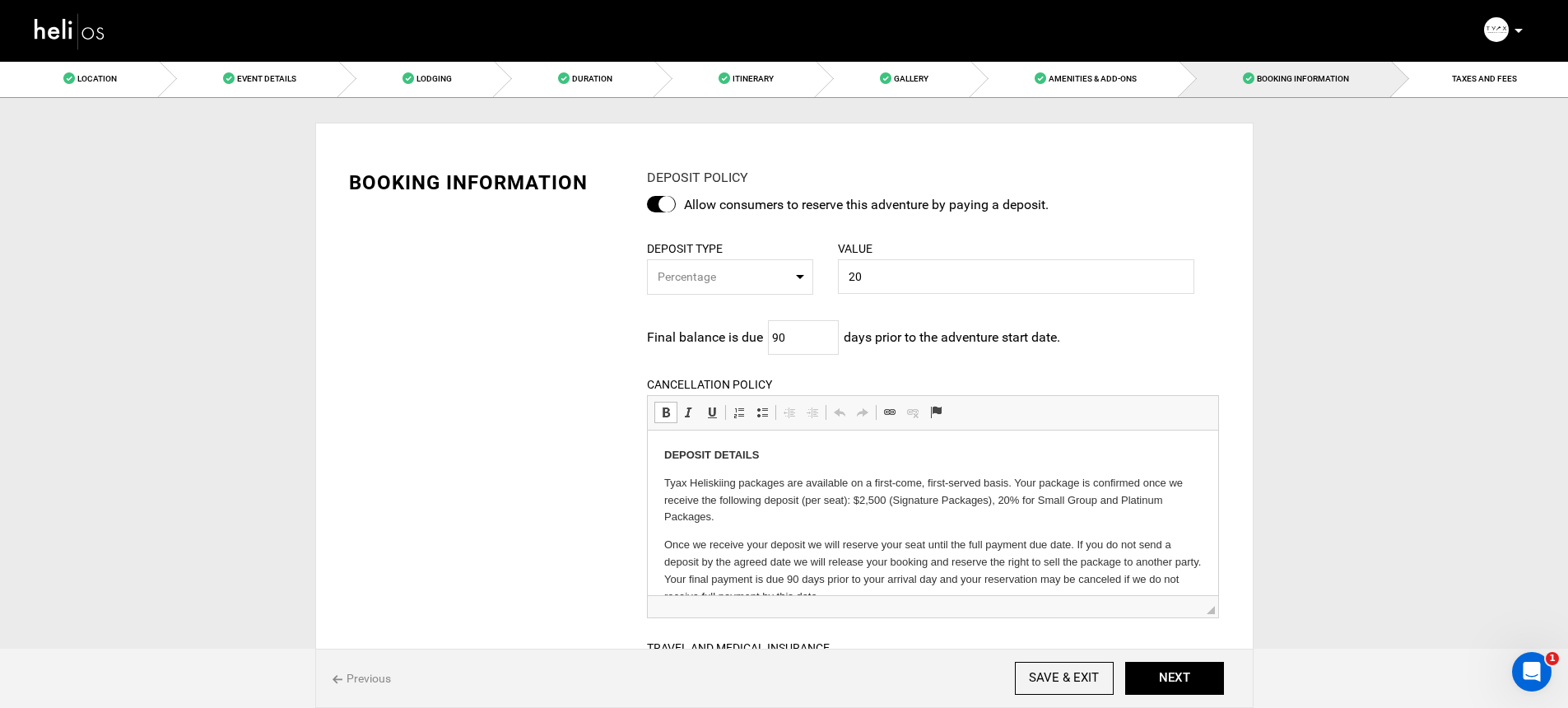
drag, startPoint x: 759, startPoint y: 517, endPoint x: 668, endPoint y: 489, distance: 95.2
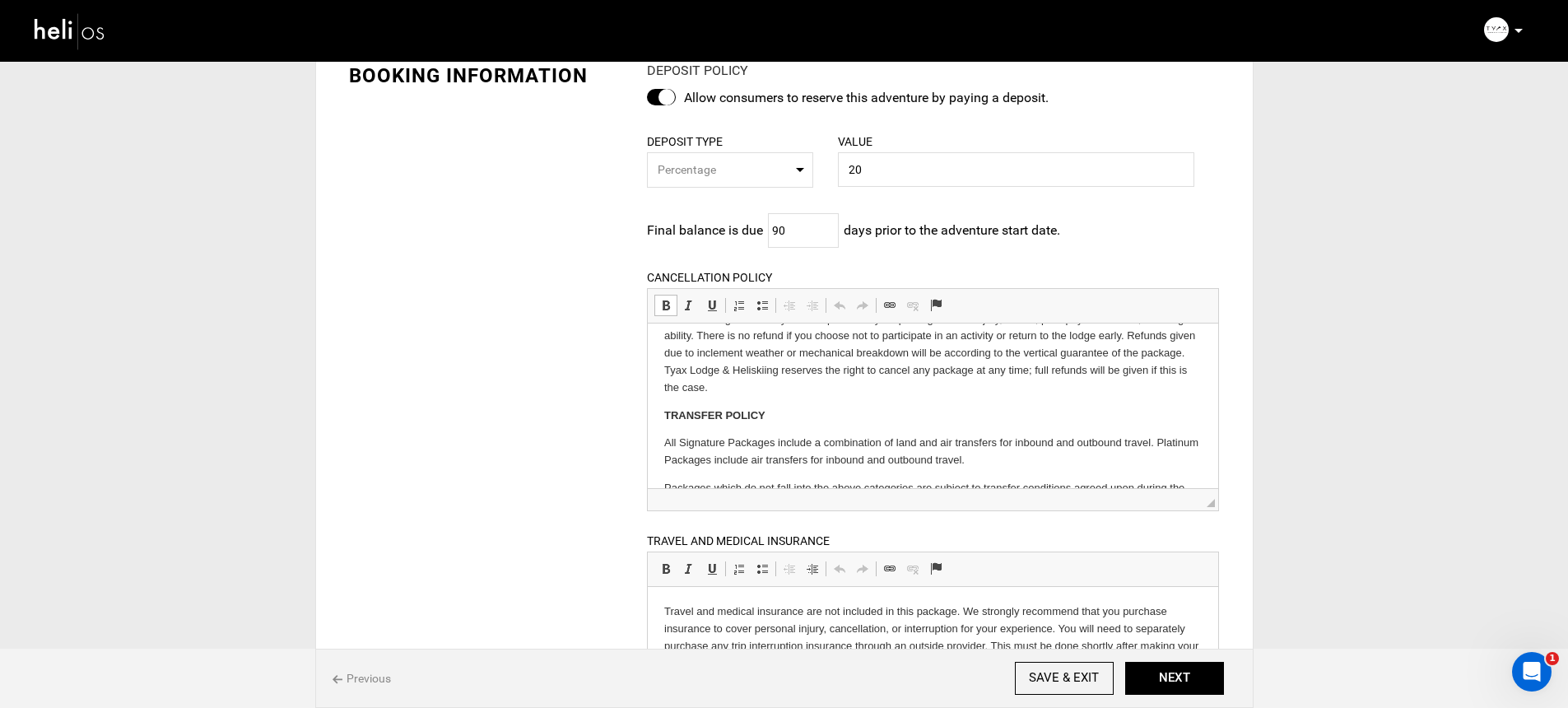
scroll to position [502, 0]
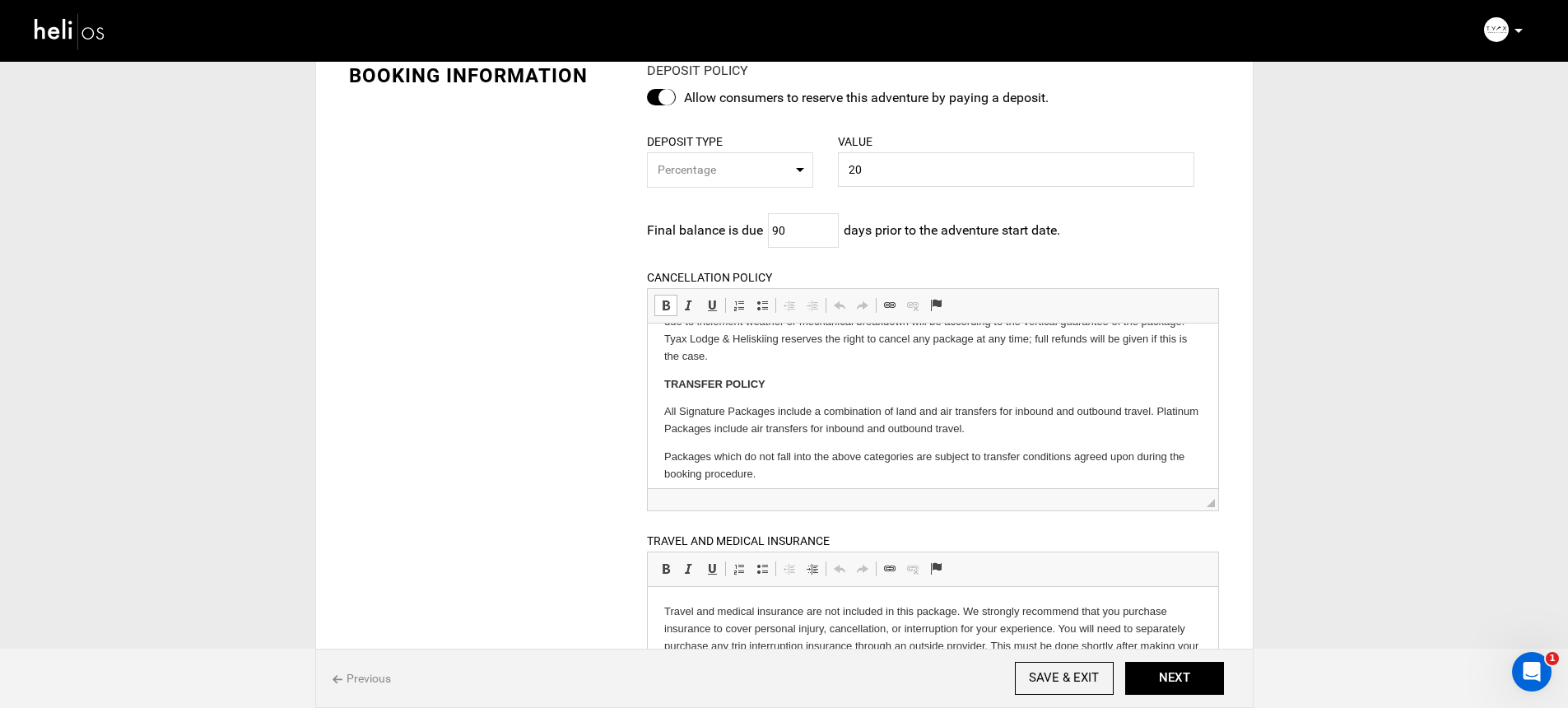
drag, startPoint x: 682, startPoint y: 427, endPoint x: 762, endPoint y: 427, distance: 80.0
click at [762, 427] on p "All Signature Packages include a combination of land and air transfers for inbo…" at bounding box center [933, 419] width 538 height 35
drag, startPoint x: 776, startPoint y: 427, endPoint x: 680, endPoint y: 422, distance: 96.1
click at [680, 422] on p "All Signature Packages include a combination of land and air transfers for inbo…" at bounding box center [933, 419] width 538 height 35
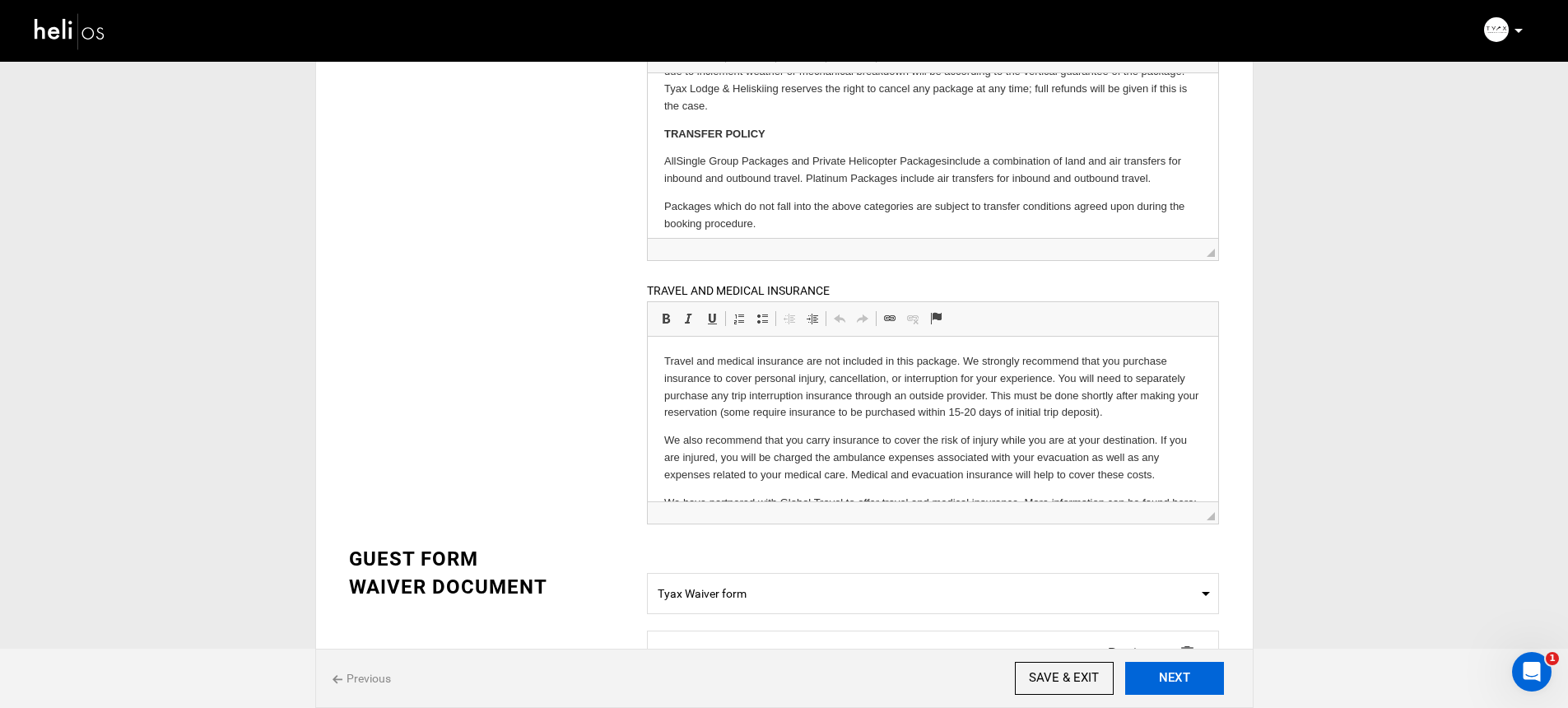
click at [1198, 681] on button "NEXT" at bounding box center [1174, 678] width 98 height 33
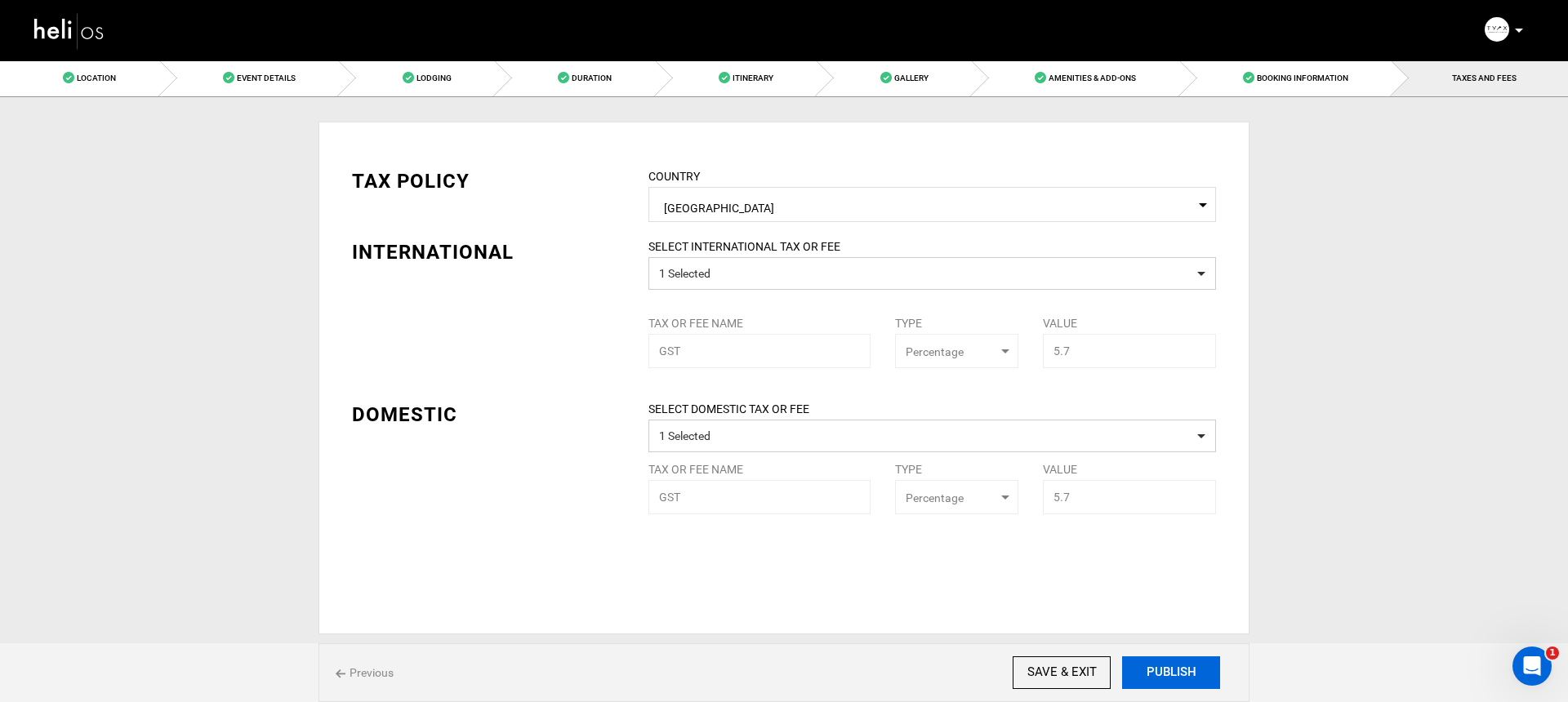
click at [1180, 666] on button "PUBLISH" at bounding box center [1170, 672] width 98 height 33
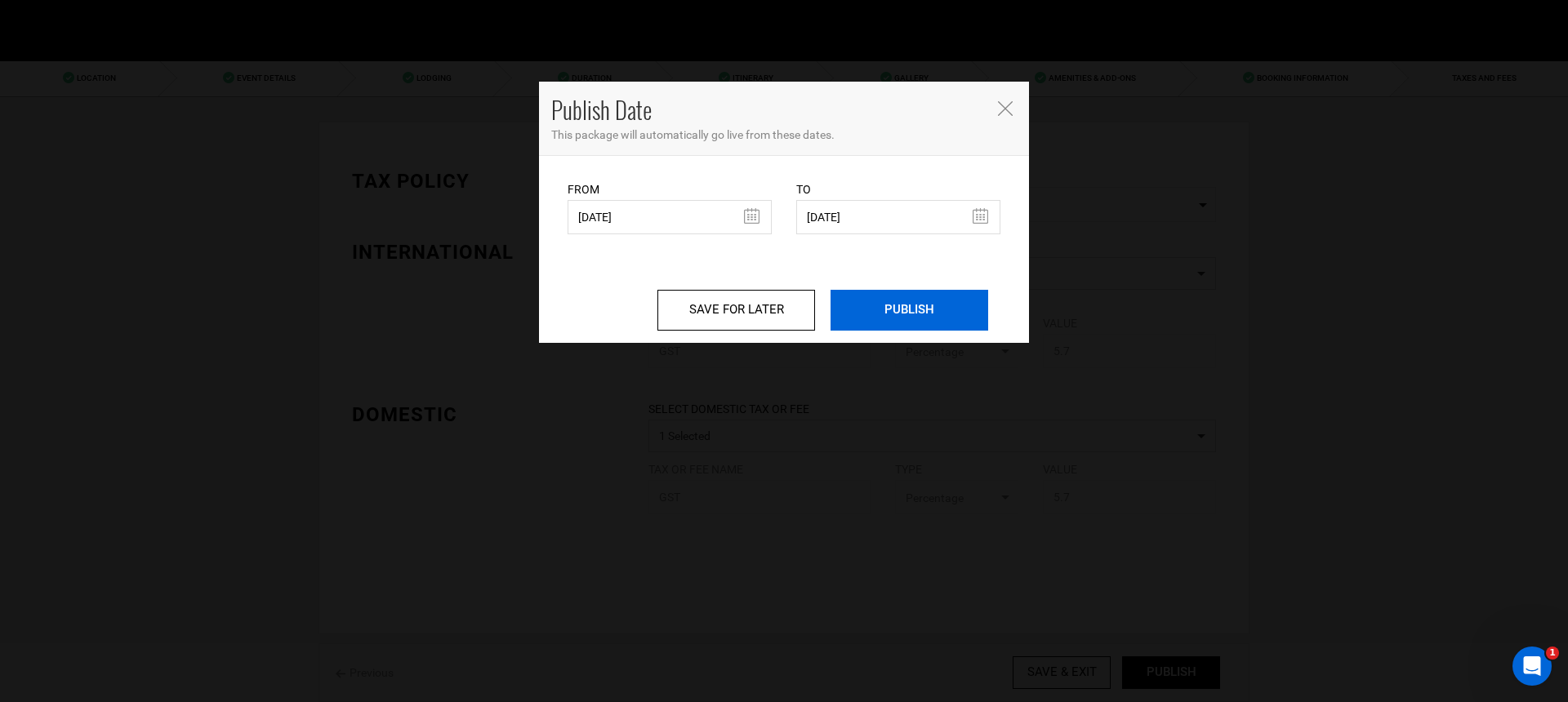
click at [920, 316] on input "PUBLISH" at bounding box center [909, 310] width 157 height 40
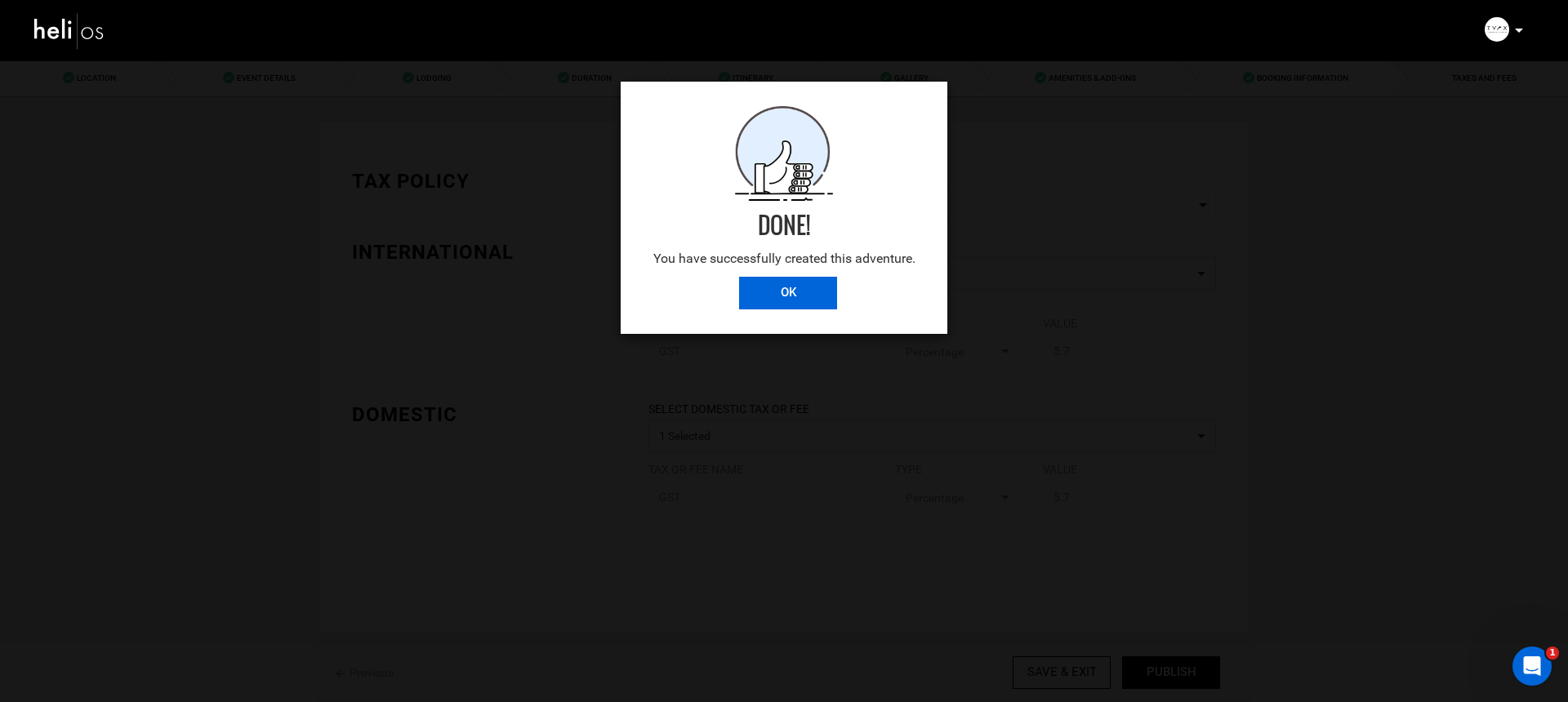
click at [776, 289] on input "OK" at bounding box center [788, 293] width 98 height 33
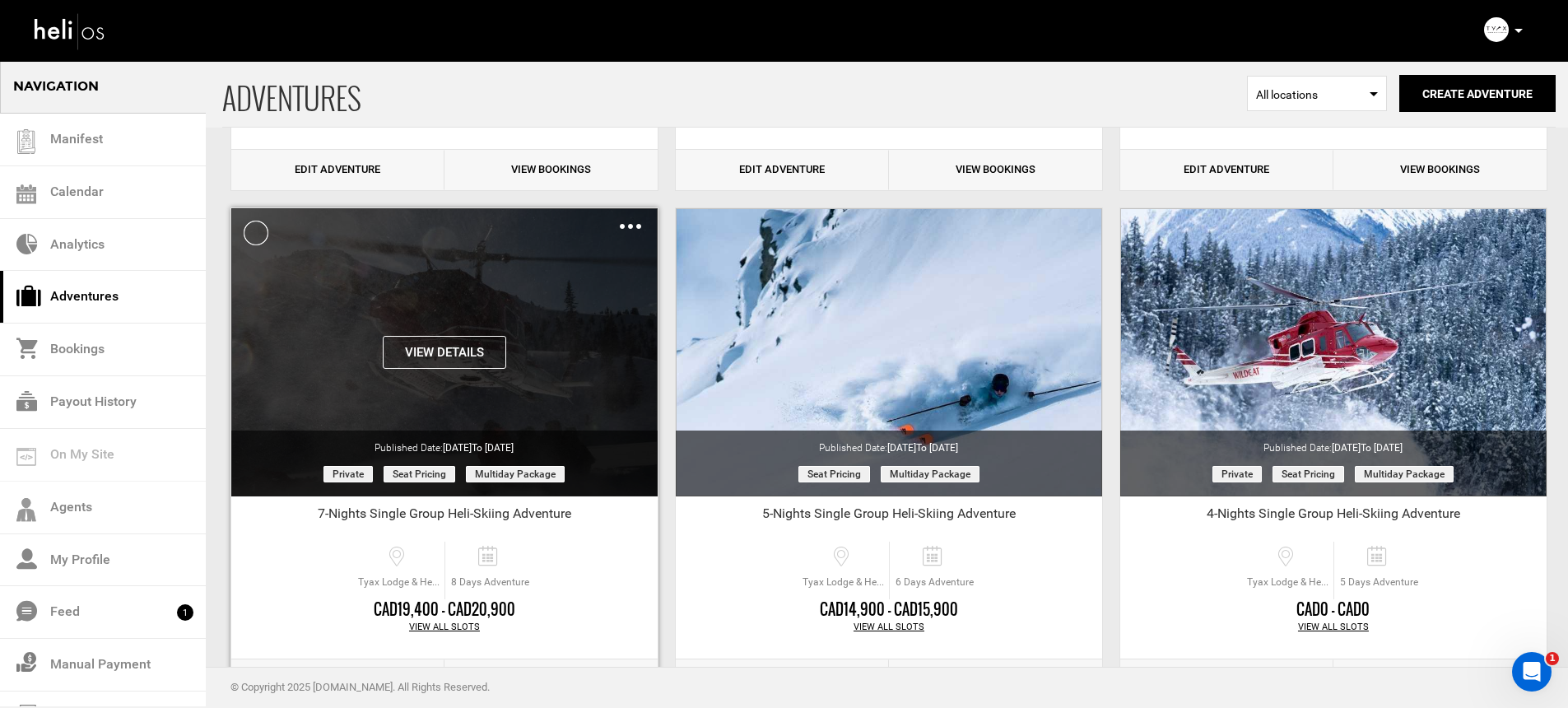
scroll to position [595, 0]
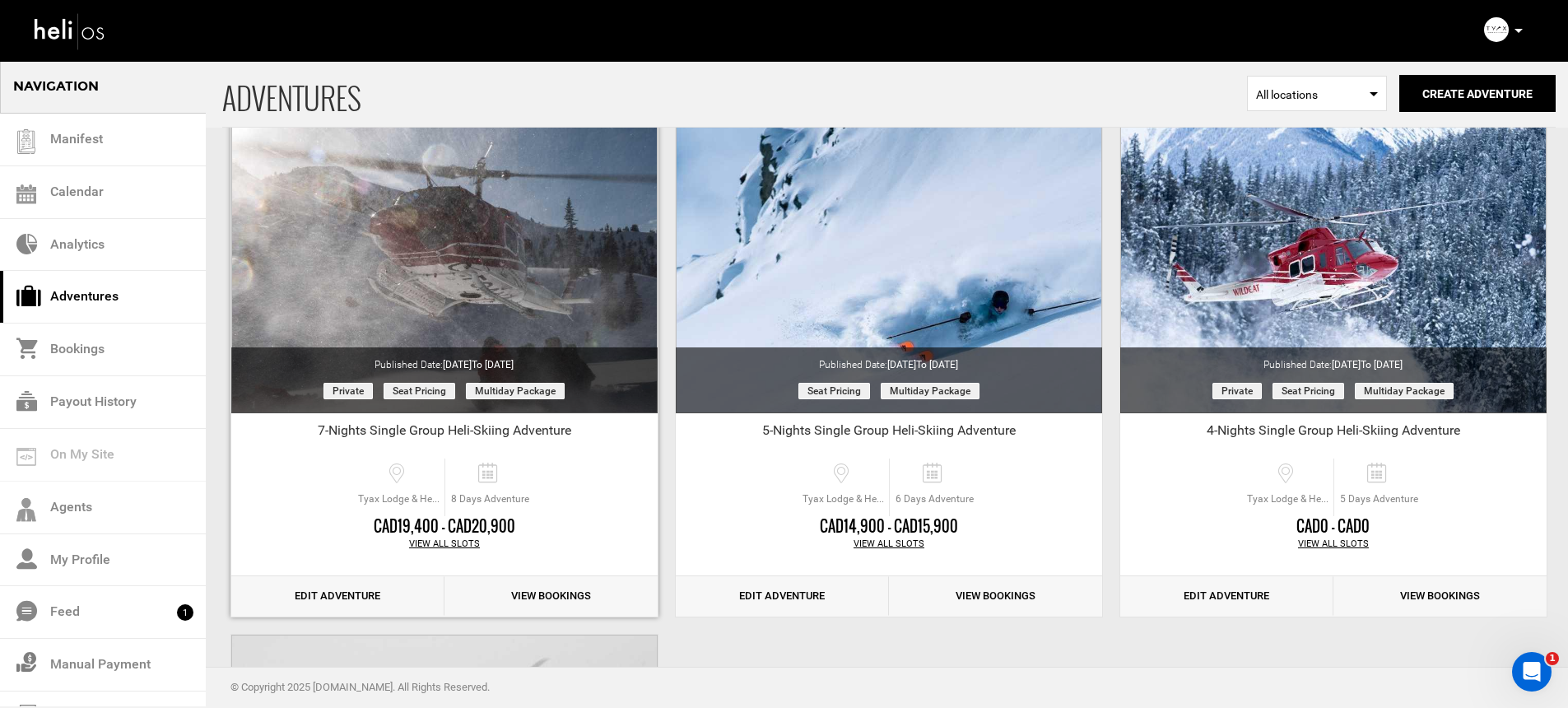
click at [353, 588] on link "Edit Adventure" at bounding box center [338, 596] width 213 height 41
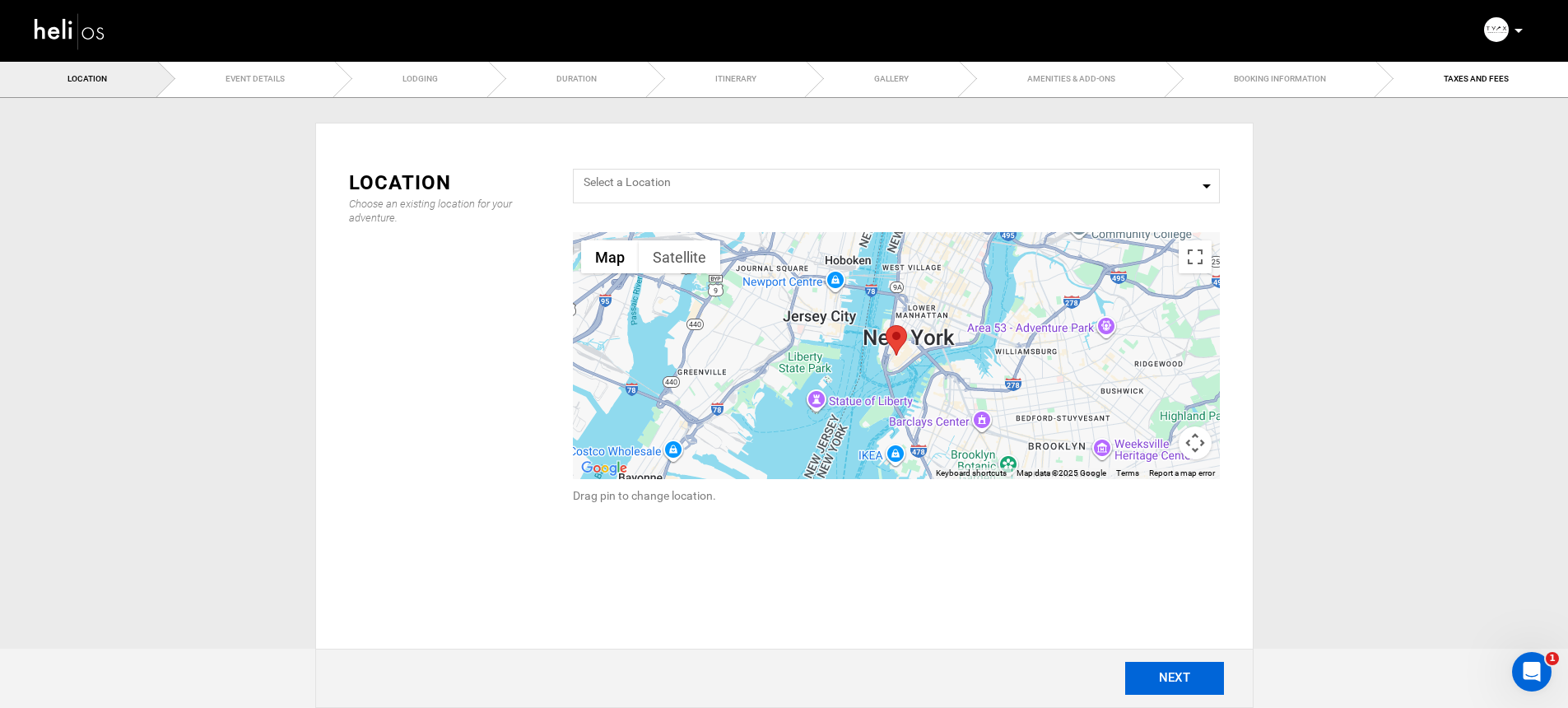
type input "7-Nights Single Group Heli-Skiing Adventure"
checkbox input "true"
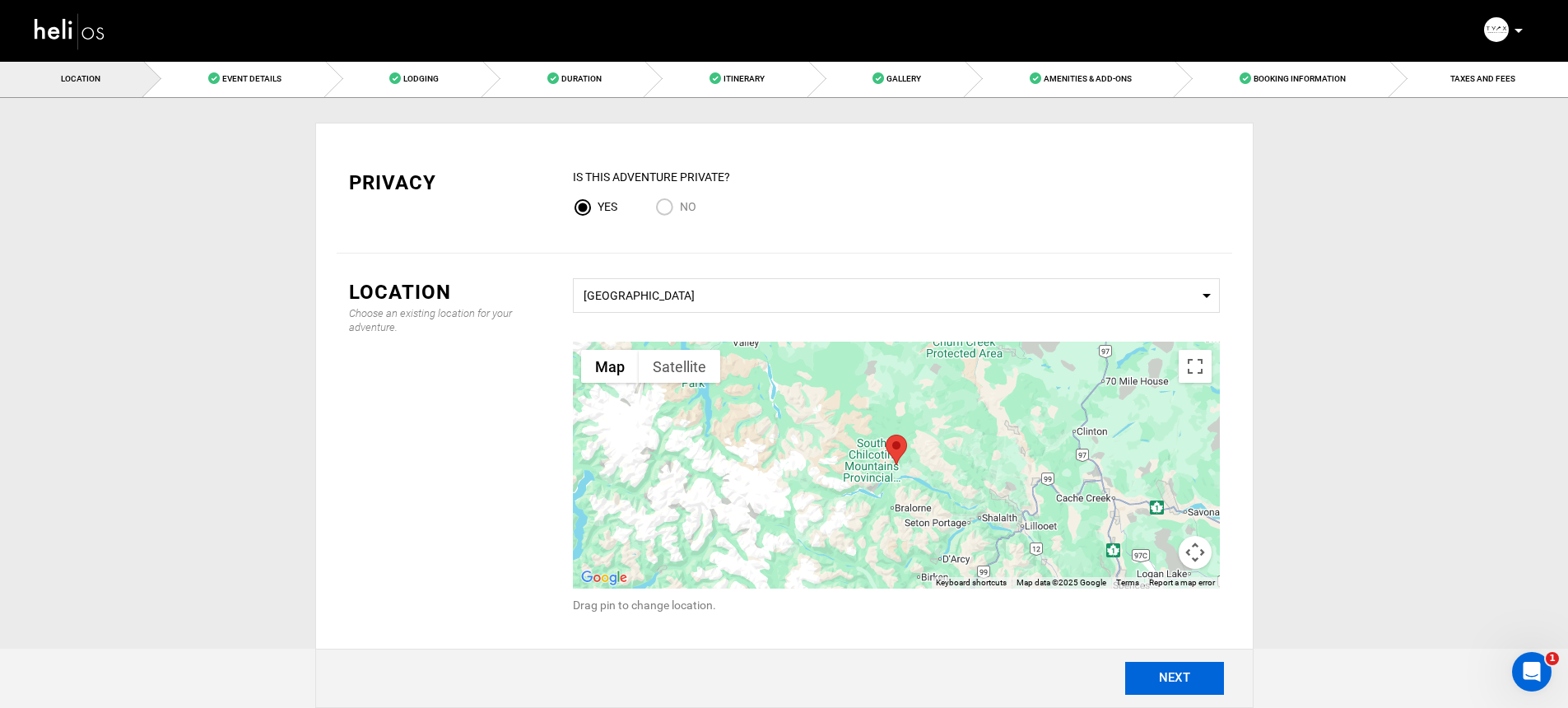
click at [1161, 681] on button "NEXT" at bounding box center [1174, 678] width 98 height 33
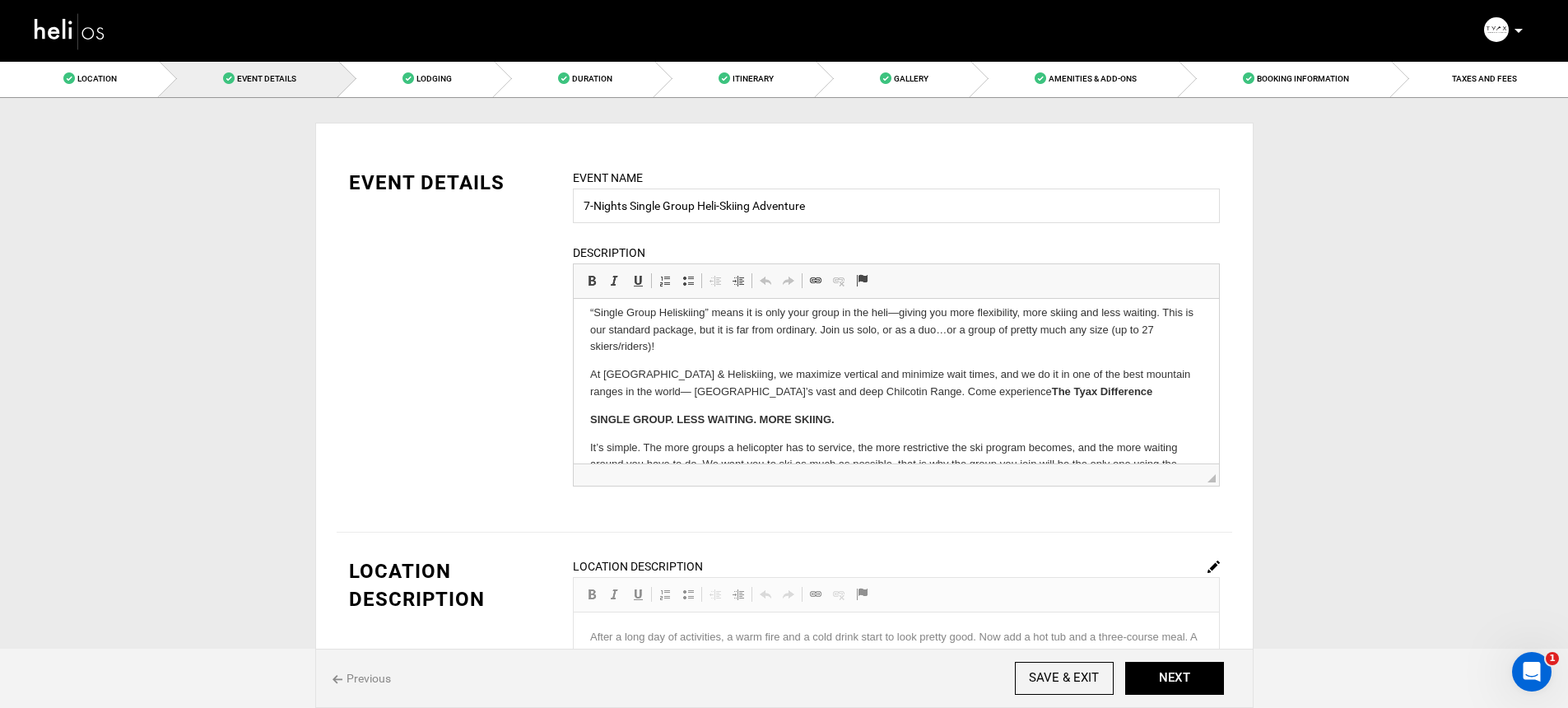
scroll to position [206, 0]
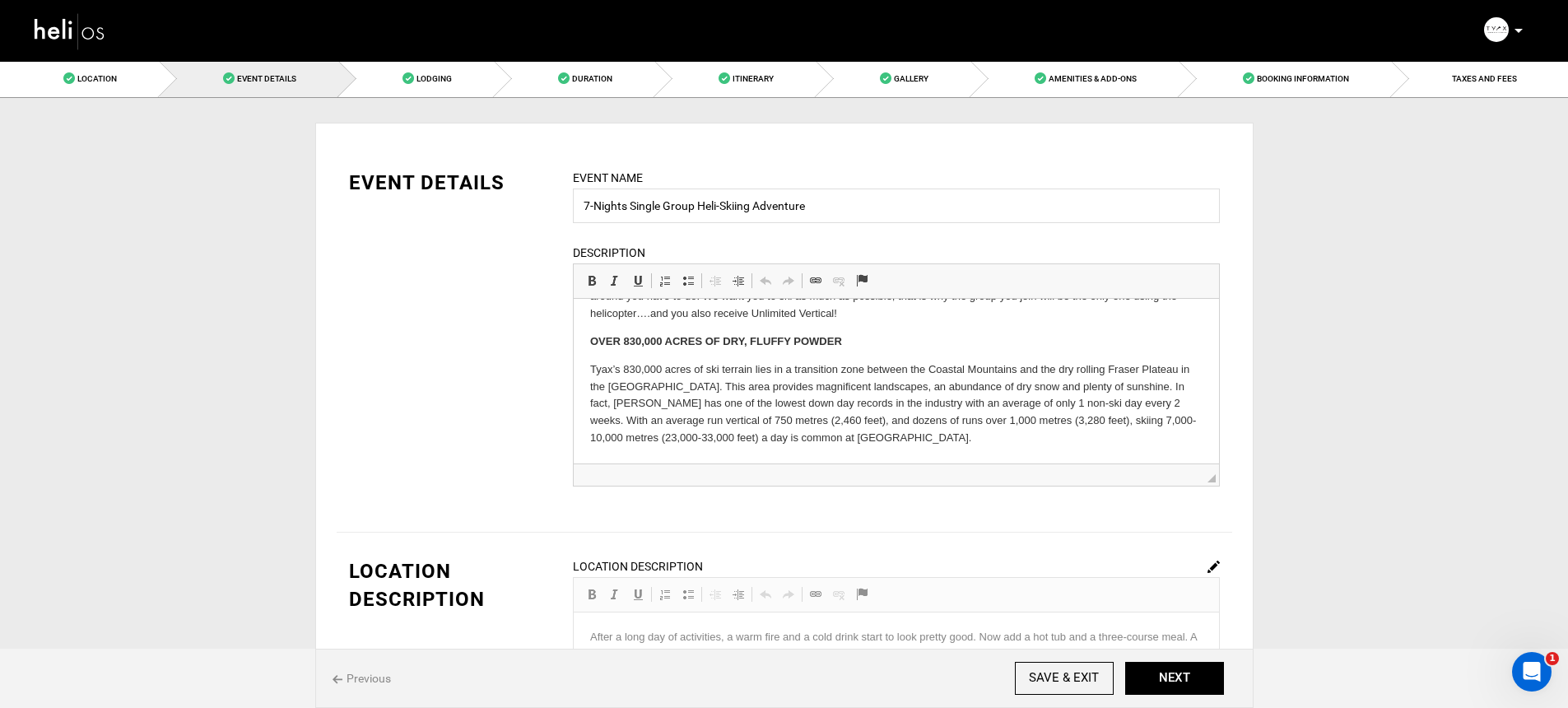
click at [505, 396] on div "EVENT DETAILS Event Name 7-Nights Single Group Heli-Skiing Adventure Event name…" at bounding box center [784, 338] width 896 height 338
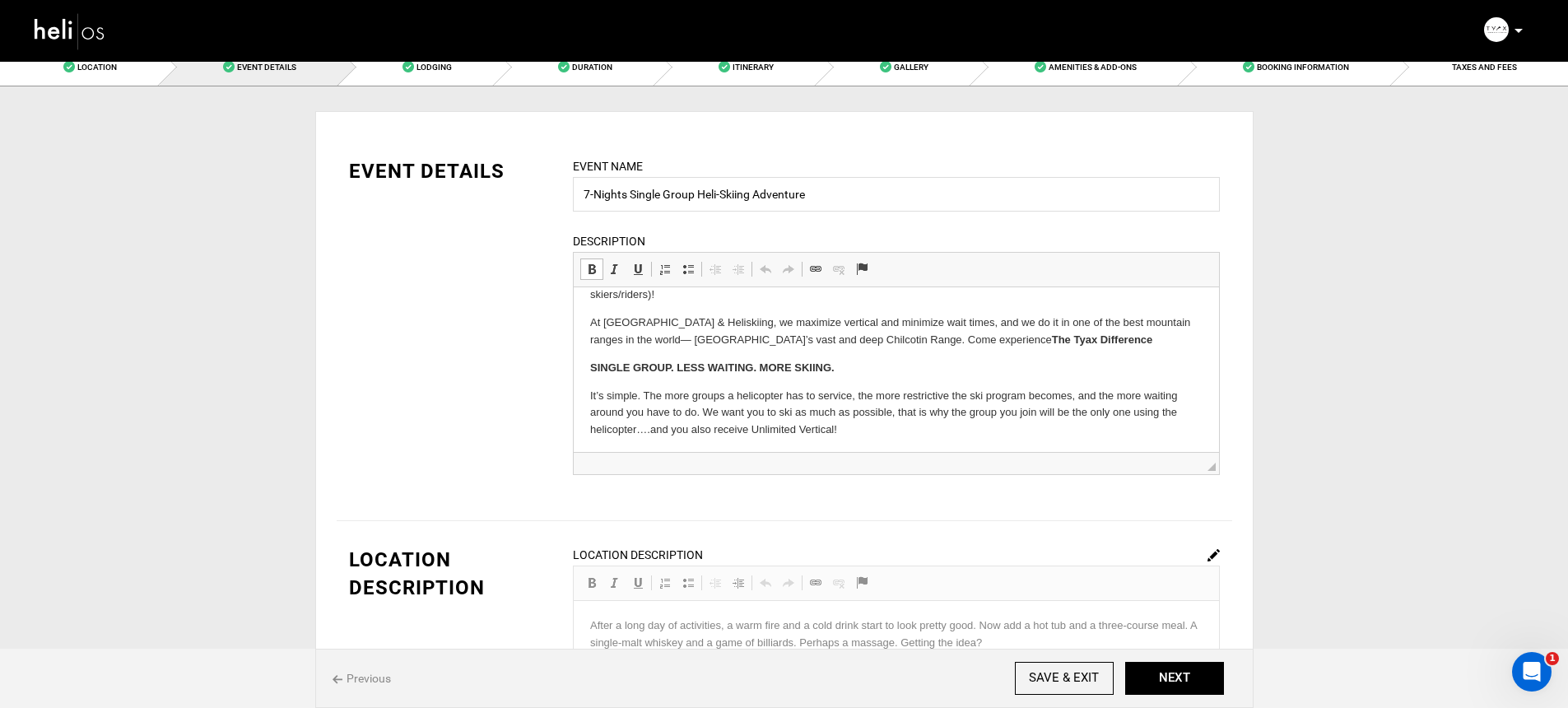
scroll to position [286, 0]
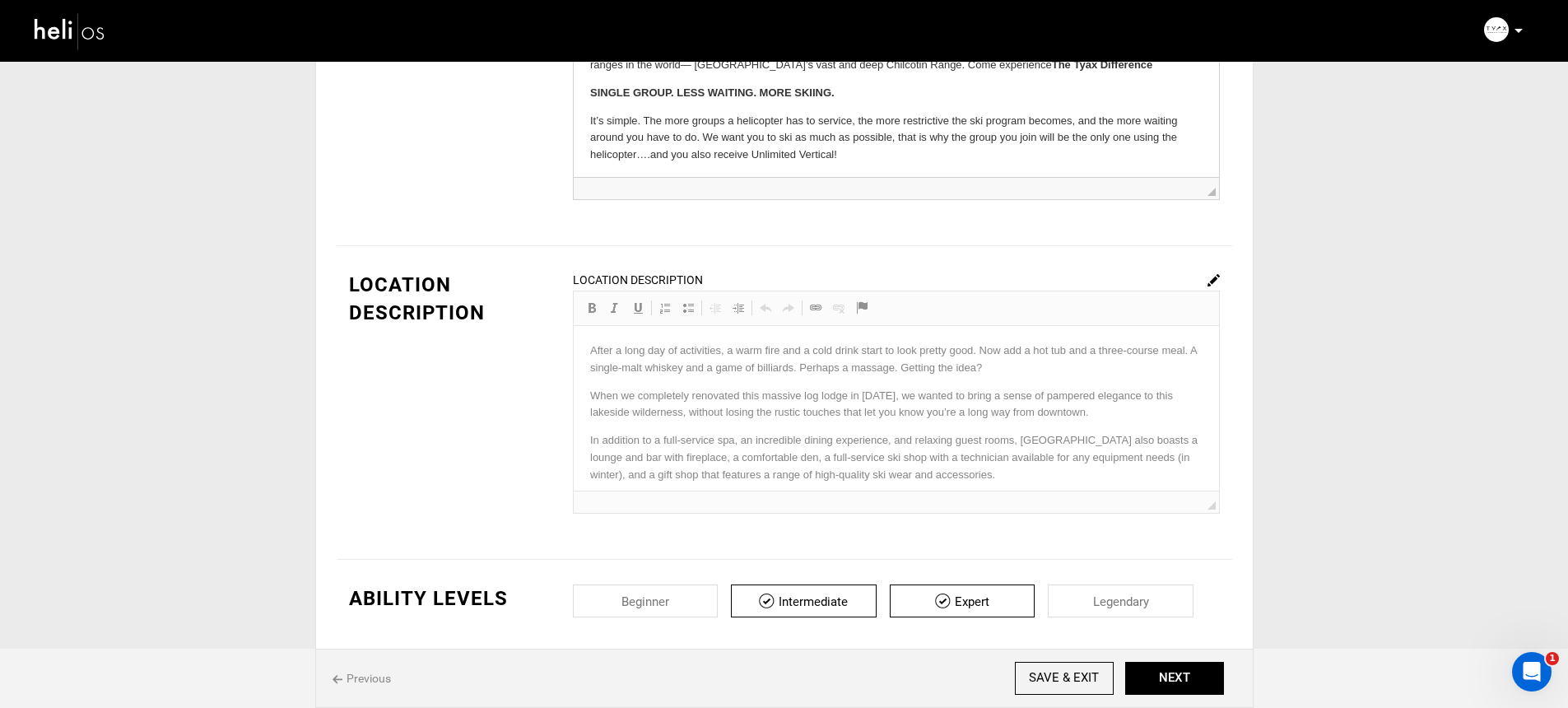
click at [911, 400] on div "Location Description Rich Text Editor, editor152 Editor toolbars Basic Styles B…" at bounding box center [897, 393] width 647 height 243
click at [1215, 275] on img at bounding box center [1214, 280] width 12 height 12
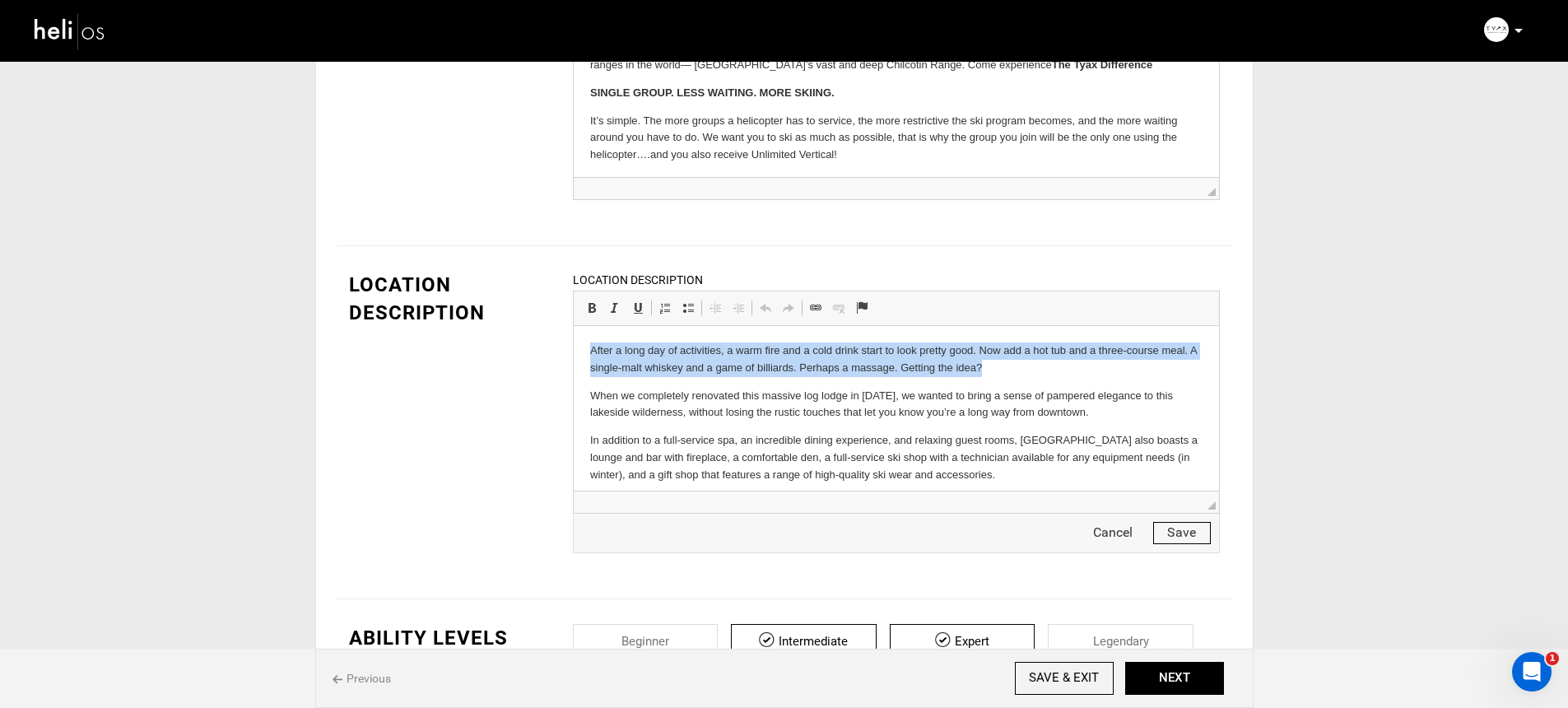
drag, startPoint x: 997, startPoint y: 367, endPoint x: 536, endPoint y: 350, distance: 461.3
click at [573, 350] on html "After a long day of activities, a warm fire and a cold drink start to look pret…" at bounding box center [896, 435] width 645 height 219
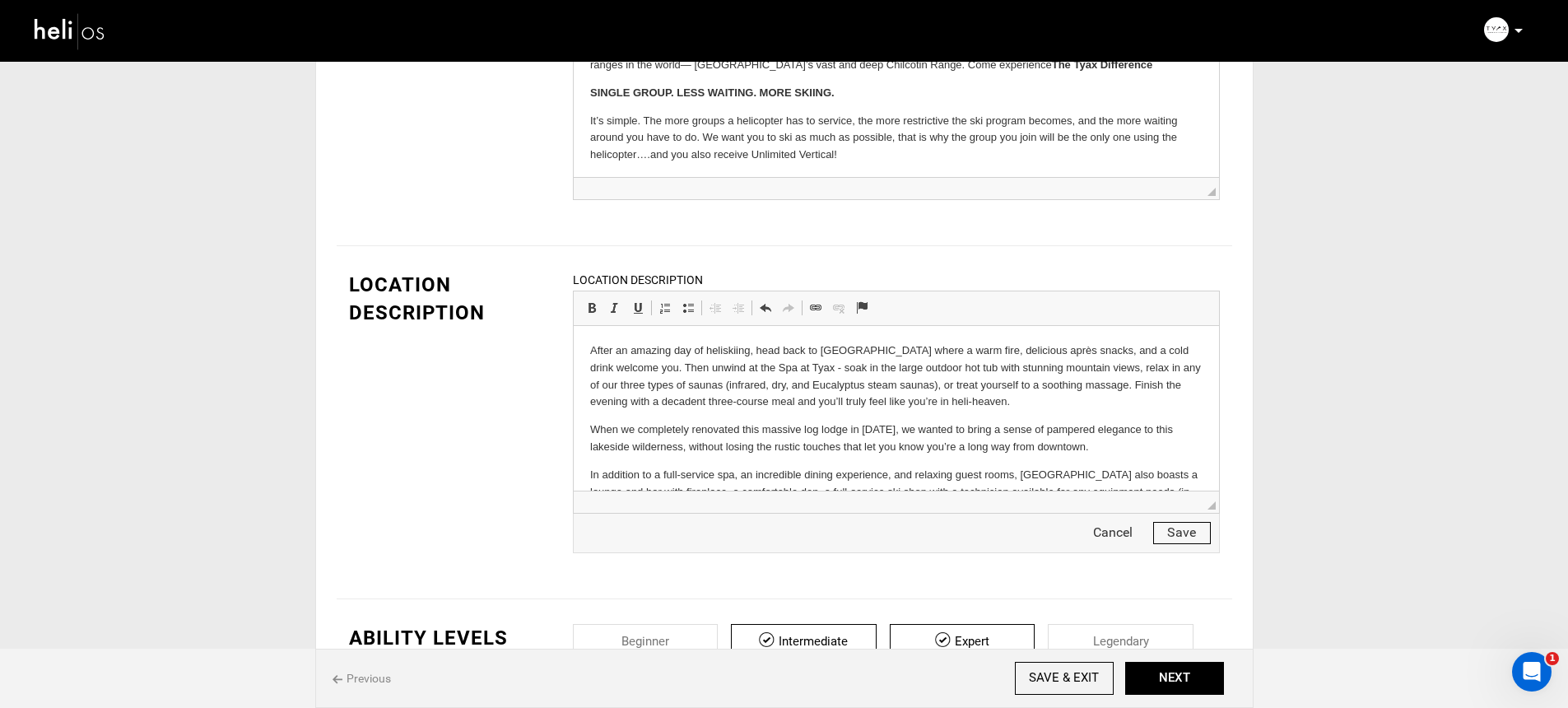
scroll to position [32, 0]
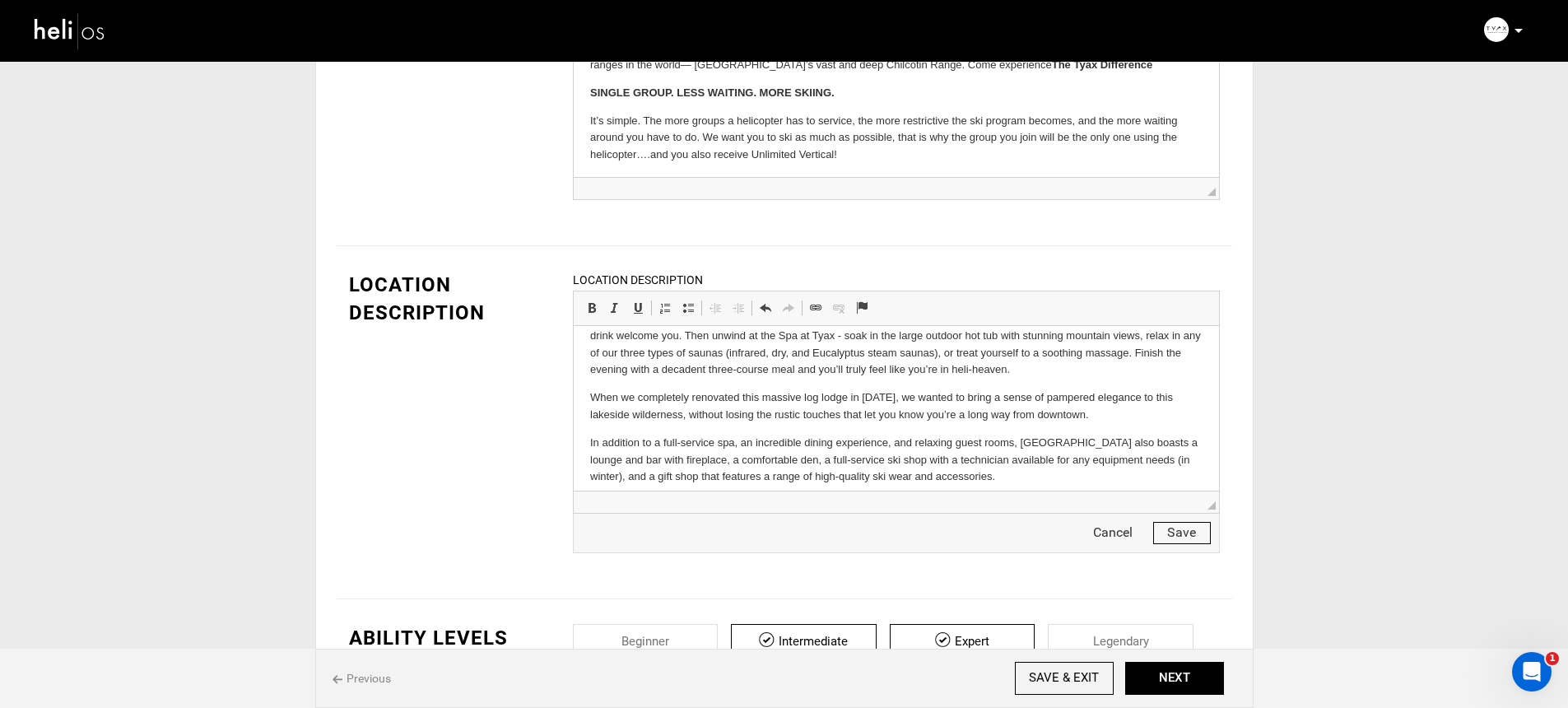
click at [1194, 531] on button "Save" at bounding box center [1181, 533] width 58 height 22
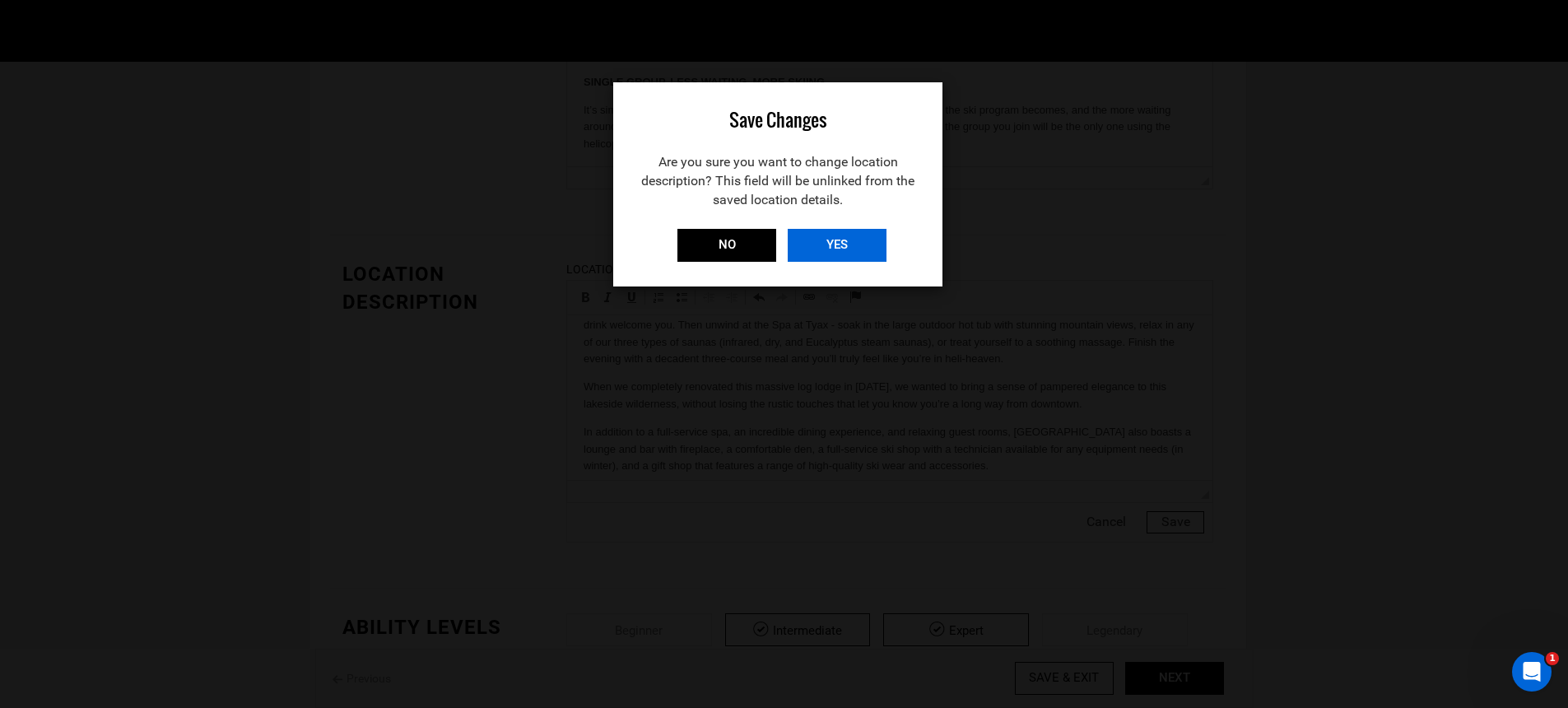
click at [872, 241] on input "YES" at bounding box center [836, 245] width 98 height 33
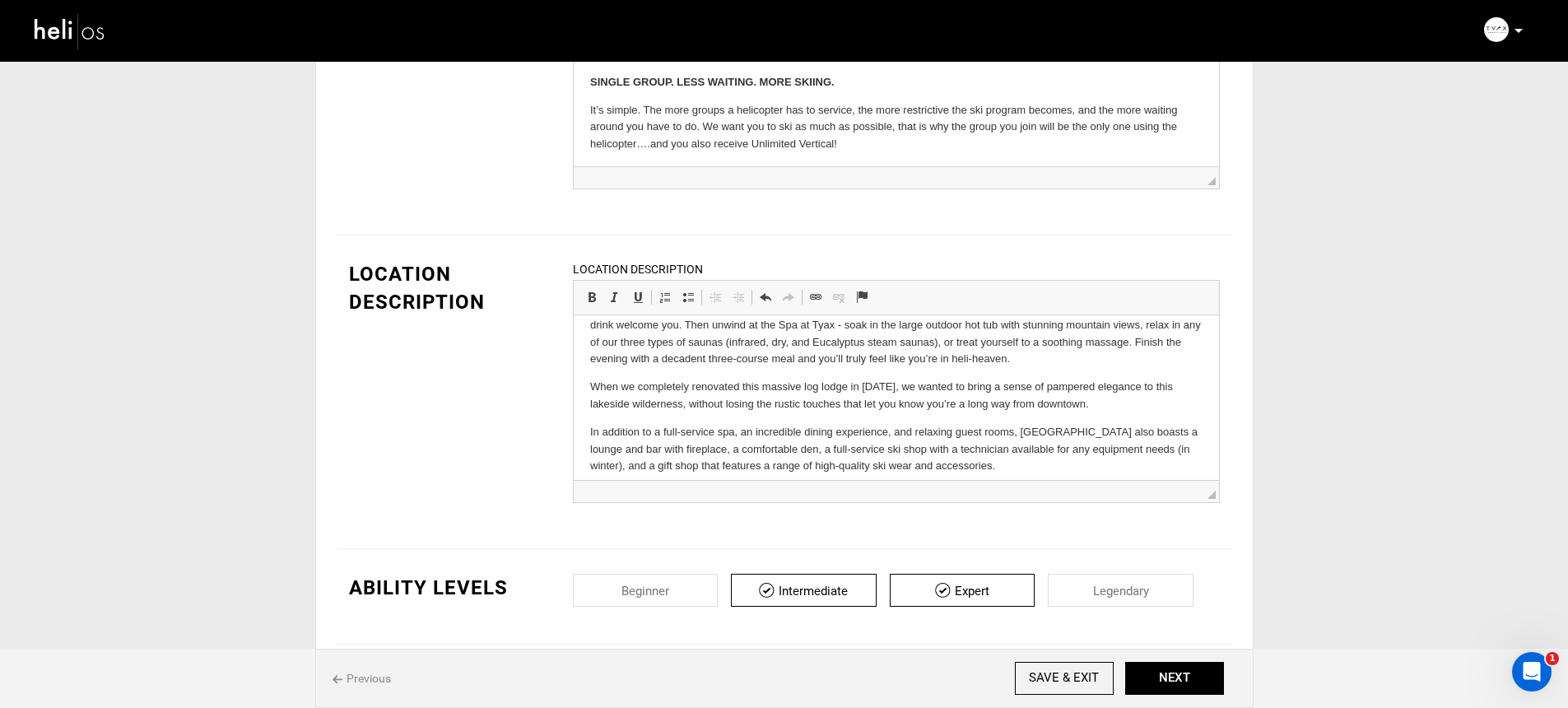
scroll to position [516, 0]
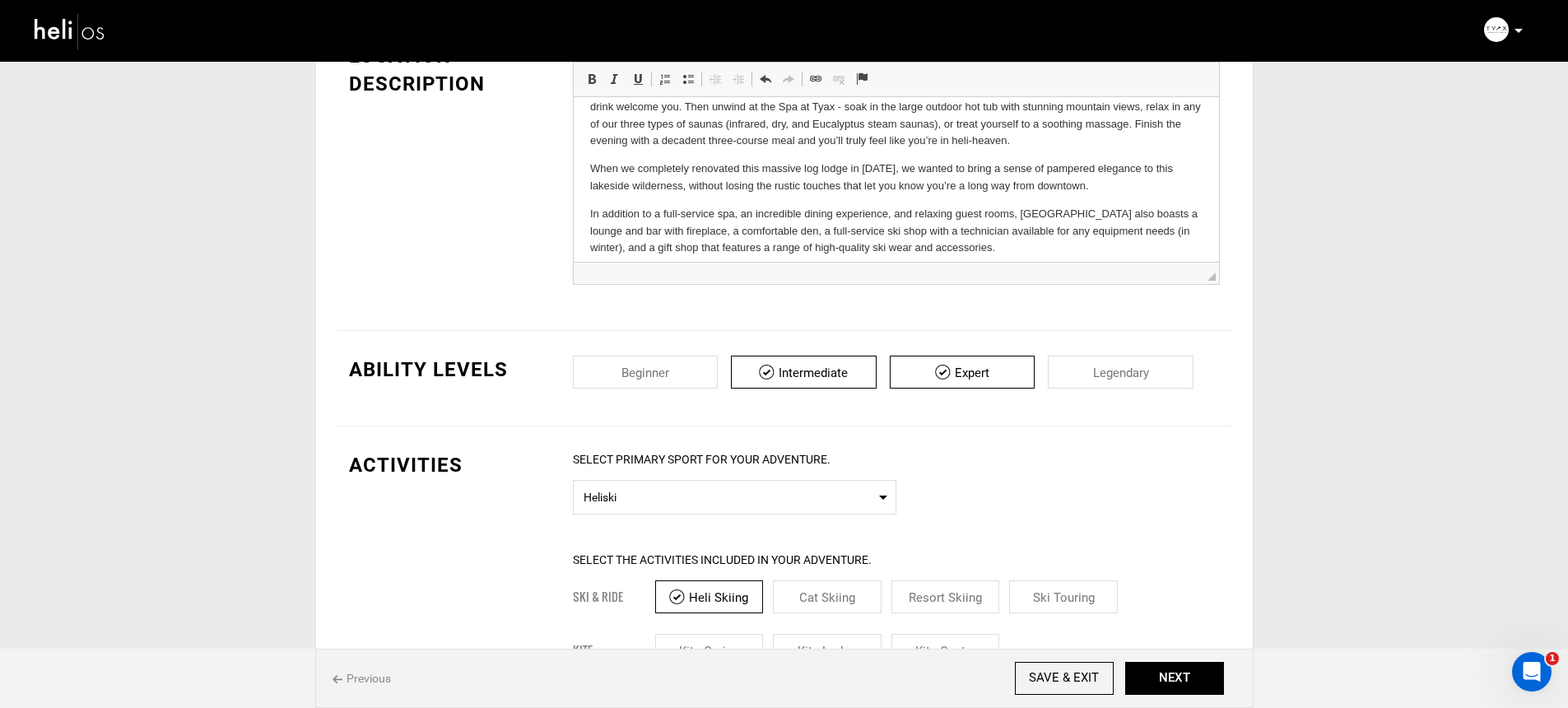
click at [1132, 365] on input "checkbox" at bounding box center [1121, 371] width 145 height 33
checkbox input "true"
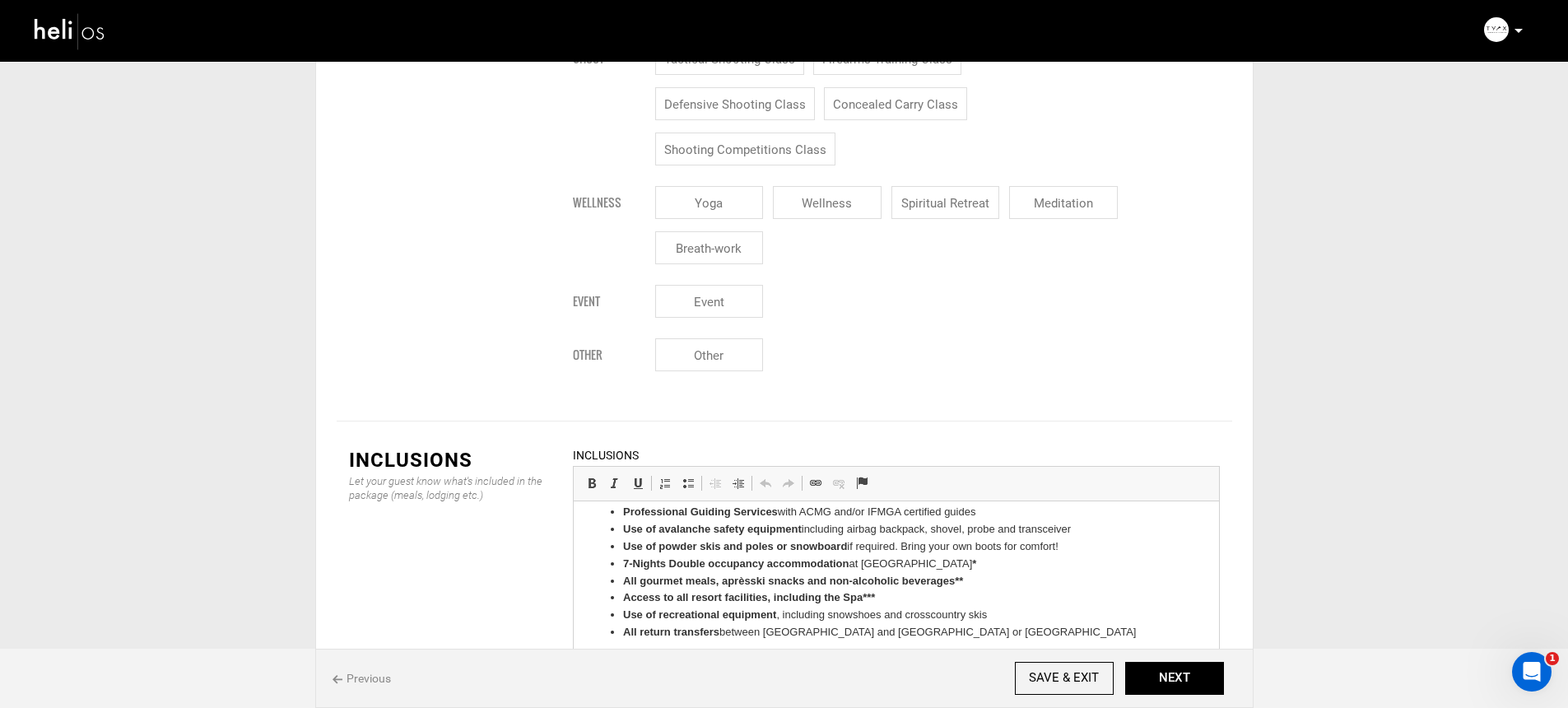
scroll to position [0, 0]
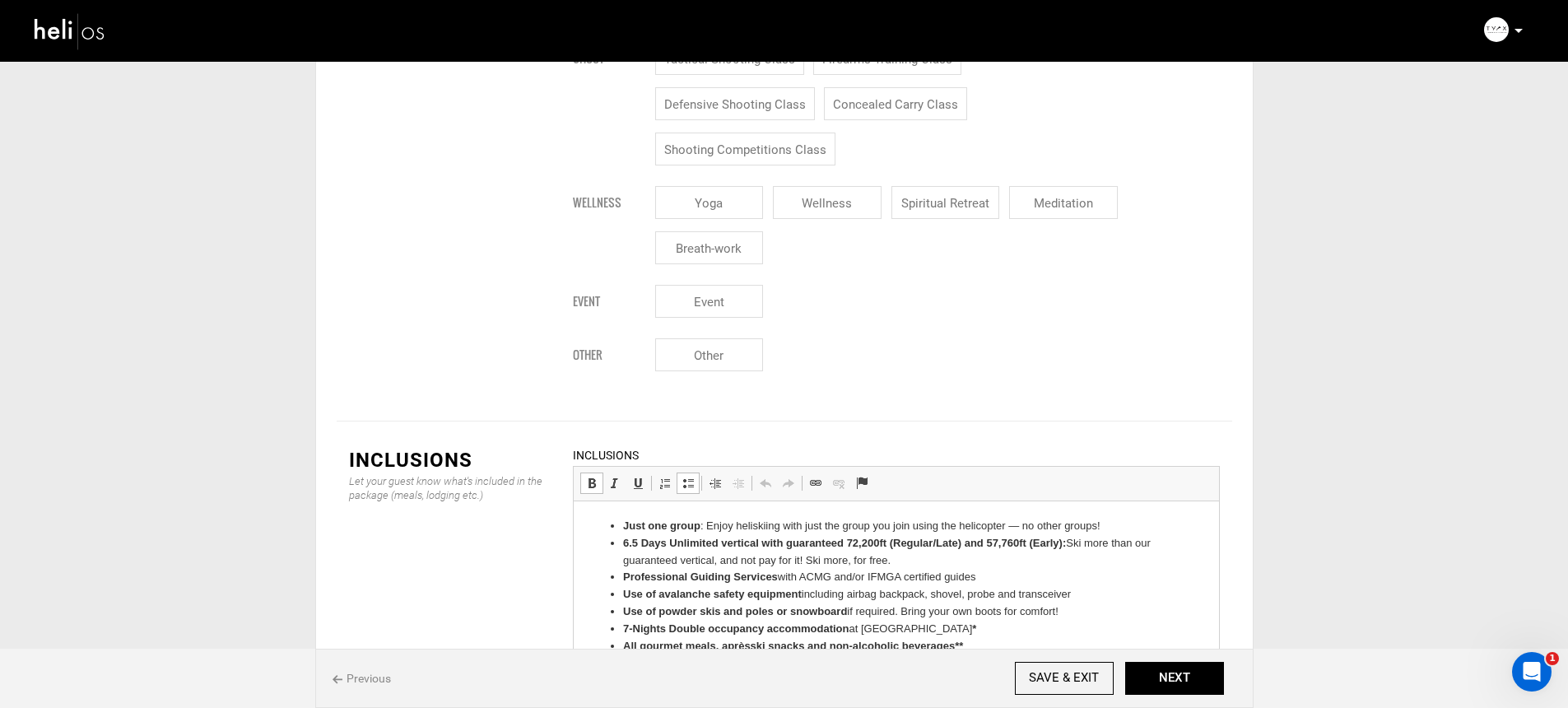
drag, startPoint x: 623, startPoint y: 544, endPoint x: 928, endPoint y: 542, distance: 305.0
drag, startPoint x: 1060, startPoint y: 545, endPoint x: 627, endPoint y: 538, distance: 433.1
click at [625, 538] on li "6.5 Days Unlimited vertical with guaranteed 72,200 ft (Regular/Late) and 57,760…" at bounding box center [895, 552] width 547 height 35
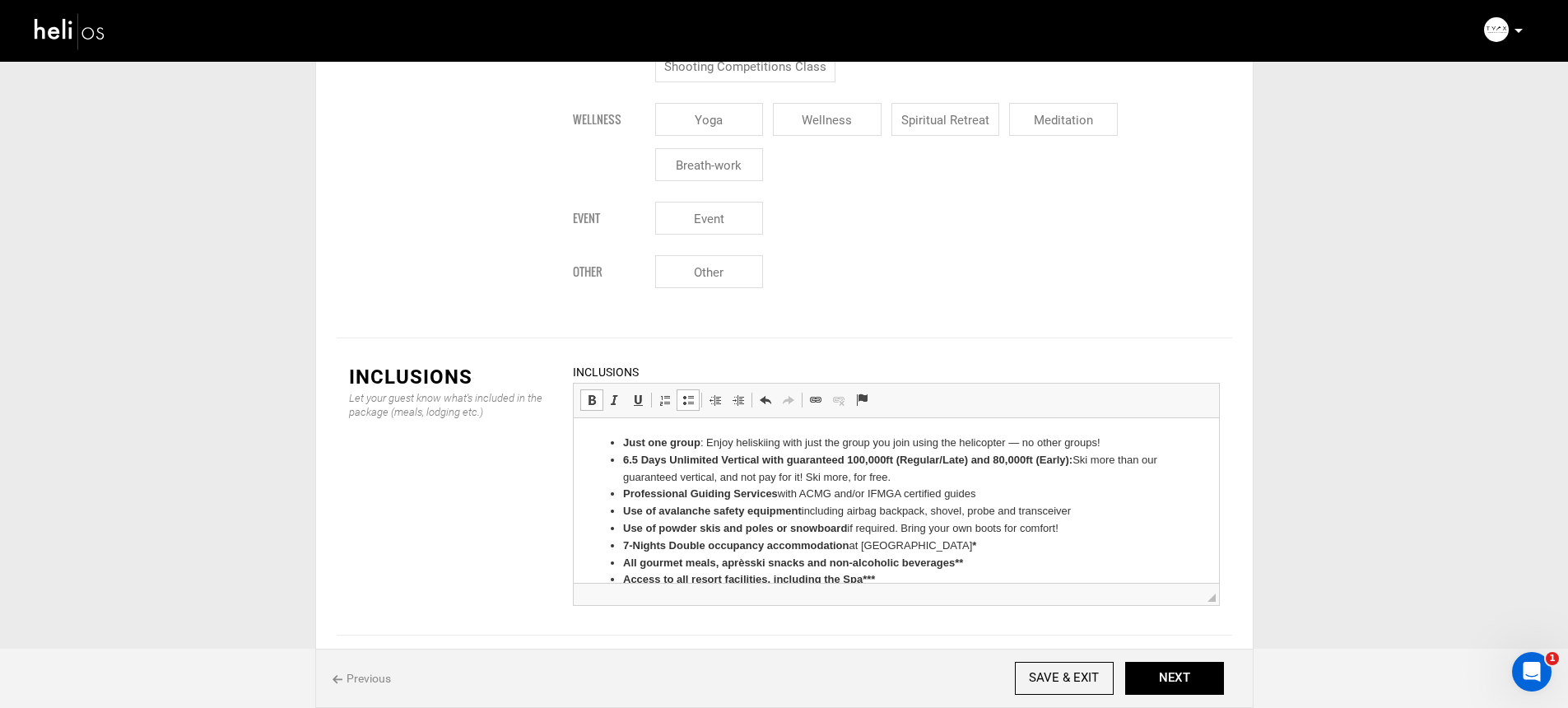
scroll to position [2155, 0]
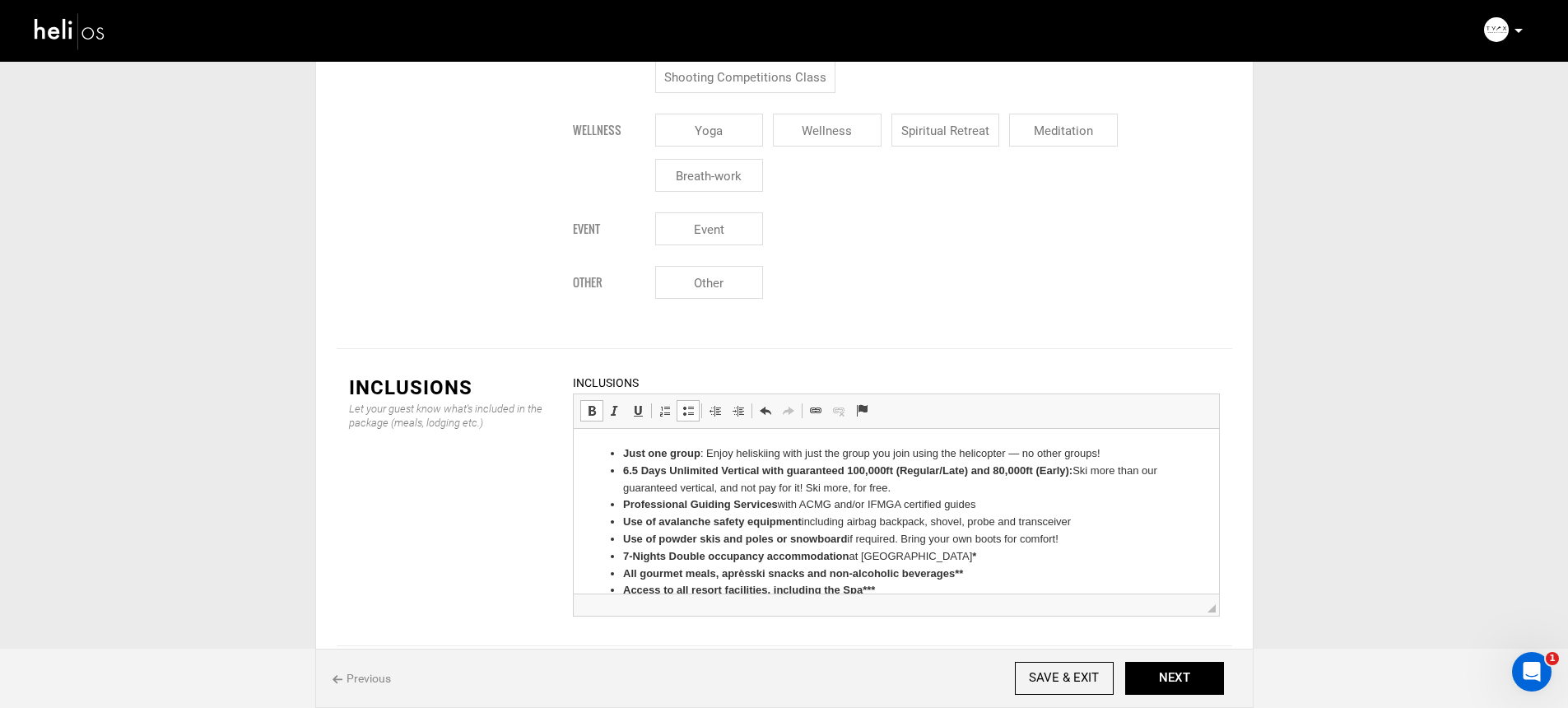
click at [643, 556] on strong "7-Nights Double occupancy accommodation" at bounding box center [734, 556] width 226 height 12
click at [762, 550] on strong "7-Ni ghts Double occupancy accommodation" at bounding box center [734, 556] width 226 height 12
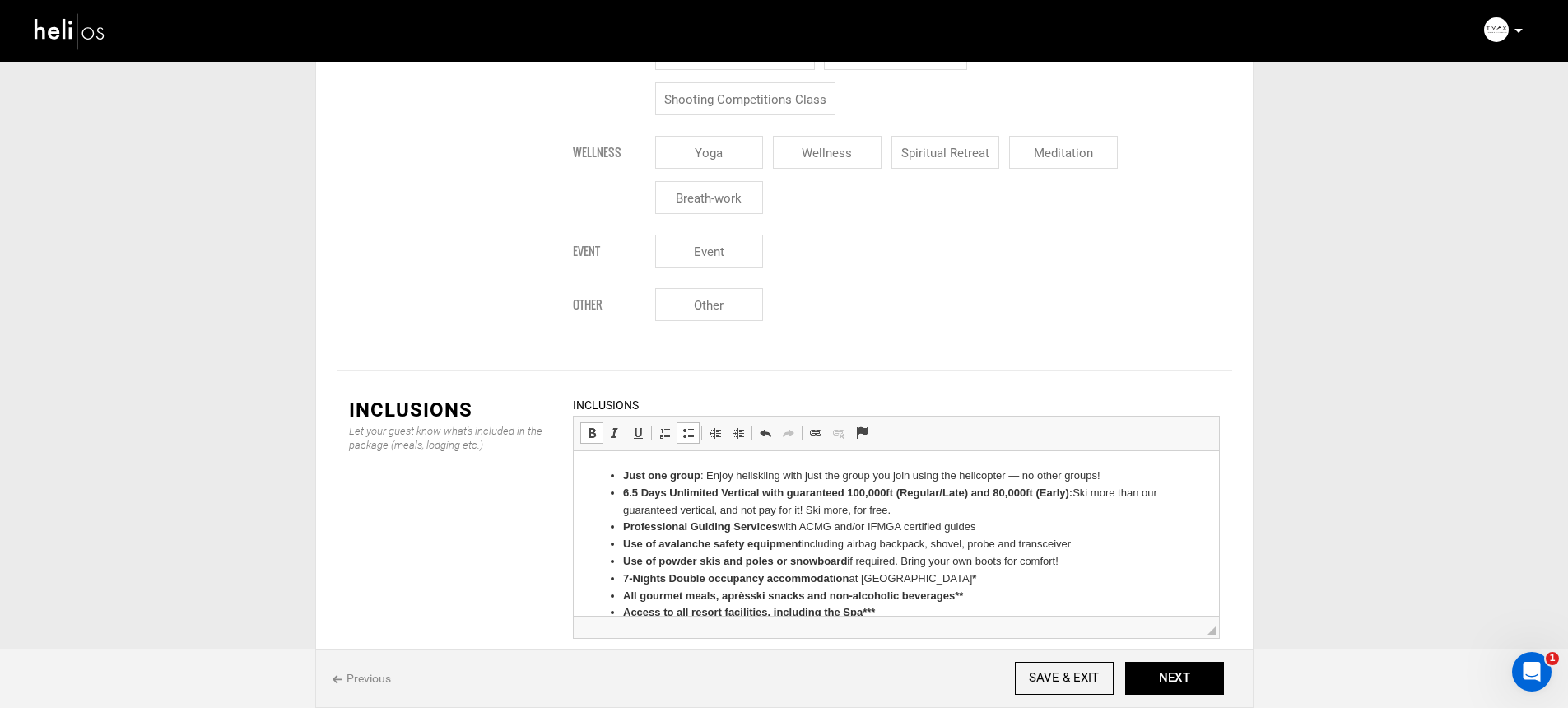
scroll to position [2358, 0]
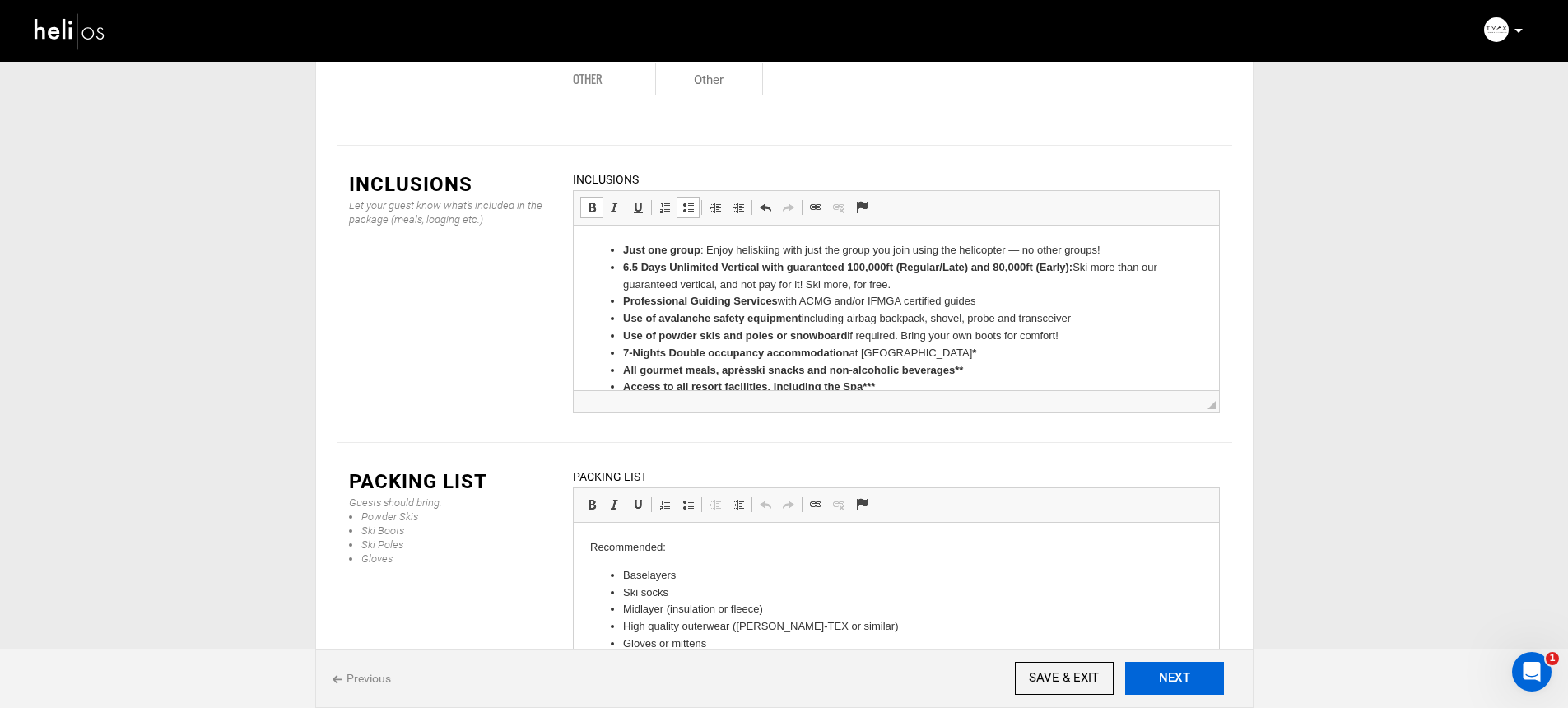
click at [1182, 693] on button "NEXT" at bounding box center [1174, 678] width 98 height 33
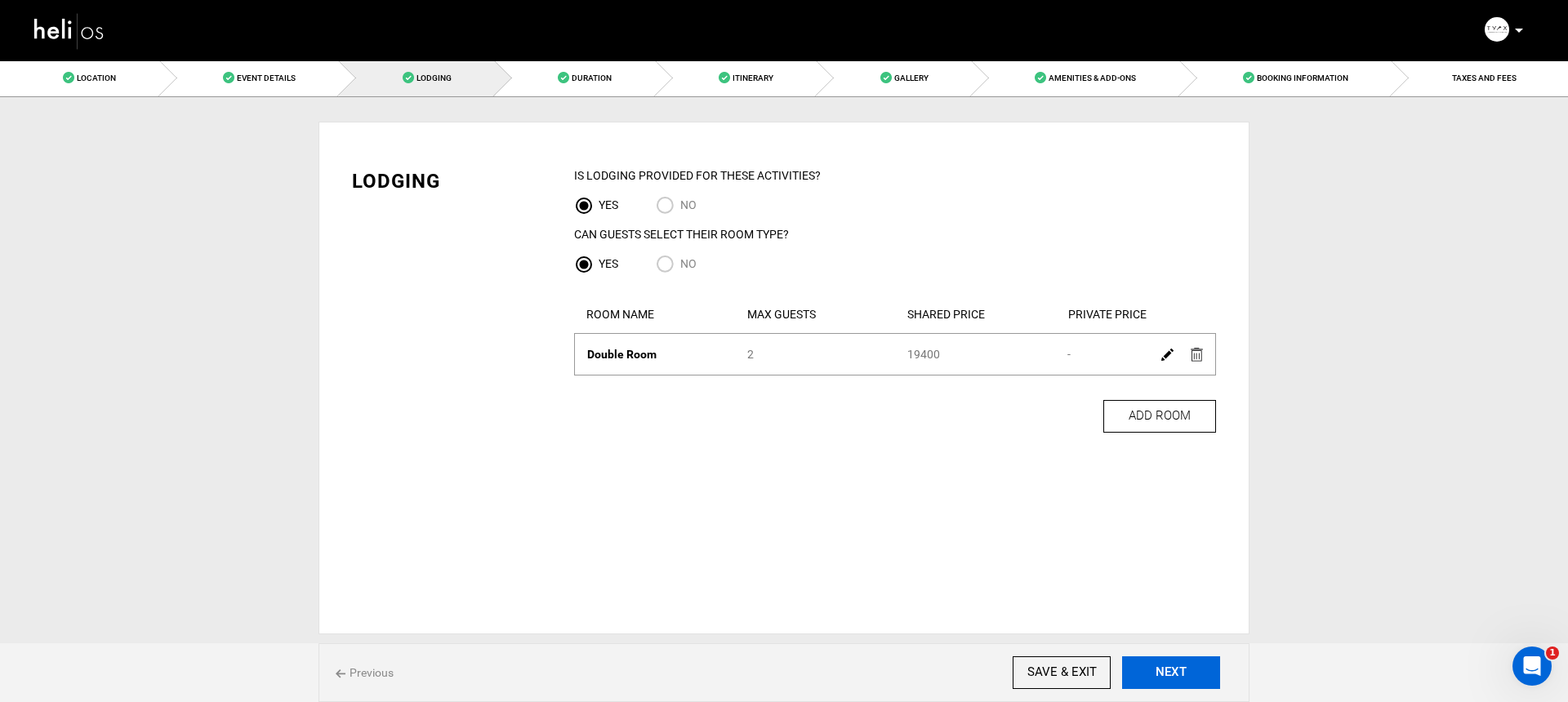
click at [1173, 669] on button "NEXT" at bounding box center [1170, 672] width 98 height 33
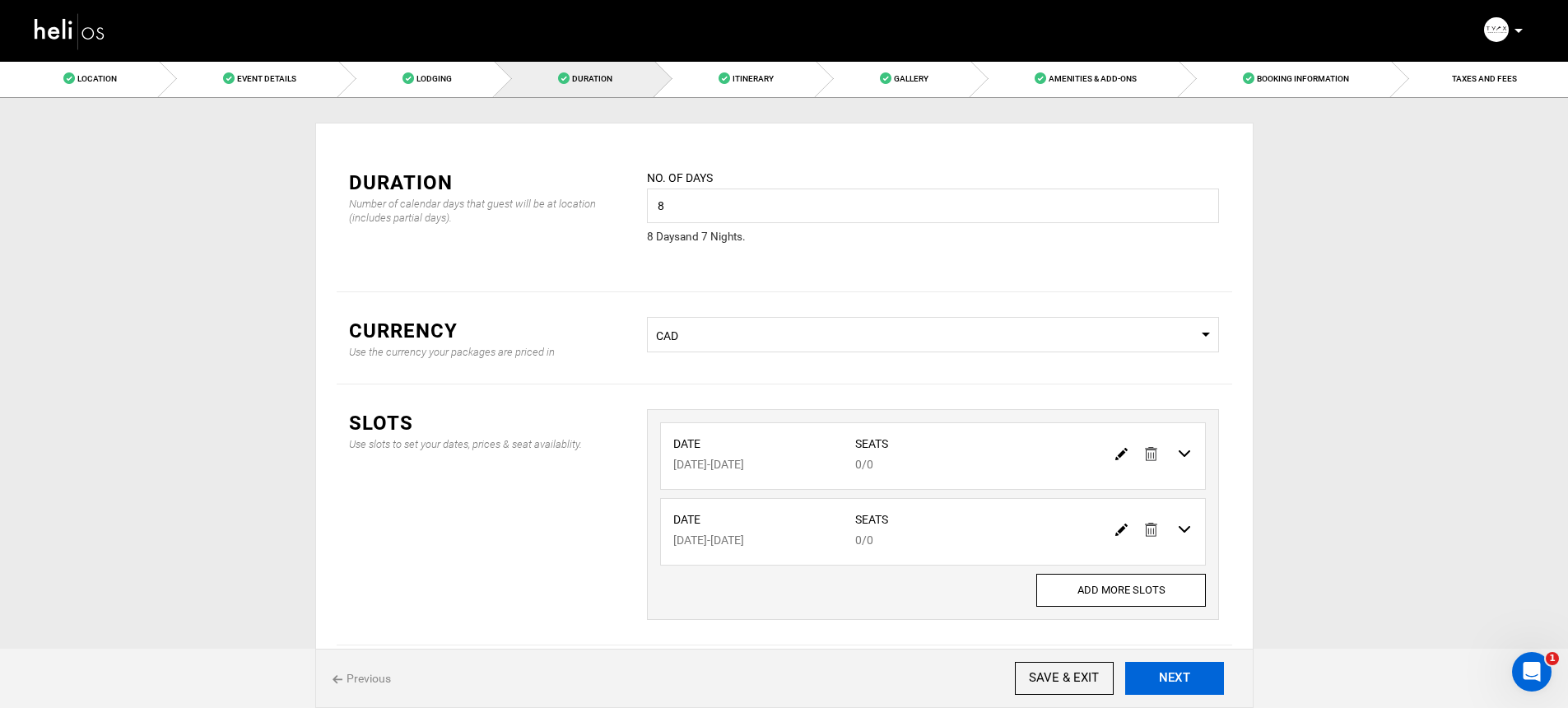
click at [1179, 689] on button "NEXT" at bounding box center [1174, 678] width 98 height 33
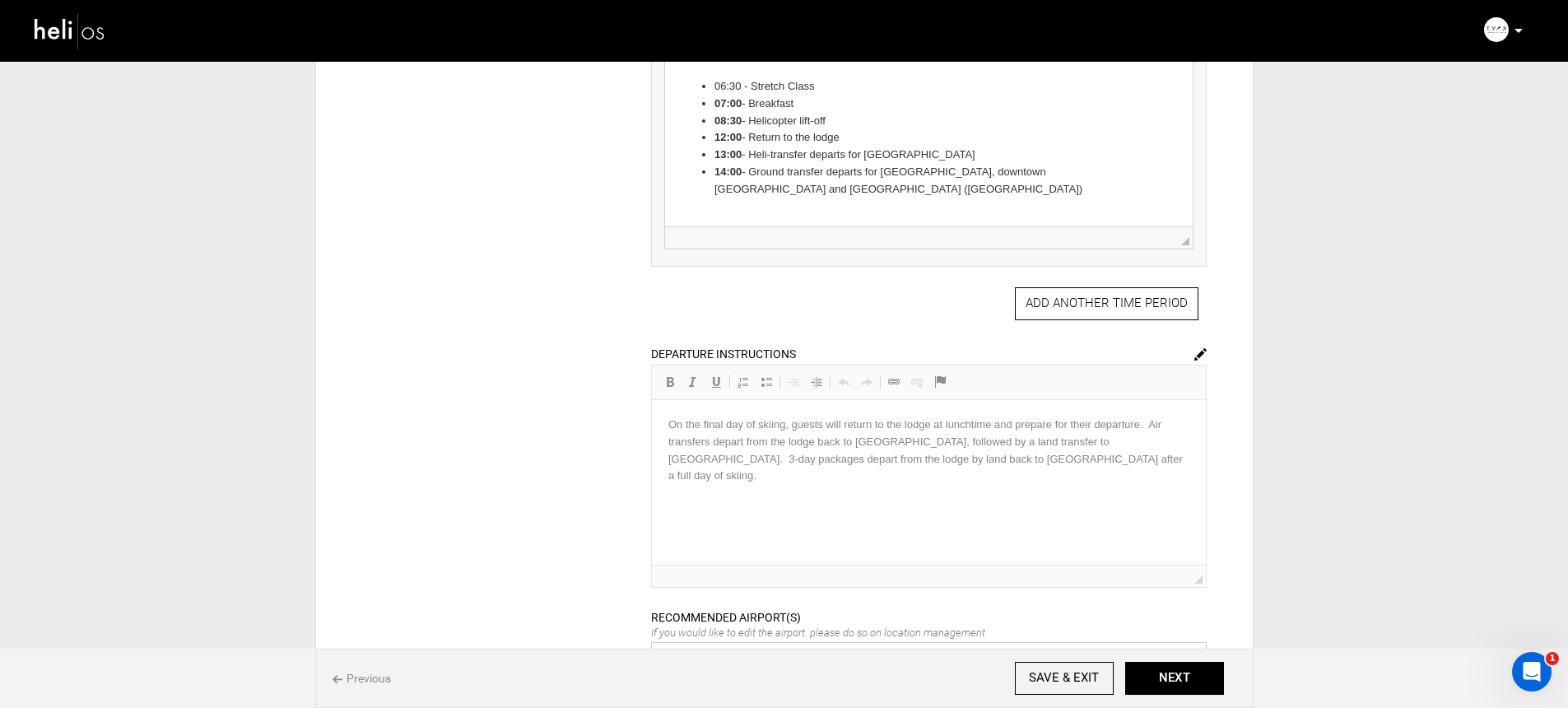
scroll to position [1295, 0]
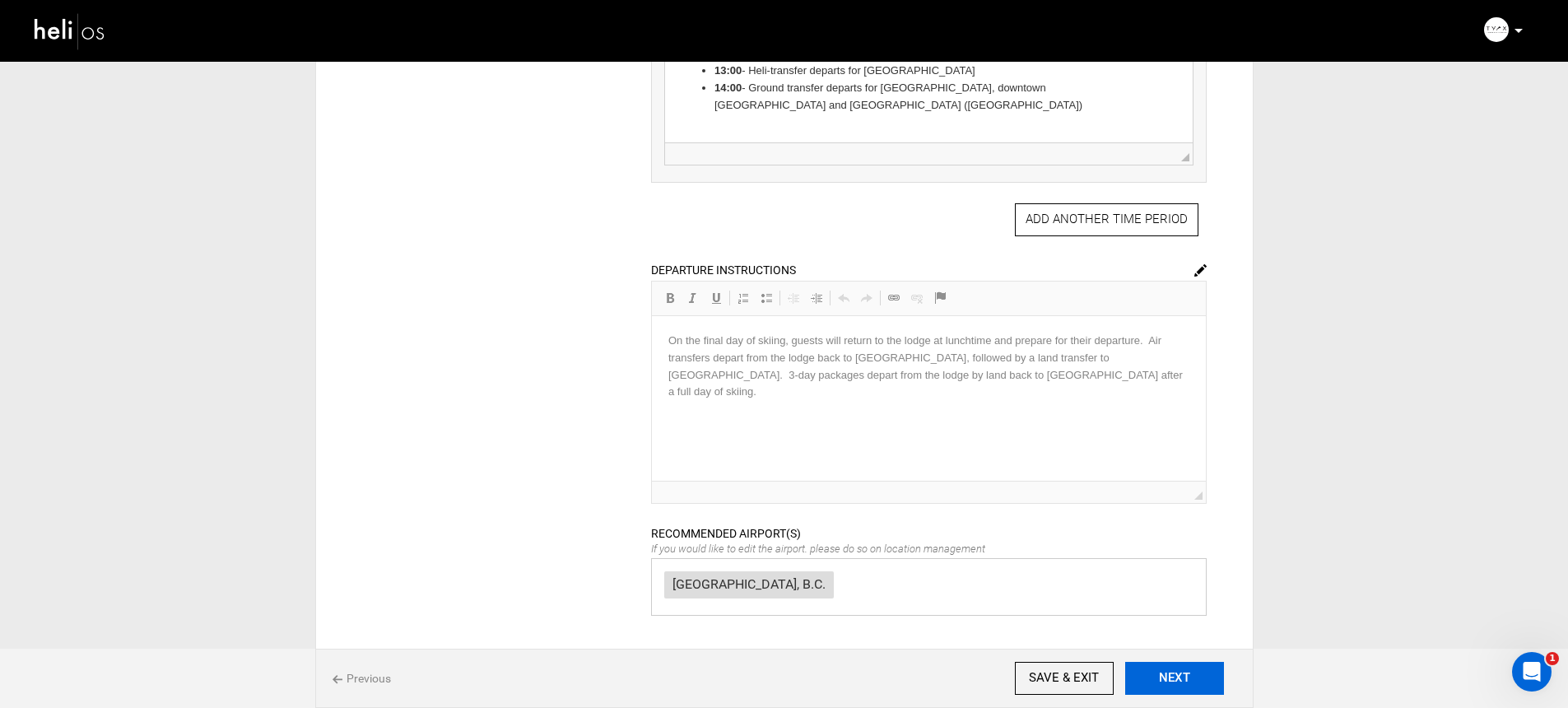
drag, startPoint x: 1134, startPoint y: 676, endPoint x: 1020, endPoint y: 495, distance: 213.9
click at [1134, 676] on button "NEXT" at bounding box center [1174, 678] width 98 height 33
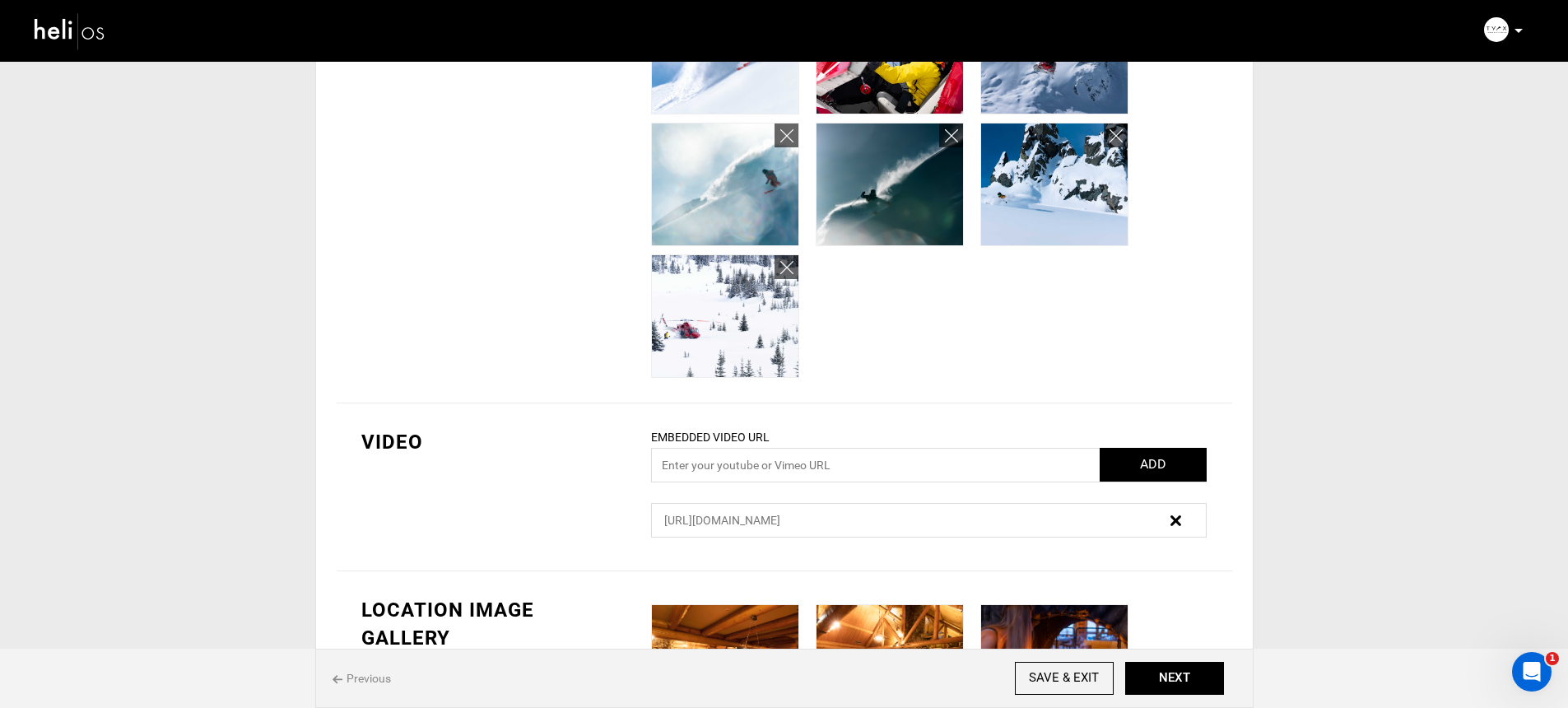
scroll to position [1513, 0]
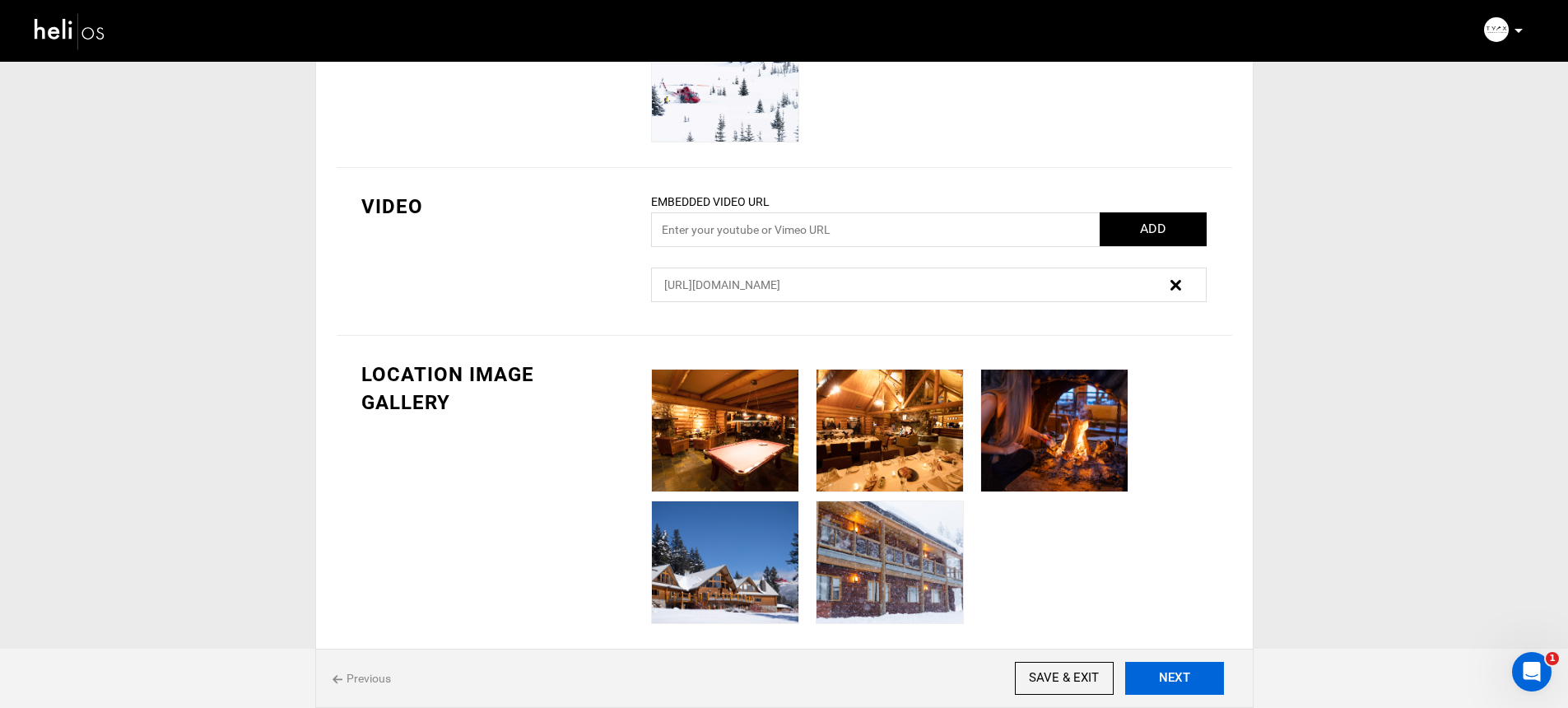
click at [1177, 678] on button "NEXT" at bounding box center [1174, 678] width 98 height 33
click at [1177, 677] on button "NEXT" at bounding box center [1174, 678] width 98 height 33
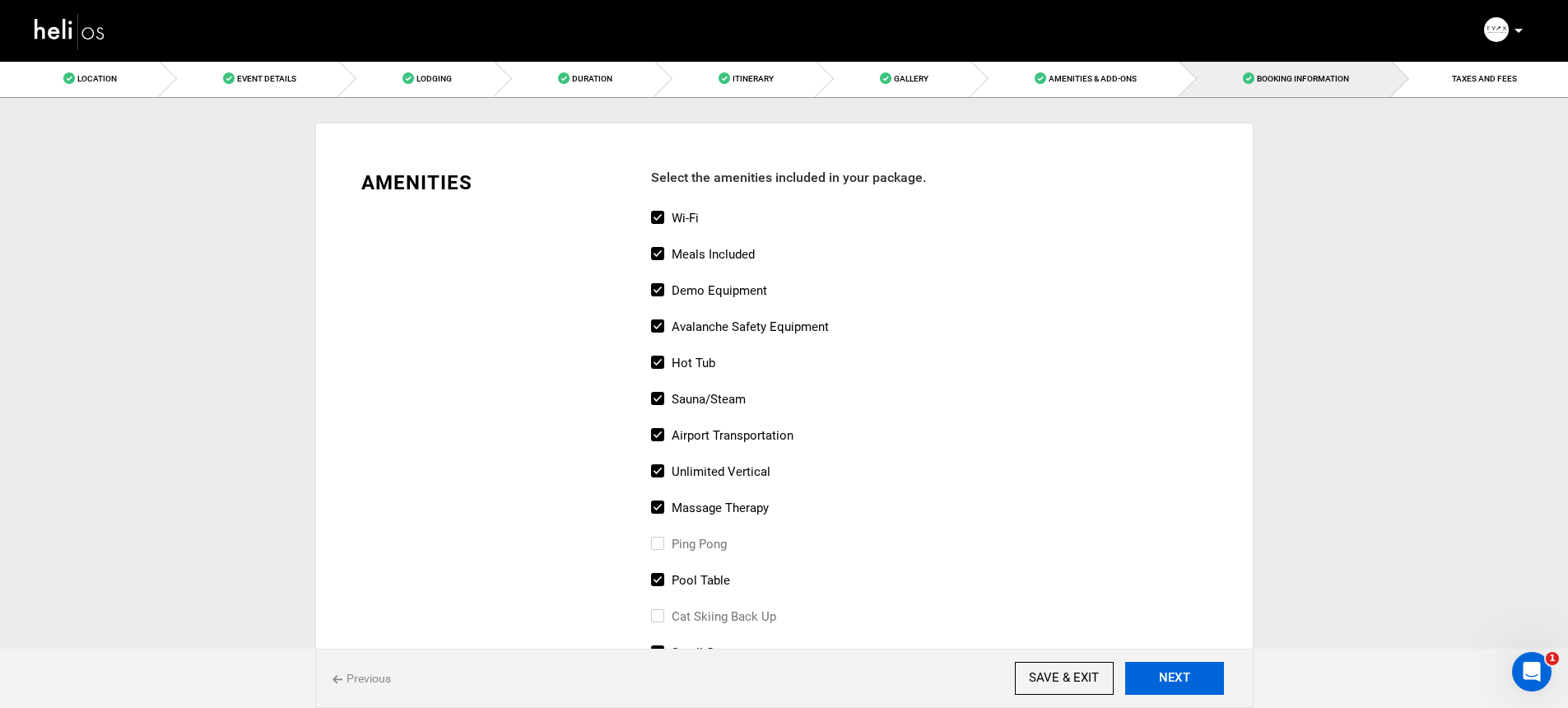
drag, startPoint x: 1176, startPoint y: 678, endPoint x: 1309, endPoint y: 428, distance: 283.2
click at [1176, 678] on button "NEXT" at bounding box center [1174, 678] width 98 height 33
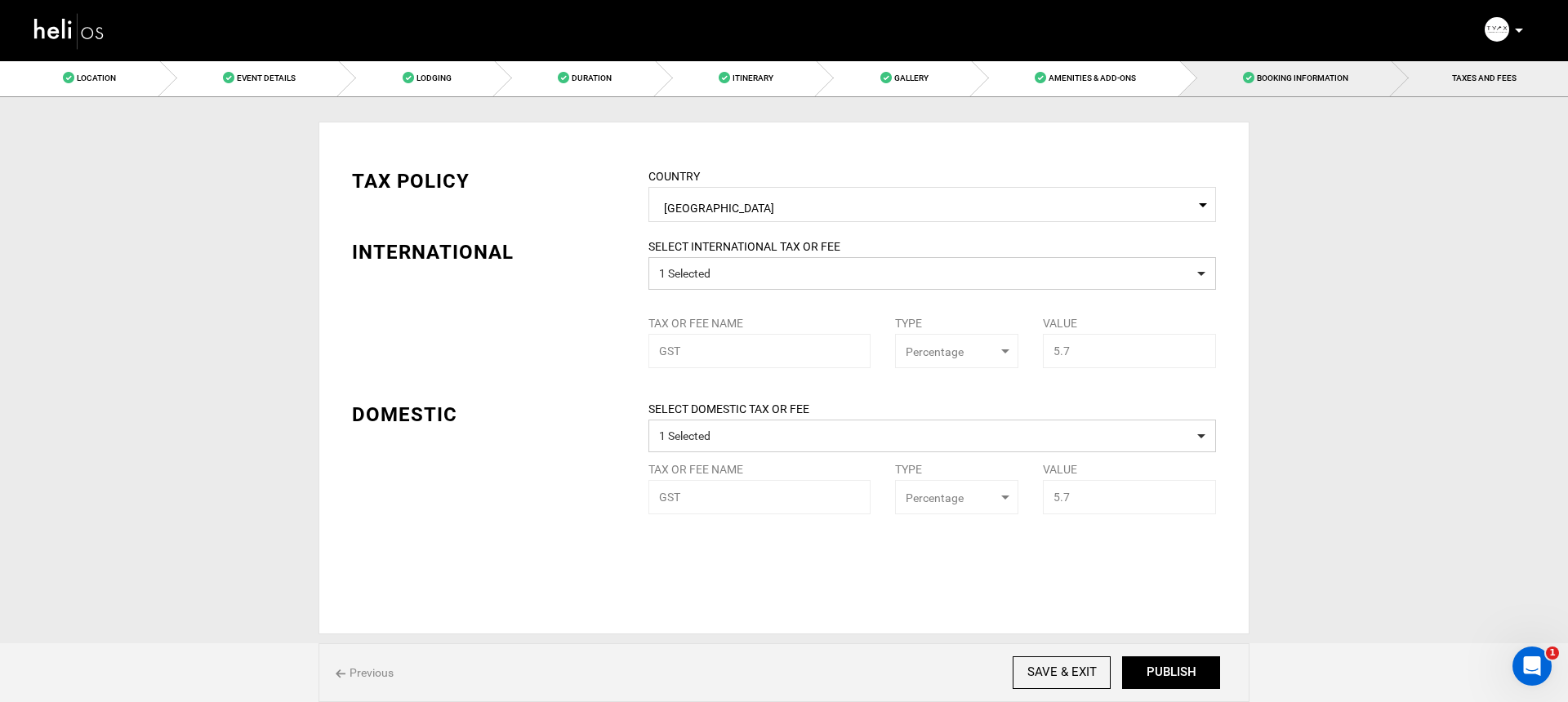
click at [1316, 85] on link "Booking Information" at bounding box center [1286, 78] width 213 height 37
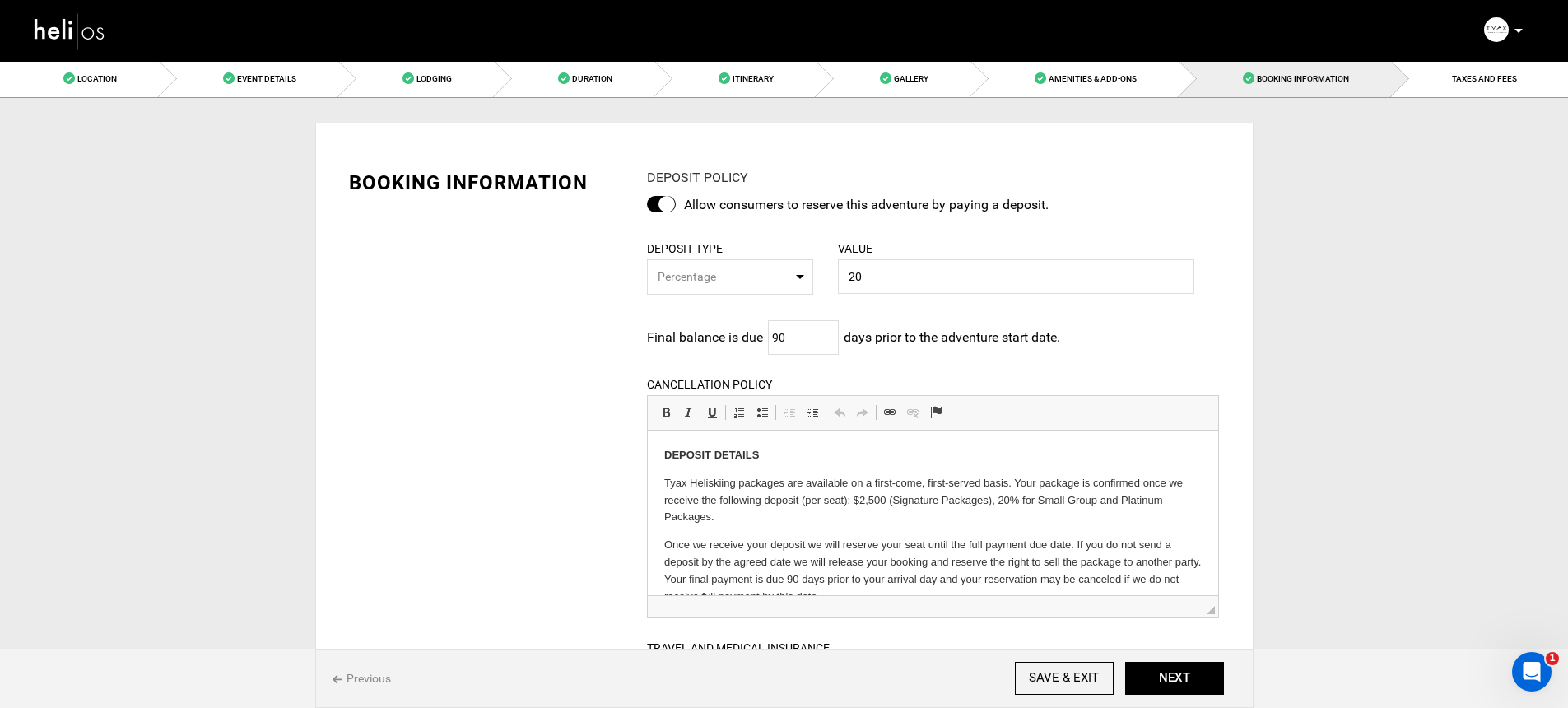
scroll to position [159, 0]
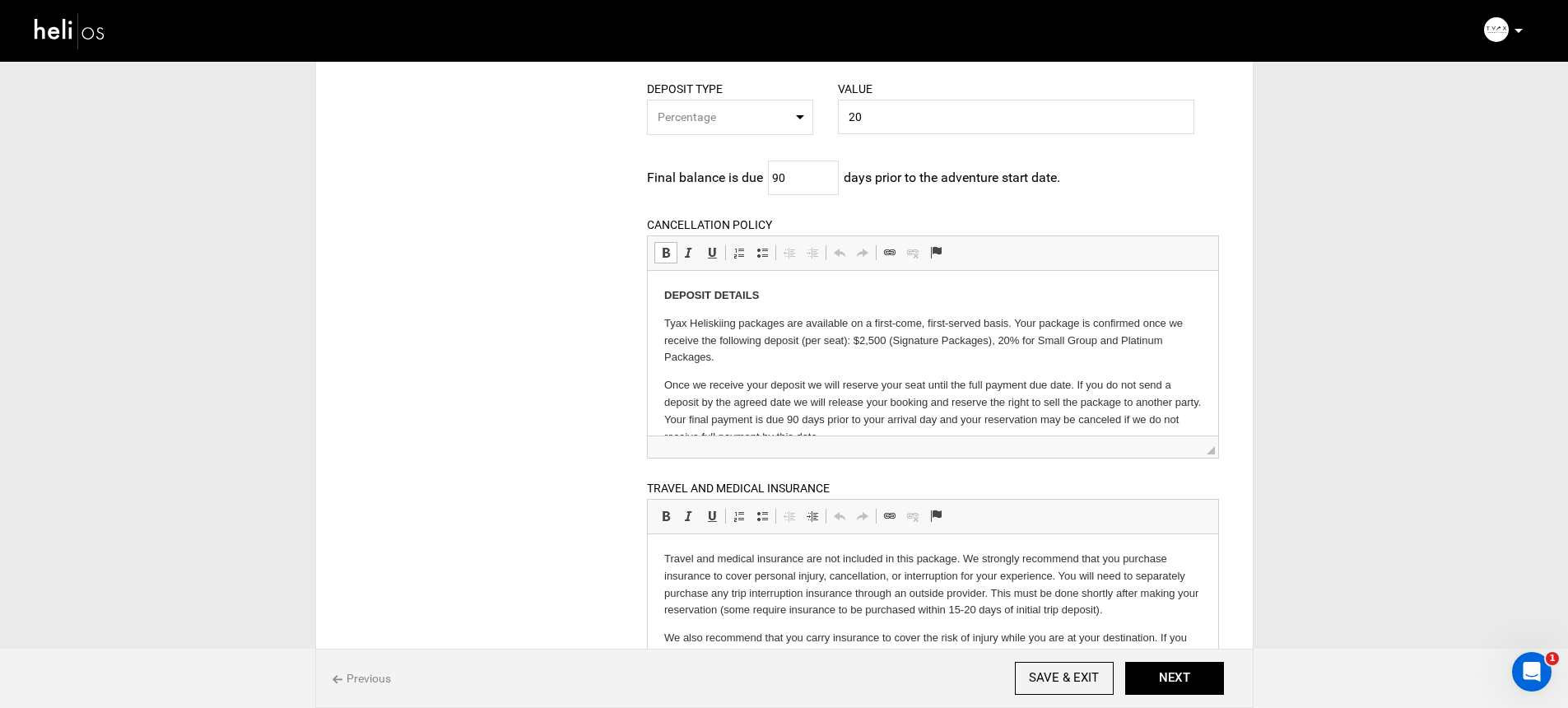
drag, startPoint x: 1015, startPoint y: 319, endPoint x: 1055, endPoint y: 354, distance: 53.2
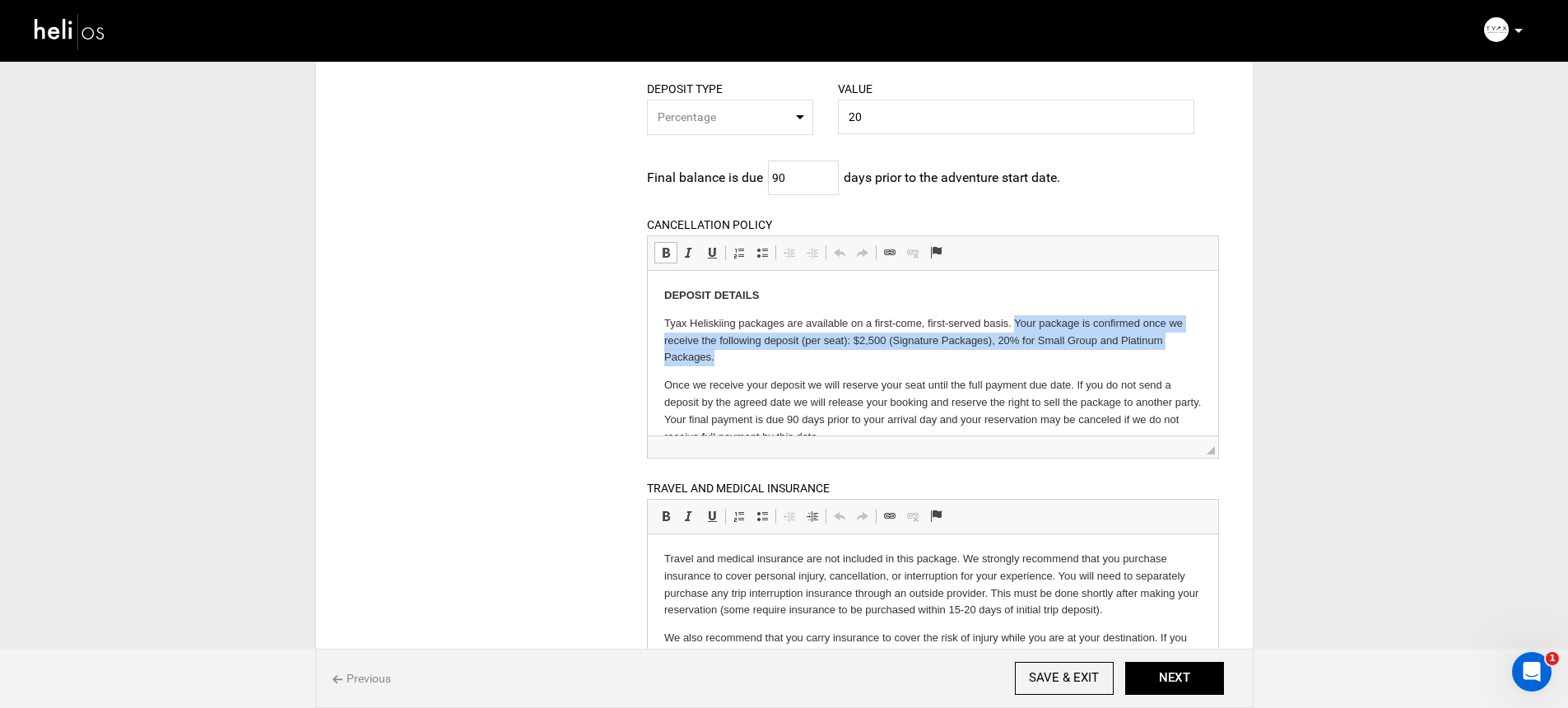
drag, startPoint x: 1014, startPoint y: 323, endPoint x: 1036, endPoint y: 353, distance: 37.2
click at [1036, 353] on p "Tyax Heliskiing packages are available on a first-come, first-served basis. You…" at bounding box center [933, 340] width 538 height 51
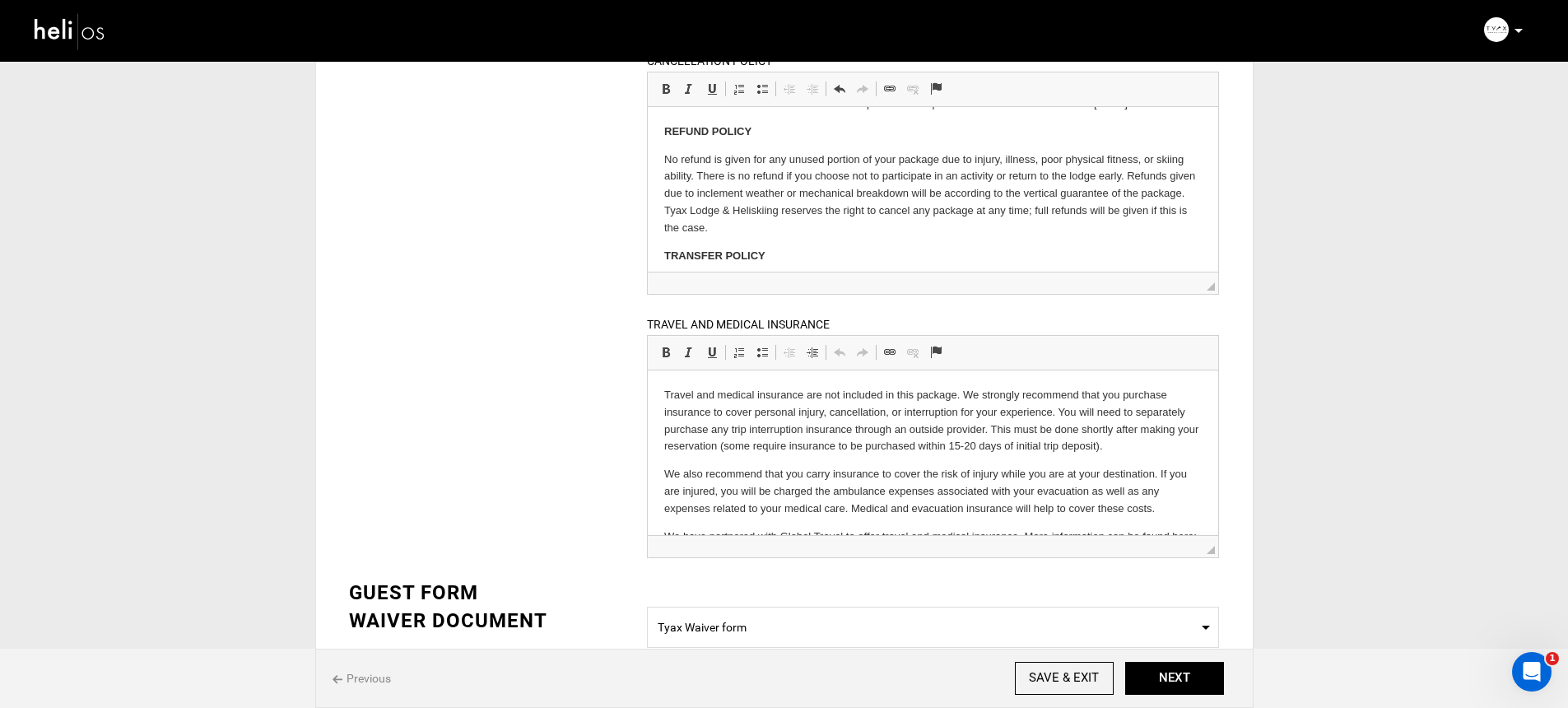
scroll to position [528, 0]
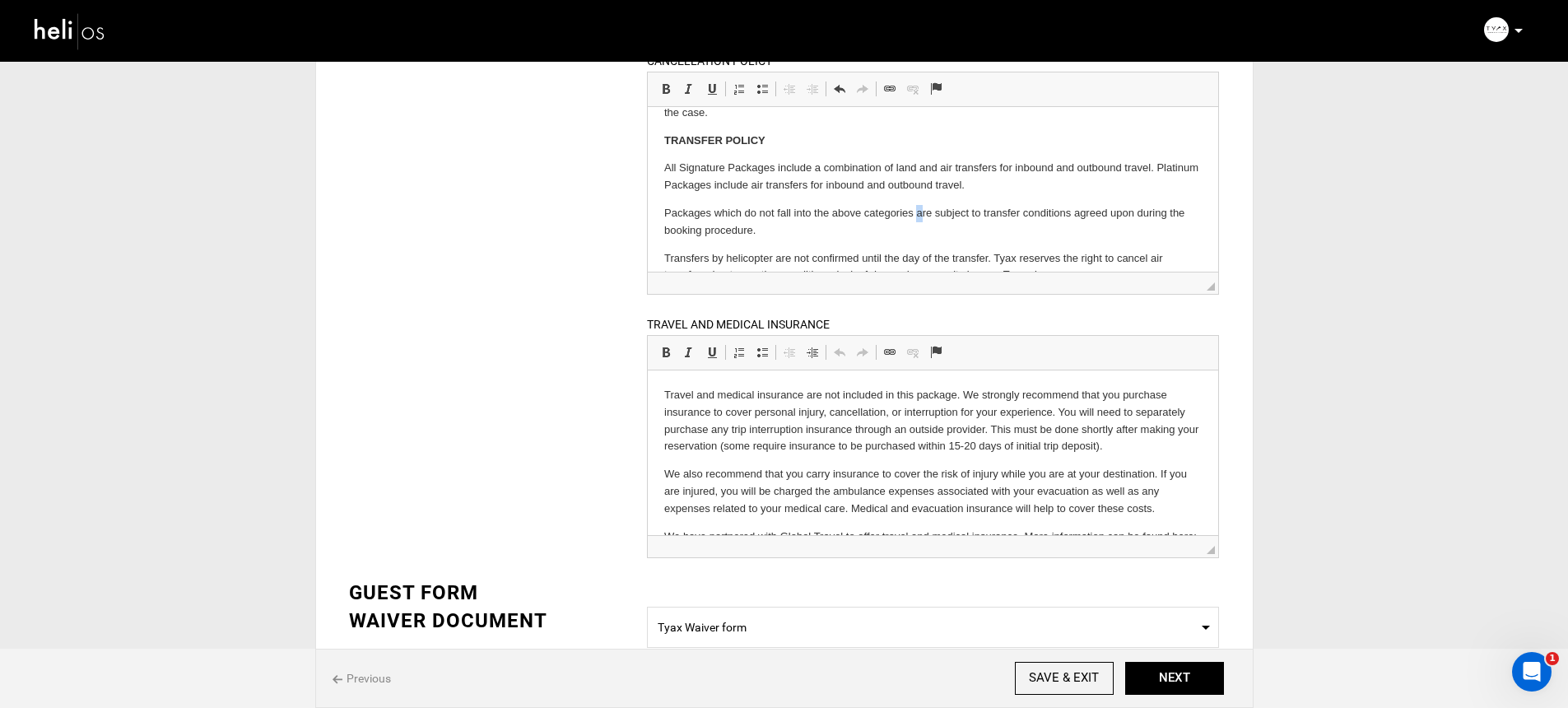
click at [921, 235] on p "Packages which do not fall into the above categories are subject to transfer co…" at bounding box center [933, 221] width 538 height 35
drag, startPoint x: 680, startPoint y: 183, endPoint x: 773, endPoint y: 191, distance: 93.3
click at [773, 191] on p "All Signature Packages include a combination of land and air transfers for inbo…" at bounding box center [933, 175] width 538 height 35
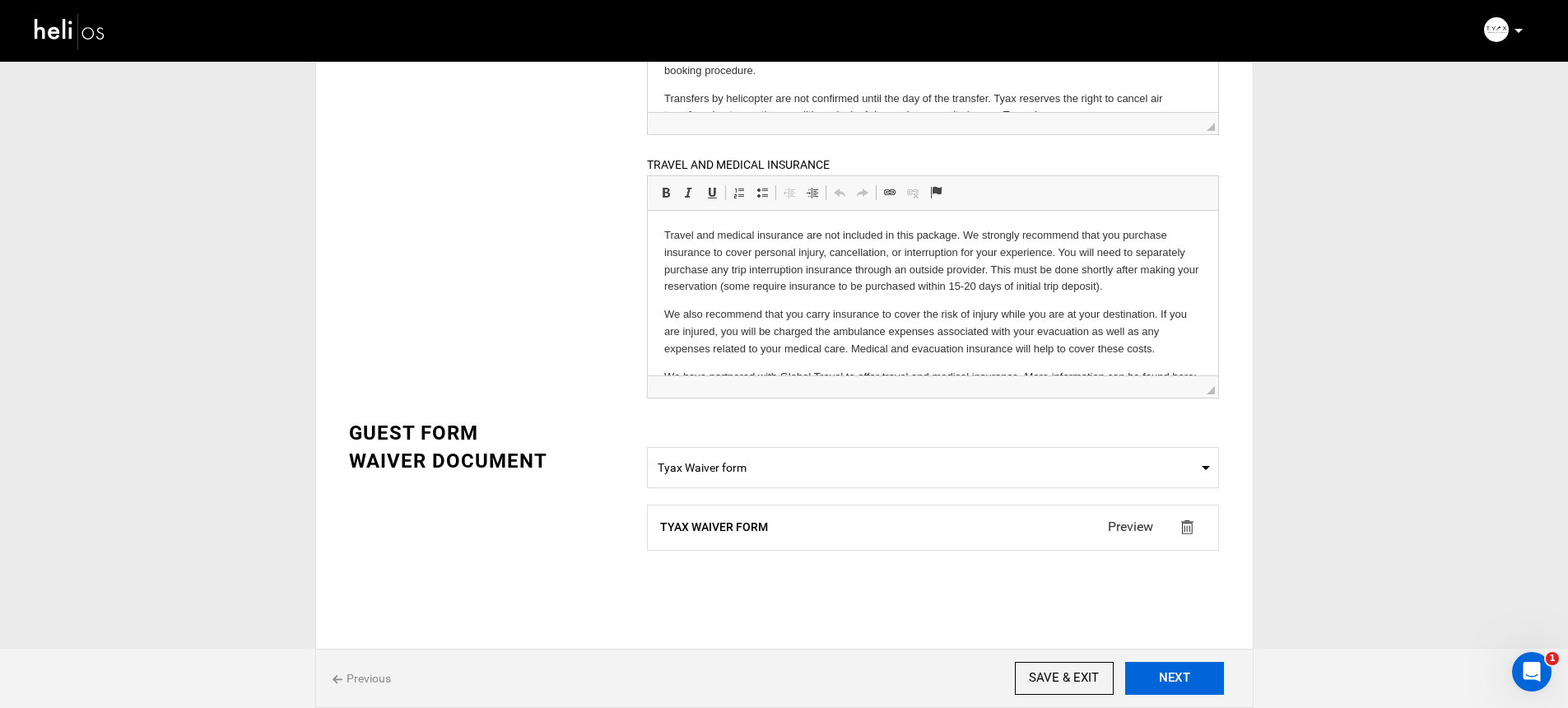
click at [1160, 673] on button "NEXT" at bounding box center [1174, 678] width 98 height 33
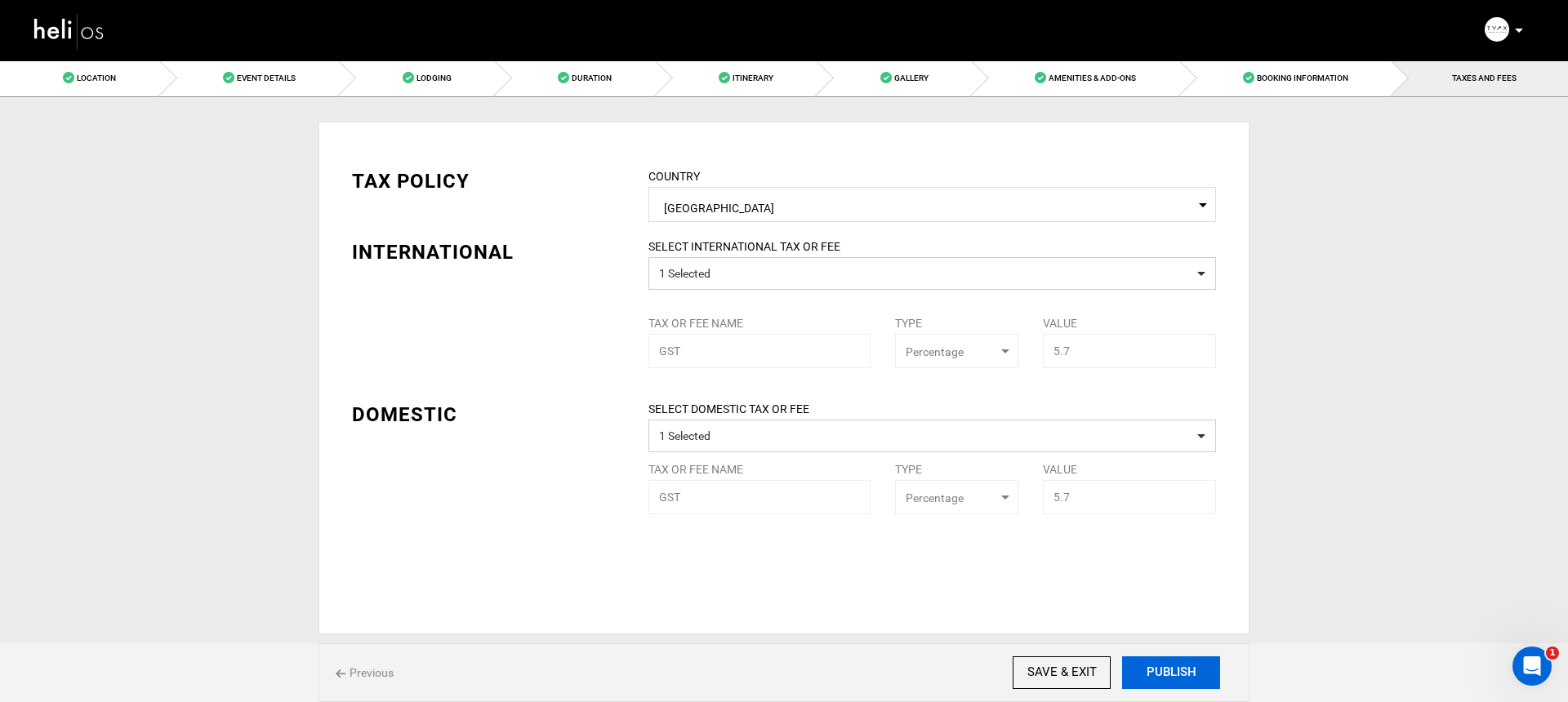
click at [1153, 666] on button "PUBLISH" at bounding box center [1170, 672] width 98 height 33
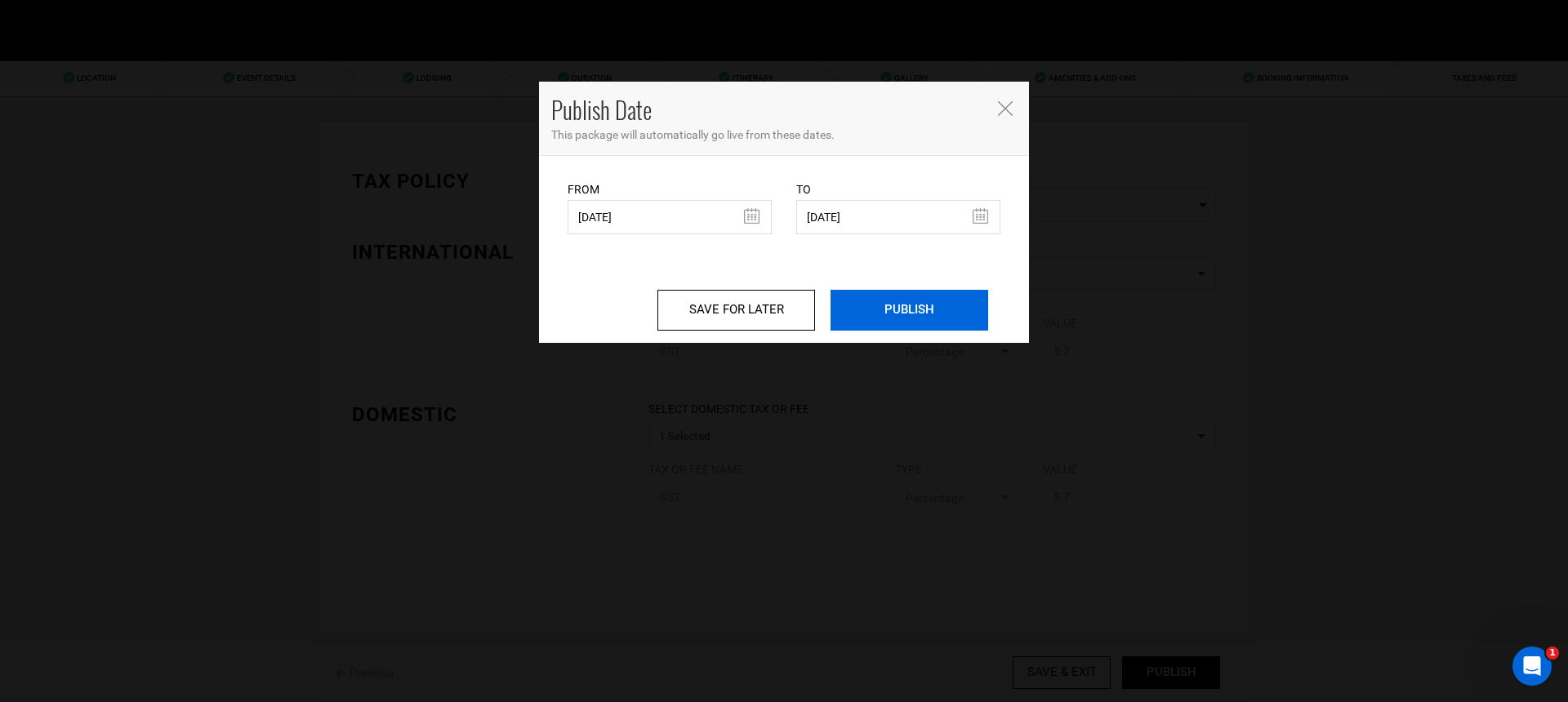
click at [925, 323] on input "PUBLISH" at bounding box center [909, 310] width 157 height 40
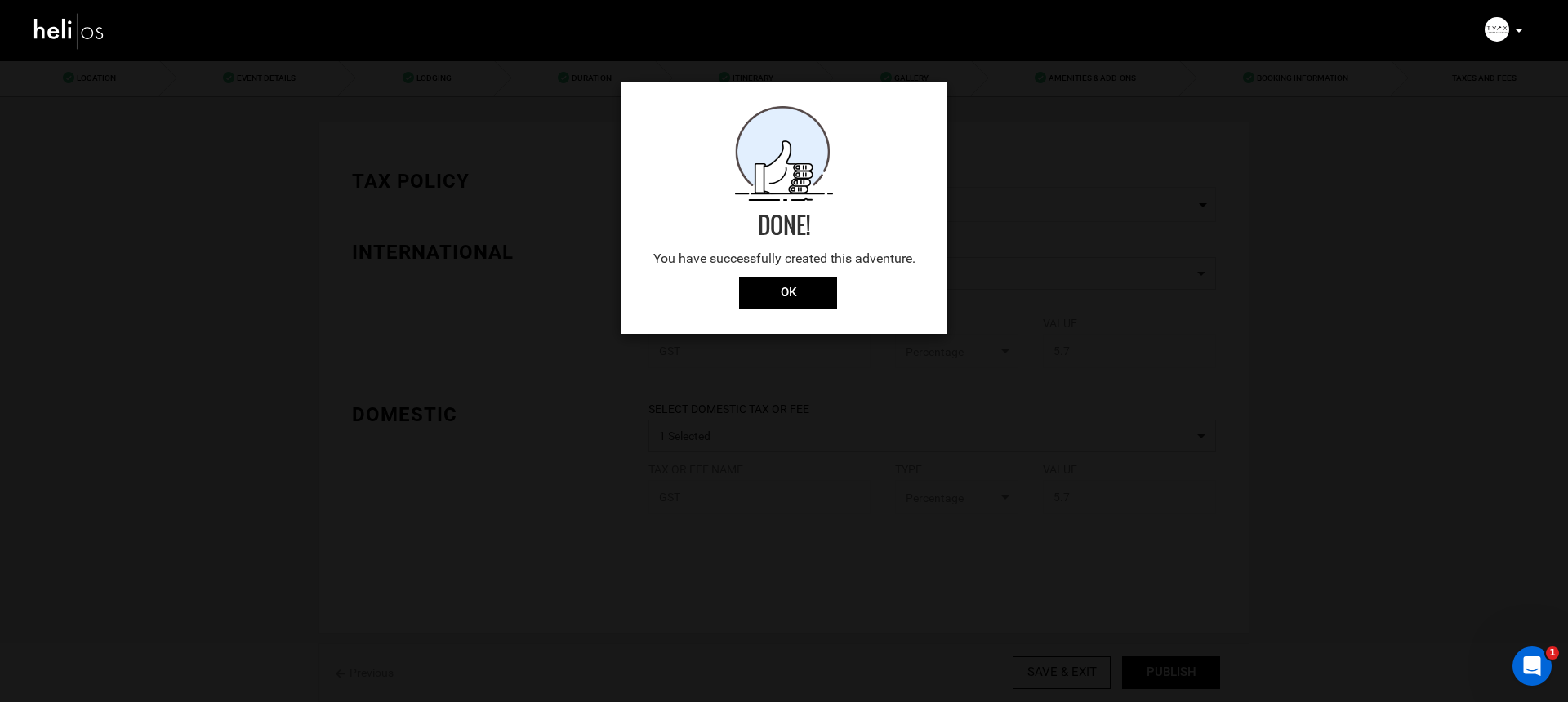
click at [795, 263] on p "You have successfully created this adventure." at bounding box center [784, 258] width 294 height 18
click at [796, 289] on input "OK" at bounding box center [788, 293] width 98 height 33
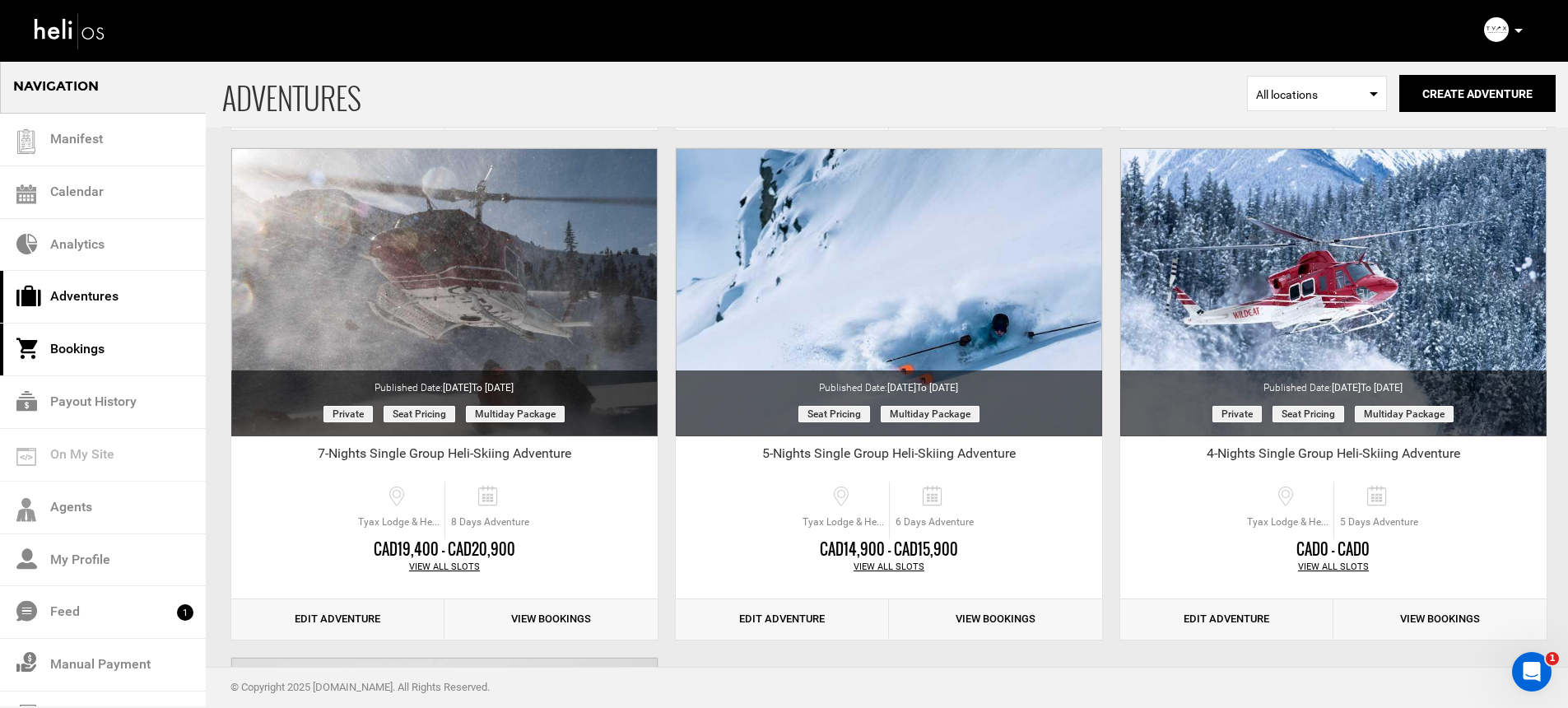
scroll to position [632, 0]
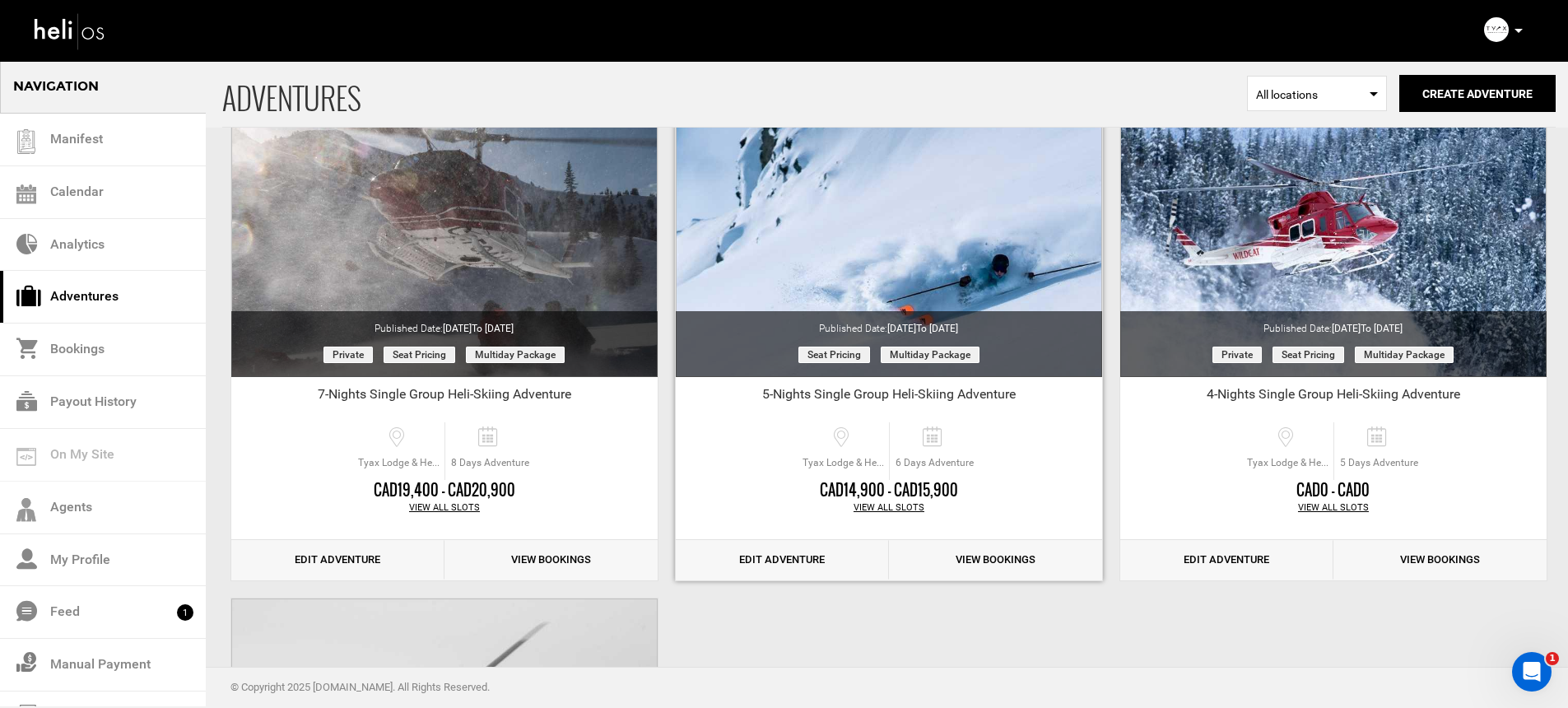
click at [796, 560] on link "Edit Adventure" at bounding box center [782, 560] width 213 height 41
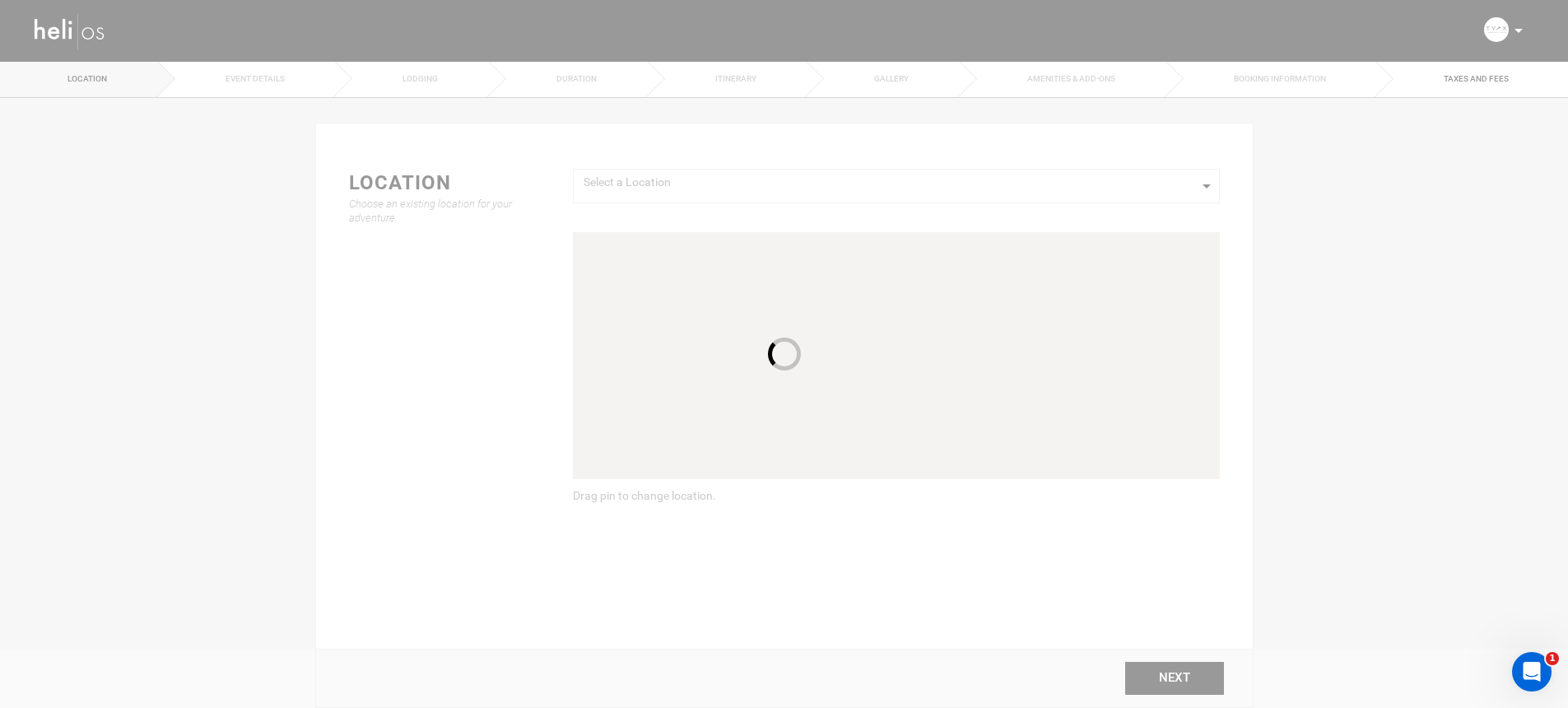
type input "5-Nights Single Group Heli-Skiing Adventure"
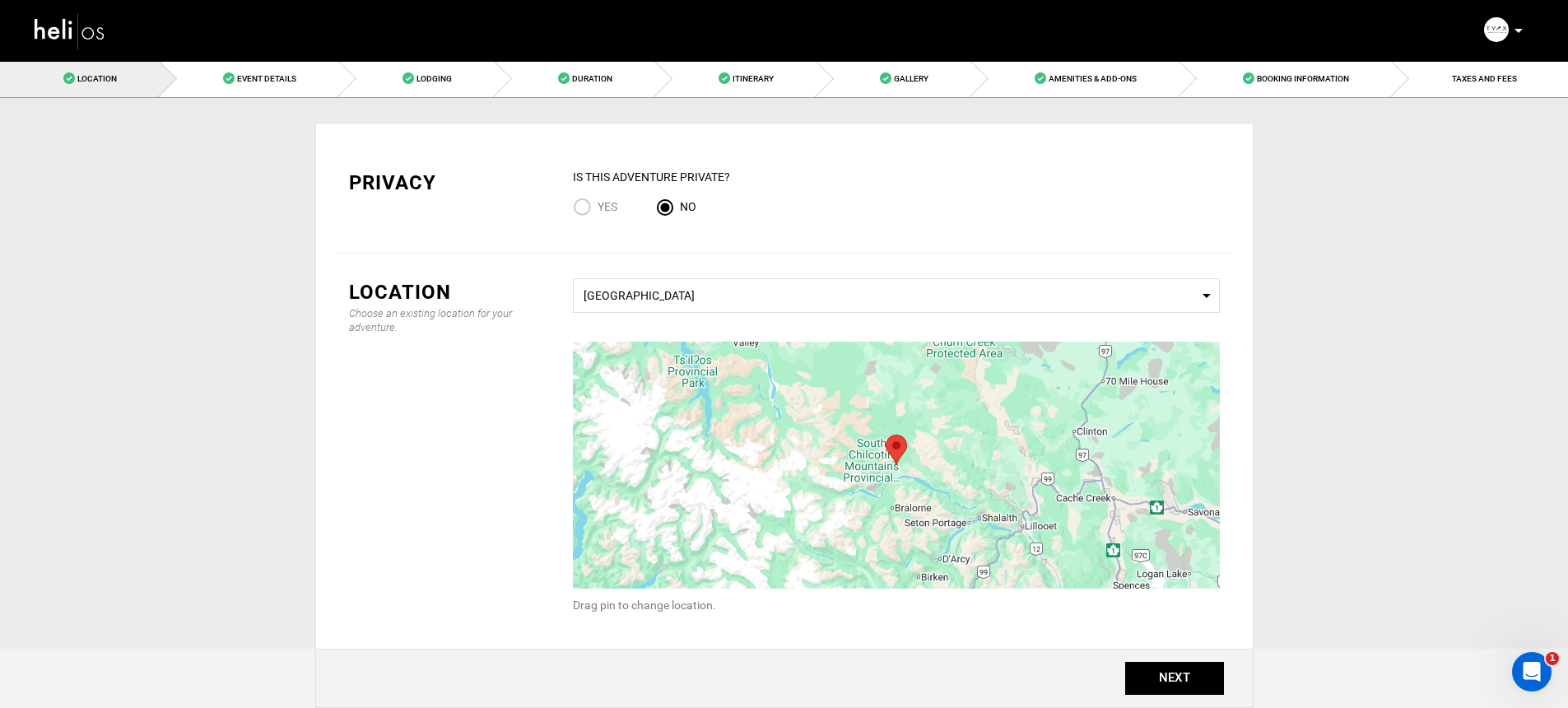
click at [581, 206] on input "Yes" at bounding box center [586, 208] width 25 height 22
radio input "true"
radio input "false"
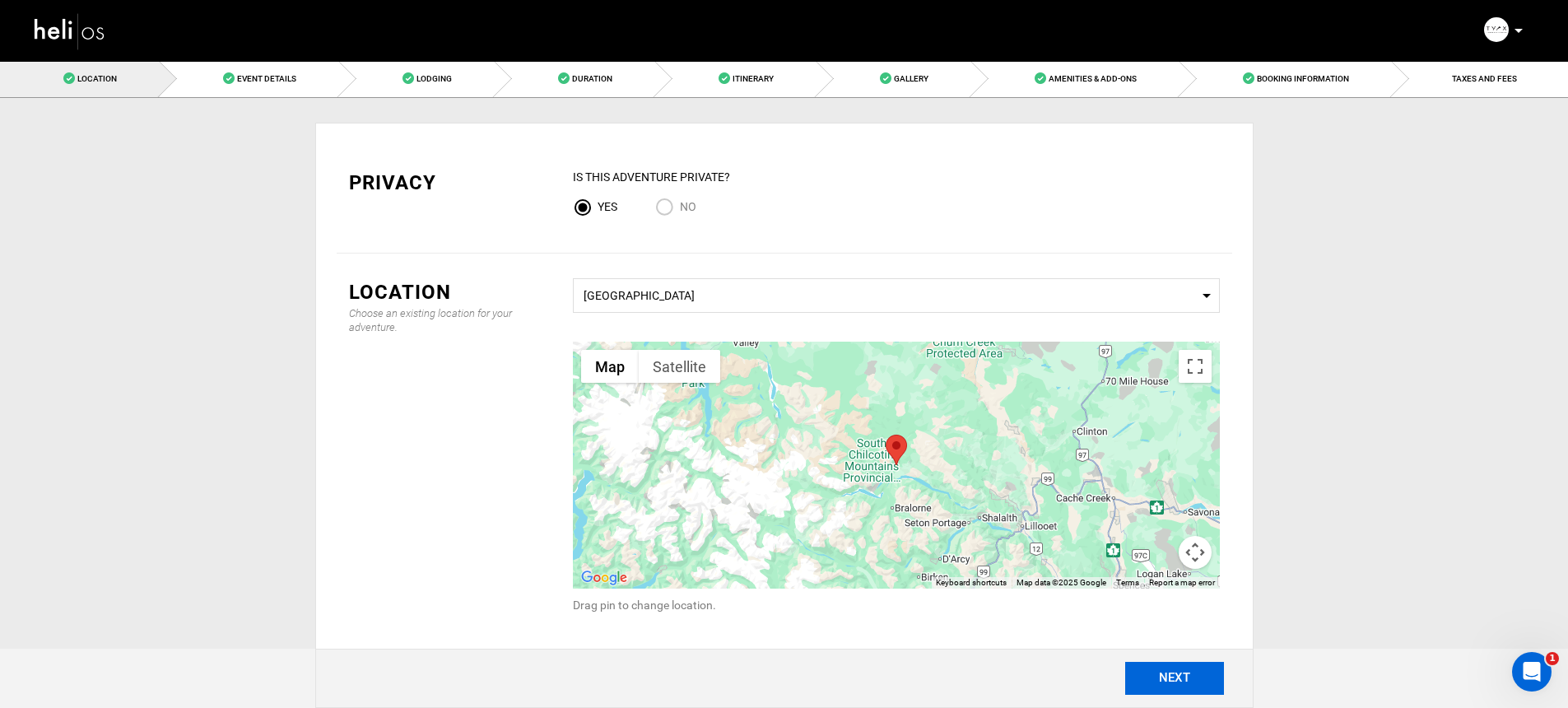
drag, startPoint x: 1165, startPoint y: 677, endPoint x: 1021, endPoint y: 559, distance: 186.2
click at [1165, 677] on button "NEXT" at bounding box center [1174, 678] width 98 height 33
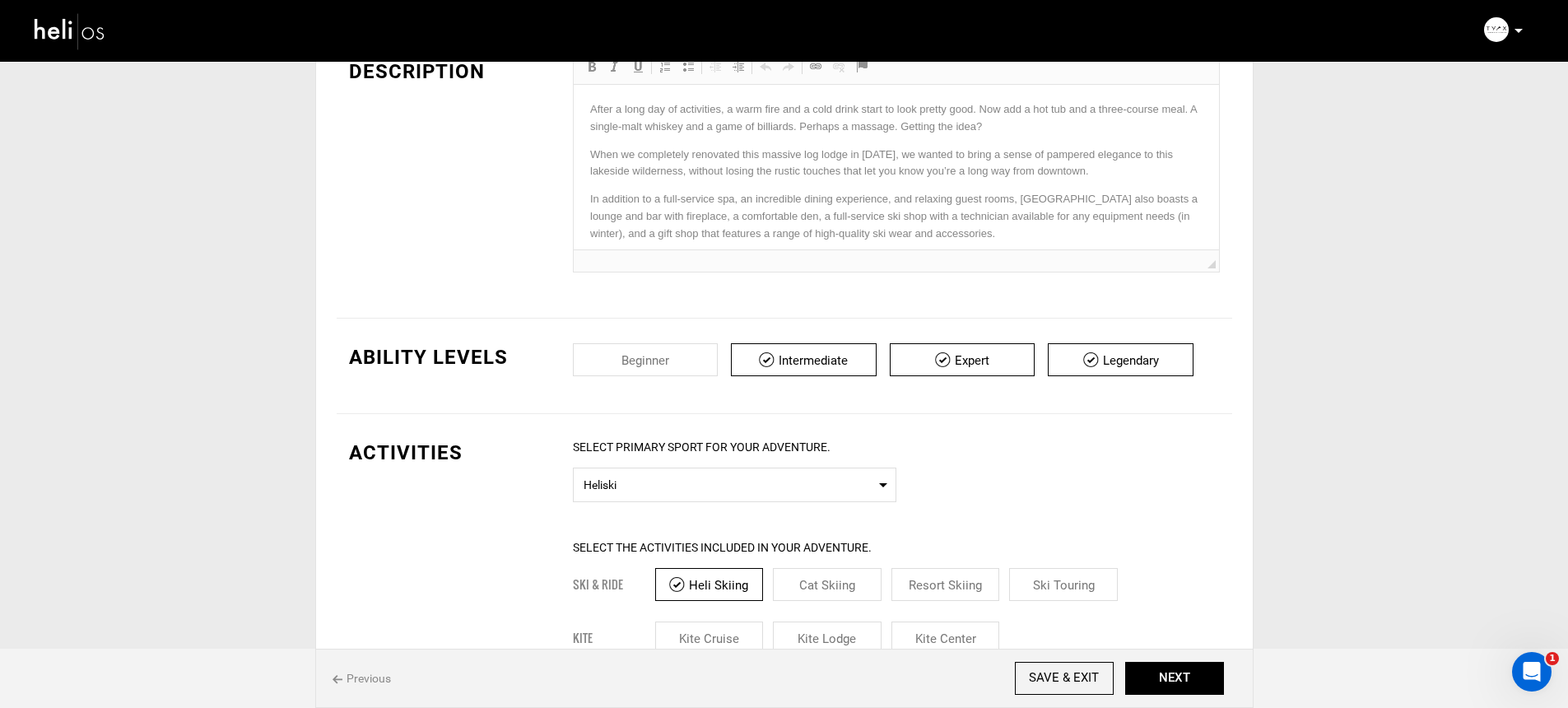
scroll to position [397, 0]
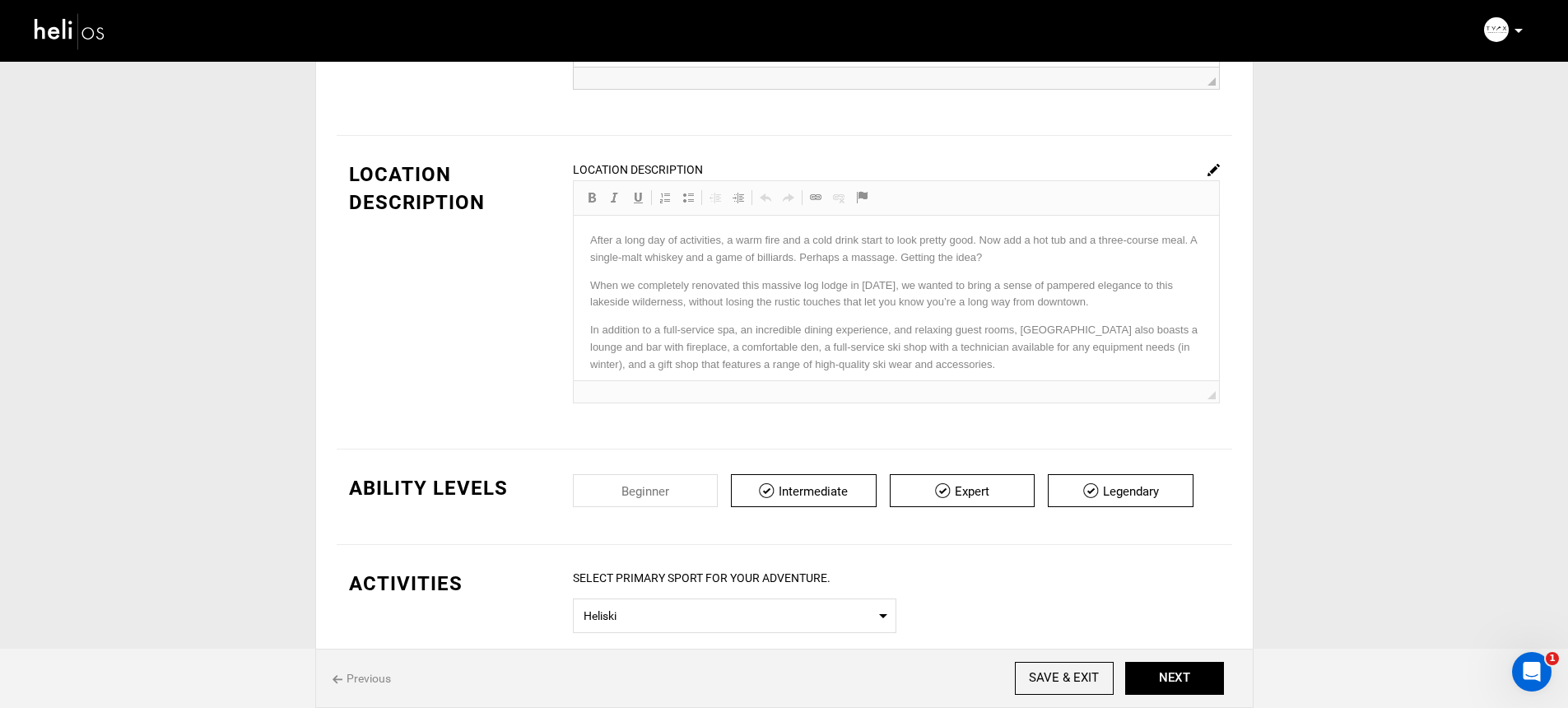
click at [812, 317] on div "Location Description Rich Text Editor, editor174 Editor toolbars Basic Styles B…" at bounding box center [897, 282] width 647 height 243
click at [1215, 174] on img at bounding box center [1214, 170] width 12 height 12
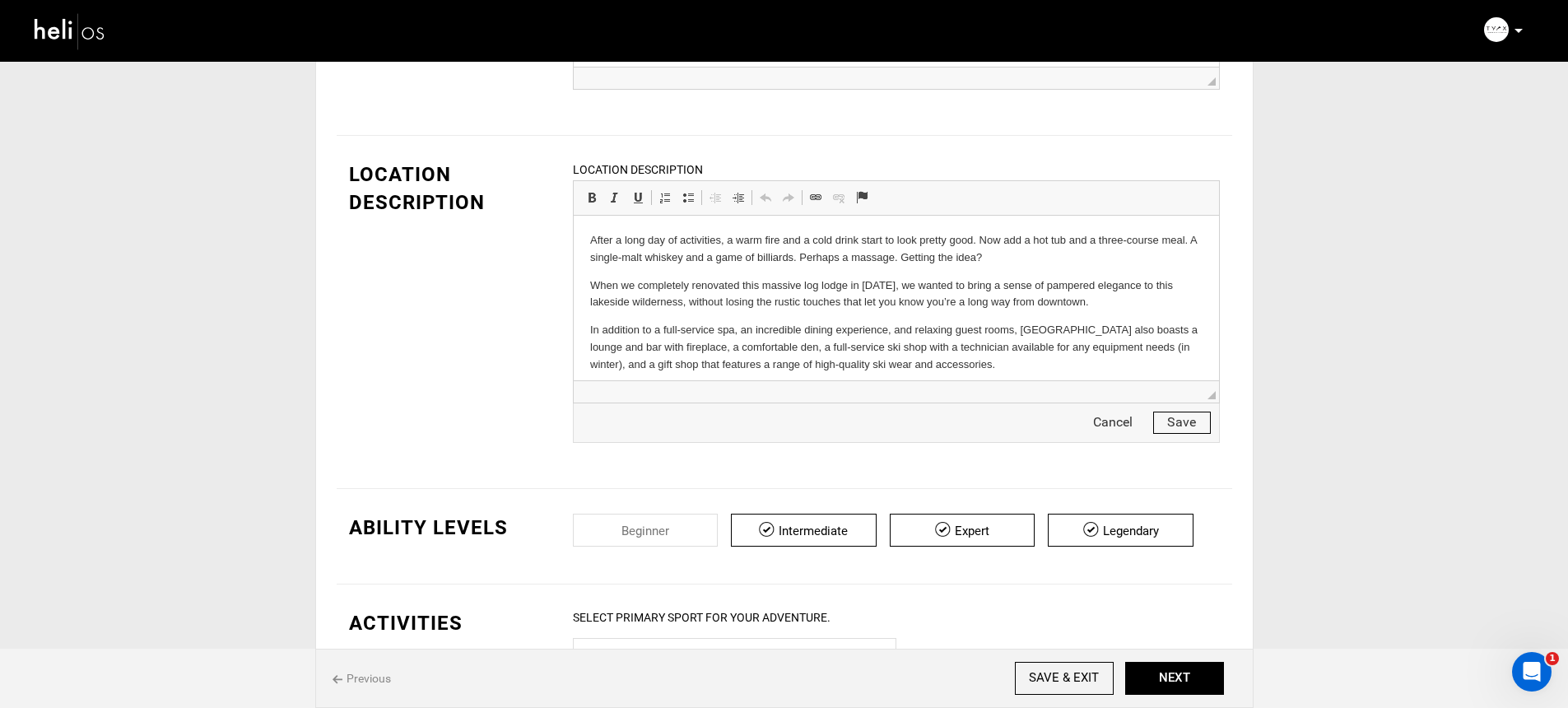
scroll to position [54, 0]
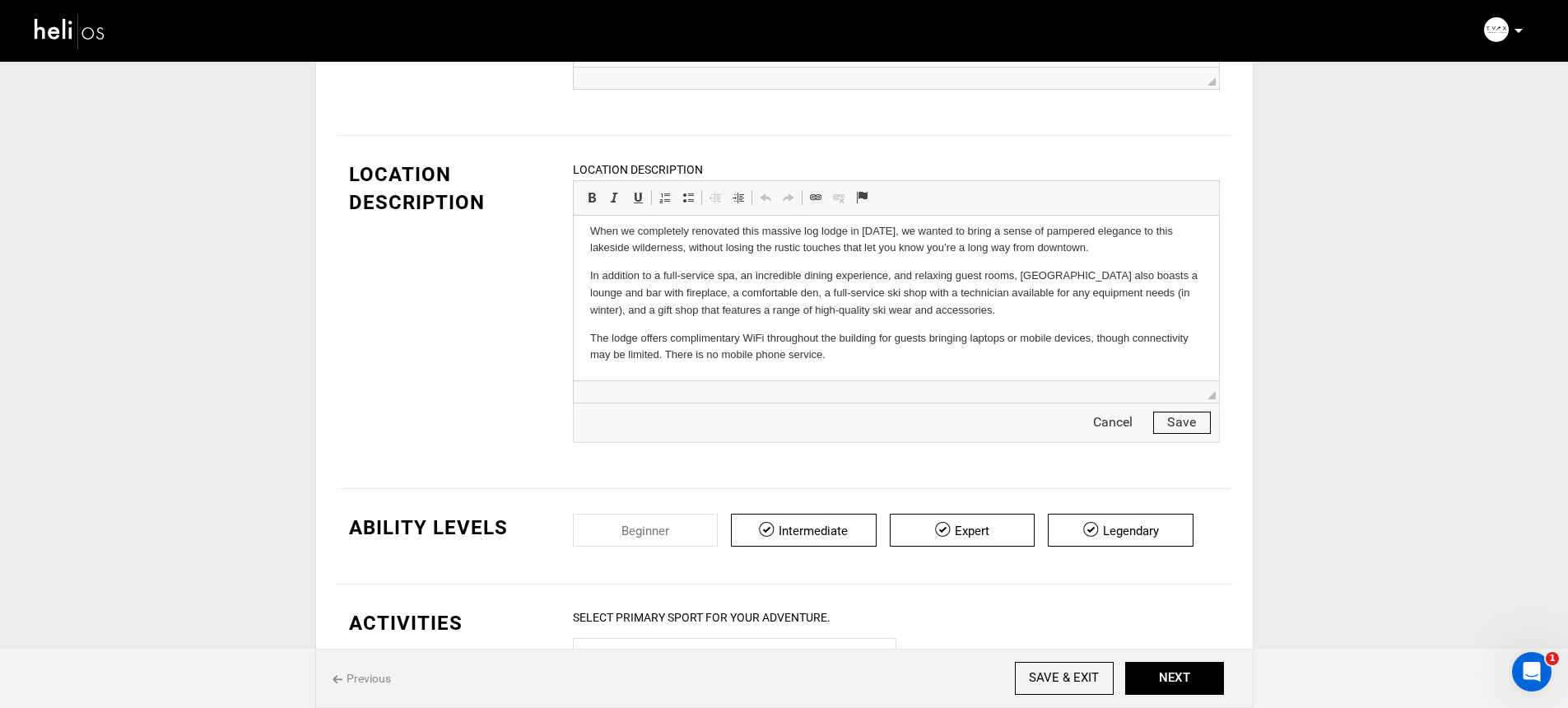
click at [1188, 425] on button "Save" at bounding box center [1181, 422] width 58 height 22
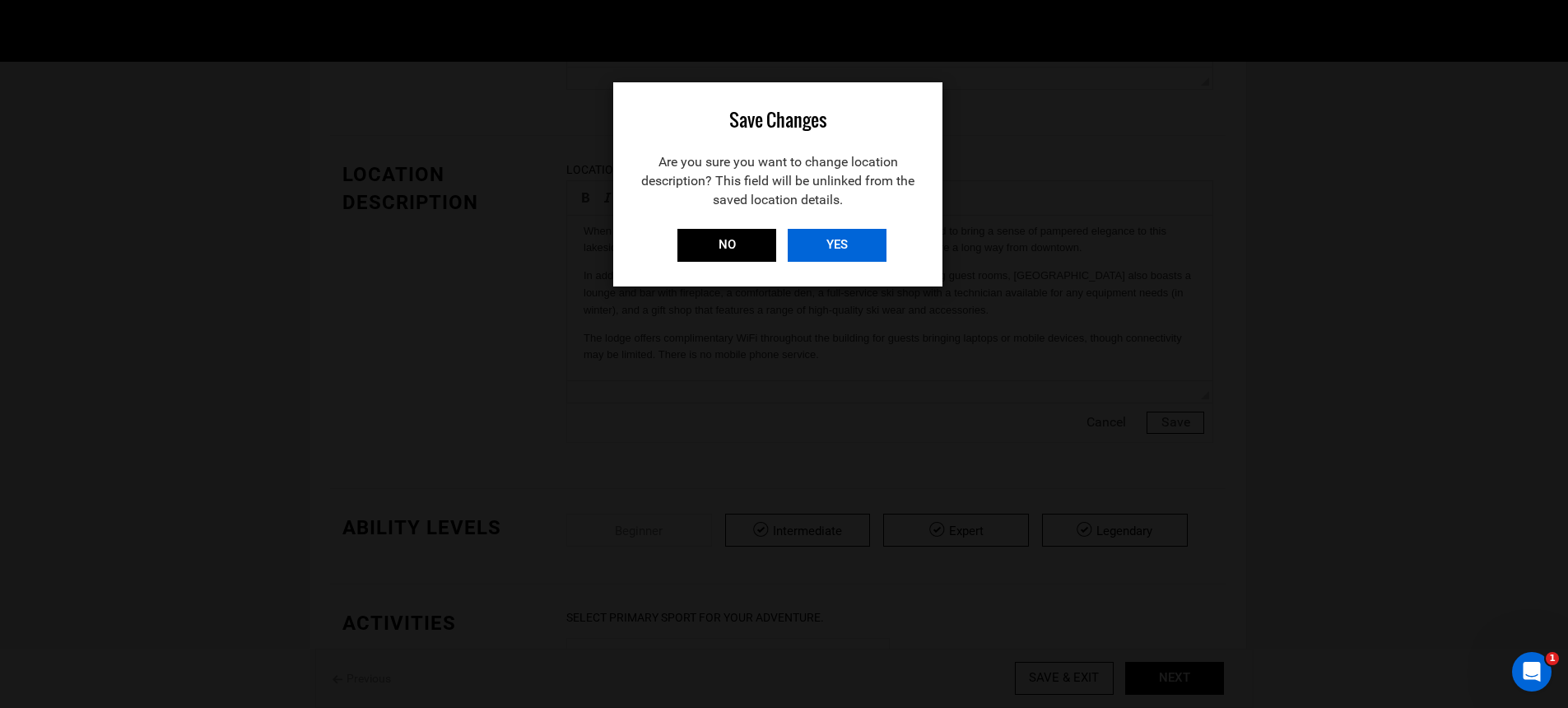
click at [824, 242] on input "YES" at bounding box center [836, 245] width 98 height 33
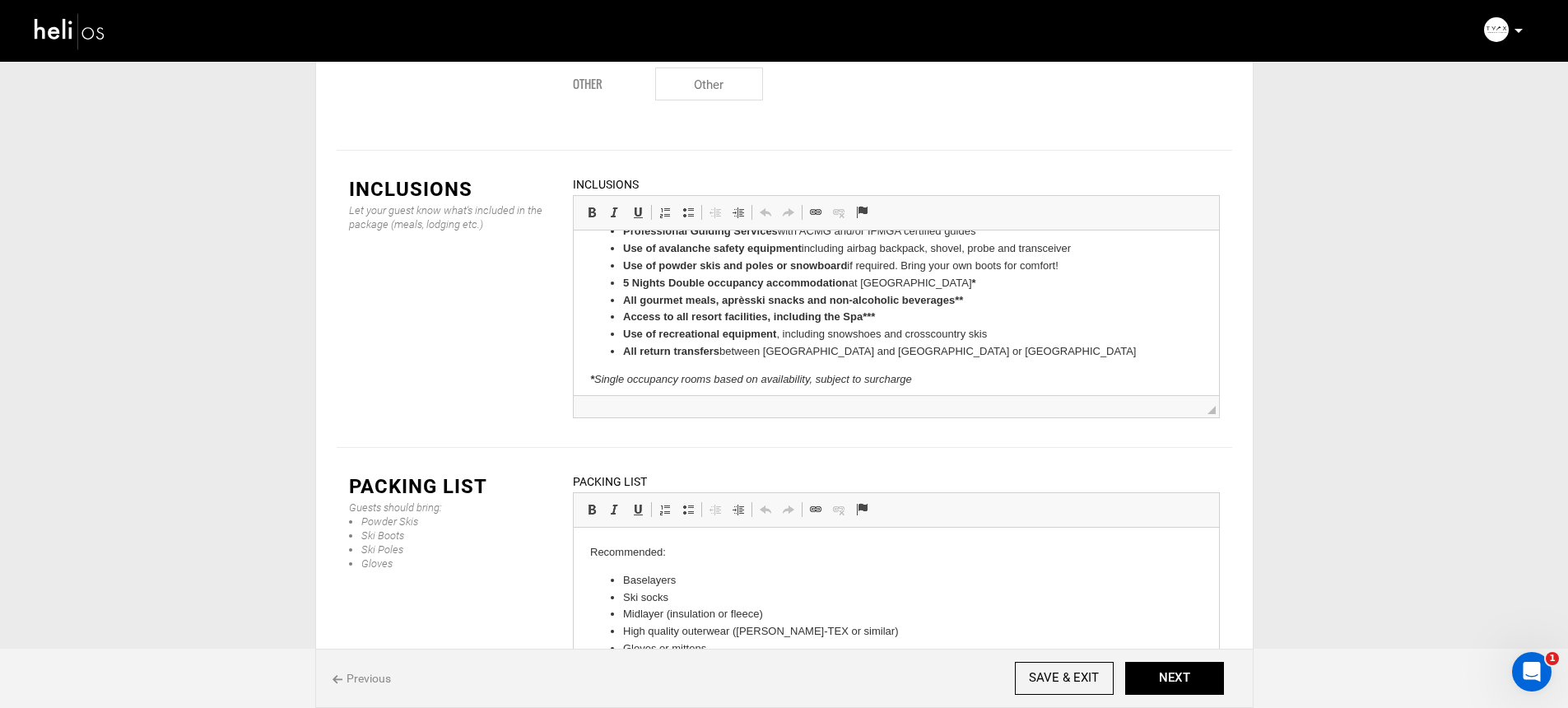
scroll to position [2358, 0]
click at [1187, 697] on div "Previous SAVE & EXIT NEXT" at bounding box center [784, 678] width 938 height 59
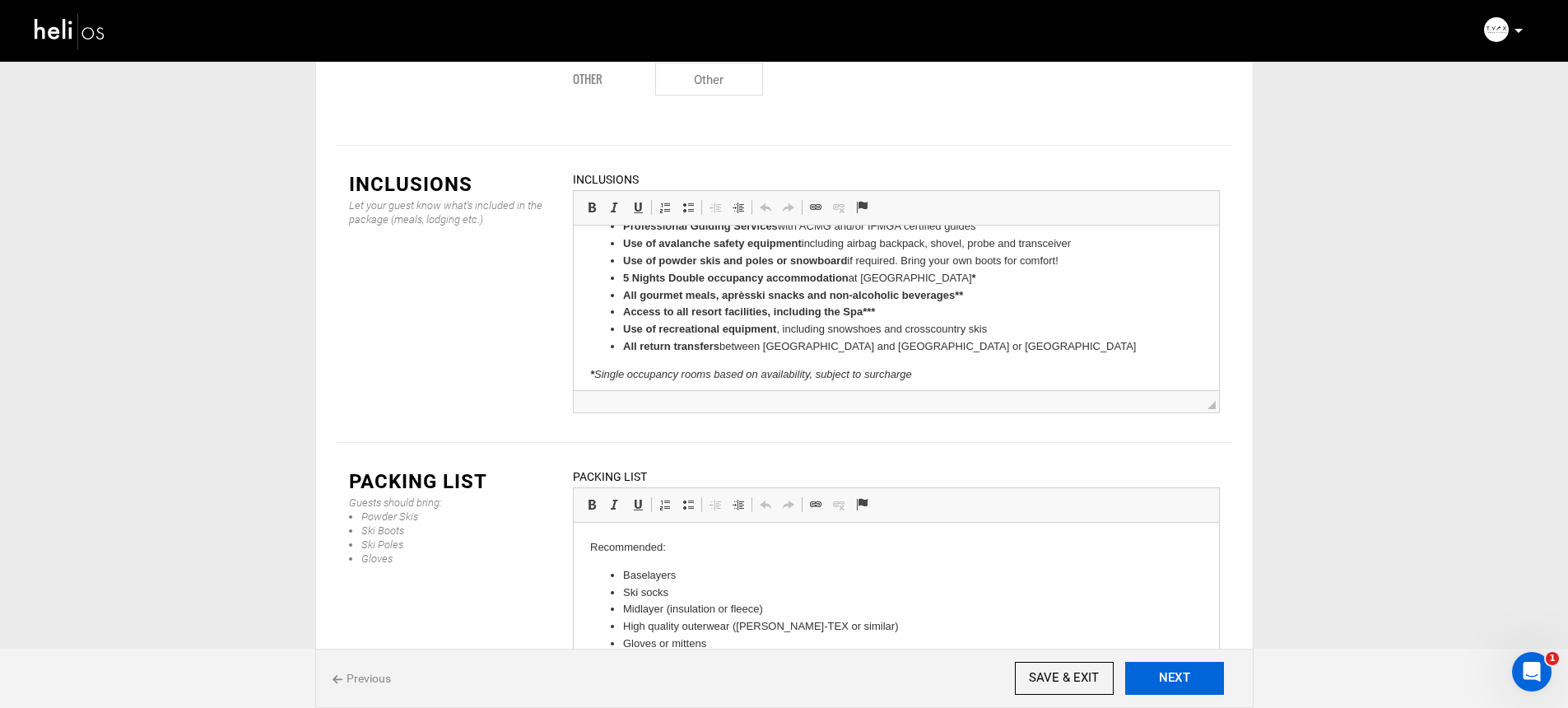
click at [1180, 678] on button "NEXT" at bounding box center [1174, 678] width 98 height 33
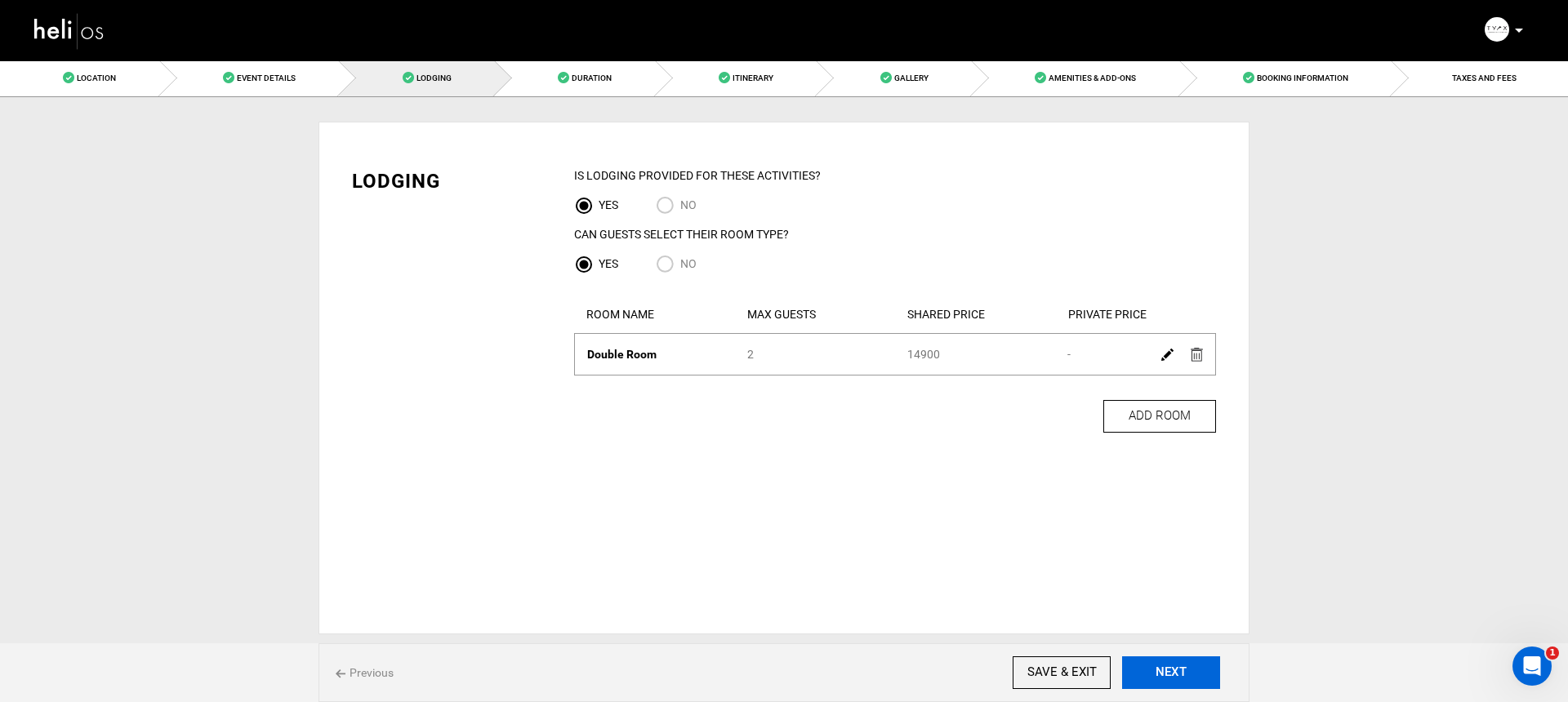
click at [1177, 673] on button "NEXT" at bounding box center [1170, 672] width 98 height 33
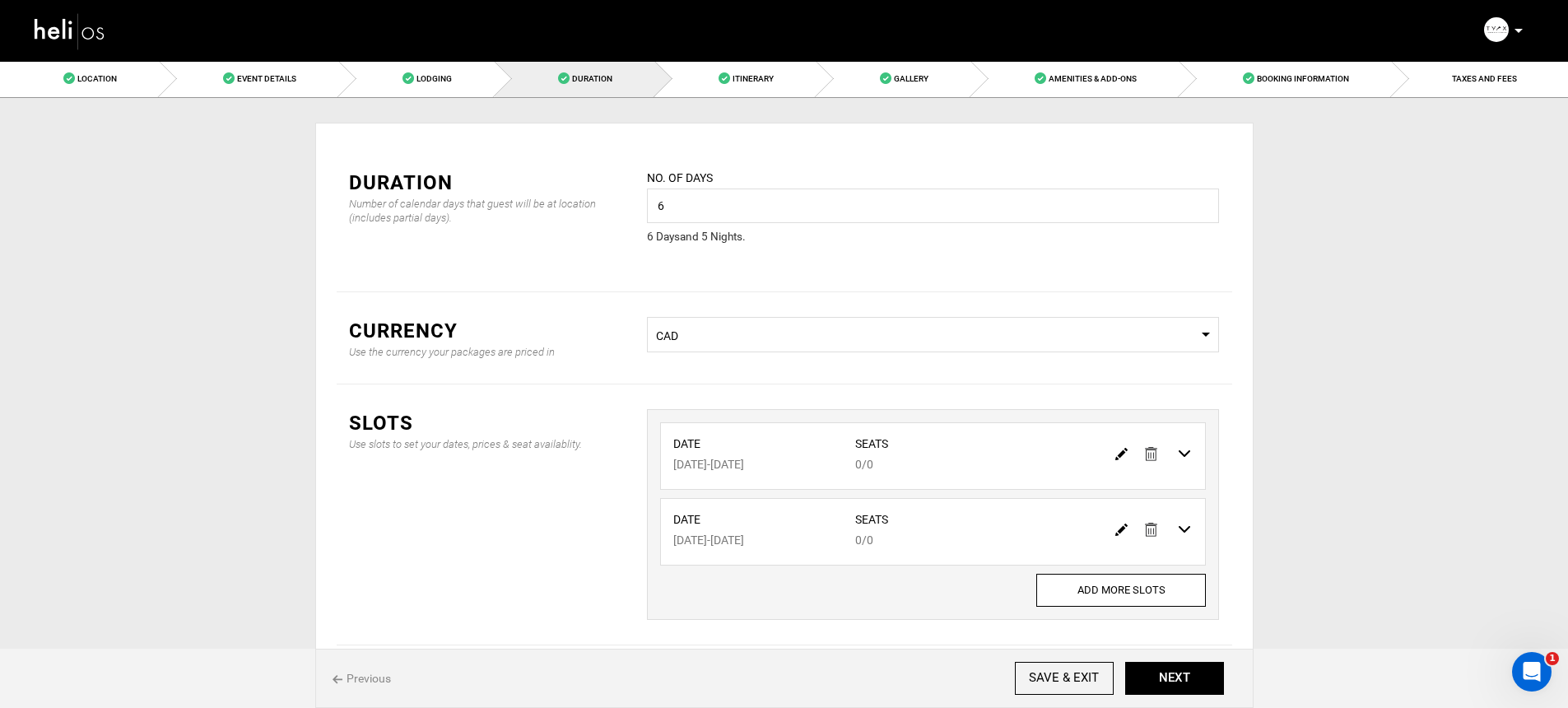
scroll to position [66, 0]
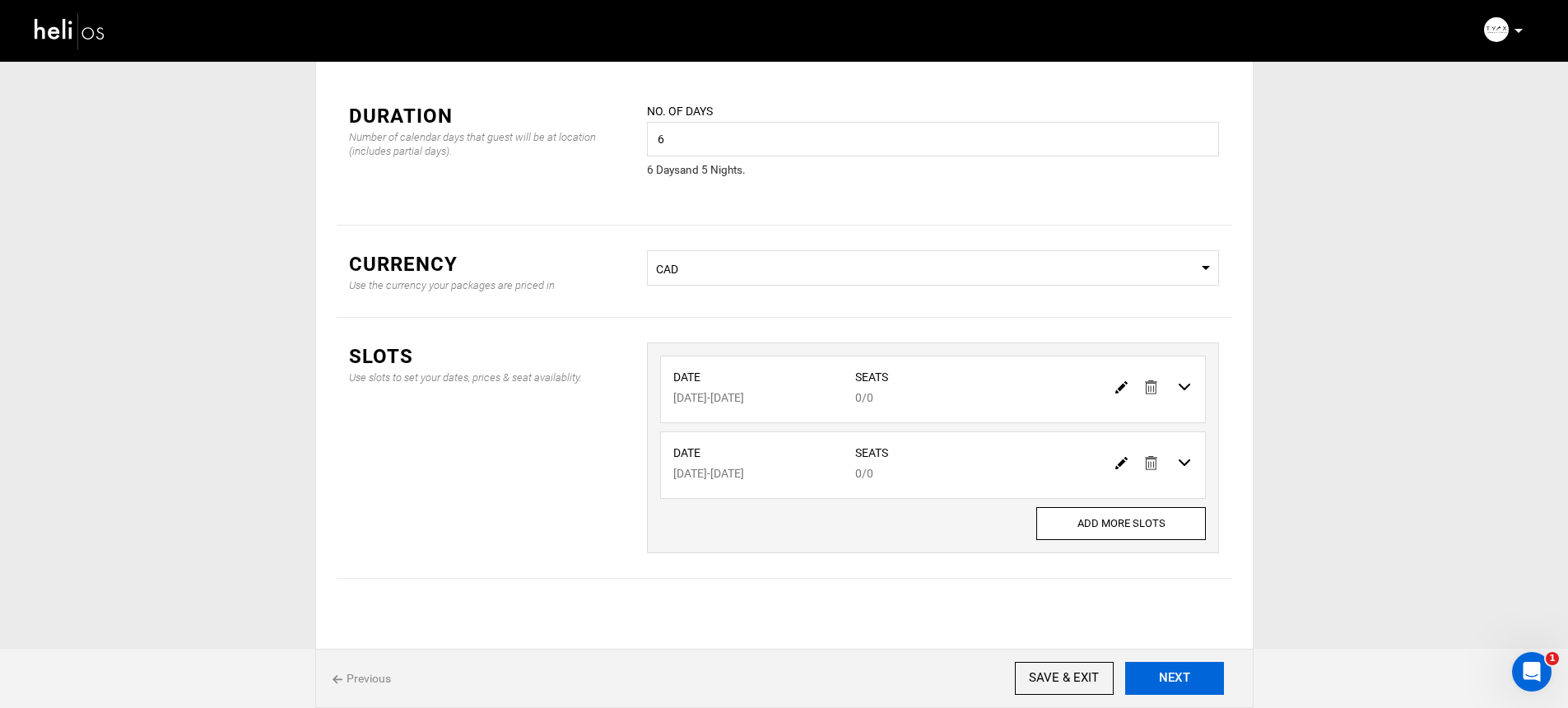
click at [1183, 666] on button "NEXT" at bounding box center [1174, 678] width 98 height 33
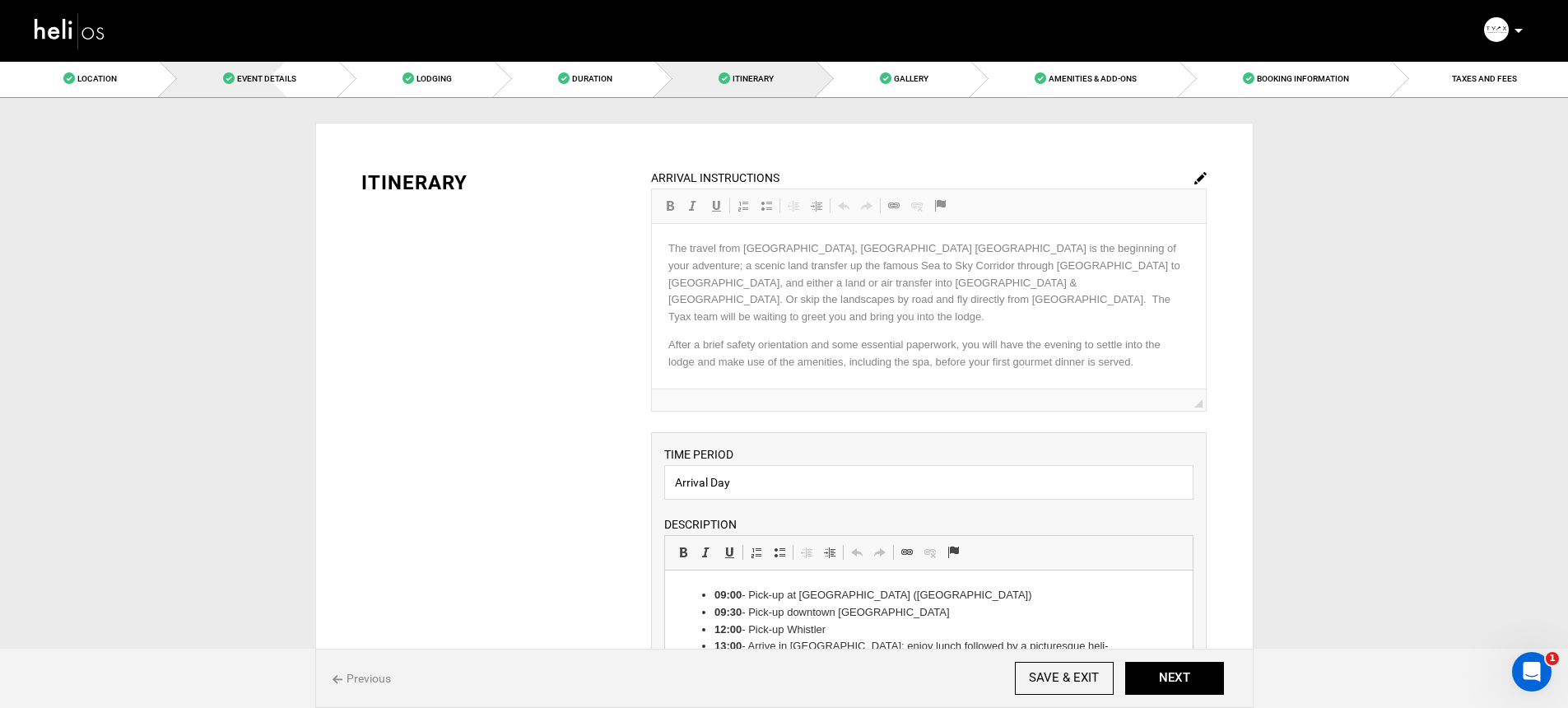
click at [266, 73] on link "Event Details" at bounding box center [249, 79] width 180 height 37
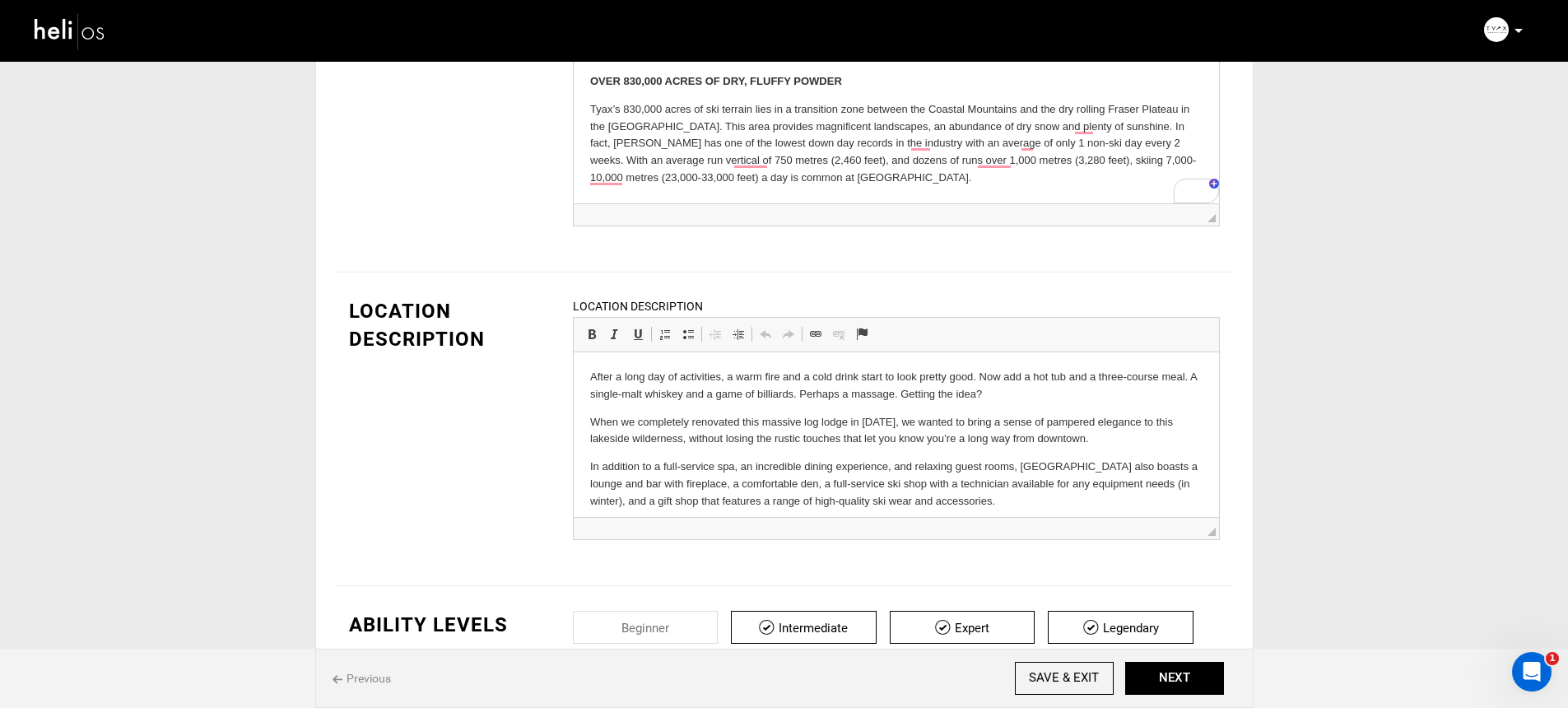
scroll to position [271, 0]
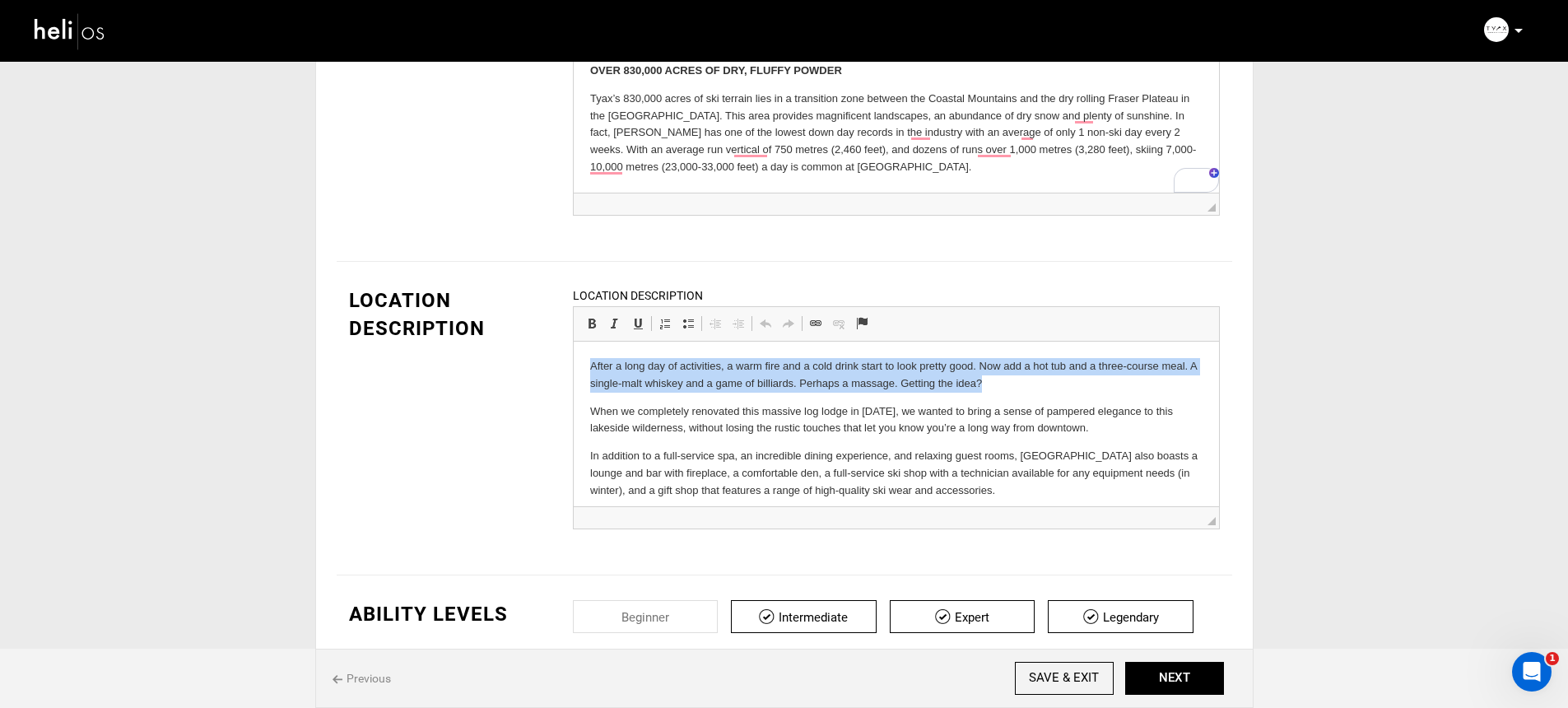
drag, startPoint x: 584, startPoint y: 366, endPoint x: 1025, endPoint y: 385, distance: 441.4
click at [1025, 385] on html "After a long day of activities, a warm fire and a cold drink start to look pret…" at bounding box center [896, 451] width 645 height 219
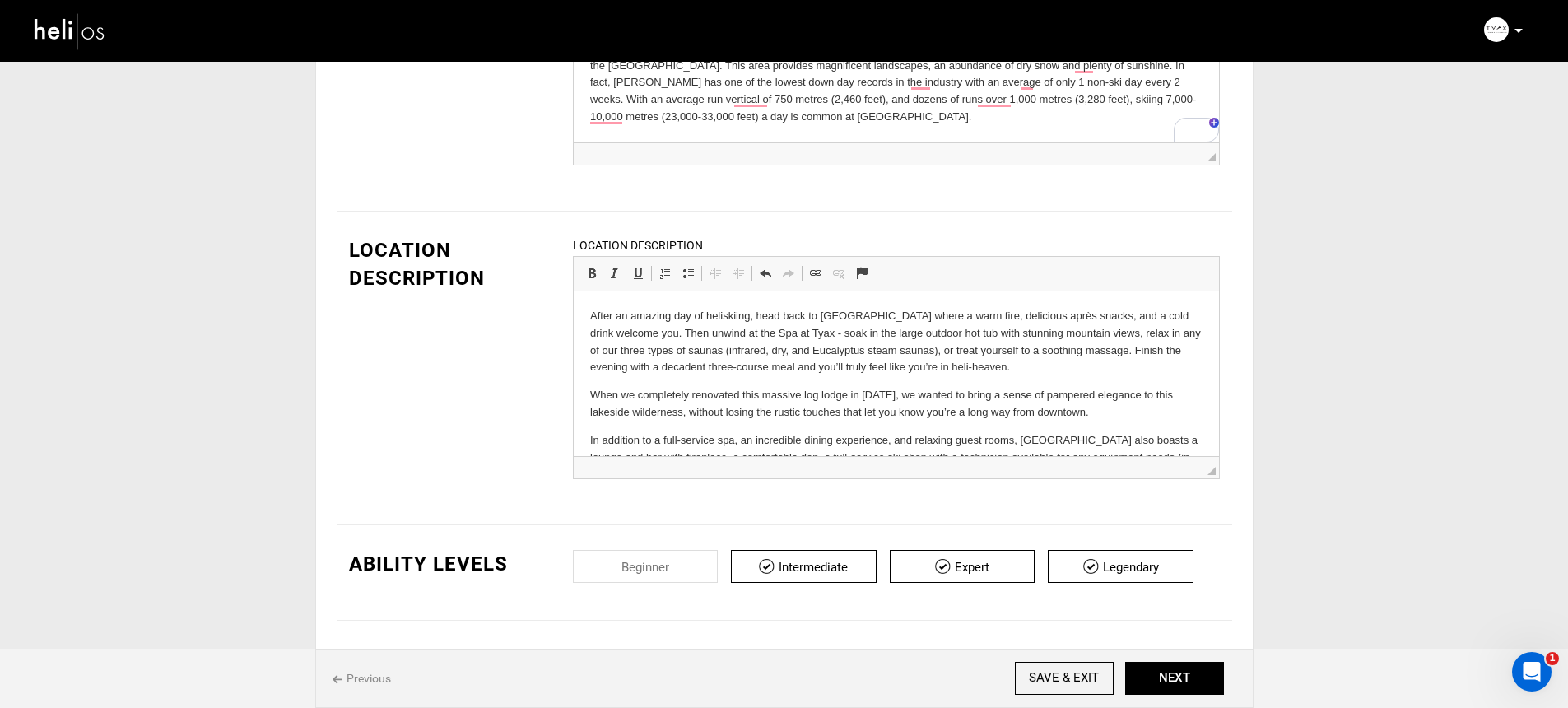
scroll to position [237, 0]
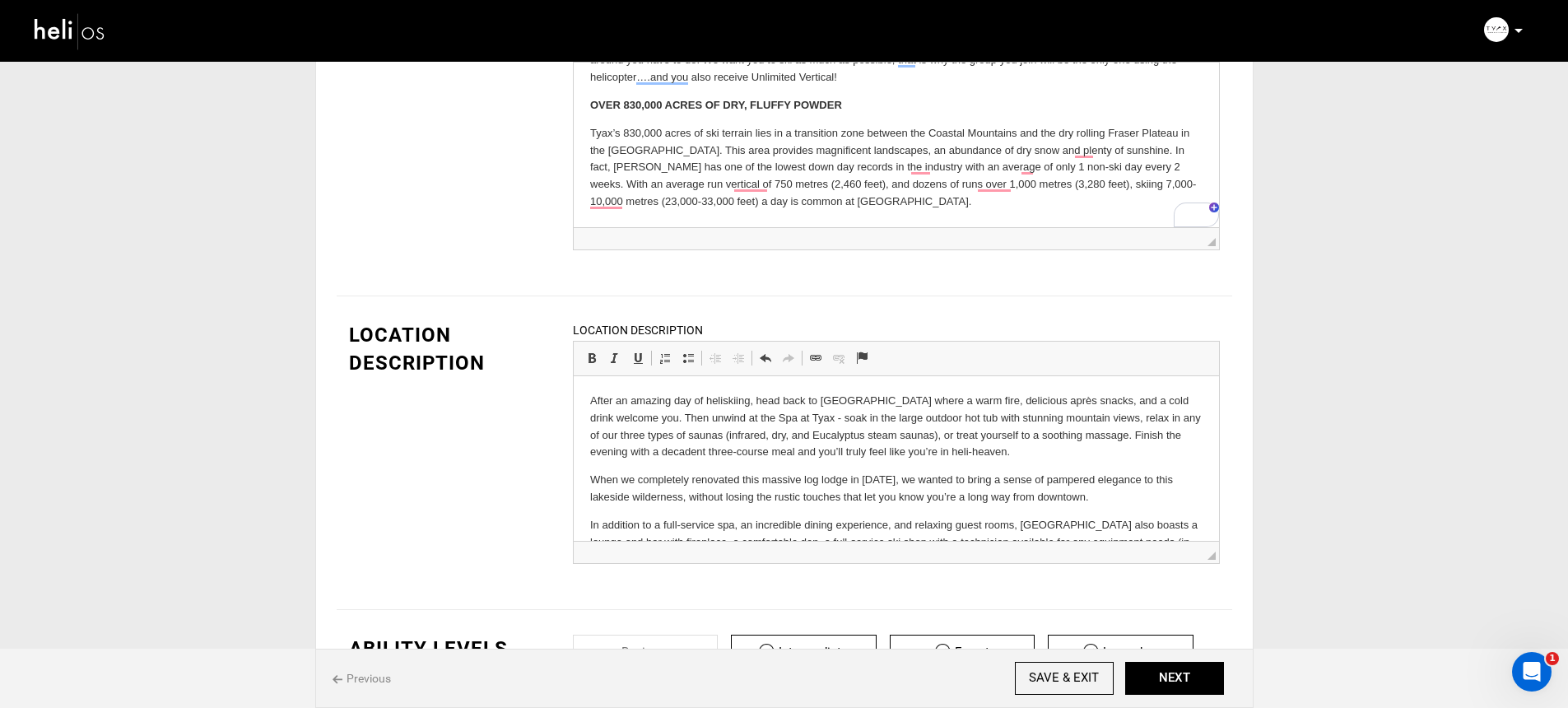
click at [701, 423] on p "After an amazing day of heliskiing, head back to [GEOGRAPHIC_DATA] where a warm…" at bounding box center [895, 426] width 612 height 68
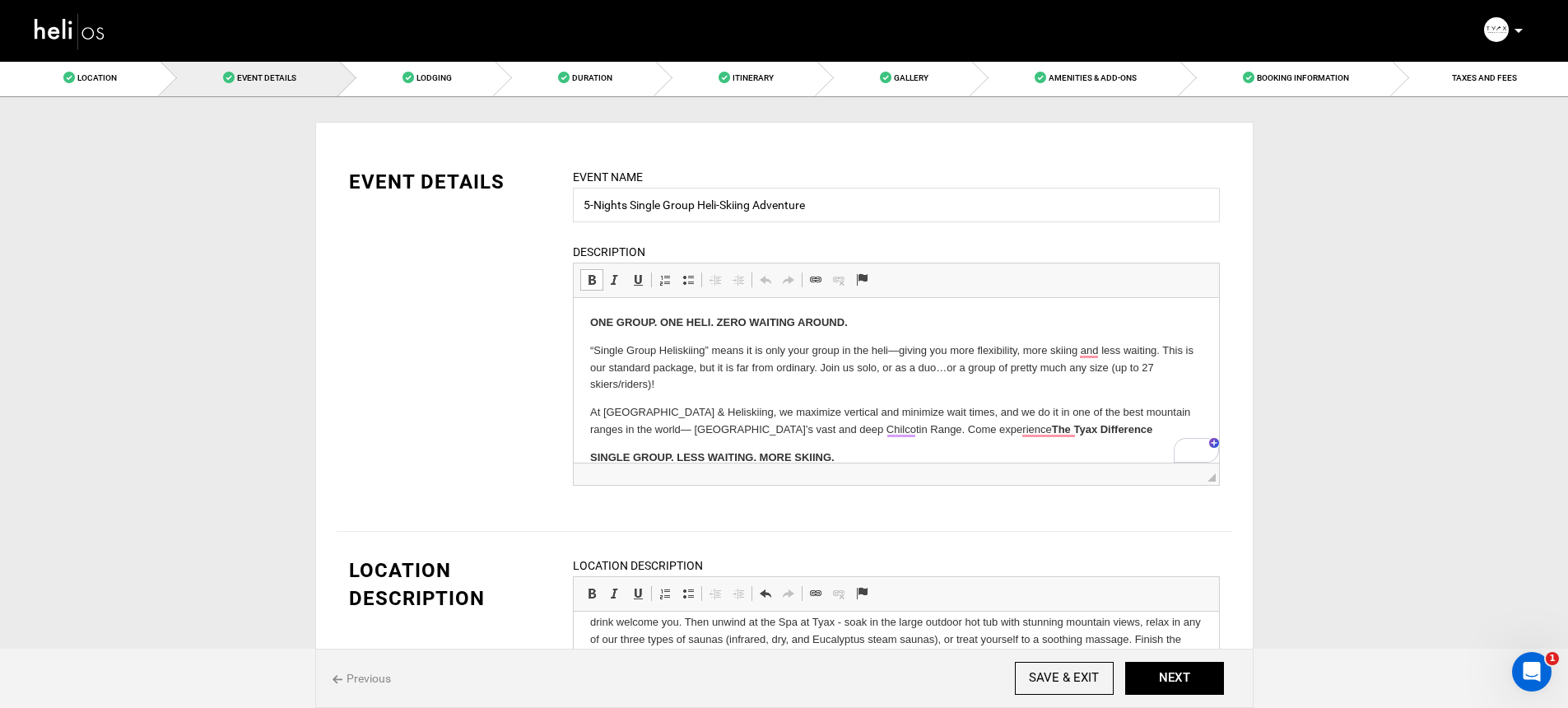
scroll to position [206, 0]
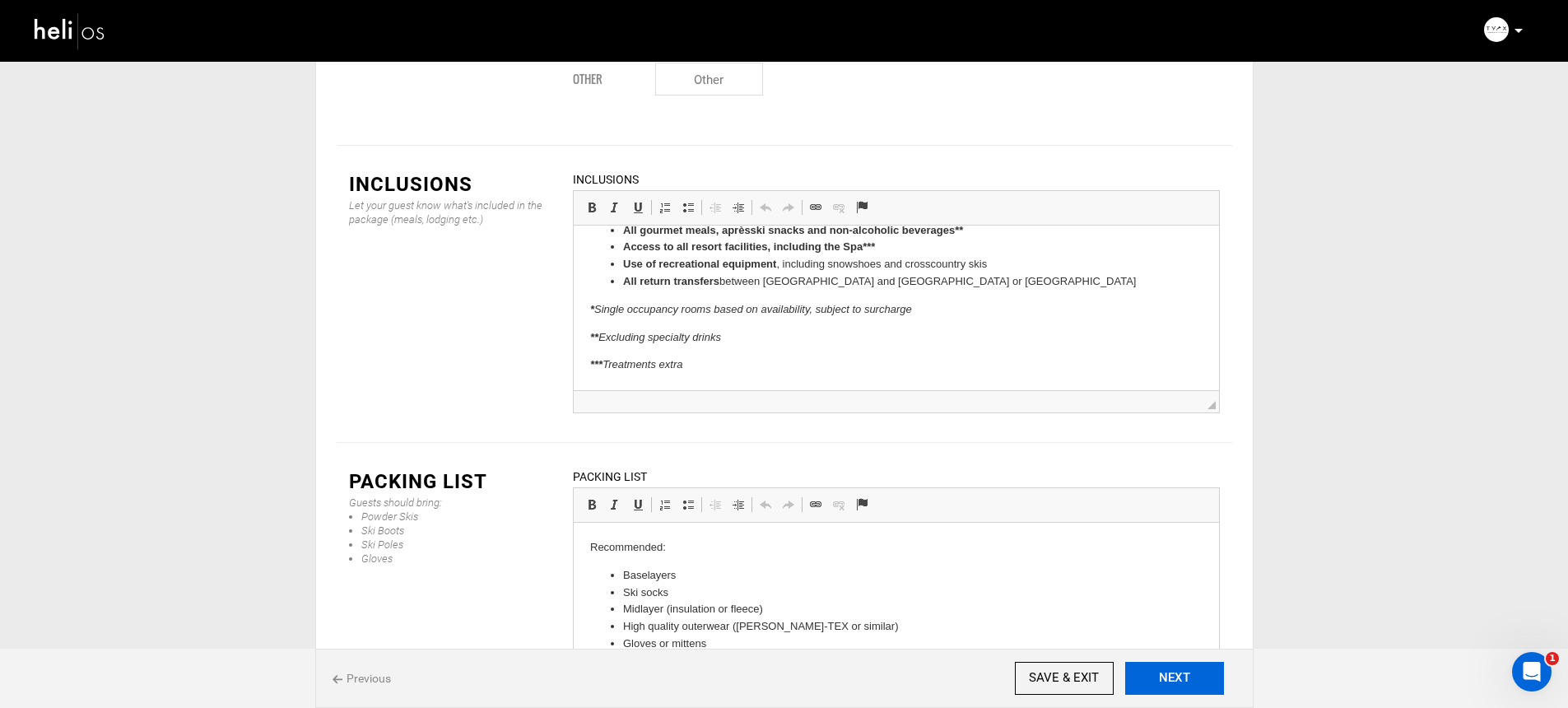
click at [1180, 688] on button "NEXT" at bounding box center [1174, 678] width 98 height 33
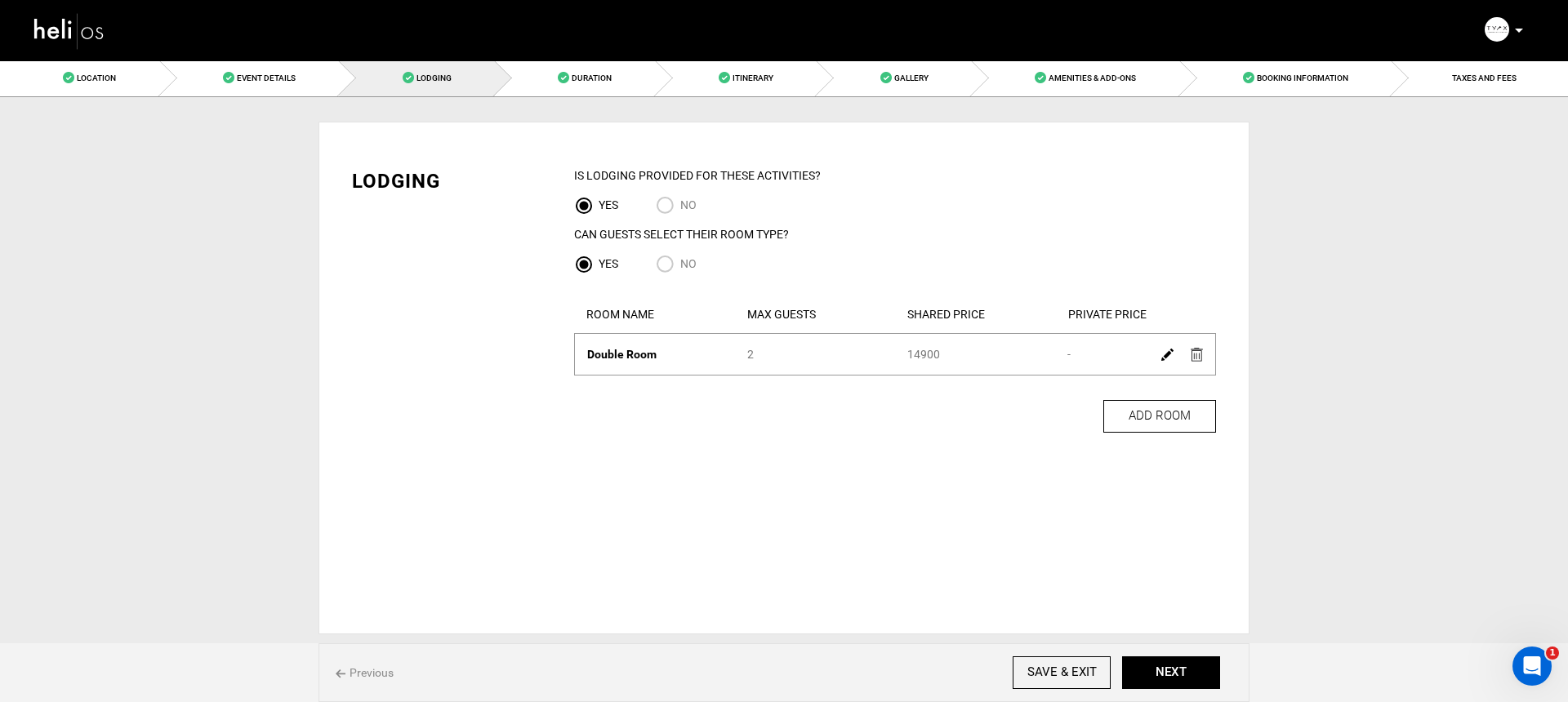
click at [1167, 653] on div "Previous SAVE & EXIT NEXT" at bounding box center [783, 672] width 931 height 59
click at [1166, 663] on button "NEXT" at bounding box center [1170, 672] width 98 height 33
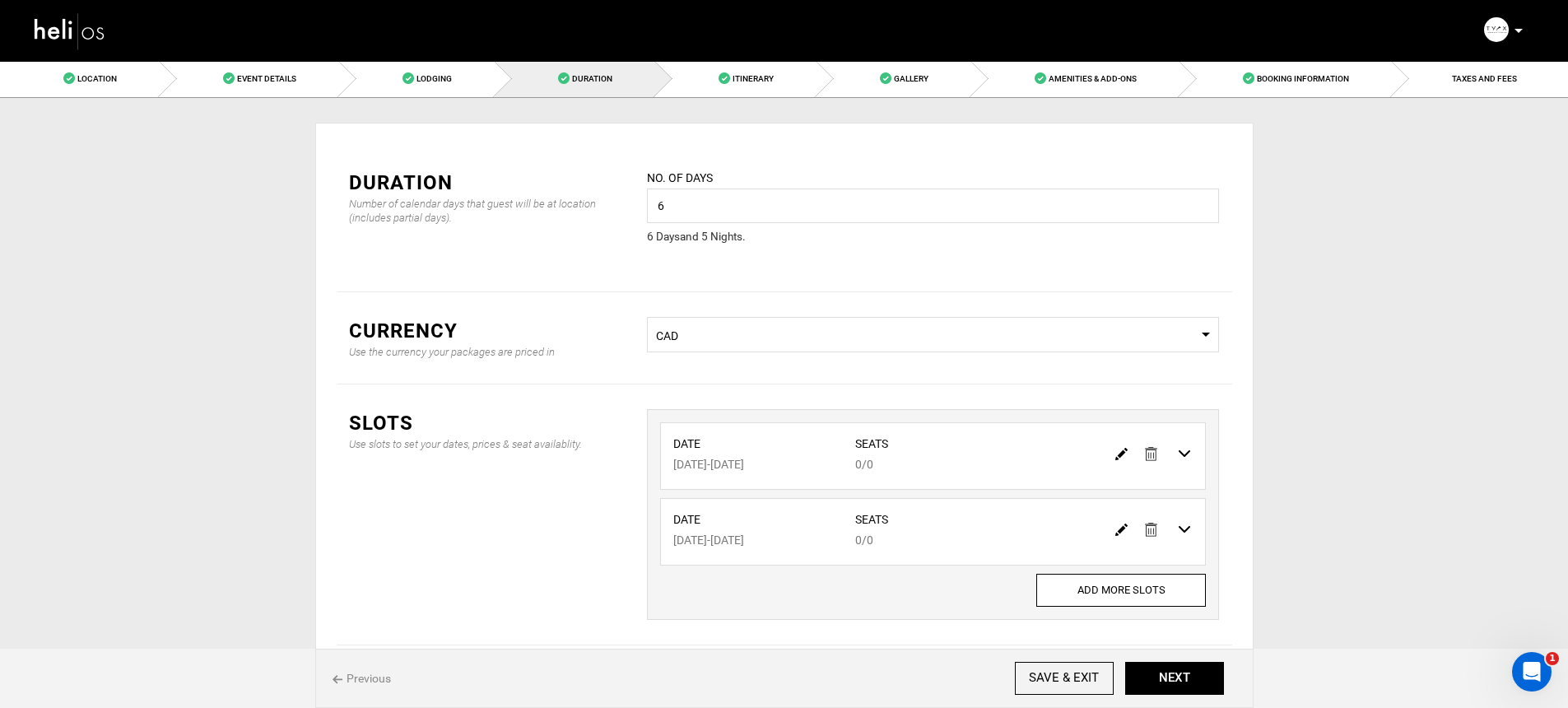
click at [1207, 698] on div "Previous SAVE & EXIT NEXT" at bounding box center [784, 678] width 938 height 59
click at [1181, 678] on button "NEXT" at bounding box center [1174, 678] width 98 height 33
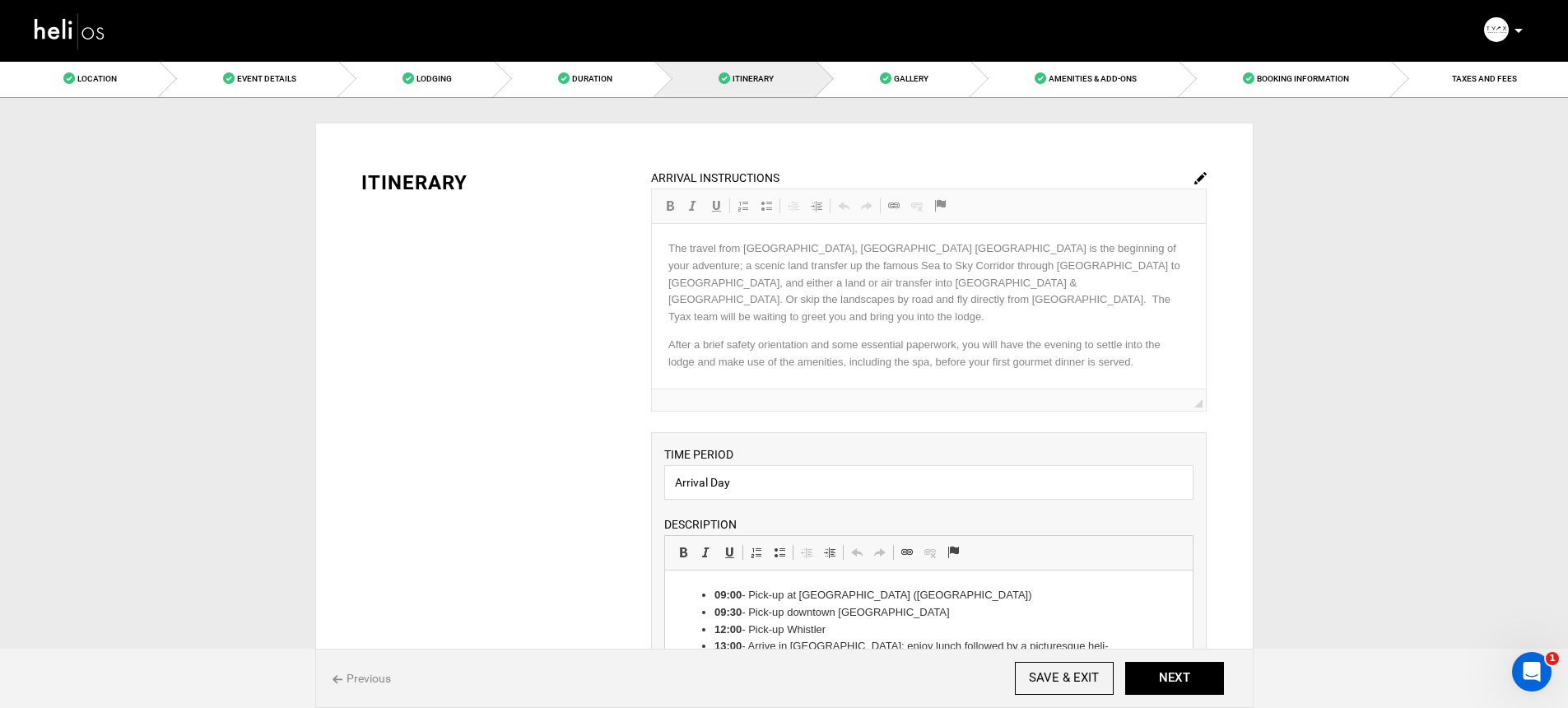
drag, startPoint x: 1190, startPoint y: 694, endPoint x: 1184, endPoint y: 674, distance: 20.9
click at [1191, 694] on button "NEXT" at bounding box center [1174, 678] width 98 height 33
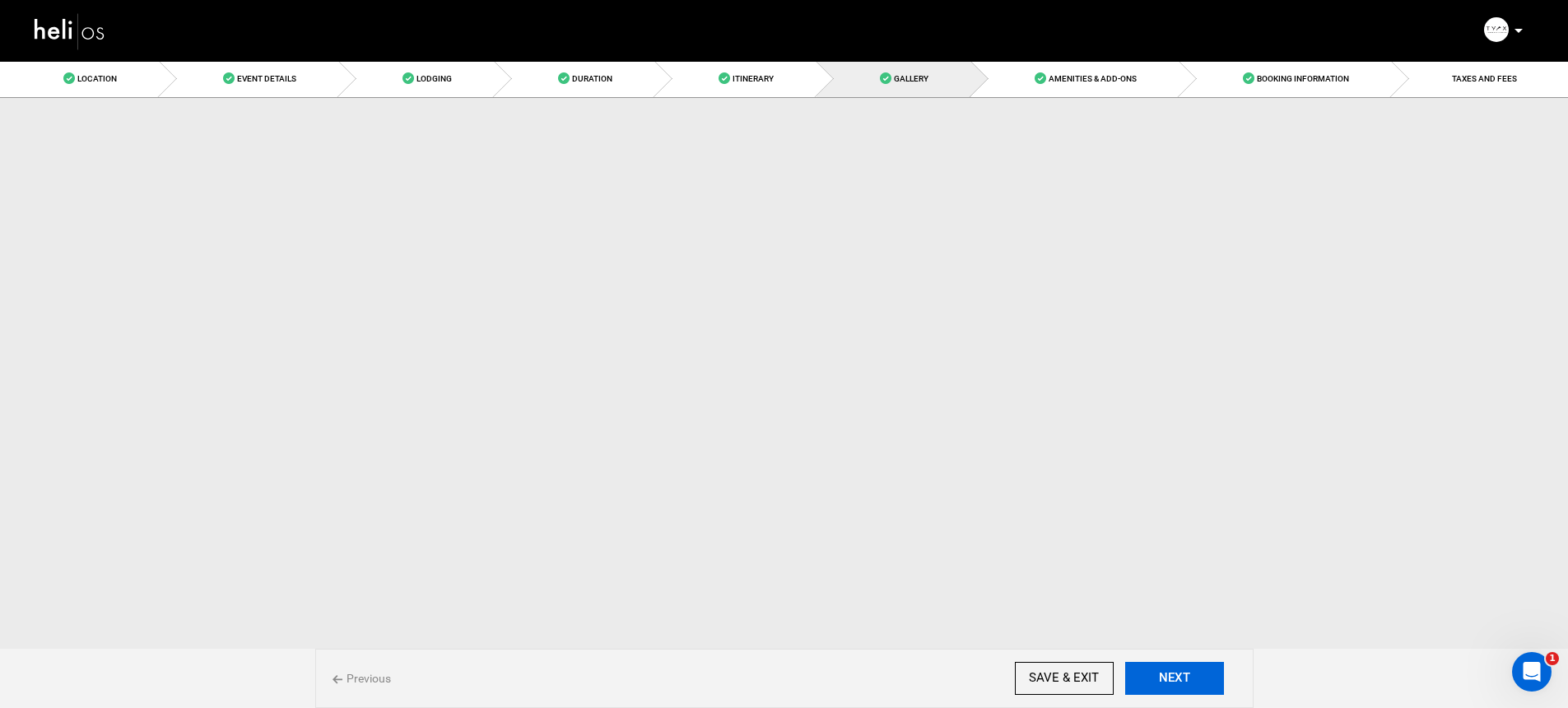
click at [1184, 674] on button "NEXT" at bounding box center [1174, 678] width 98 height 33
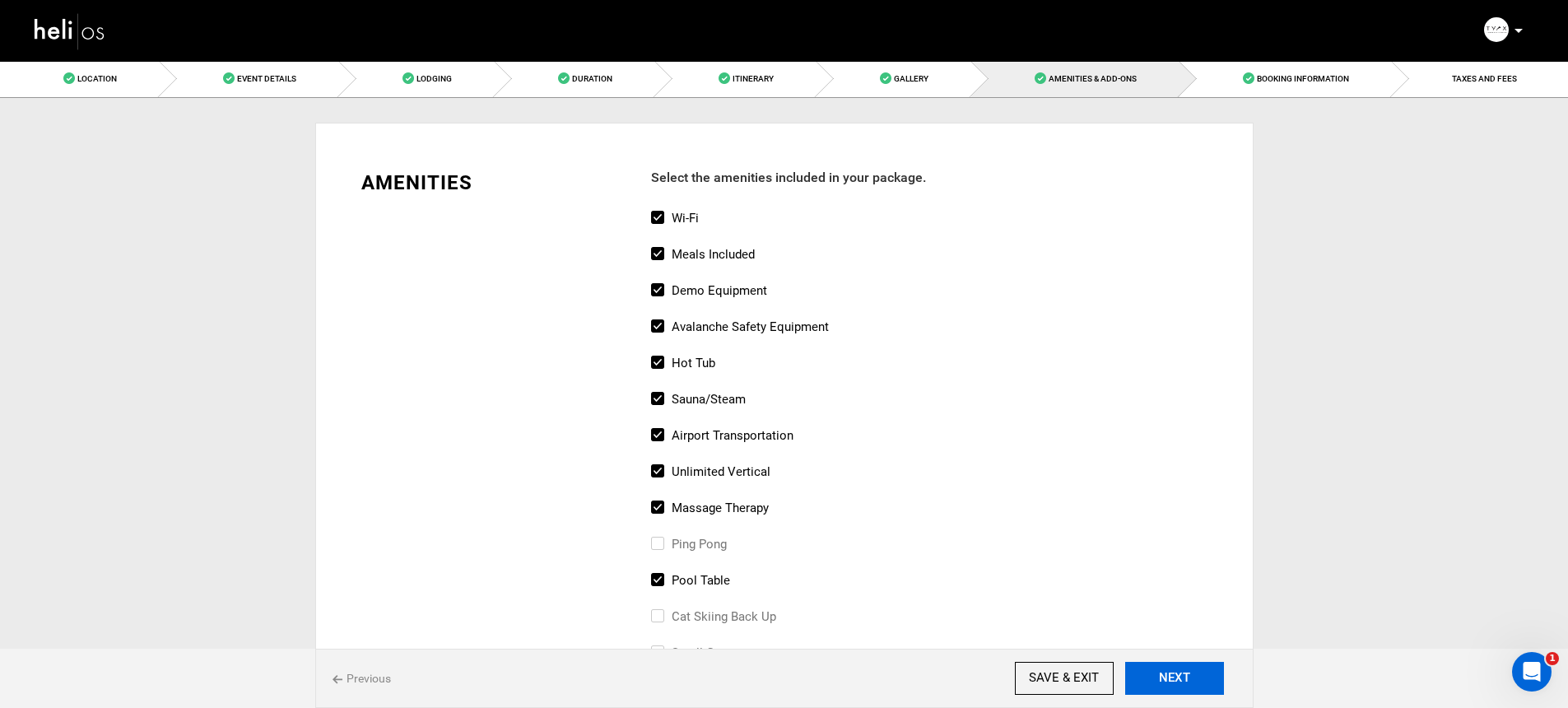
click at [1182, 667] on button "NEXT" at bounding box center [1174, 678] width 98 height 33
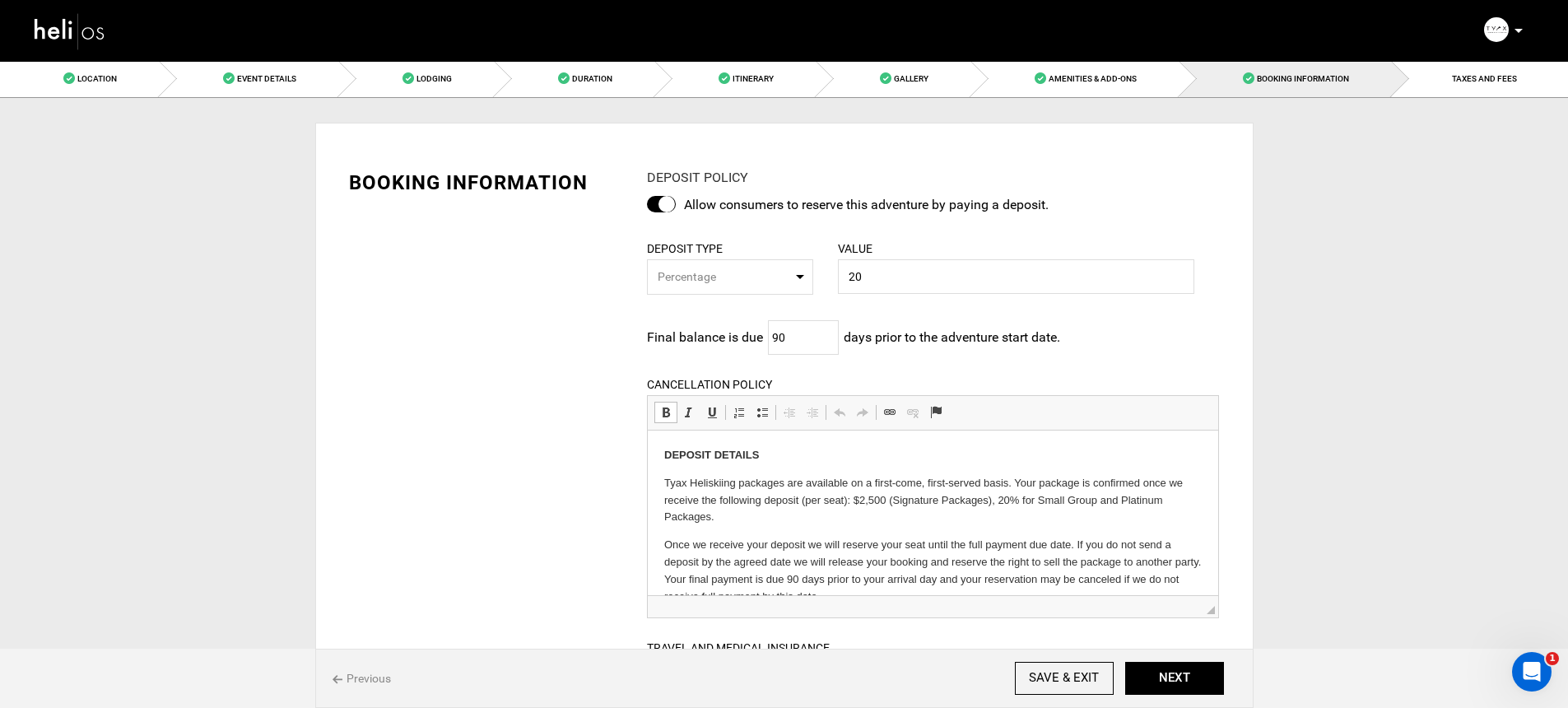
drag, startPoint x: 1018, startPoint y: 447, endPoint x: 1030, endPoint y: 479, distance: 34.2
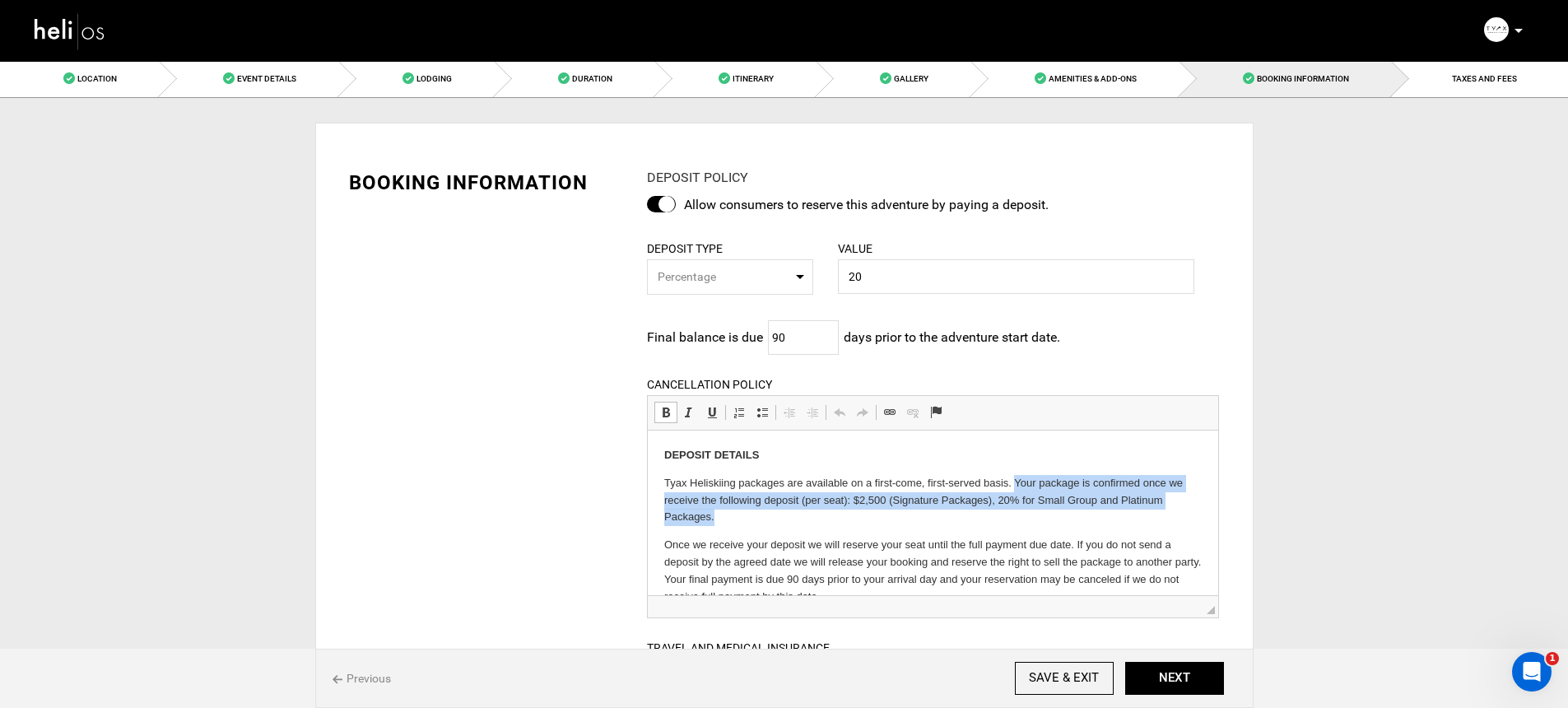
drag, startPoint x: 1017, startPoint y: 481, endPoint x: 1035, endPoint y: 517, distance: 40.2
click at [1035, 517] on p "Tyax Heliskiing packages are available on a first-come, first-served basis. You…" at bounding box center [933, 500] width 538 height 51
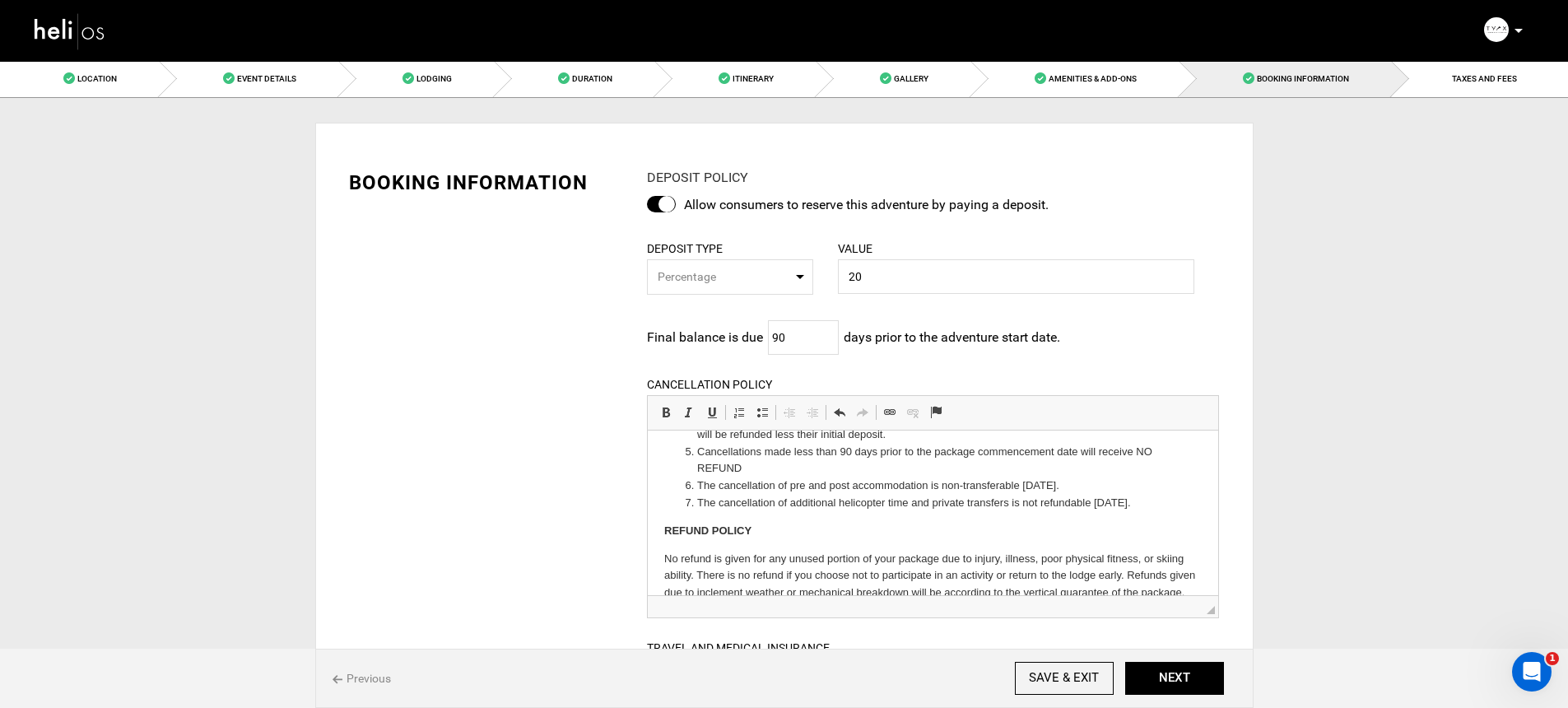
scroll to position [436, 0]
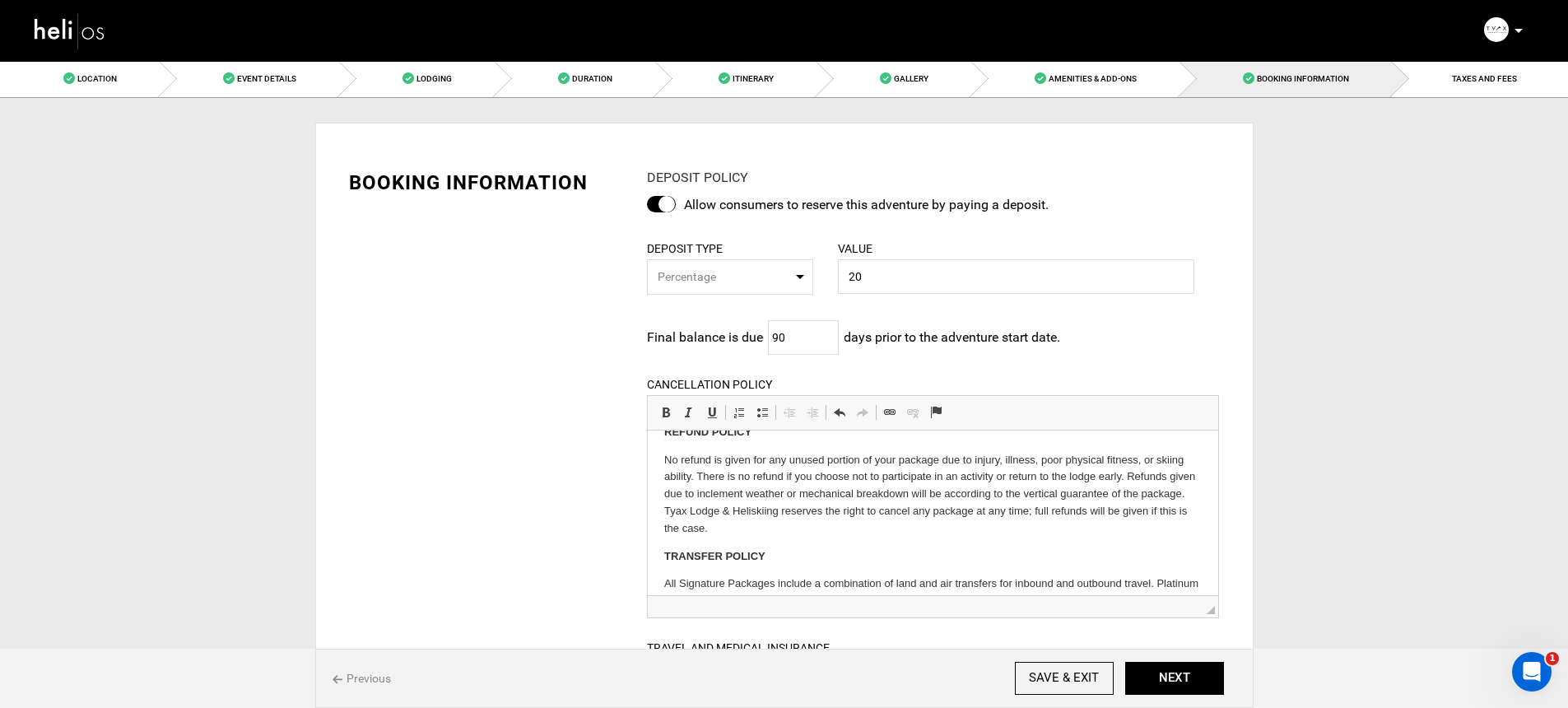
click at [754, 508] on p "No refund is given for any unused portion of your package due to injury, illnes…" at bounding box center [933, 494] width 538 height 86
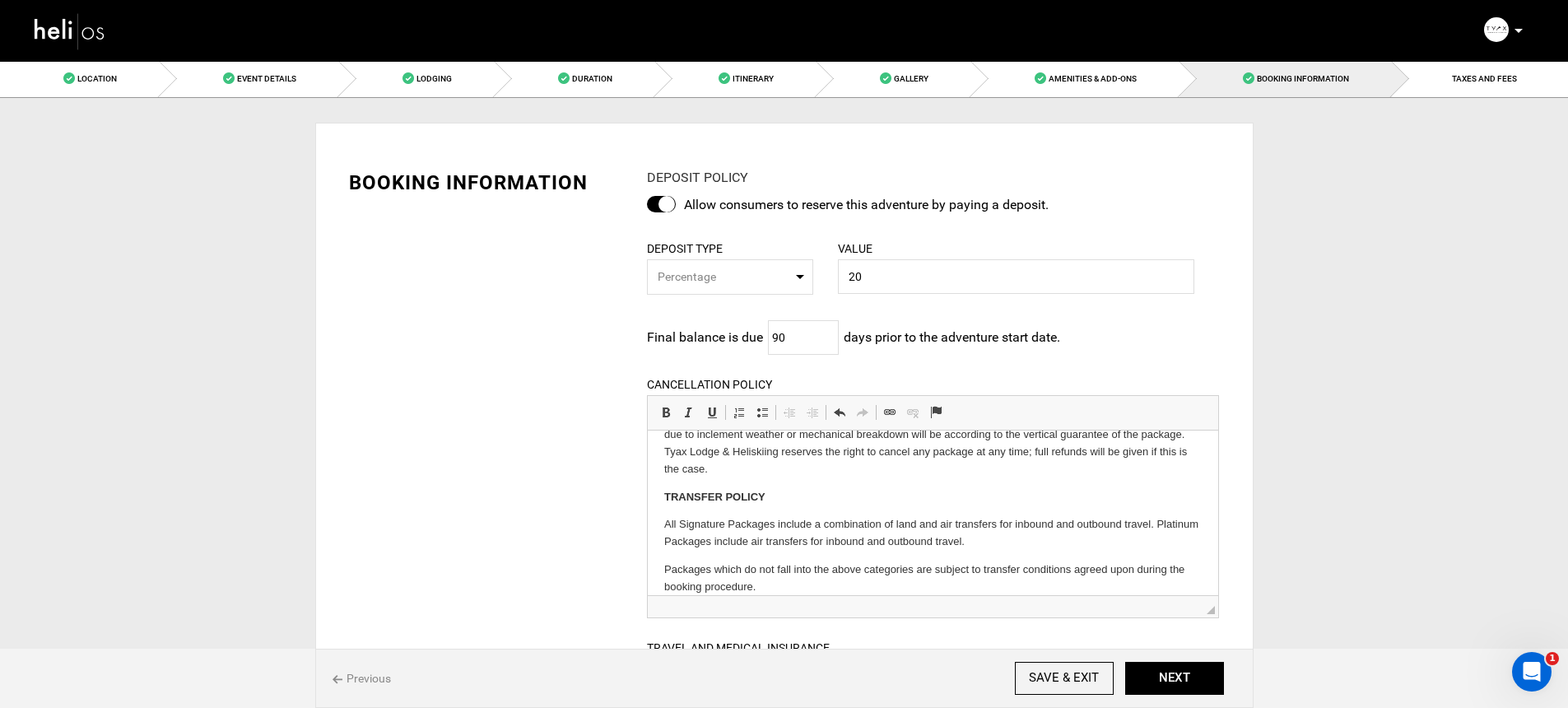
scroll to position [506, 0]
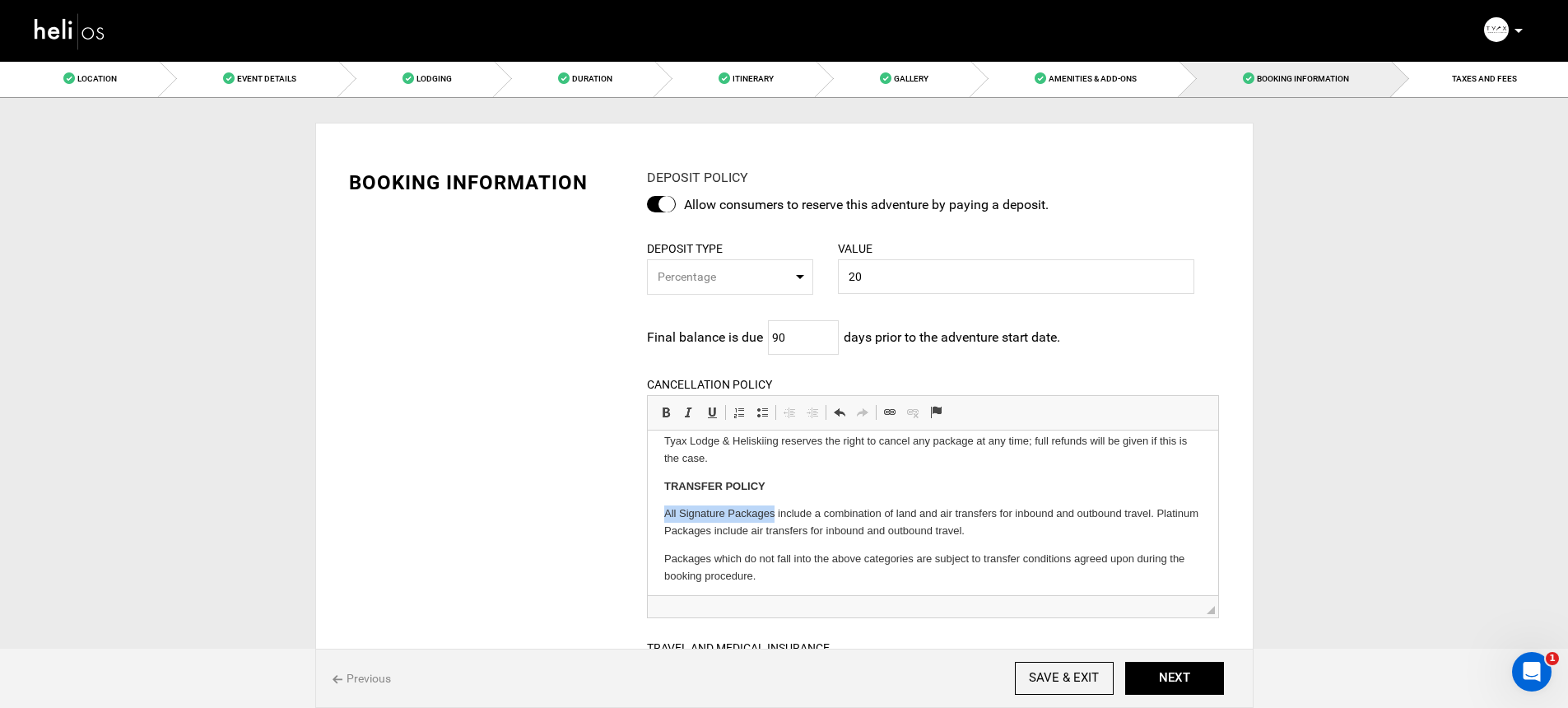
drag, startPoint x: 662, startPoint y: 530, endPoint x: 774, endPoint y: 526, distance: 112.1
click at [774, 526] on html "DEPOSIT DETAILS Tyax Heliskiing packages are available on a first-come, first-s…" at bounding box center [933, 398] width 571 height 949
copy p "All Signature Packages"
drag, startPoint x: 678, startPoint y: 530, endPoint x: 773, endPoint y: 533, distance: 95.0
click at [773, 533] on p "All Signature Packages include a combination of land and air transfers for inbo…" at bounding box center [933, 521] width 538 height 35
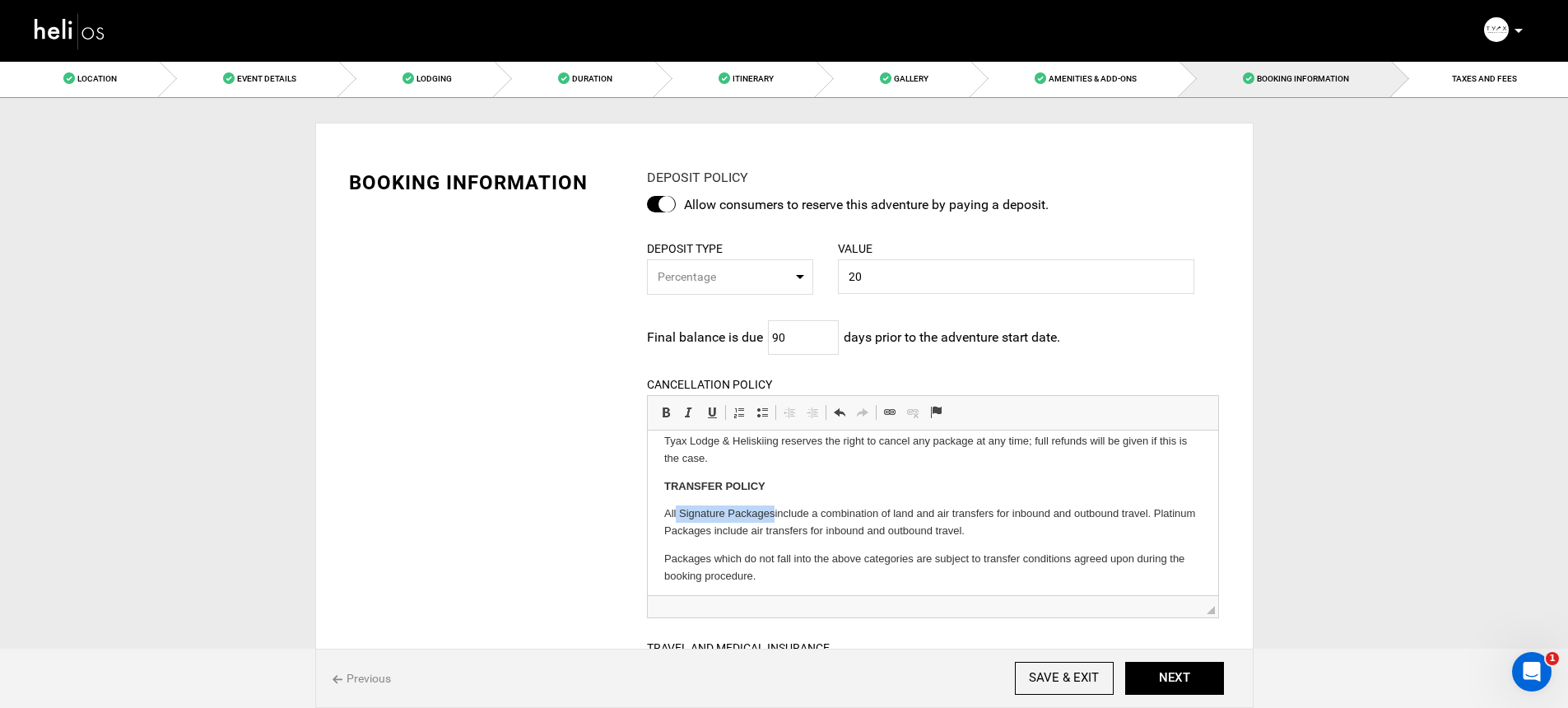
paste body
click at [679, 529] on p "All Single Group Packages and Private Helicopter Packages include a combination…" at bounding box center [933, 521] width 538 height 35
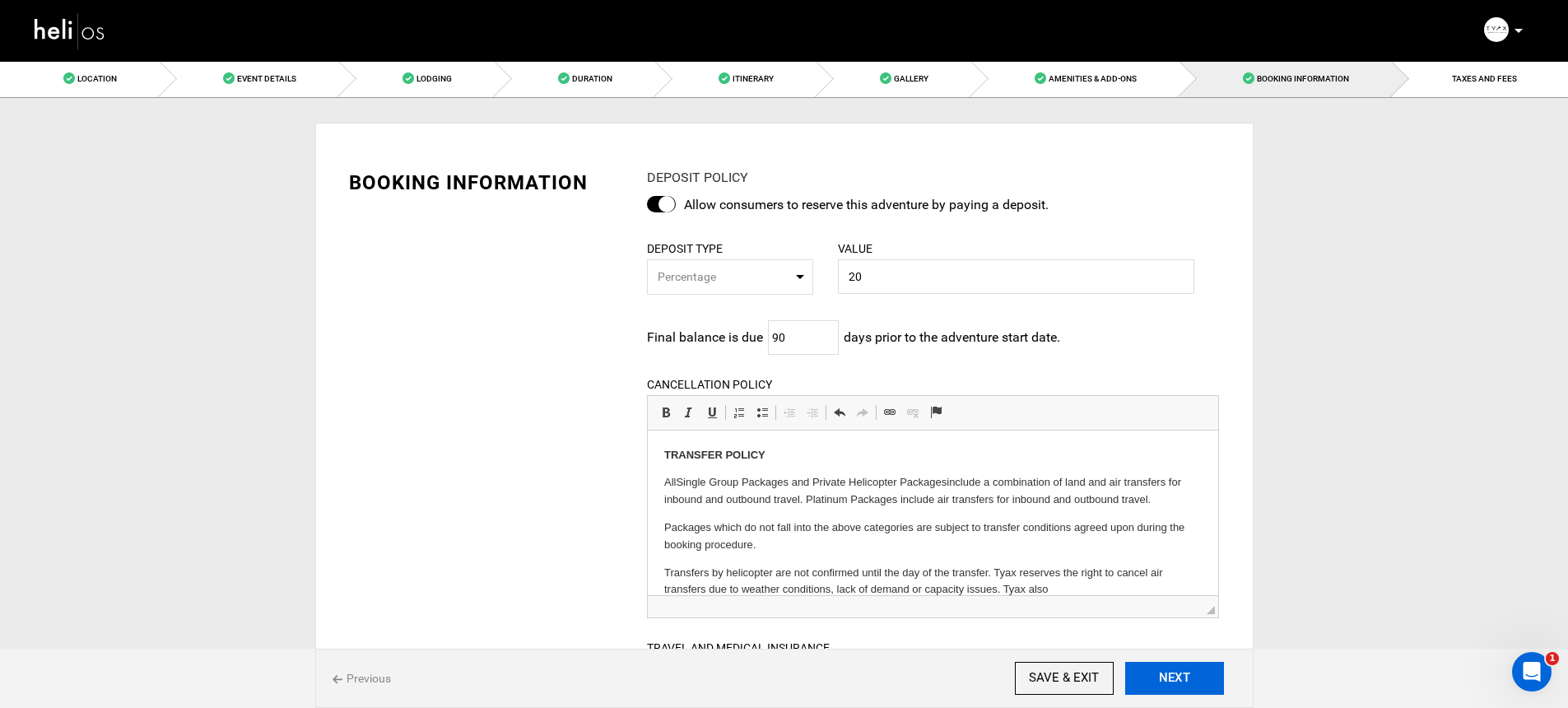
click at [1179, 681] on button "NEXT" at bounding box center [1174, 678] width 98 height 33
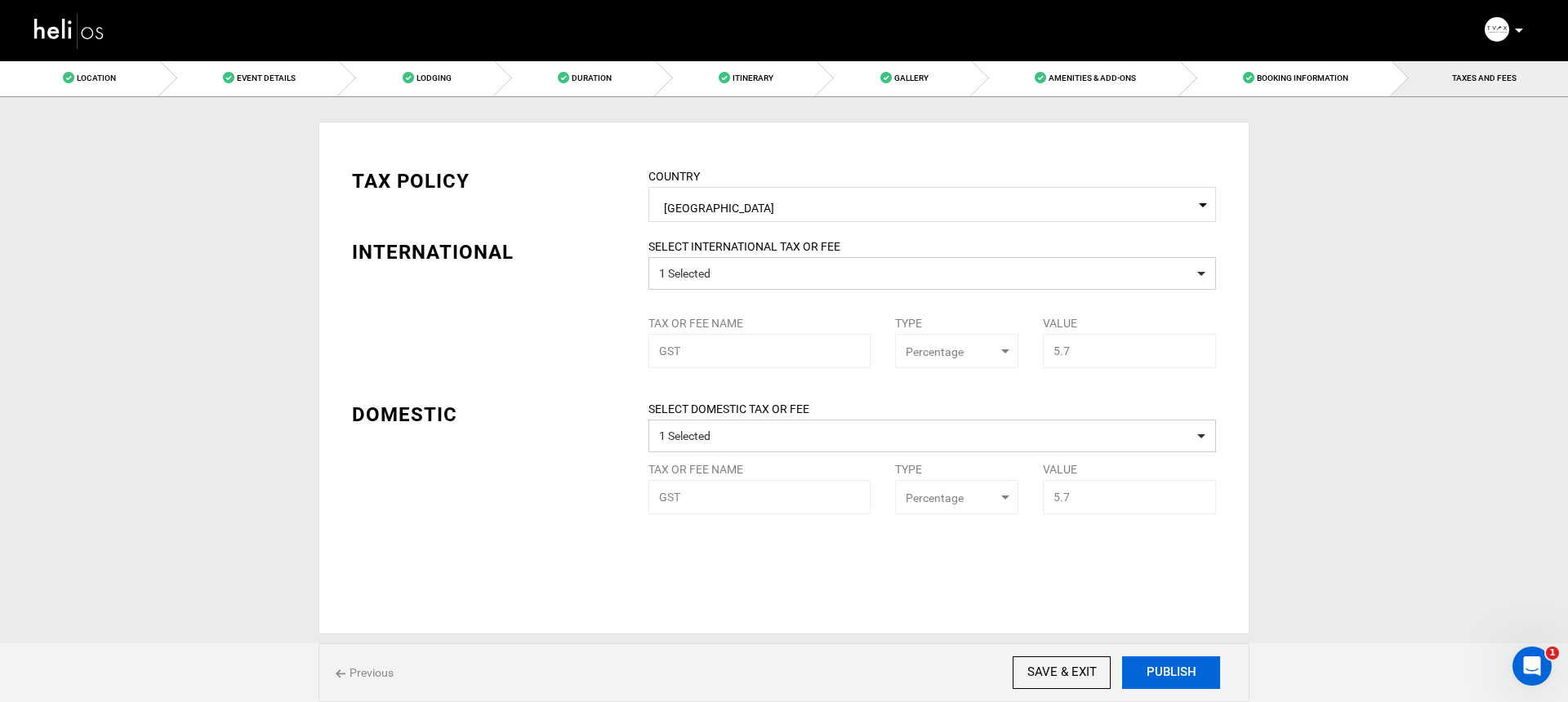
click at [1164, 663] on button "PUBLISH" at bounding box center [1170, 672] width 98 height 33
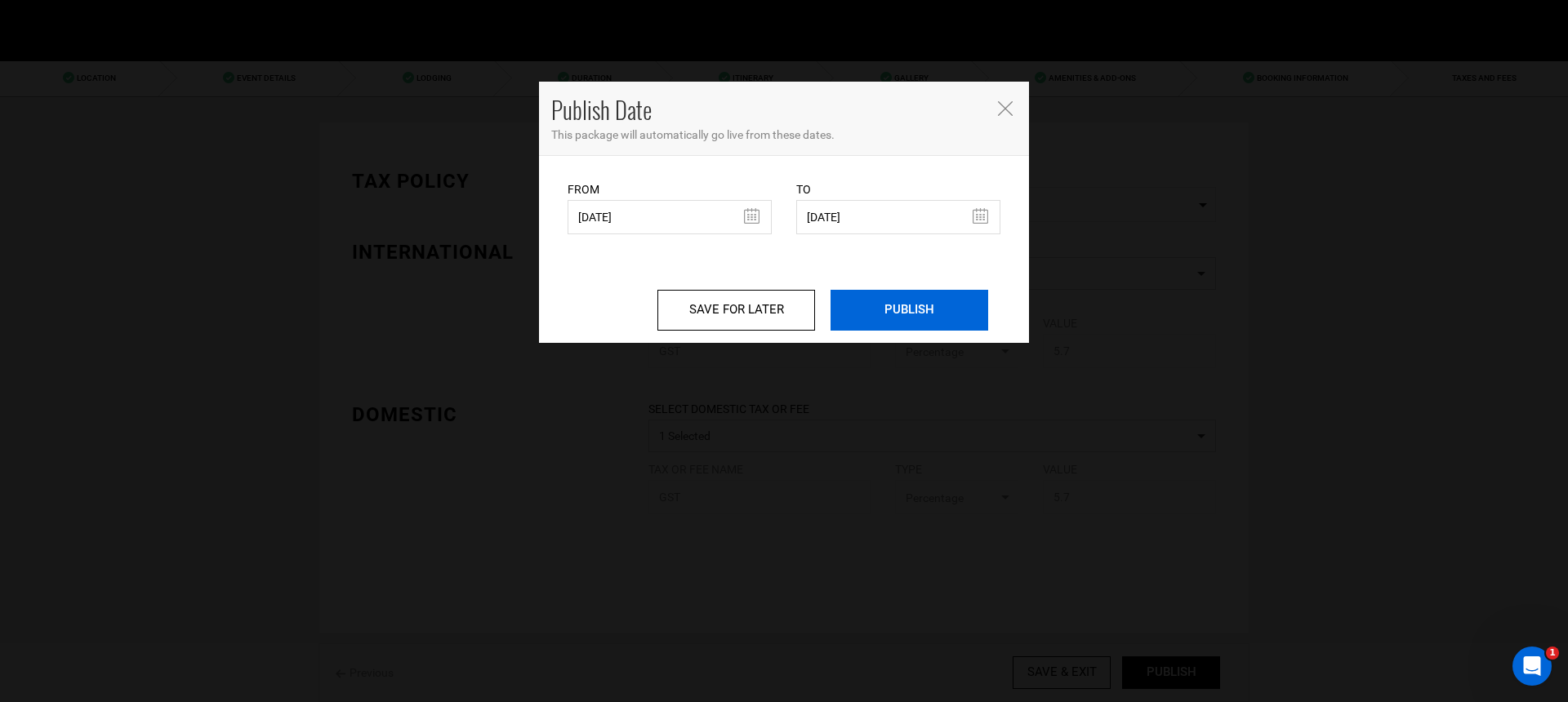
click at [879, 314] on input "PUBLISH" at bounding box center [909, 310] width 157 height 40
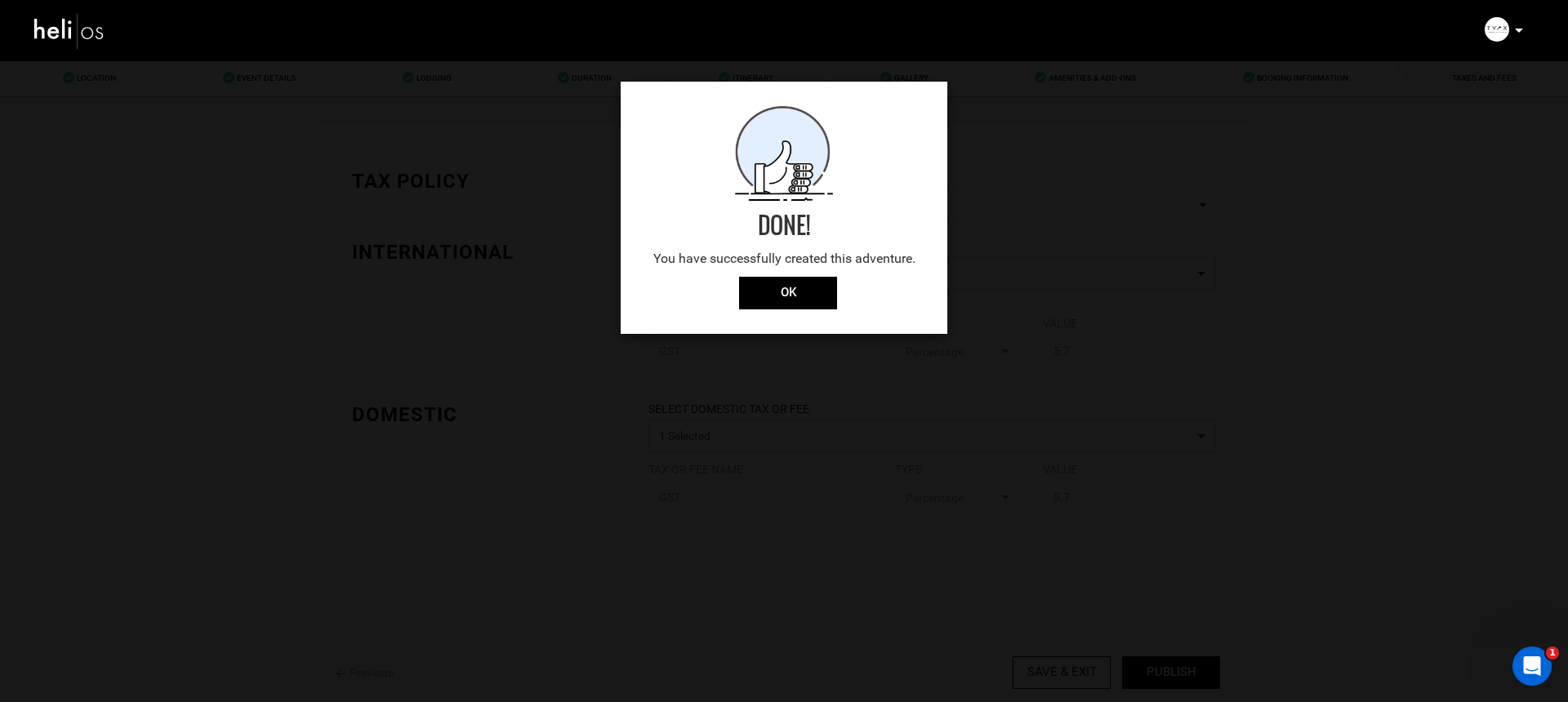
click at [775, 309] on div "Done! You have successfully created this adventure. OK" at bounding box center [784, 207] width 327 height 252
click at [784, 297] on input "OK" at bounding box center [788, 293] width 98 height 33
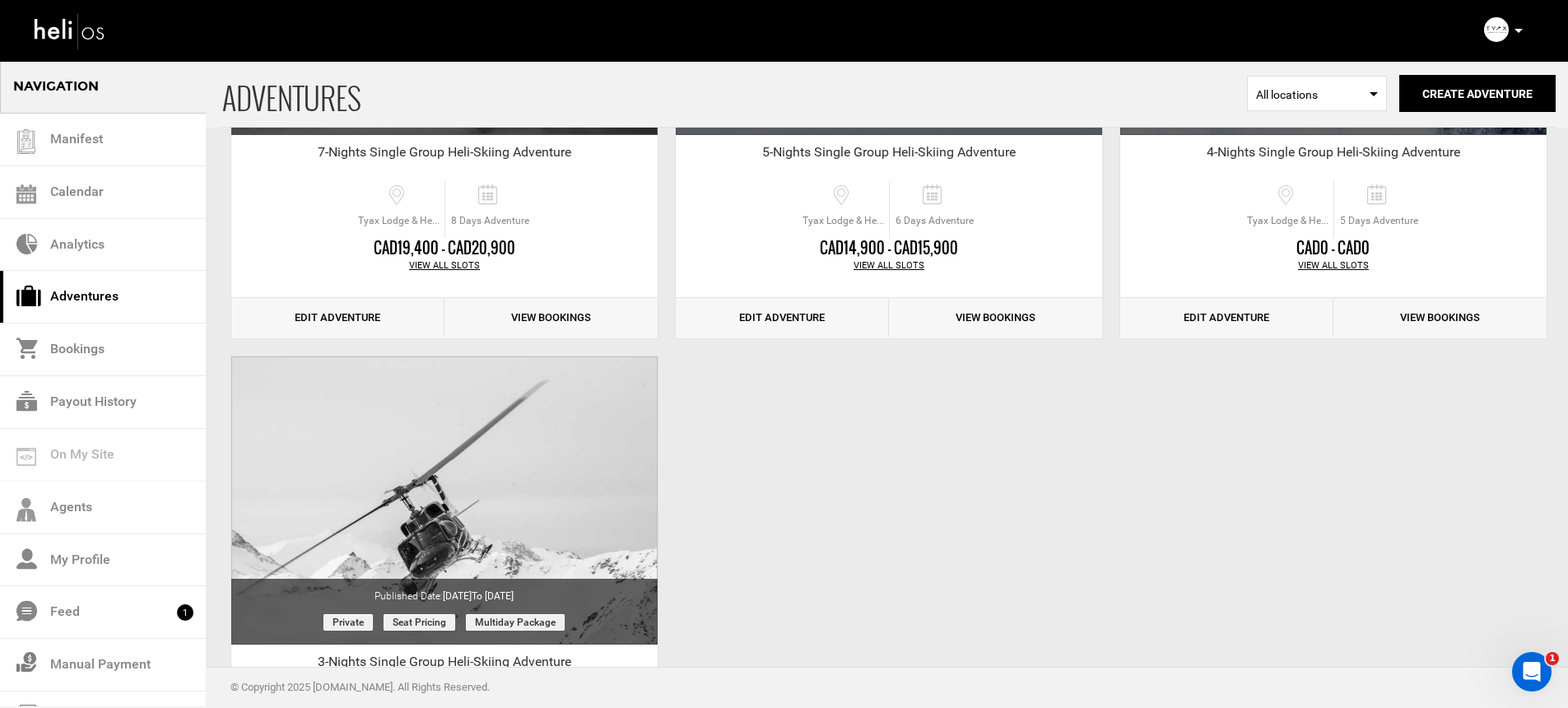
scroll to position [1042, 0]
